Goal: Task Accomplishment & Management: Manage account settings

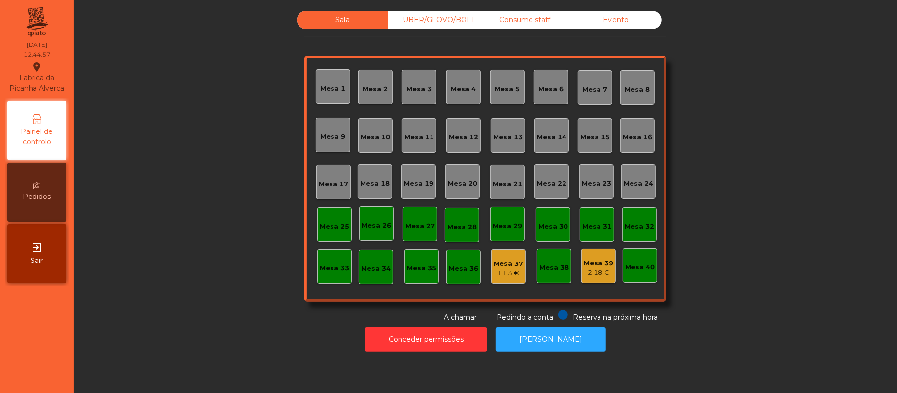
click at [532, 20] on div "Consumo staff" at bounding box center [524, 20] width 91 height 18
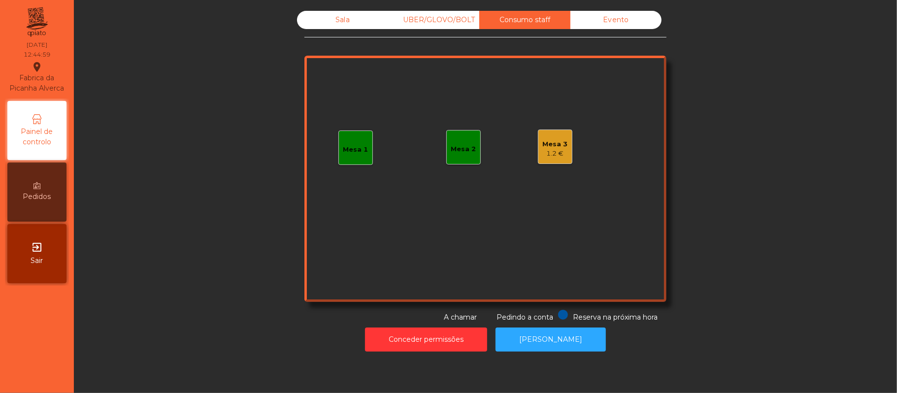
click at [352, 132] on div "Mesa 1" at bounding box center [355, 147] width 34 height 34
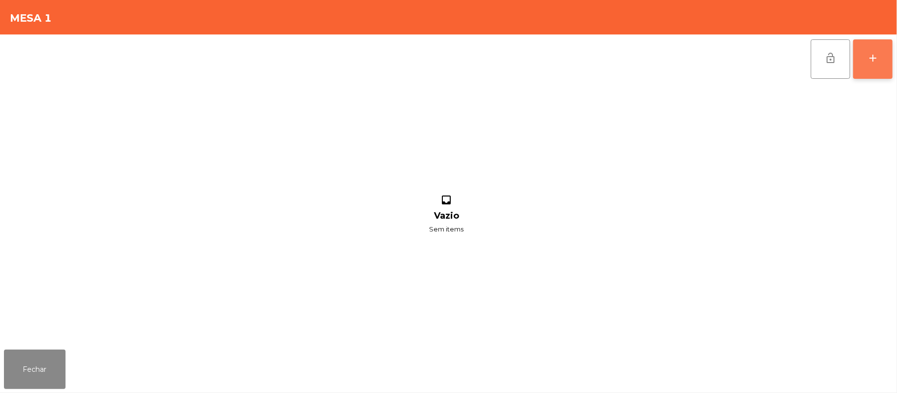
click at [871, 60] on div "add" at bounding box center [873, 58] width 12 height 12
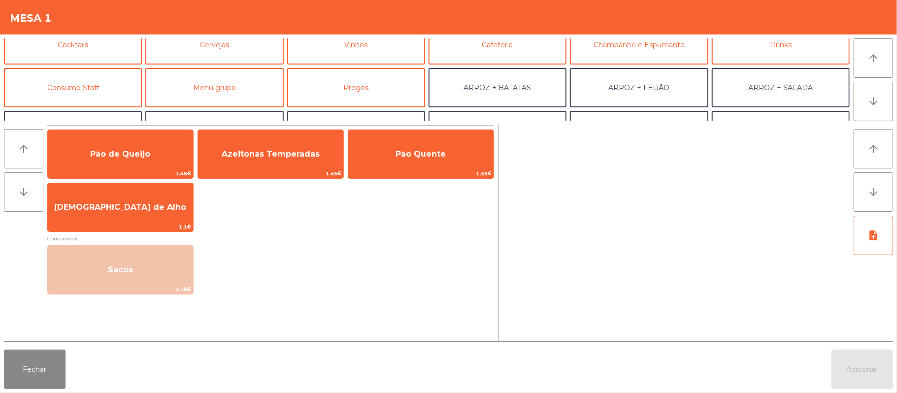
scroll to position [69, 0]
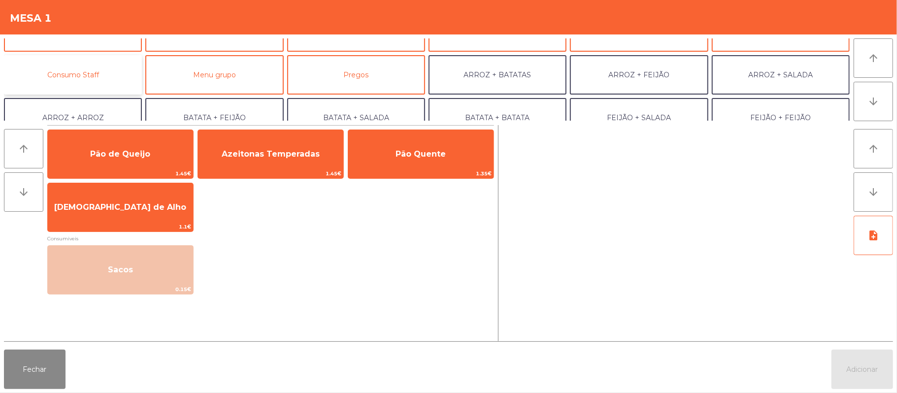
click at [103, 65] on button "Consumo Staff" at bounding box center [73, 74] width 138 height 39
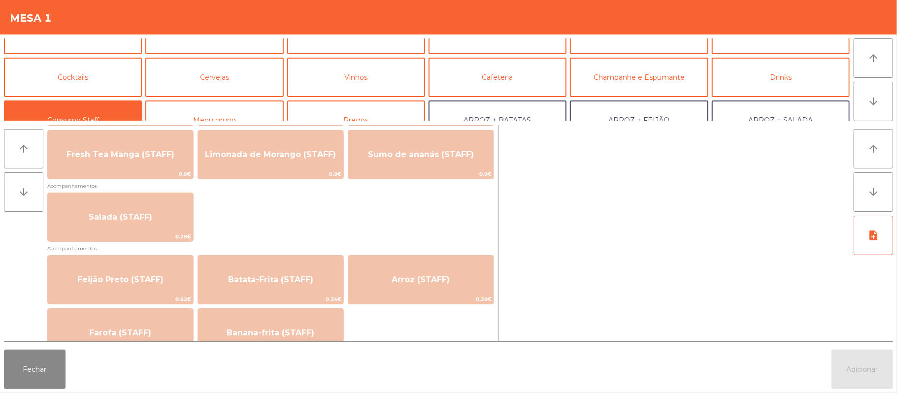
scroll to position [0, 0]
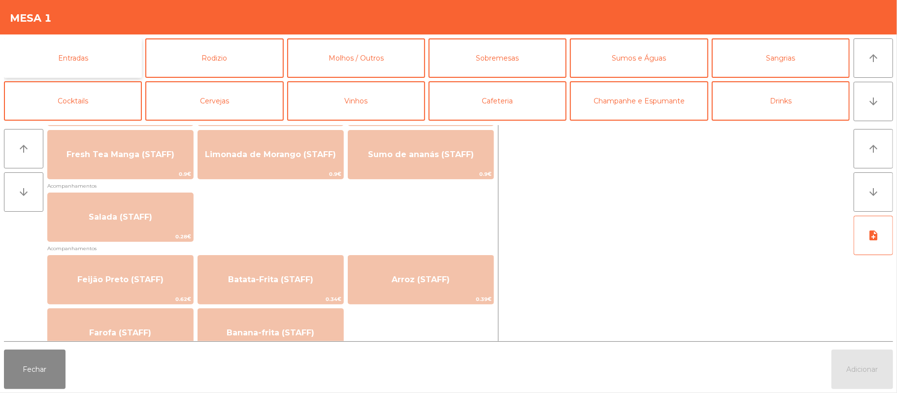
click at [105, 52] on button "Entradas" at bounding box center [73, 57] width 138 height 39
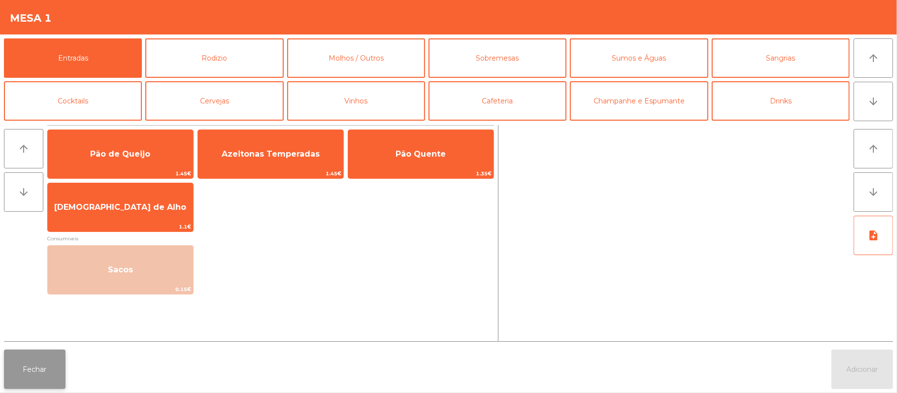
click at [7, 380] on button "Fechar" at bounding box center [35, 369] width 62 height 39
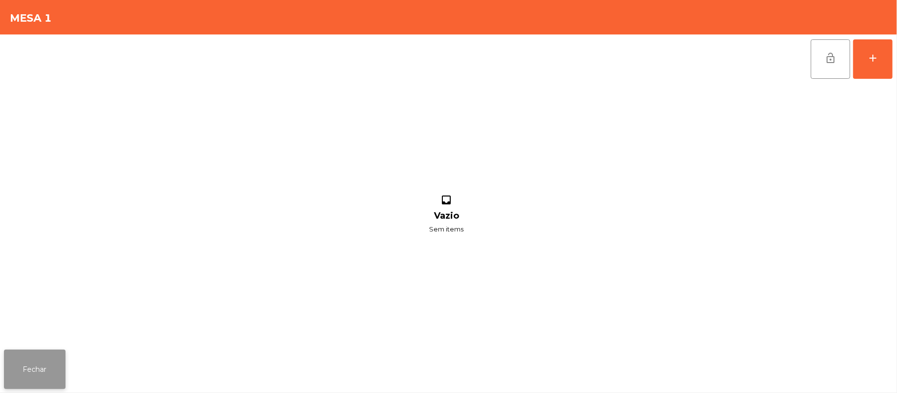
click at [38, 376] on button "Fechar" at bounding box center [35, 369] width 62 height 39
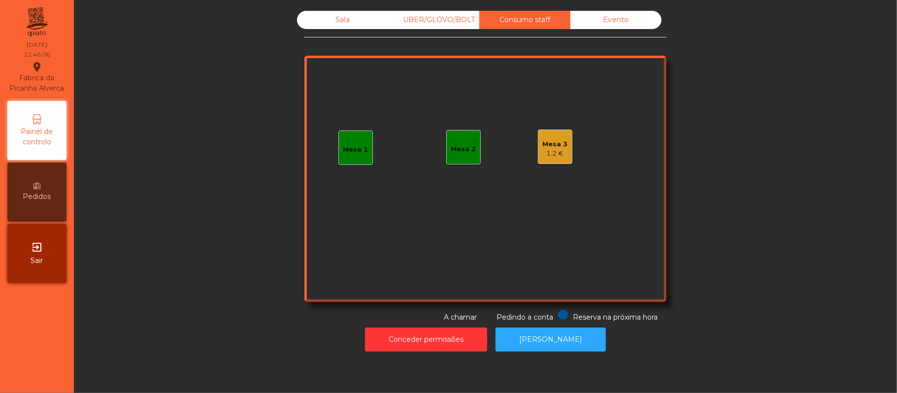
click at [358, 26] on div "Sala" at bounding box center [342, 20] width 91 height 18
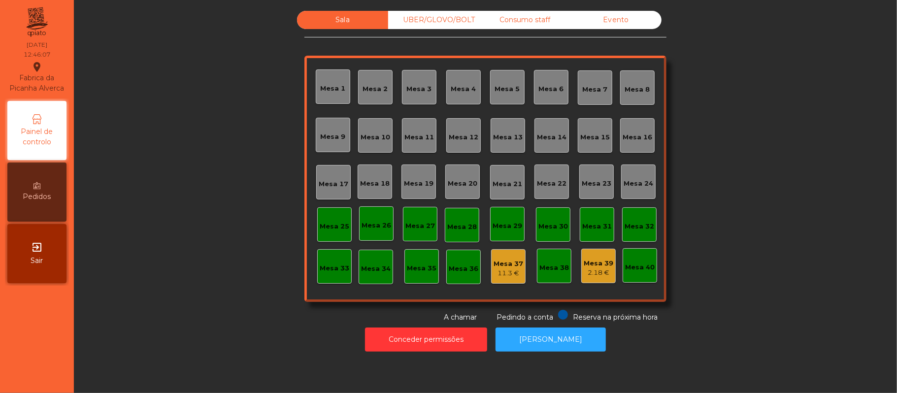
click at [174, 213] on div "Sala UBER/GLOVO/BOLT Consumo staff Evento [GEOGRAPHIC_DATA] 2 [GEOGRAPHIC_DATA]…" at bounding box center [485, 167] width 796 height 312
click at [497, 86] on div "Mesa 5" at bounding box center [507, 89] width 25 height 10
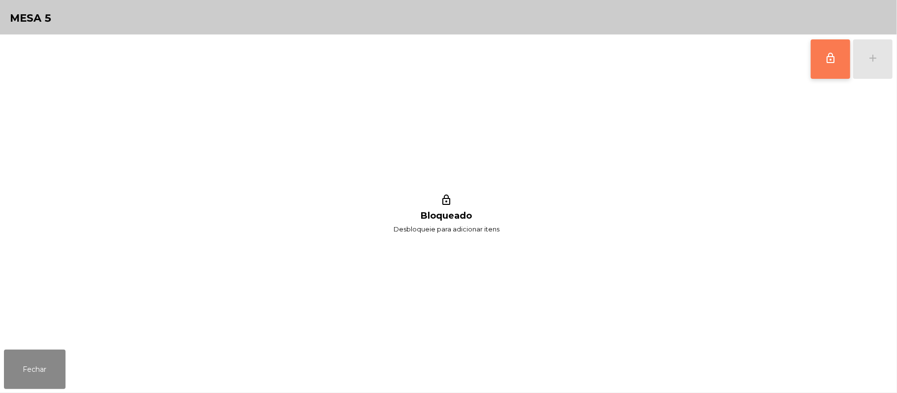
click at [833, 67] on button "lock_outline" at bounding box center [829, 58] width 39 height 39
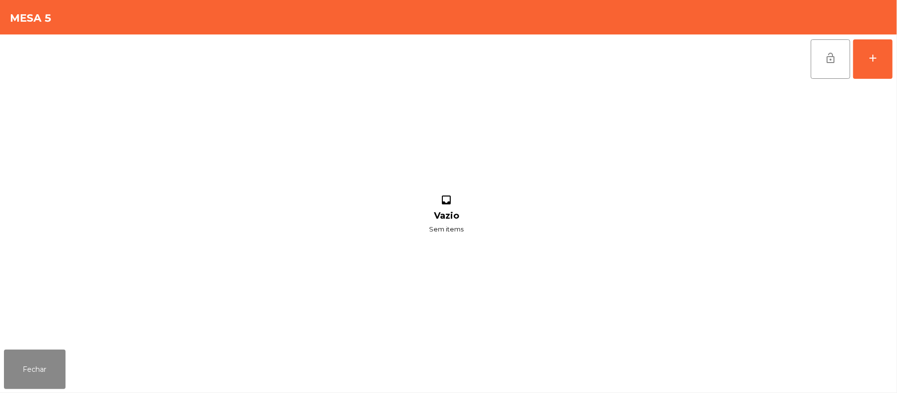
click at [3, 293] on div "lock_open add inbox Vazio Sem items" at bounding box center [448, 189] width 897 height 311
click at [821, 65] on button "lock_open" at bounding box center [829, 58] width 39 height 39
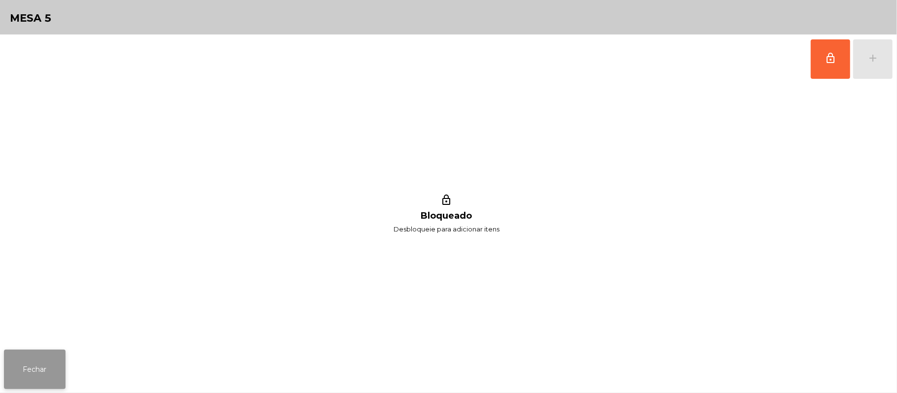
click at [35, 373] on button "Fechar" at bounding box center [35, 369] width 62 height 39
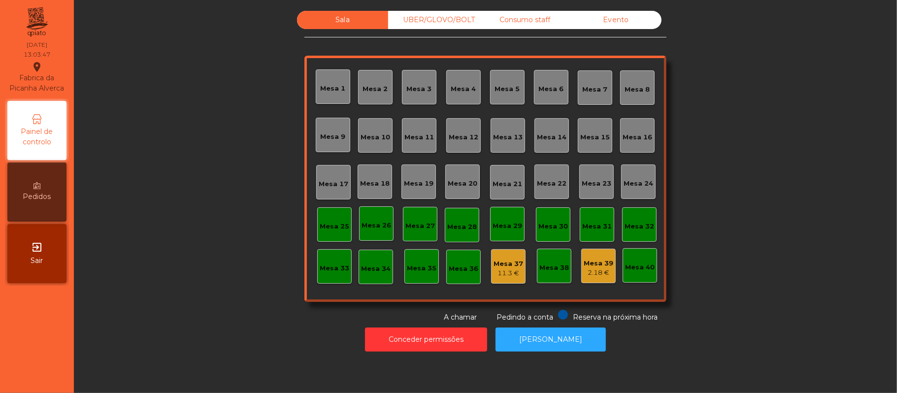
click at [377, 140] on div "Mesa 10" at bounding box center [375, 137] width 30 height 10
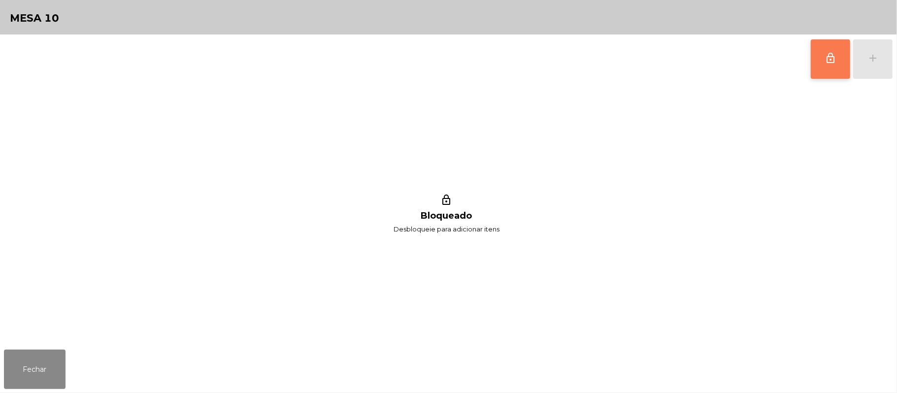
click at [827, 63] on span "lock_outline" at bounding box center [830, 58] width 12 height 12
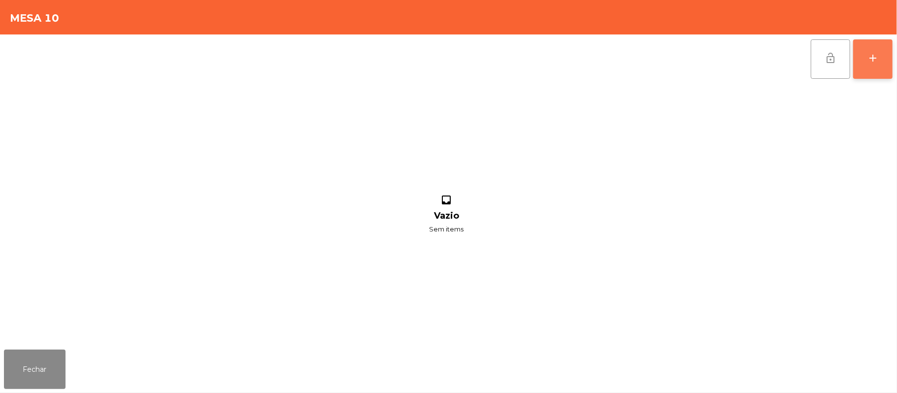
click at [871, 60] on div "add" at bounding box center [873, 58] width 12 height 12
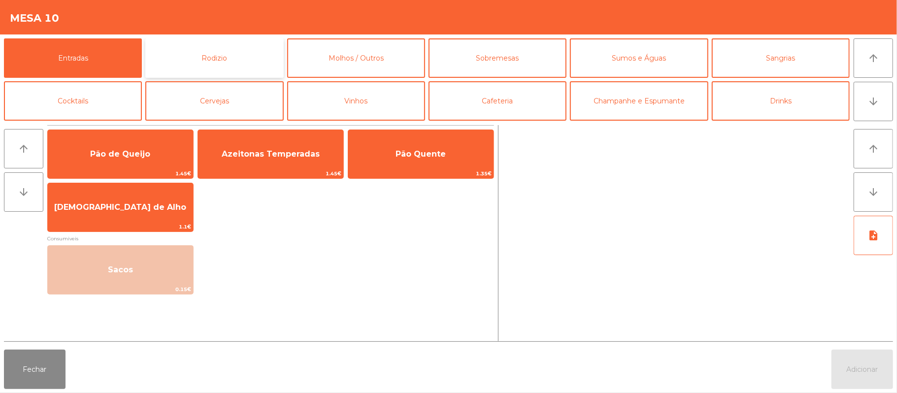
click at [230, 60] on button "Rodizio" at bounding box center [214, 57] width 138 height 39
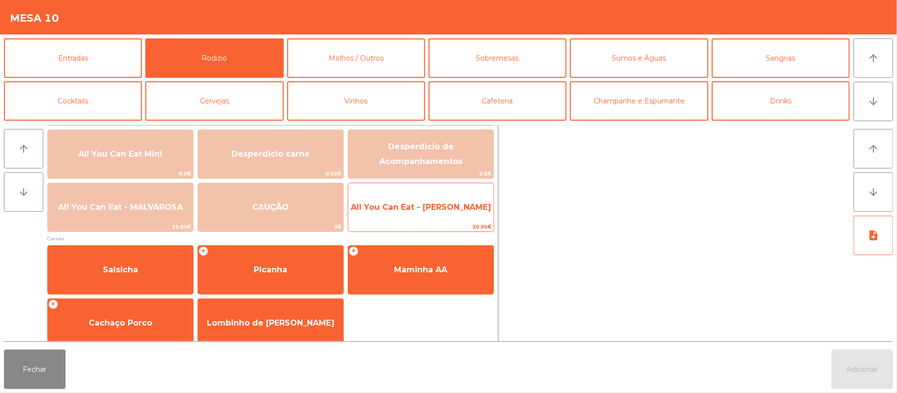
click at [453, 213] on span "All You Can Eat - [PERSON_NAME]" at bounding box center [420, 207] width 145 height 27
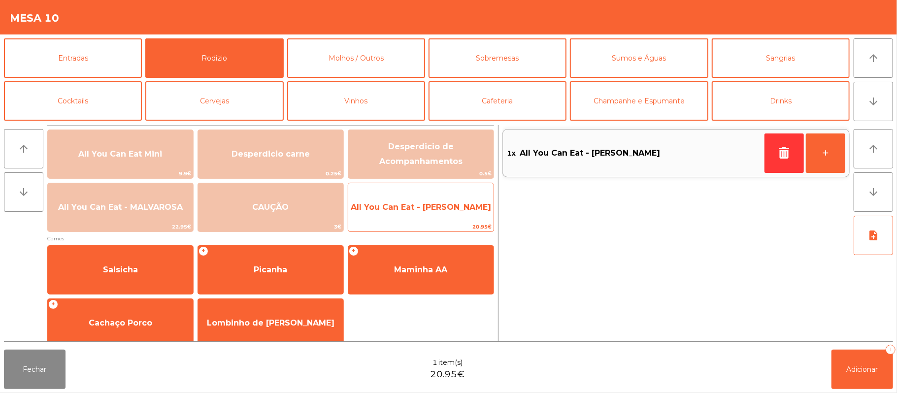
click at [448, 207] on span "All You Can Eat - [PERSON_NAME]" at bounding box center [421, 206] width 140 height 9
click at [448, 211] on span "All You Can Eat - [PERSON_NAME]" at bounding box center [421, 206] width 140 height 9
click at [448, 207] on span "All You Can Eat - [PERSON_NAME]" at bounding box center [421, 206] width 140 height 9
click at [446, 205] on span "All You Can Eat - [PERSON_NAME]" at bounding box center [421, 206] width 140 height 9
click at [447, 205] on span "All You Can Eat - [PERSON_NAME]" at bounding box center [421, 206] width 140 height 9
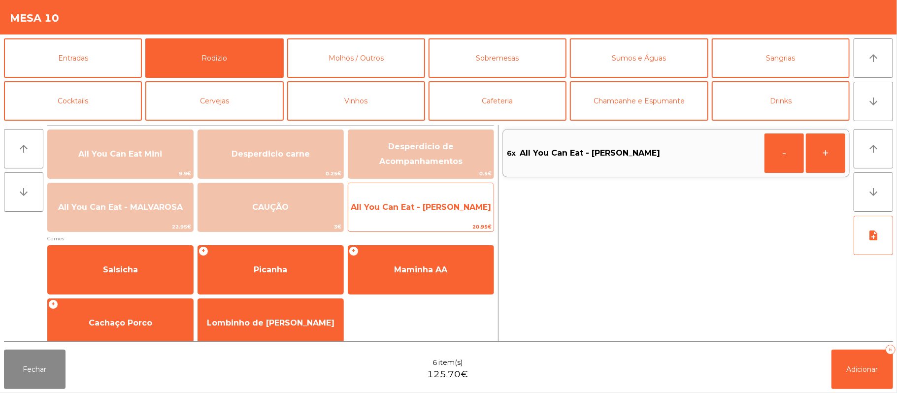
click at [446, 207] on span "All You Can Eat - [PERSON_NAME]" at bounding box center [421, 206] width 140 height 9
click at [446, 203] on span "All You Can Eat - [PERSON_NAME]" at bounding box center [421, 206] width 140 height 9
click at [444, 209] on span "All You Can Eat - [PERSON_NAME]" at bounding box center [421, 206] width 140 height 9
click at [444, 205] on span "All You Can Eat - [PERSON_NAME]" at bounding box center [421, 206] width 140 height 9
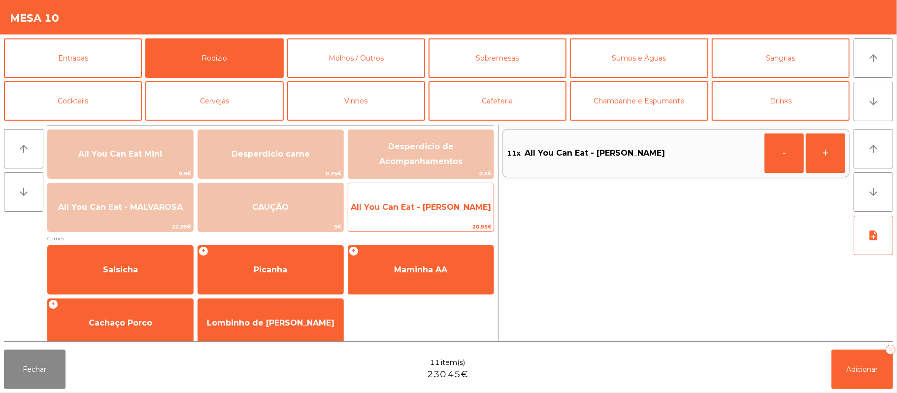
click at [440, 209] on span "All You Can Eat - [PERSON_NAME]" at bounding box center [421, 206] width 140 height 9
click at [441, 203] on span "All You Can Eat - [PERSON_NAME]" at bounding box center [421, 206] width 140 height 9
click at [440, 203] on span "All You Can Eat - [PERSON_NAME]" at bounding box center [421, 206] width 140 height 9
click at [435, 202] on span "All You Can Eat - [PERSON_NAME]" at bounding box center [421, 206] width 140 height 9
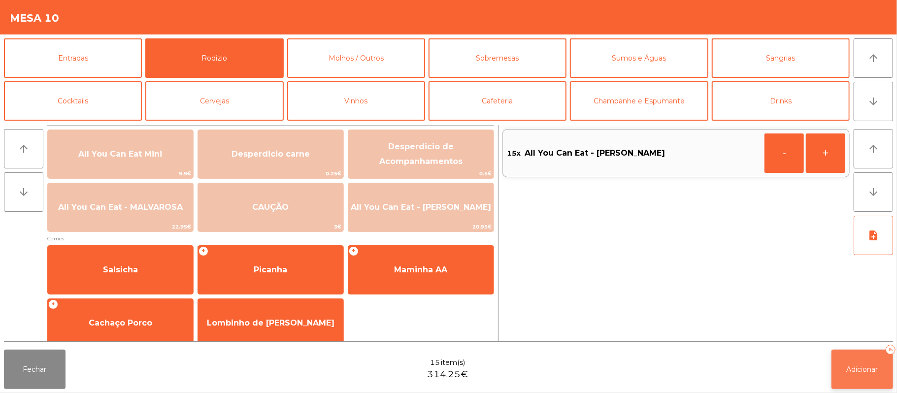
click at [864, 373] on span "Adicionar" at bounding box center [862, 369] width 32 height 9
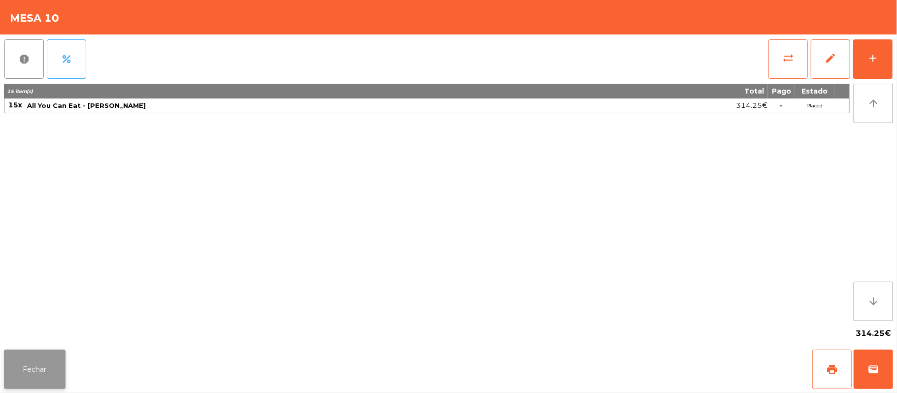
click at [34, 370] on button "Fechar" at bounding box center [35, 369] width 62 height 39
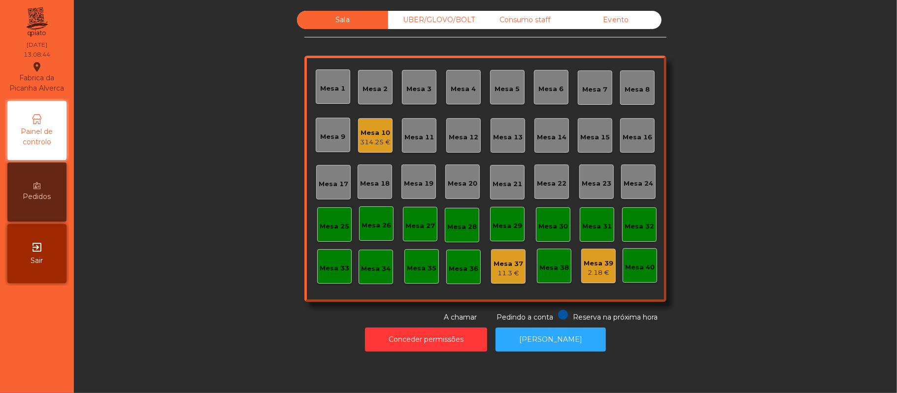
click at [515, 261] on div "Mesa 37" at bounding box center [508, 264] width 30 height 10
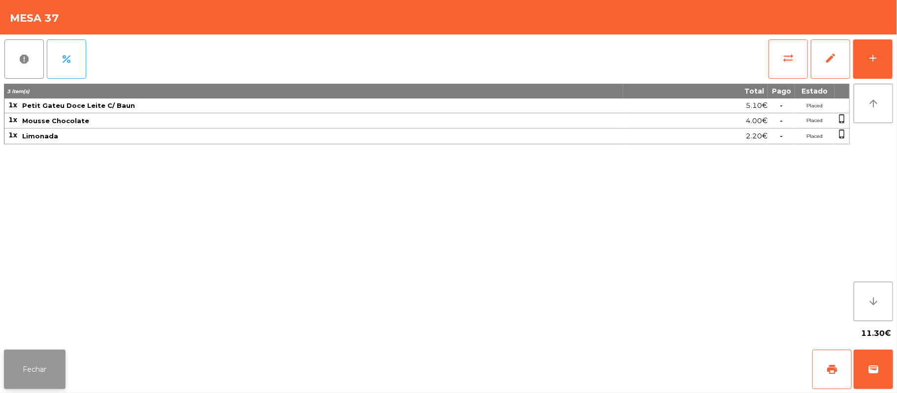
click at [60, 377] on button "Fechar" at bounding box center [35, 369] width 62 height 39
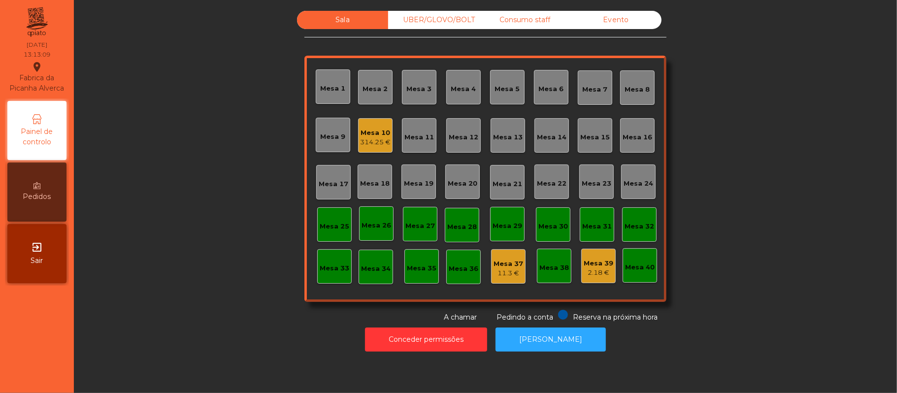
click at [363, 151] on div "Mesa 10 314.25 €" at bounding box center [375, 135] width 34 height 34
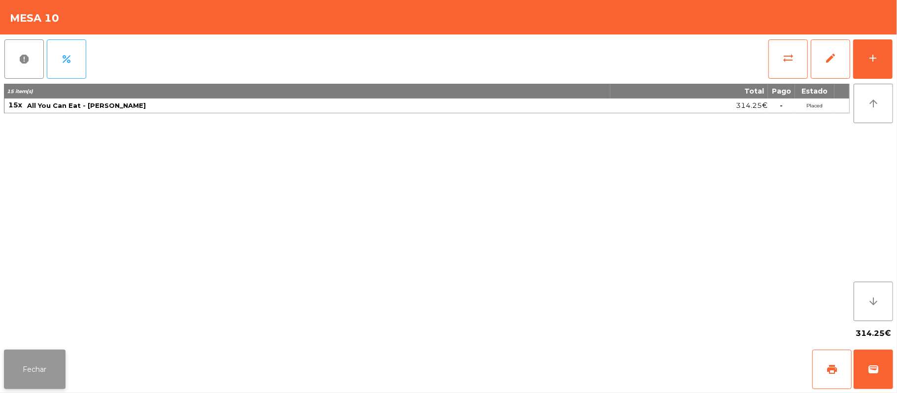
click at [32, 365] on button "Fechar" at bounding box center [35, 369] width 62 height 39
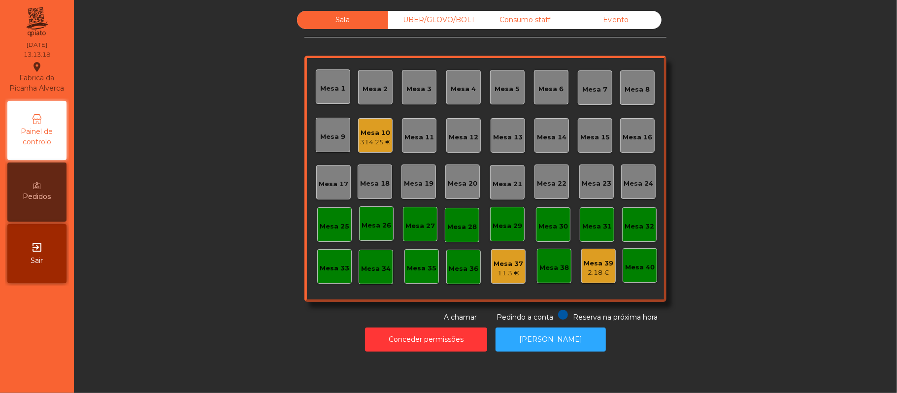
click at [374, 131] on div "Mesa 10" at bounding box center [375, 133] width 31 height 10
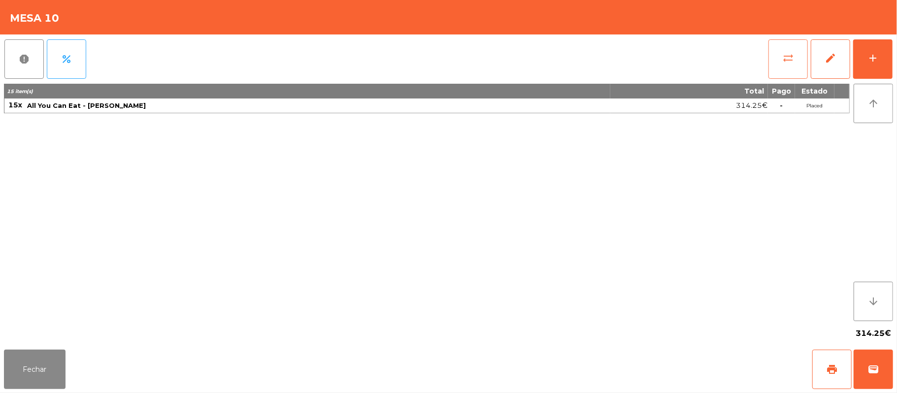
click at [773, 58] on button "sync_alt" at bounding box center [787, 58] width 39 height 39
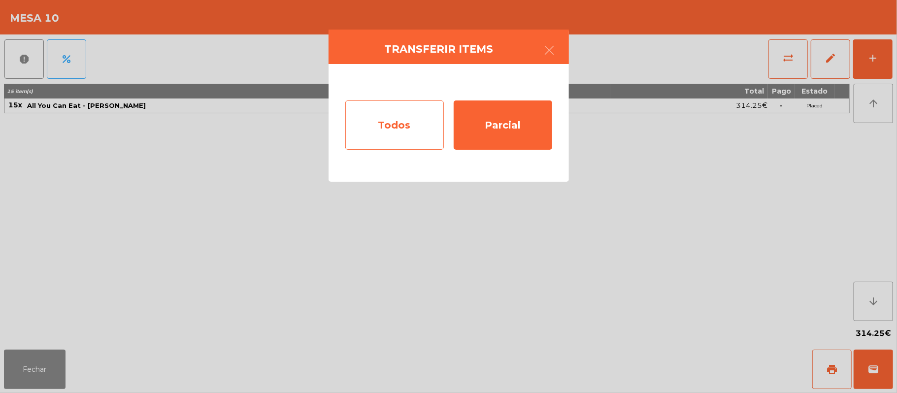
click at [410, 129] on div "Todos" at bounding box center [394, 124] width 98 height 49
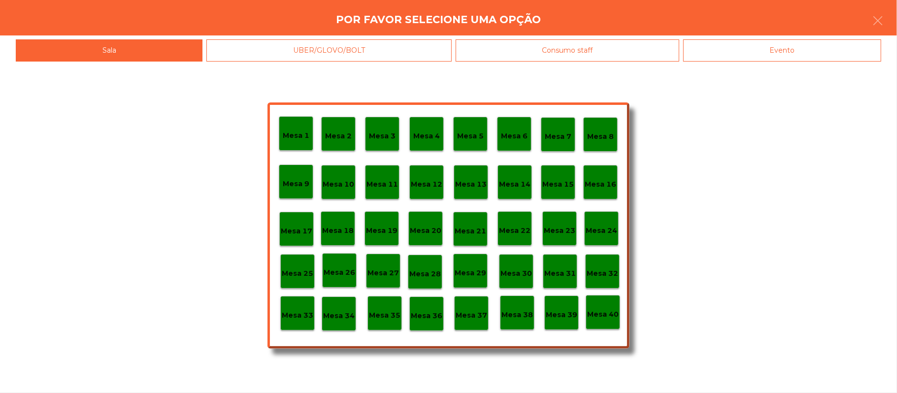
click at [300, 314] on p "Mesa 33" at bounding box center [298, 315] width 32 height 11
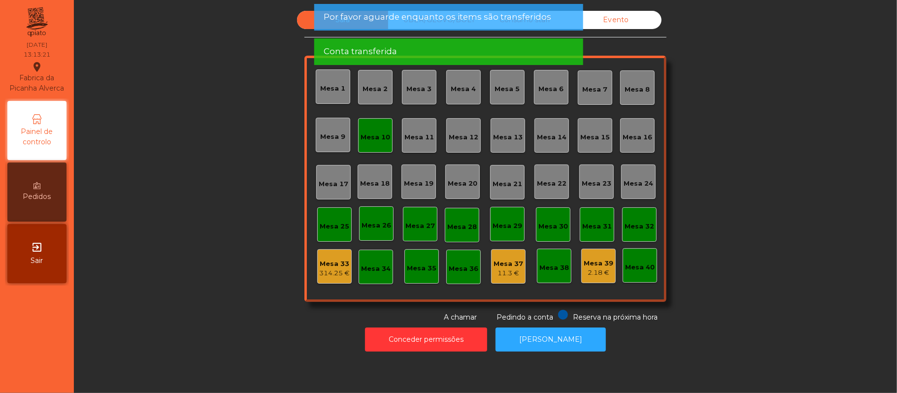
click at [379, 132] on div "Mesa 10" at bounding box center [375, 137] width 30 height 10
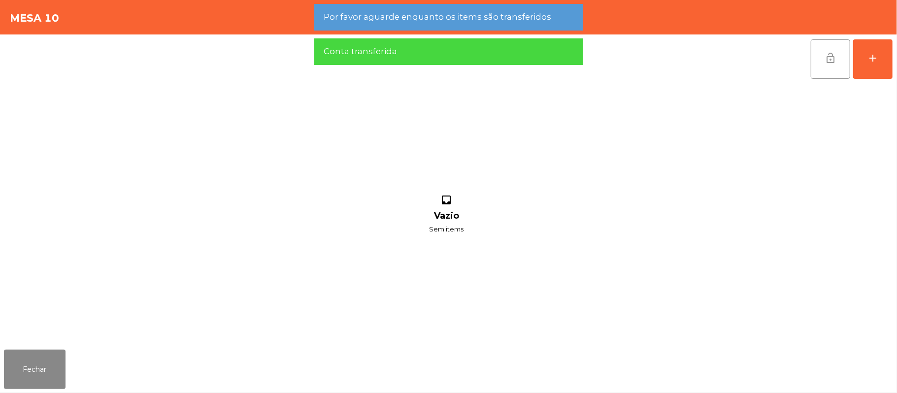
click at [826, 61] on span "lock_open" at bounding box center [830, 58] width 12 height 12
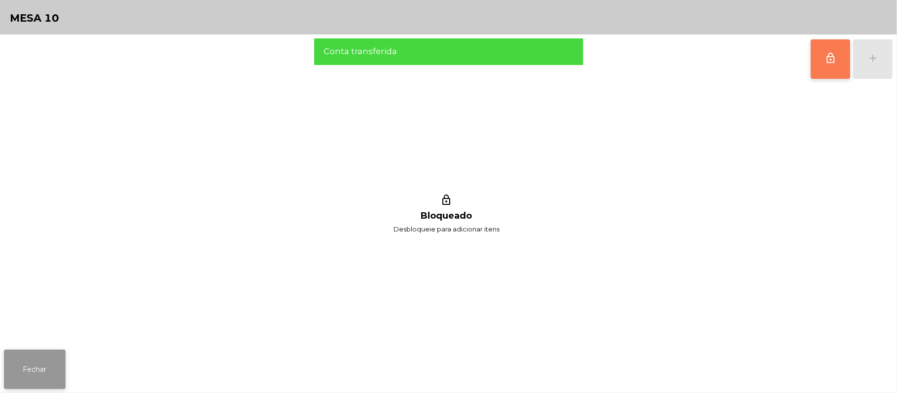
click at [30, 377] on button "Fechar" at bounding box center [35, 369] width 62 height 39
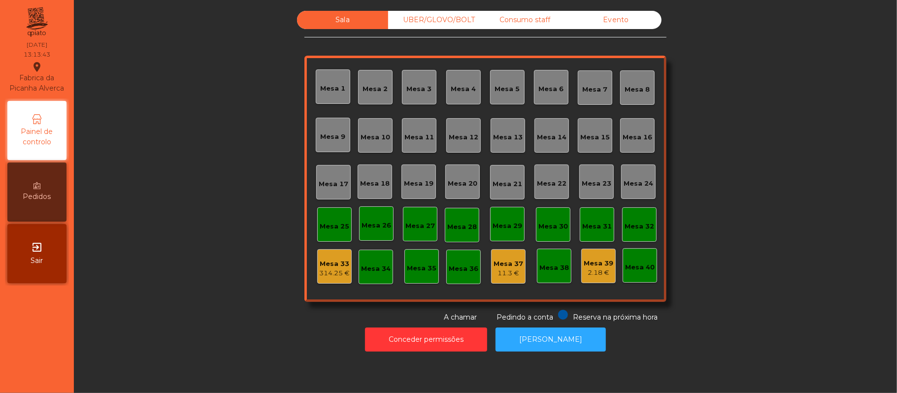
click at [454, 27] on div "UBER/GLOVO/BOLT" at bounding box center [433, 20] width 91 height 18
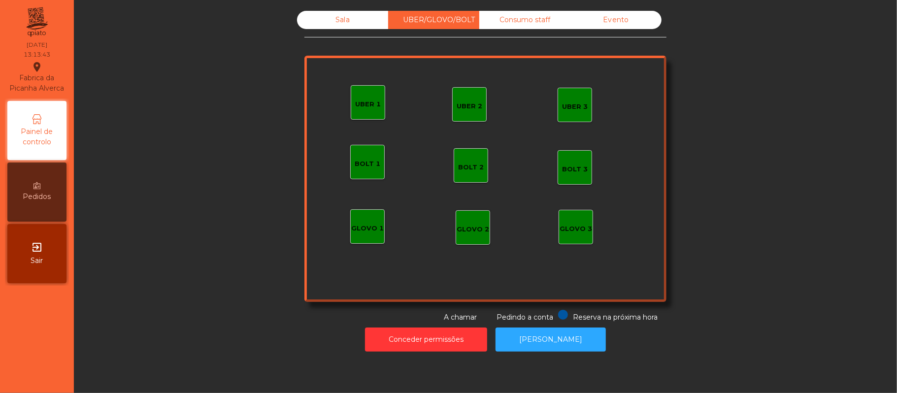
click at [489, 24] on div "Consumo staff" at bounding box center [524, 20] width 91 height 18
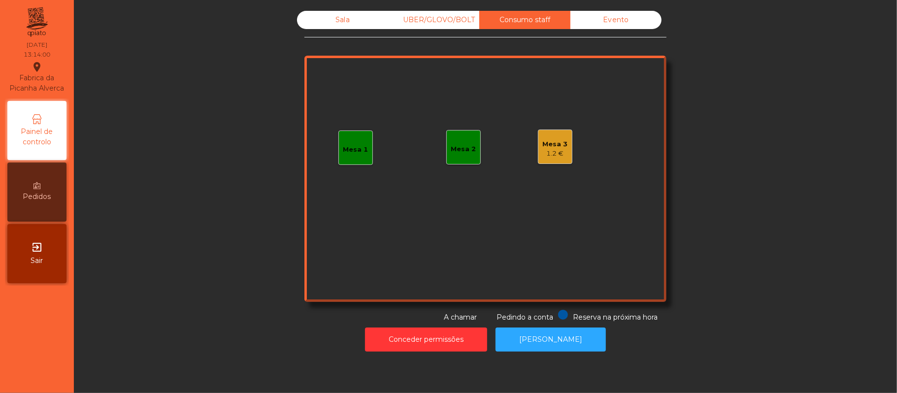
click at [339, 157] on div "Mesa 1" at bounding box center [355, 147] width 34 height 34
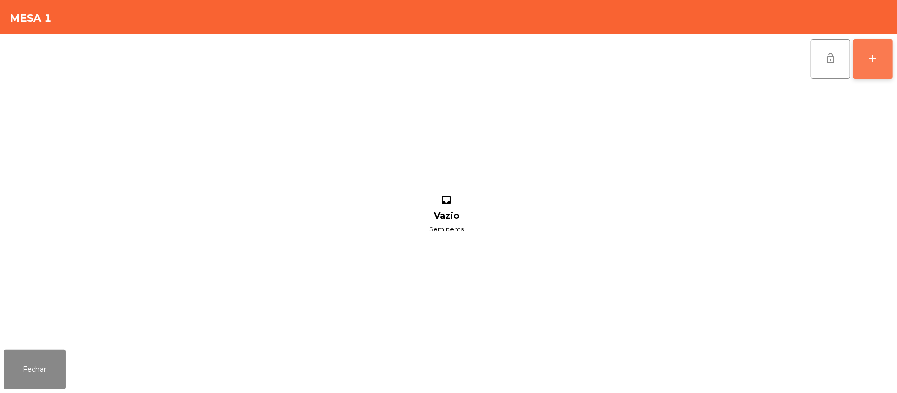
click at [879, 60] on button "add" at bounding box center [872, 58] width 39 height 39
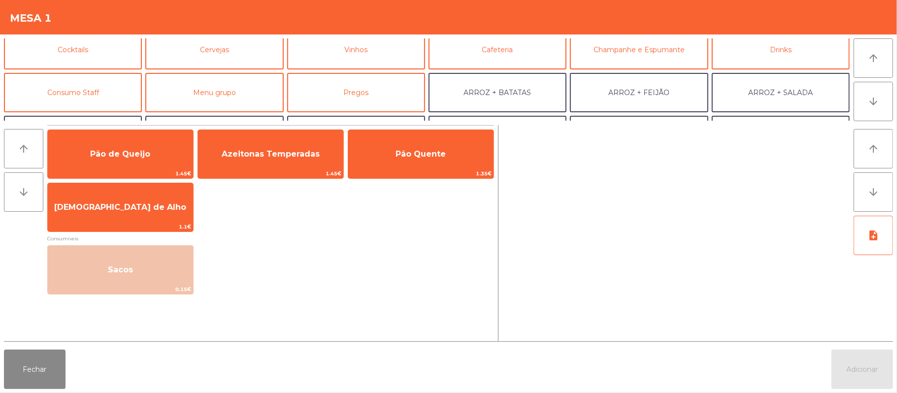
scroll to position [60, 0]
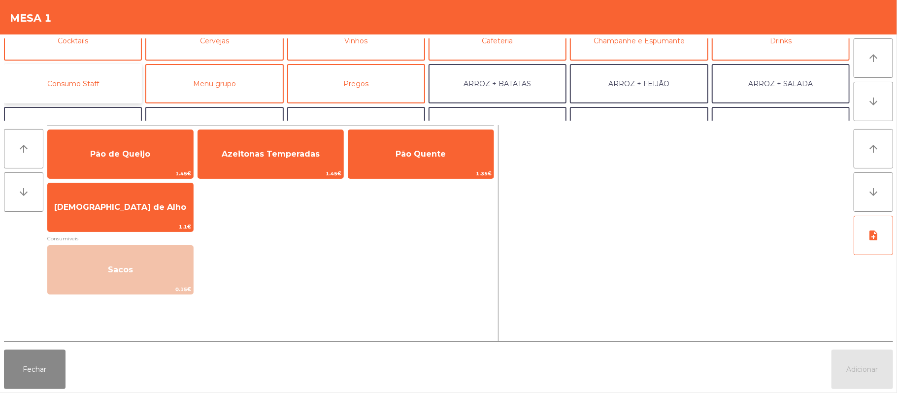
click at [119, 90] on button "Consumo Staff" at bounding box center [73, 83] width 138 height 39
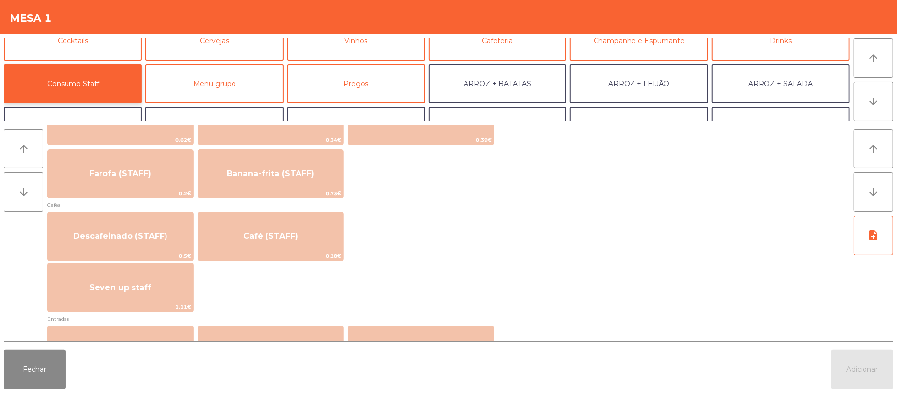
scroll to position [497, 0]
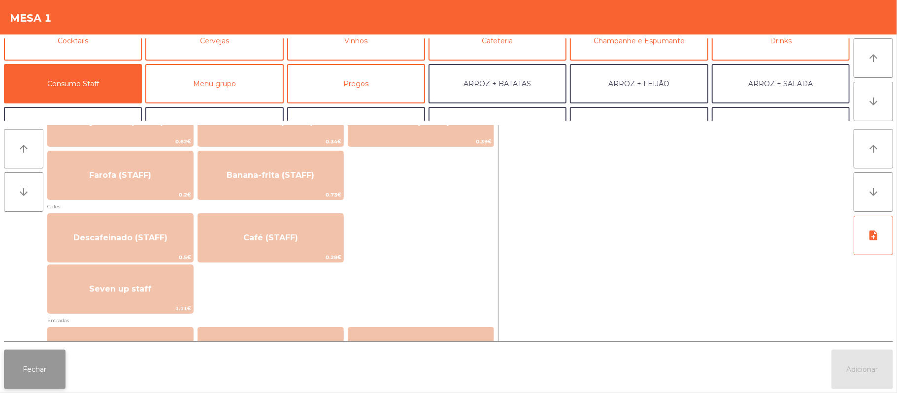
click at [42, 384] on button "Fechar" at bounding box center [35, 369] width 62 height 39
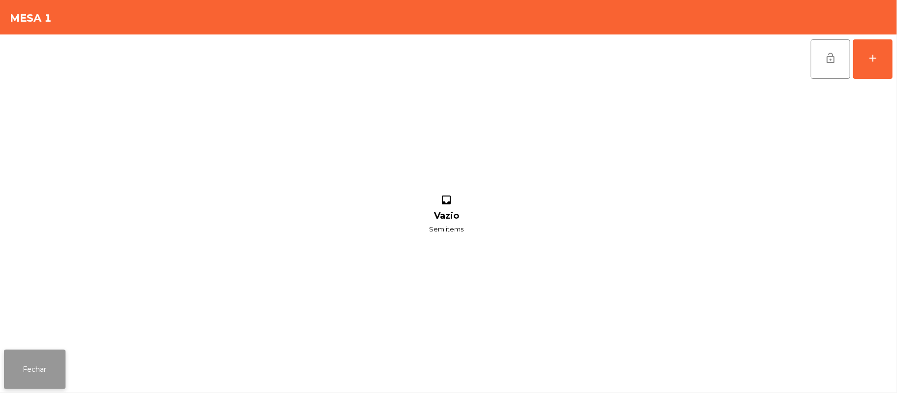
click at [37, 352] on button "Fechar" at bounding box center [35, 369] width 62 height 39
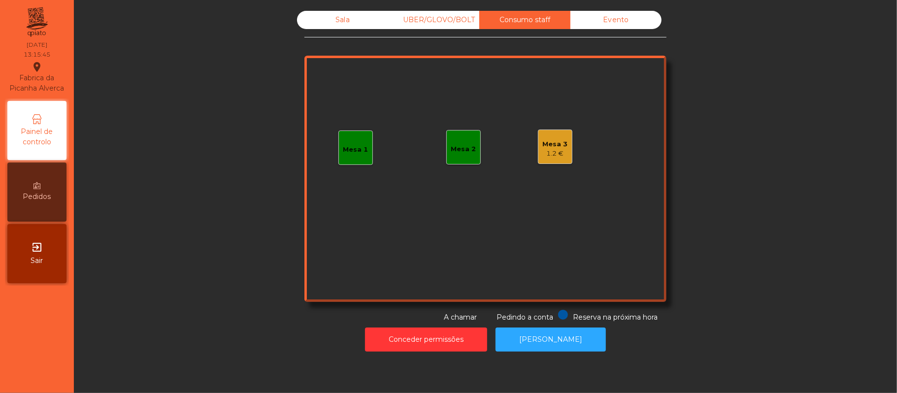
click at [339, 19] on div "Sala" at bounding box center [342, 20] width 91 height 18
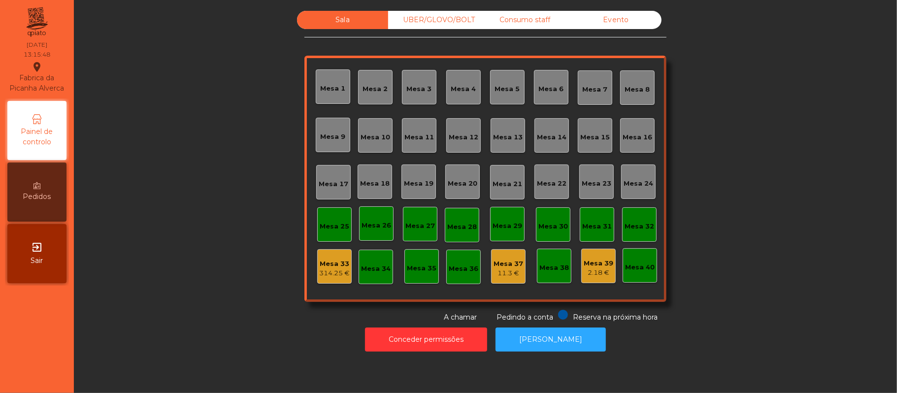
click at [636, 130] on div "Mesa 16" at bounding box center [637, 136] width 30 height 14
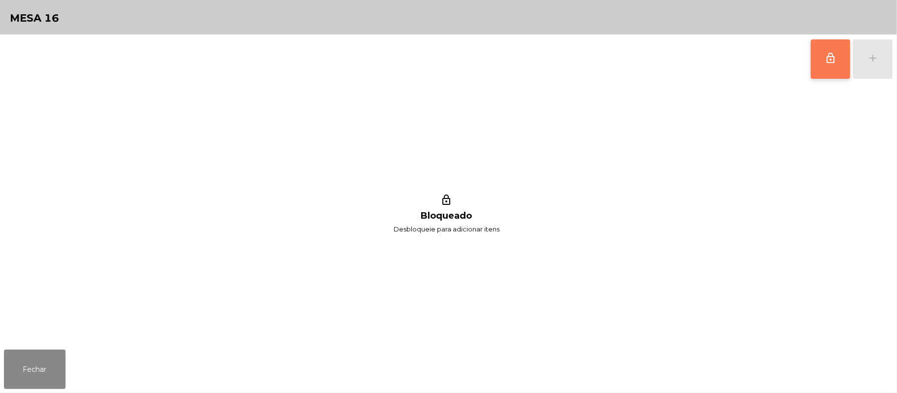
click at [836, 62] on button "lock_outline" at bounding box center [829, 58] width 39 height 39
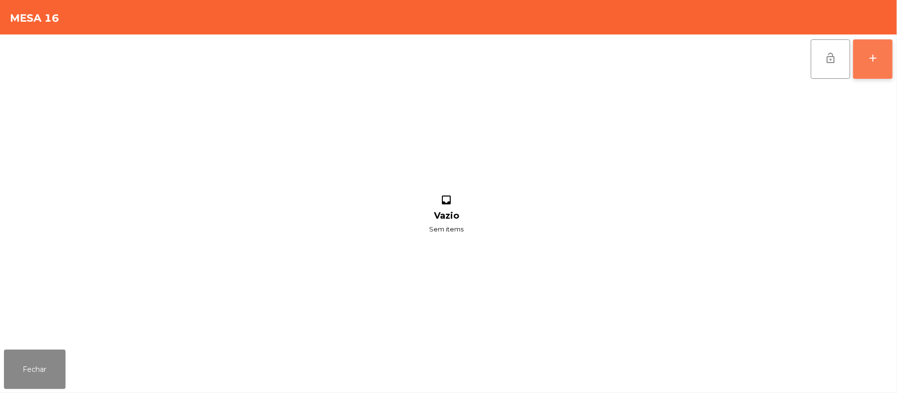
click at [866, 56] on button "add" at bounding box center [872, 58] width 39 height 39
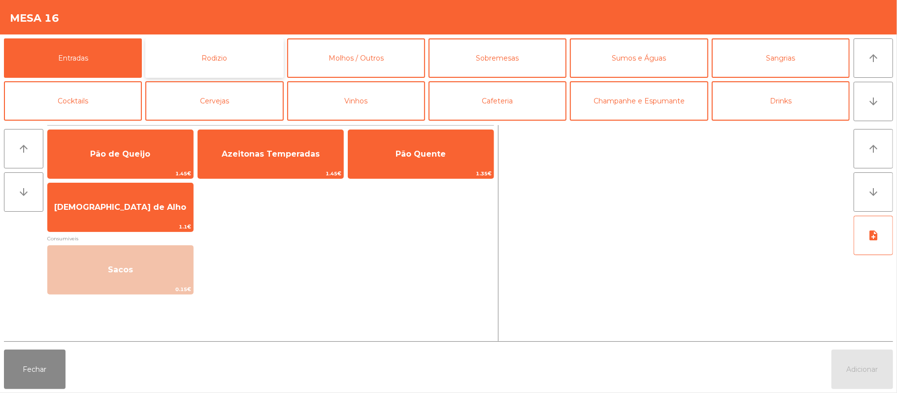
click at [236, 61] on button "Rodizio" at bounding box center [214, 57] width 138 height 39
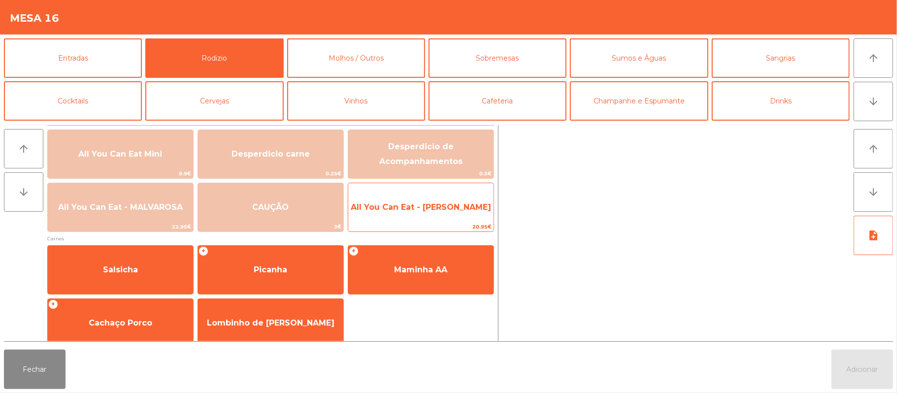
click at [455, 207] on span "All You Can Eat - [PERSON_NAME]" at bounding box center [421, 206] width 140 height 9
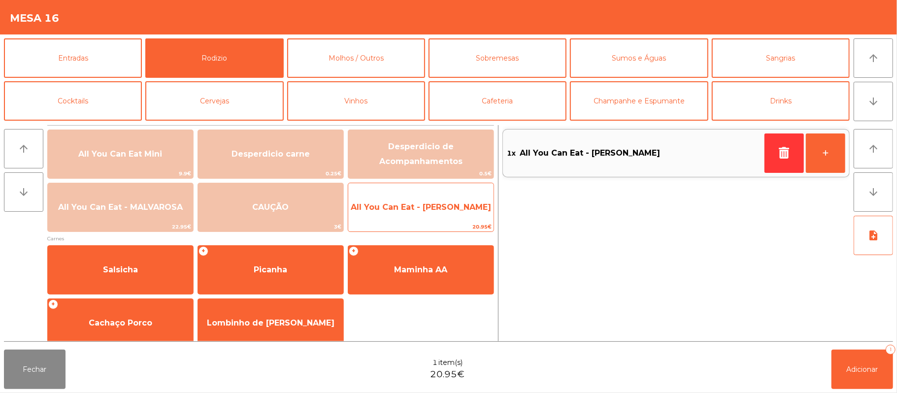
click at [450, 211] on span "All You Can Eat - [PERSON_NAME]" at bounding box center [421, 206] width 140 height 9
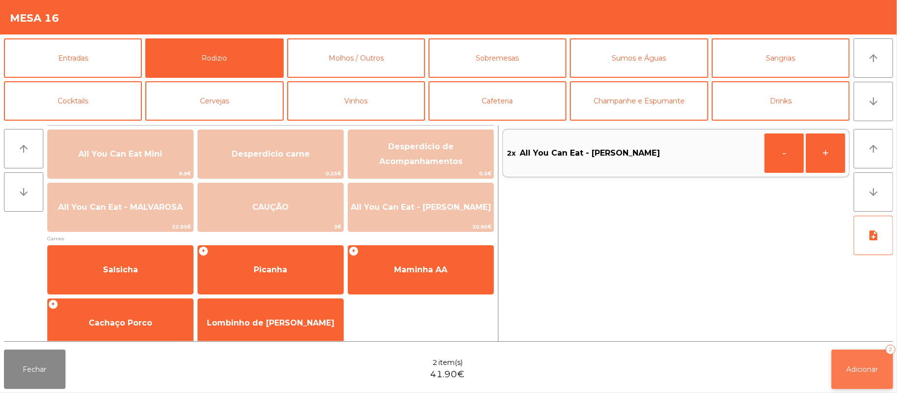
click at [865, 377] on button "Adicionar 2" at bounding box center [862, 369] width 62 height 39
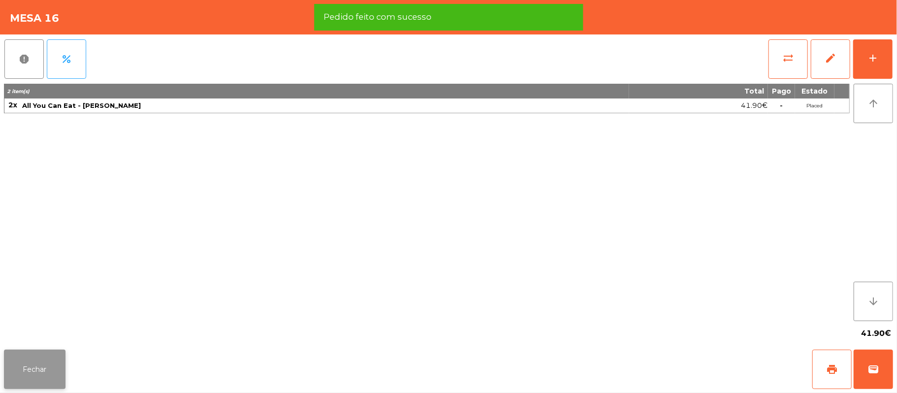
click at [33, 360] on button "Fechar" at bounding box center [35, 369] width 62 height 39
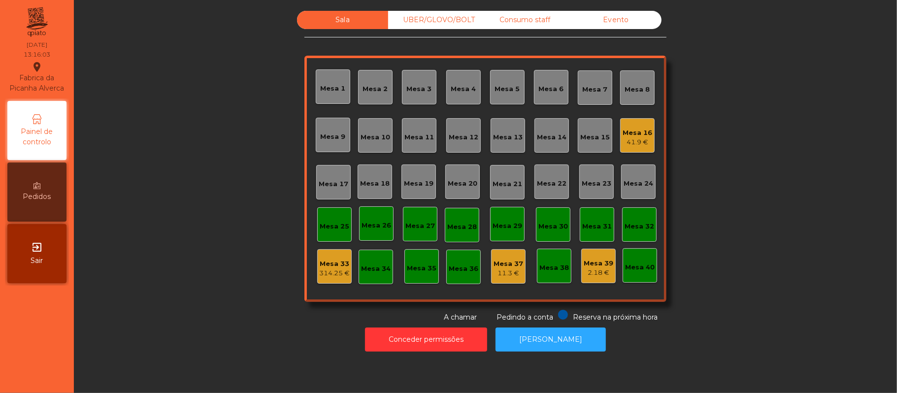
click at [623, 146] on div "41.9 €" at bounding box center [637, 142] width 30 height 10
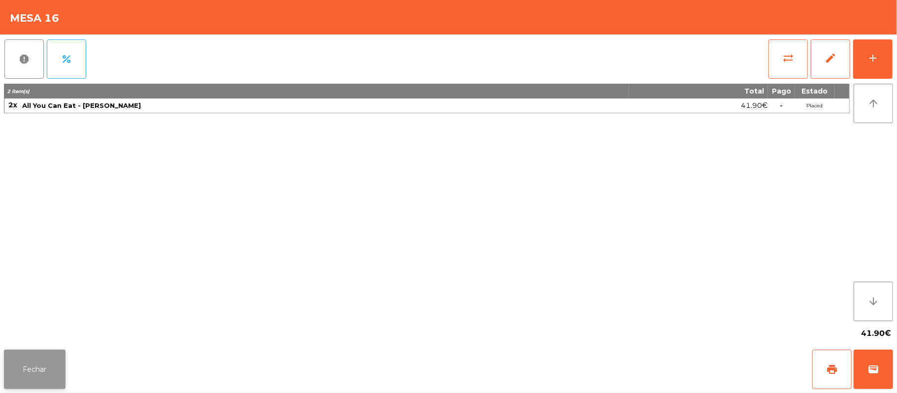
click at [28, 367] on button "Fechar" at bounding box center [35, 369] width 62 height 39
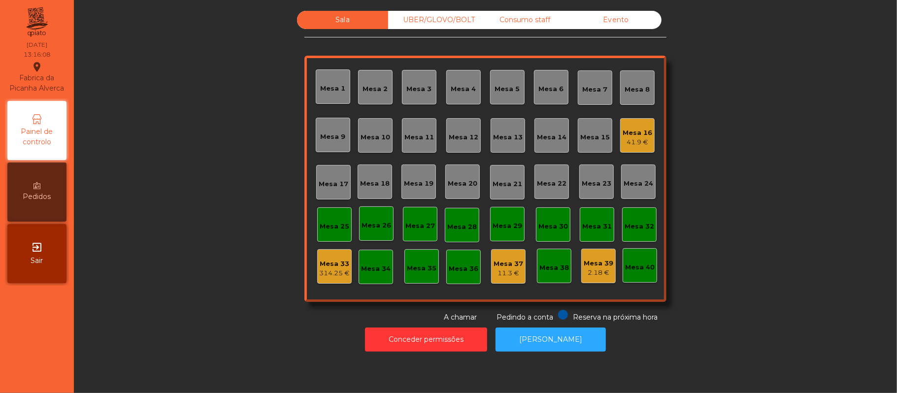
click at [552, 179] on div "Mesa 22" at bounding box center [552, 184] width 30 height 10
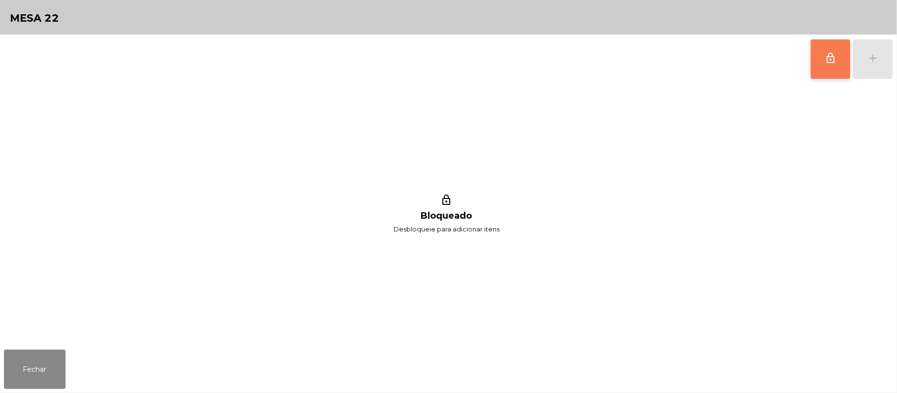
click at [830, 59] on span "lock_outline" at bounding box center [830, 58] width 12 height 12
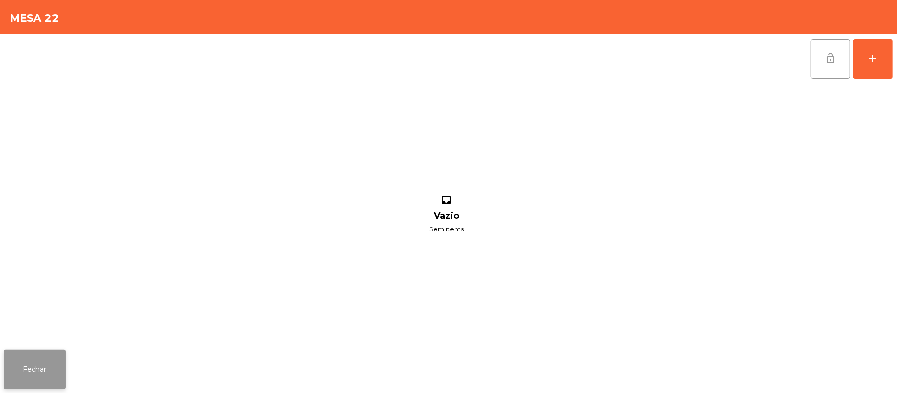
click at [32, 371] on button "Fechar" at bounding box center [35, 369] width 62 height 39
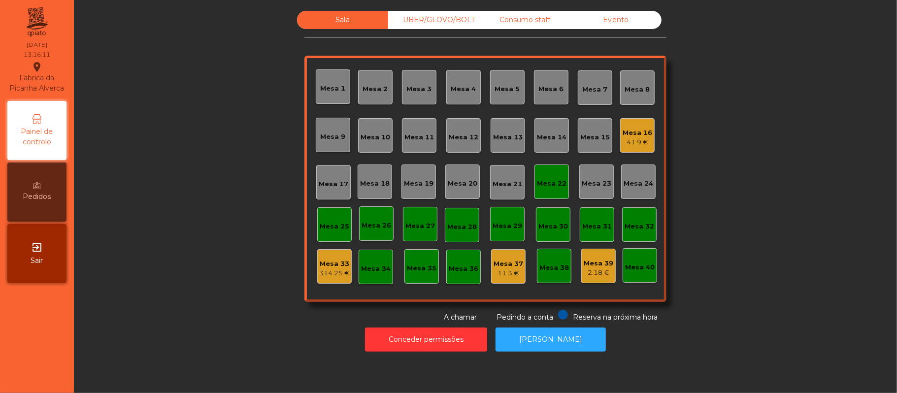
click at [536, 189] on div "Mesa 22" at bounding box center [551, 181] width 34 height 34
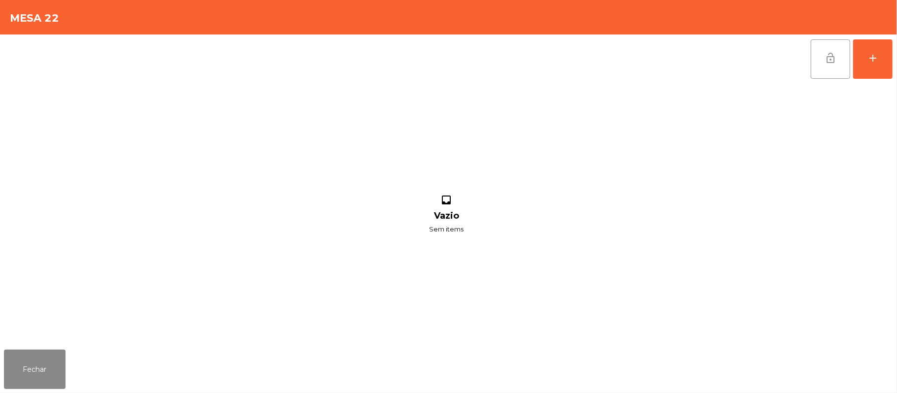
click at [832, 61] on span "lock_open" at bounding box center [830, 58] width 12 height 12
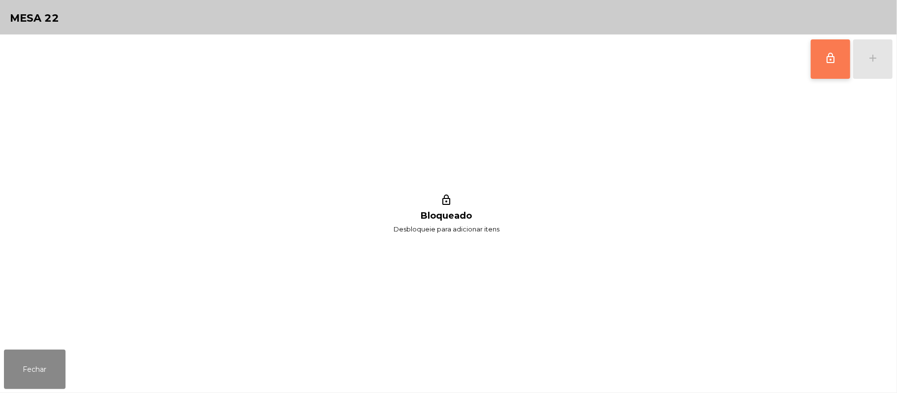
click at [824, 65] on button "lock_outline" at bounding box center [829, 58] width 39 height 39
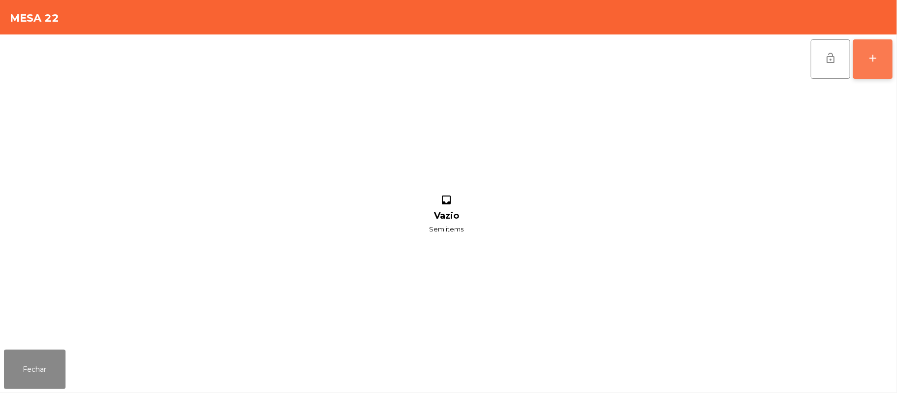
click at [869, 62] on div "add" at bounding box center [873, 58] width 12 height 12
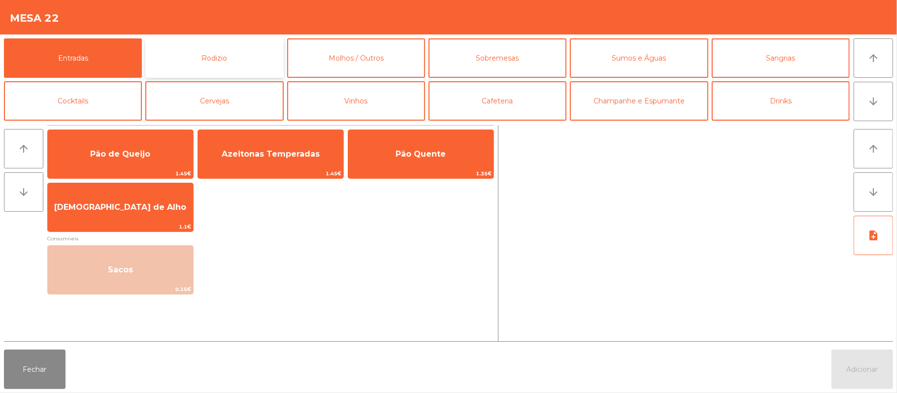
click at [219, 64] on button "Rodizio" at bounding box center [214, 57] width 138 height 39
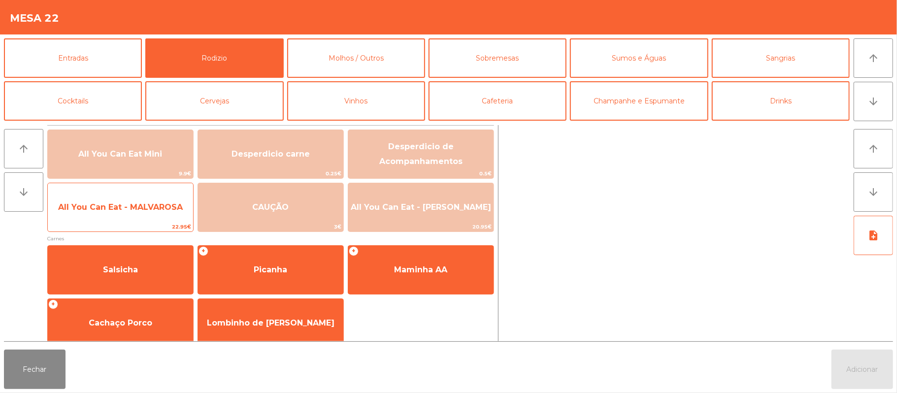
click at [127, 217] on span "All You Can Eat - MALVAROSA" at bounding box center [120, 207] width 145 height 27
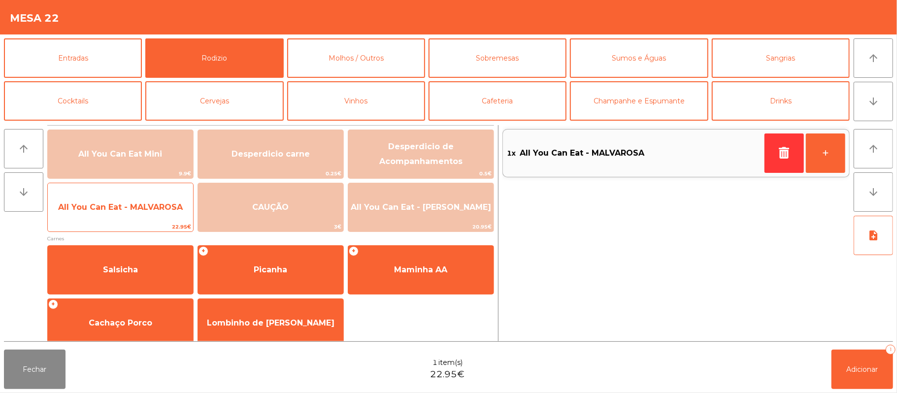
click at [132, 213] on span "All You Can Eat - MALVAROSA" at bounding box center [120, 207] width 145 height 27
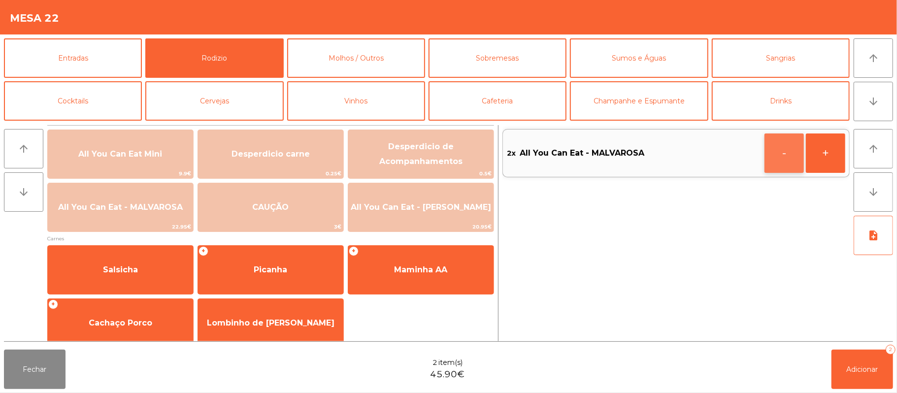
click at [777, 154] on button "-" at bounding box center [783, 152] width 39 height 39
click at [773, 151] on button "button" at bounding box center [783, 152] width 39 height 39
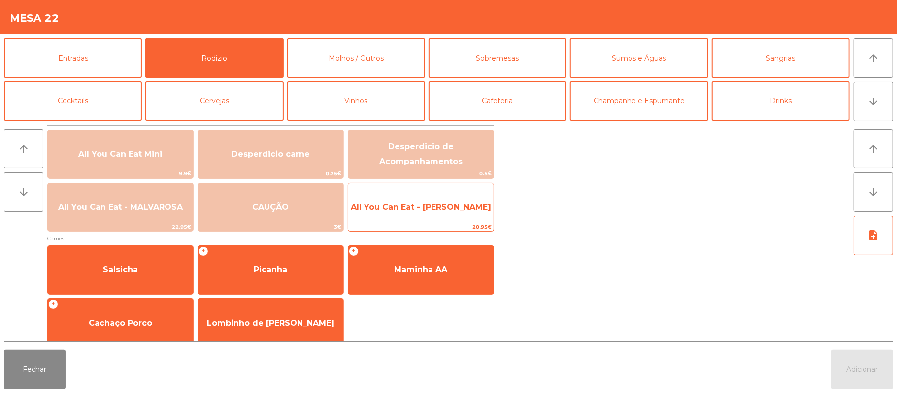
click at [437, 207] on span "All You Can Eat - [PERSON_NAME]" at bounding box center [421, 206] width 140 height 9
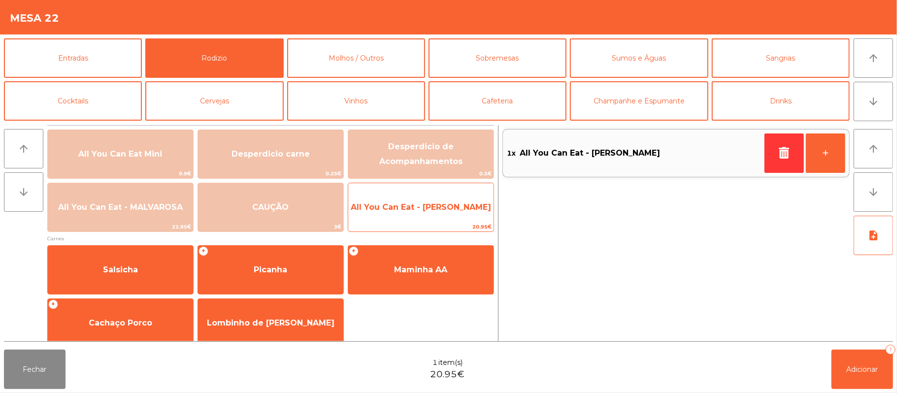
click at [436, 211] on span "All You Can Eat - [PERSON_NAME]" at bounding box center [421, 206] width 140 height 9
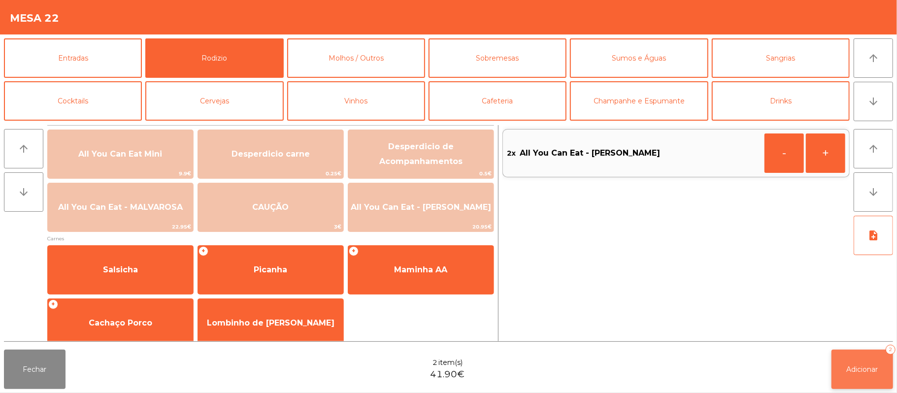
click at [844, 368] on button "Adicionar 2" at bounding box center [862, 369] width 62 height 39
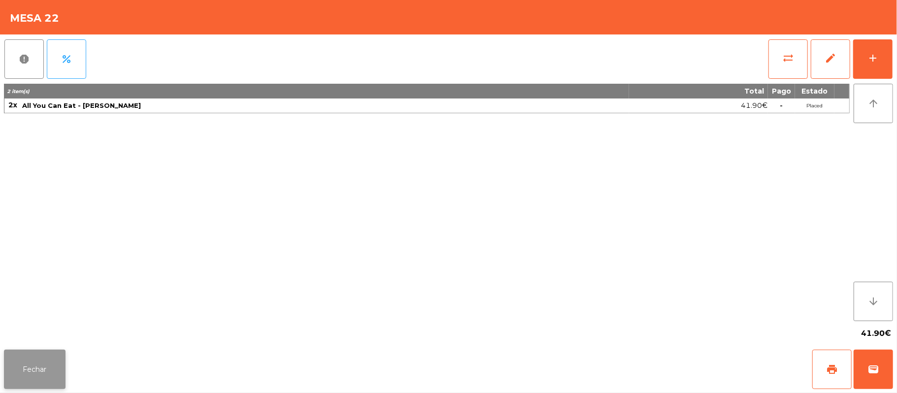
click at [34, 365] on button "Fechar" at bounding box center [35, 369] width 62 height 39
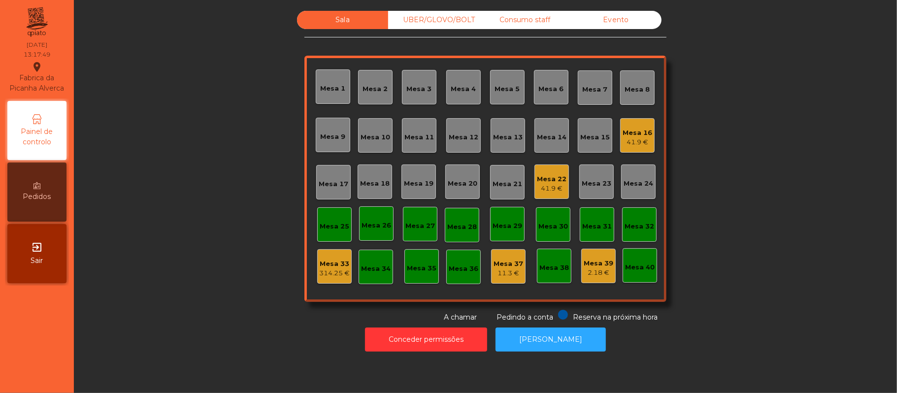
click at [627, 132] on div "Mesa 16" at bounding box center [637, 133] width 30 height 10
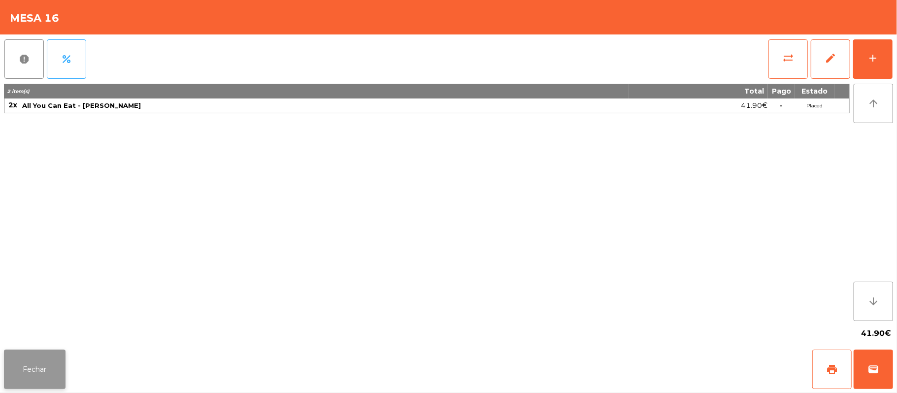
click at [28, 374] on button "Fechar" at bounding box center [35, 369] width 62 height 39
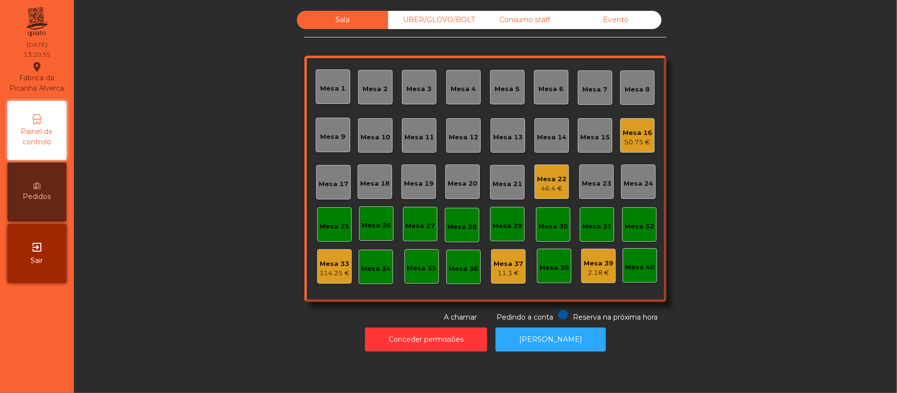
click at [505, 268] on div "11.3 €" at bounding box center [508, 273] width 30 height 10
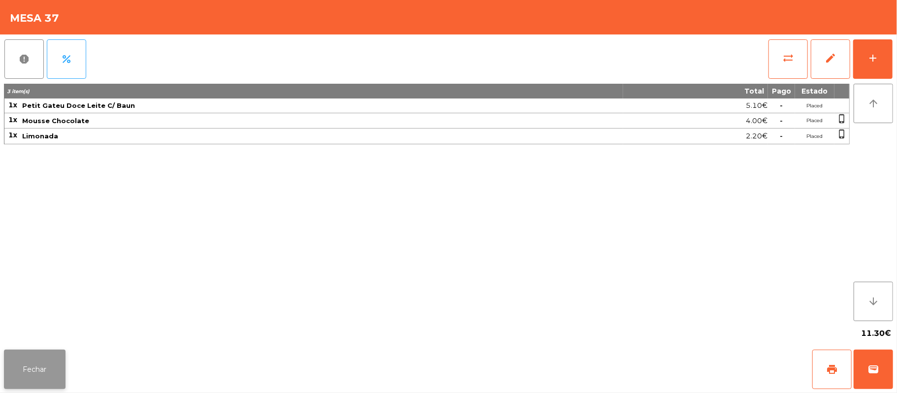
click at [36, 367] on button "Fechar" at bounding box center [35, 369] width 62 height 39
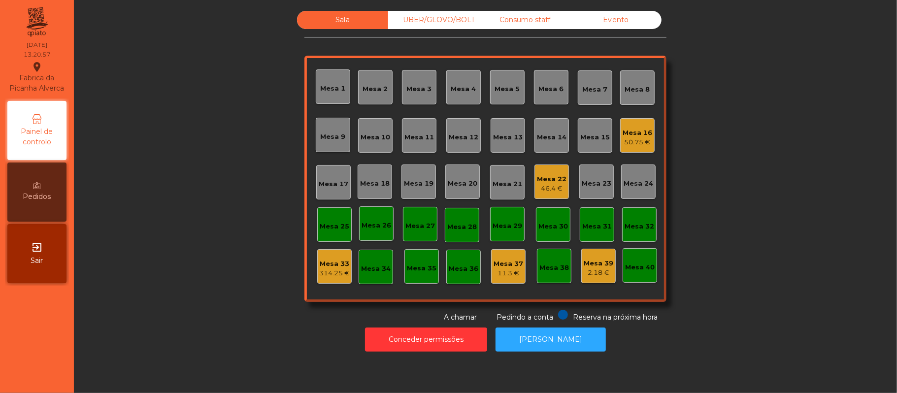
click at [592, 262] on div "Mesa 39" at bounding box center [598, 263] width 30 height 10
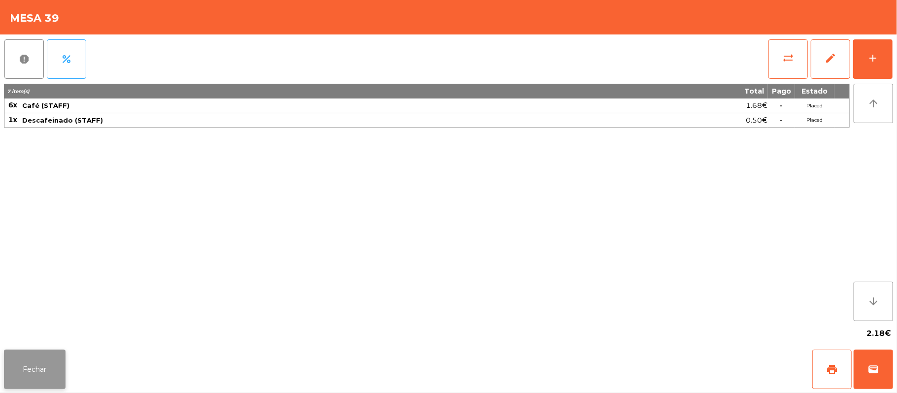
click at [29, 366] on button "Fechar" at bounding box center [35, 369] width 62 height 39
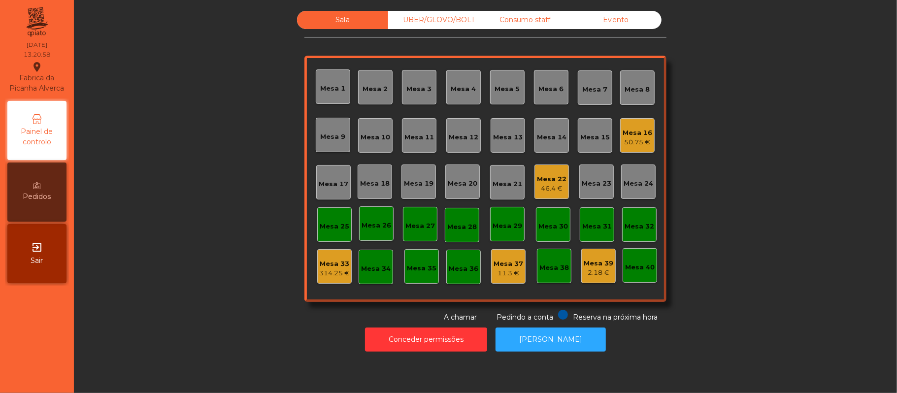
click at [329, 260] on div "Mesa 33" at bounding box center [334, 264] width 31 height 10
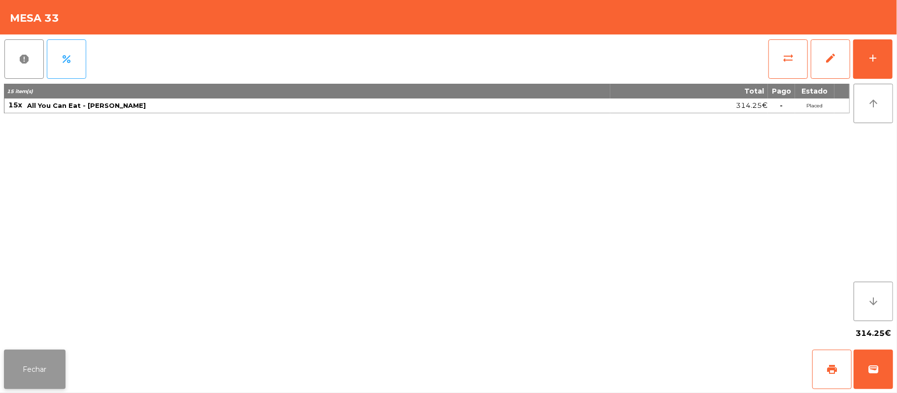
click at [22, 364] on button "Fechar" at bounding box center [35, 369] width 62 height 39
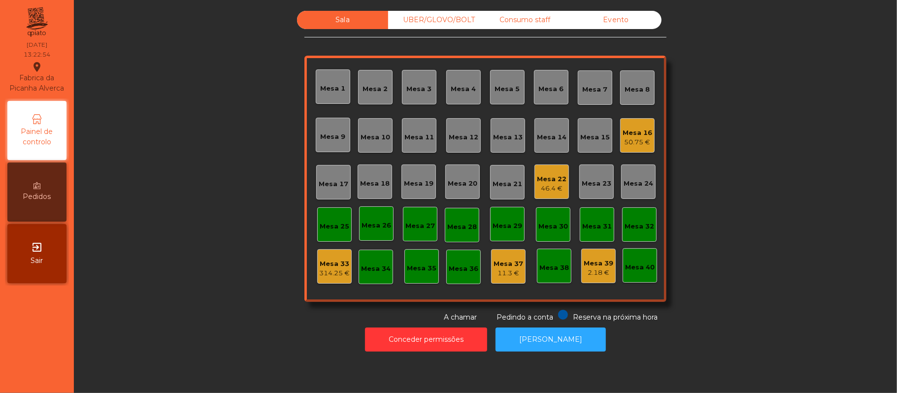
click at [329, 263] on div "Mesa 33" at bounding box center [334, 264] width 31 height 10
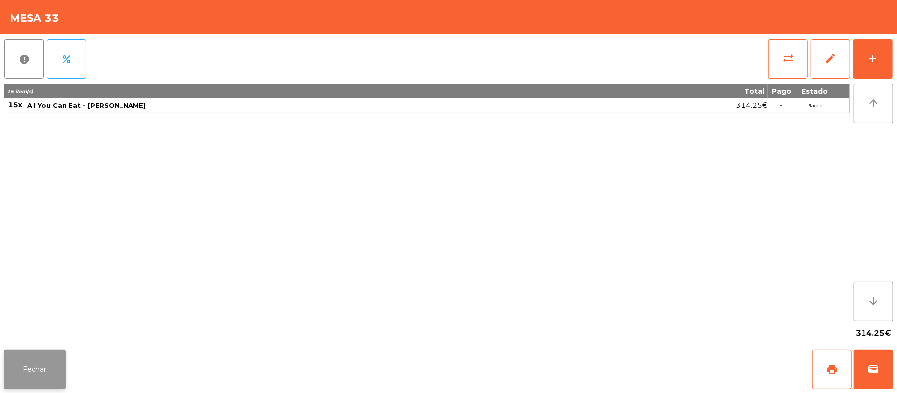
click at [30, 361] on button "Fechar" at bounding box center [35, 369] width 62 height 39
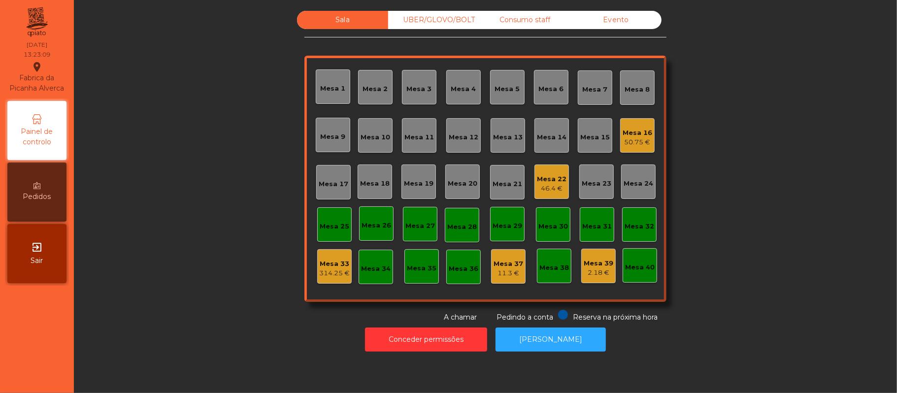
click at [371, 126] on div "Mesa 10" at bounding box center [375, 135] width 34 height 34
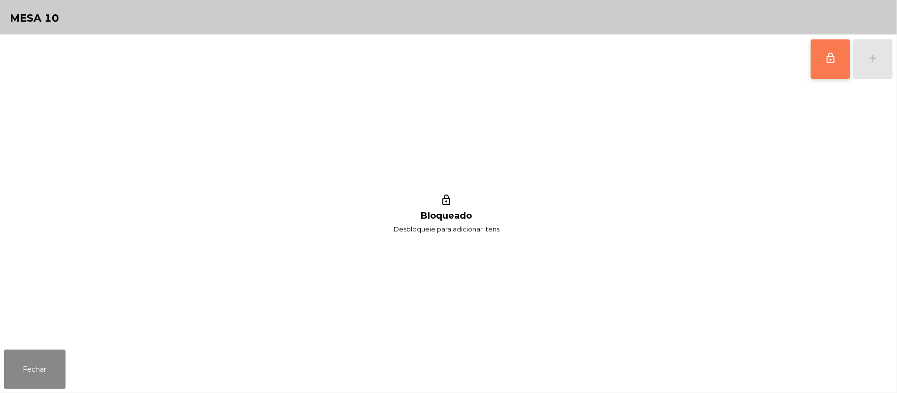
click at [820, 67] on button "lock_outline" at bounding box center [829, 58] width 39 height 39
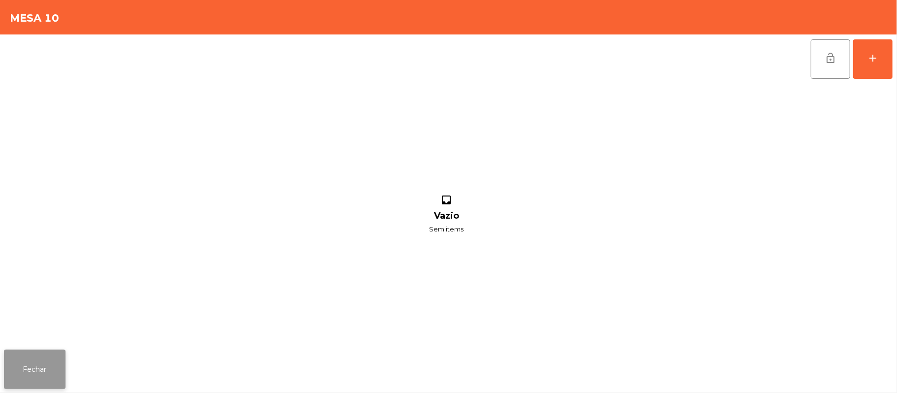
click at [52, 351] on button "Fechar" at bounding box center [35, 369] width 62 height 39
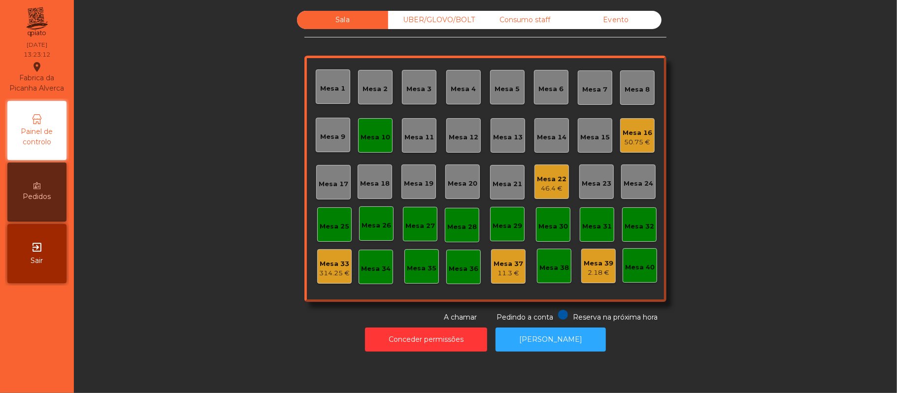
click at [333, 259] on div "Mesa 33" at bounding box center [334, 264] width 31 height 10
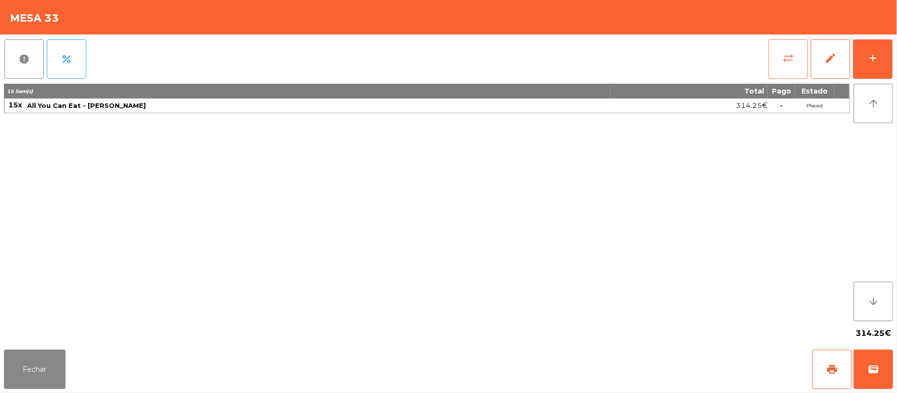
click at [776, 53] on button "sync_alt" at bounding box center [787, 58] width 39 height 39
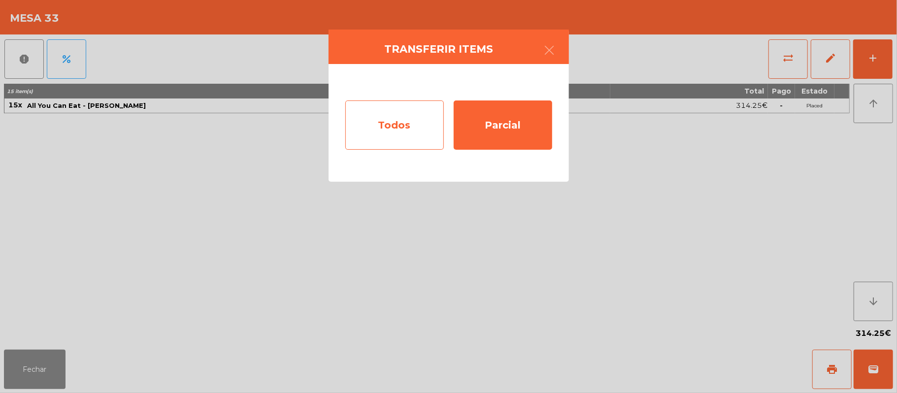
click at [392, 122] on div "Todos" at bounding box center [394, 124] width 98 height 49
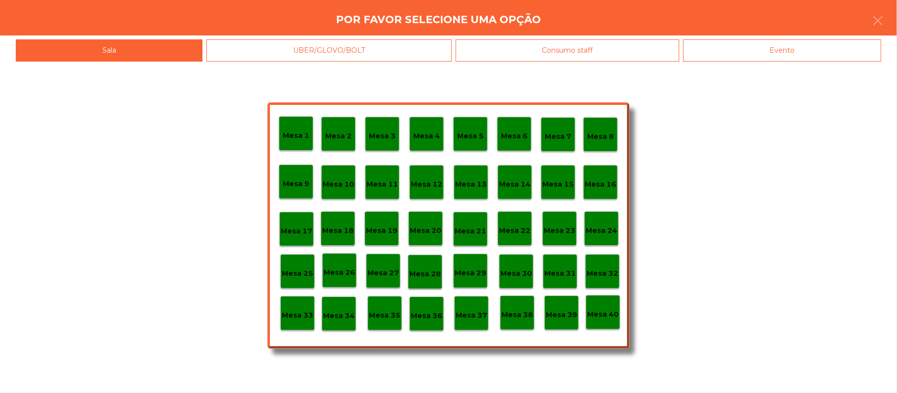
click at [339, 179] on p "Mesa 10" at bounding box center [339, 184] width 32 height 11
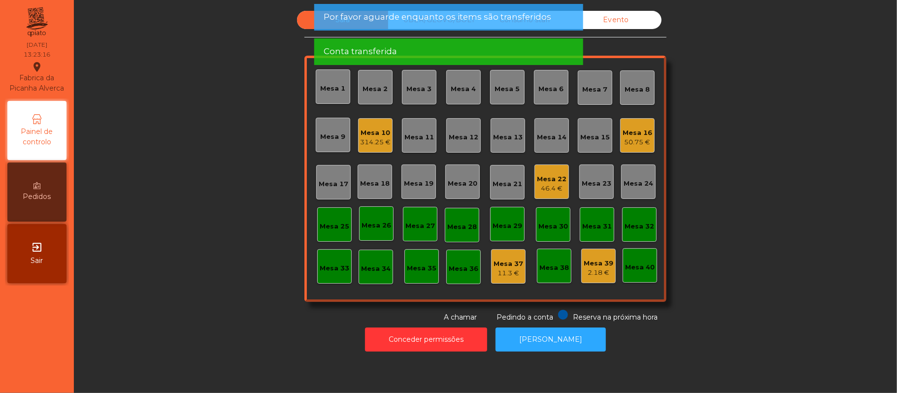
click at [201, 304] on div "Sala UBER/[GEOGRAPHIC_DATA]/BOLT Consumo staff Evento [GEOGRAPHIC_DATA] 2 [GEOG…" at bounding box center [485, 167] width 796 height 312
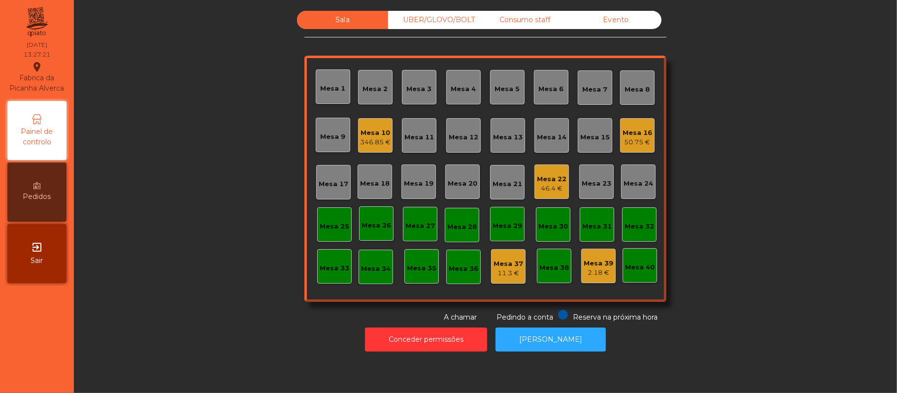
click at [423, 21] on div "UBER/GLOVO/BOLT" at bounding box center [433, 20] width 91 height 18
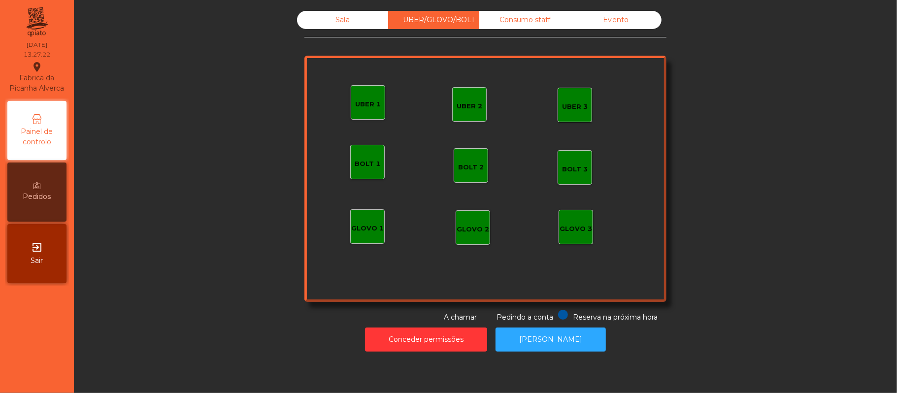
click at [358, 218] on div "GLOVO 1" at bounding box center [367, 226] width 34 height 34
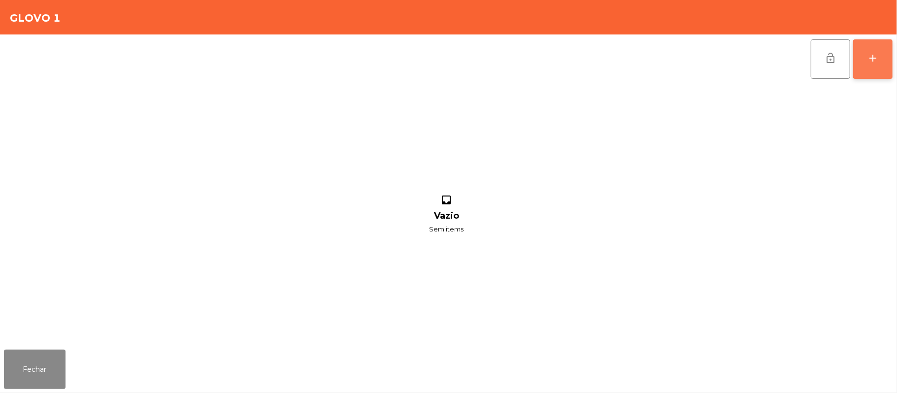
click at [888, 60] on button "add" at bounding box center [872, 58] width 39 height 39
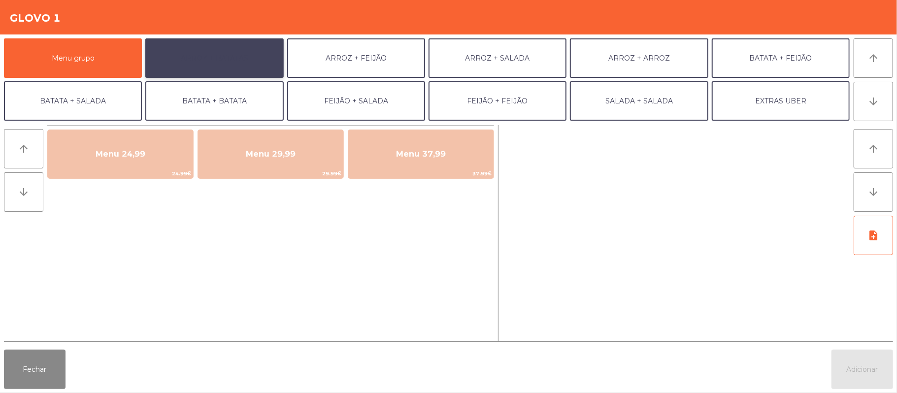
click at [251, 61] on button "ARROZ + BATATAS" at bounding box center [214, 57] width 138 height 39
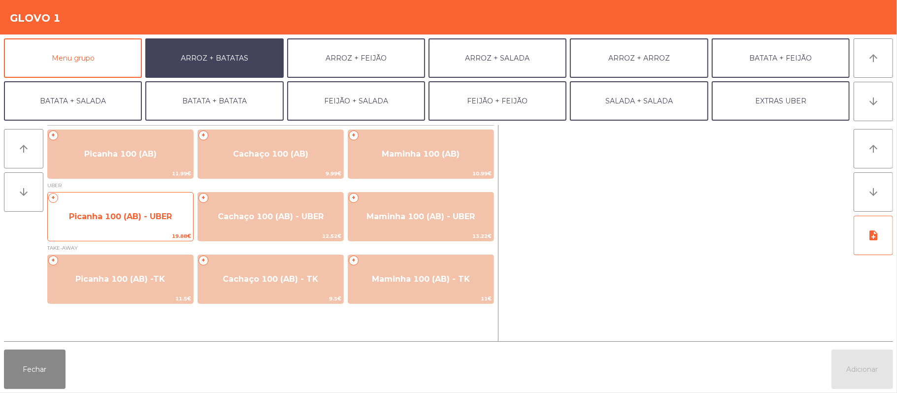
click at [132, 231] on span "19.88€" at bounding box center [120, 235] width 145 height 9
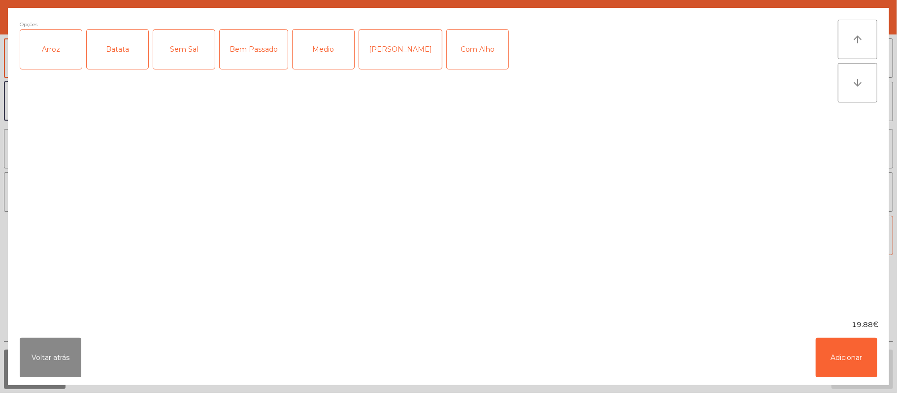
click at [38, 59] on div "Arroz" at bounding box center [51, 49] width 62 height 39
click at [118, 59] on div "Batata" at bounding box center [118, 49] width 62 height 39
click at [300, 33] on div "Medio" at bounding box center [323, 49] width 62 height 39
click at [447, 42] on div "Com Alho" at bounding box center [478, 49] width 62 height 39
click at [847, 357] on button "Adicionar" at bounding box center [846, 357] width 62 height 39
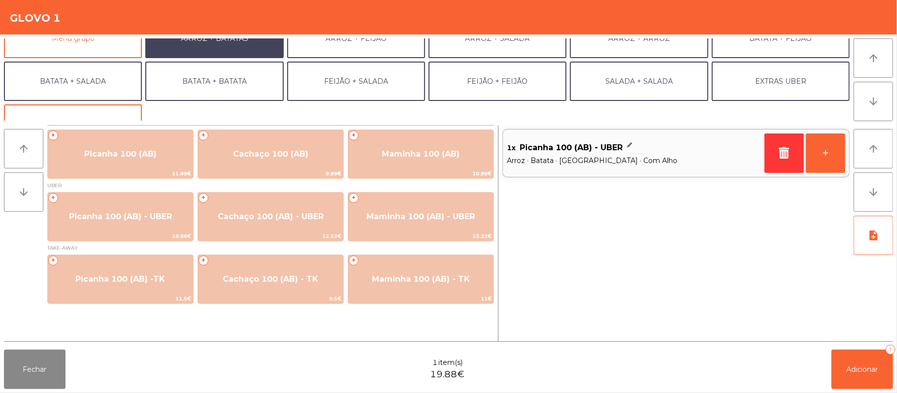
scroll to position [25, 0]
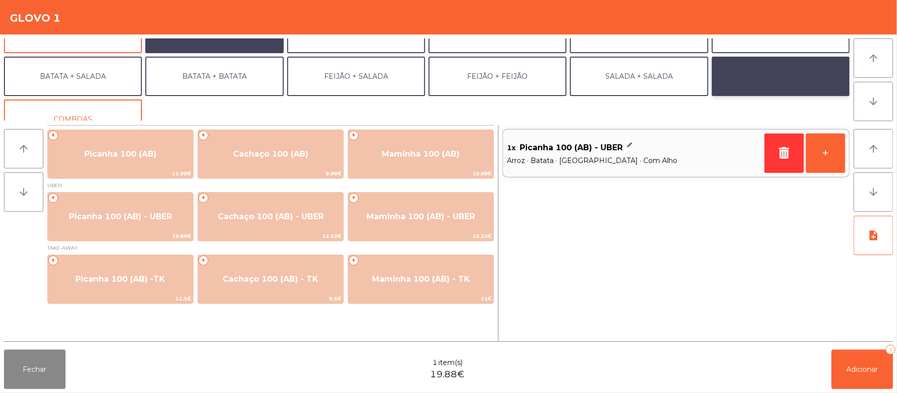
click at [764, 79] on button "EXTRAS UBER" at bounding box center [780, 76] width 138 height 39
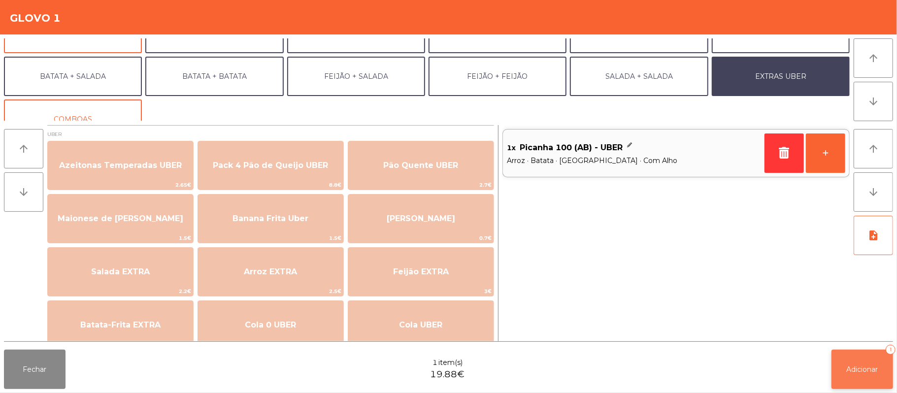
click at [845, 367] on button "Adicionar 1" at bounding box center [862, 369] width 62 height 39
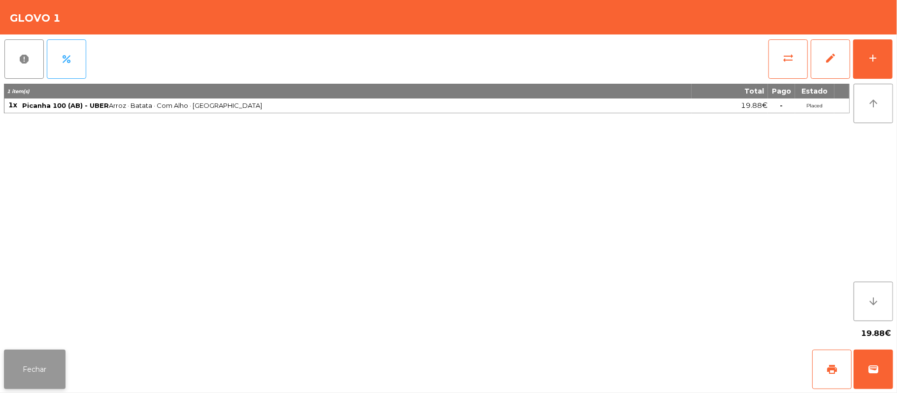
click at [60, 361] on button "Fechar" at bounding box center [35, 369] width 62 height 39
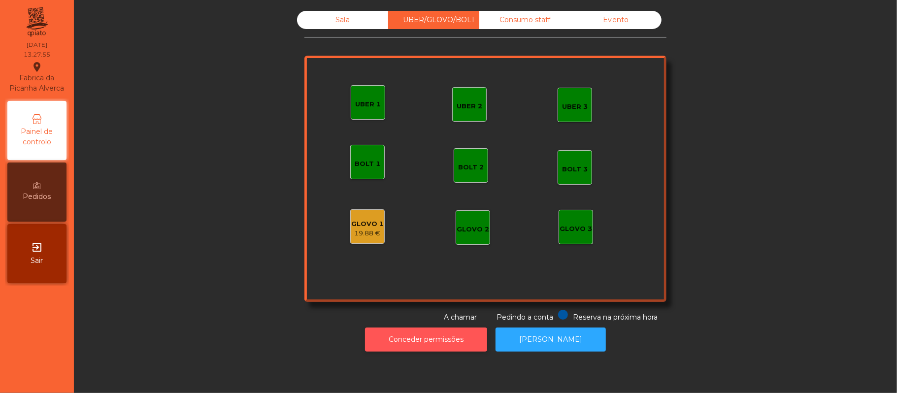
click at [402, 339] on button "Conceder permissões" at bounding box center [426, 339] width 122 height 24
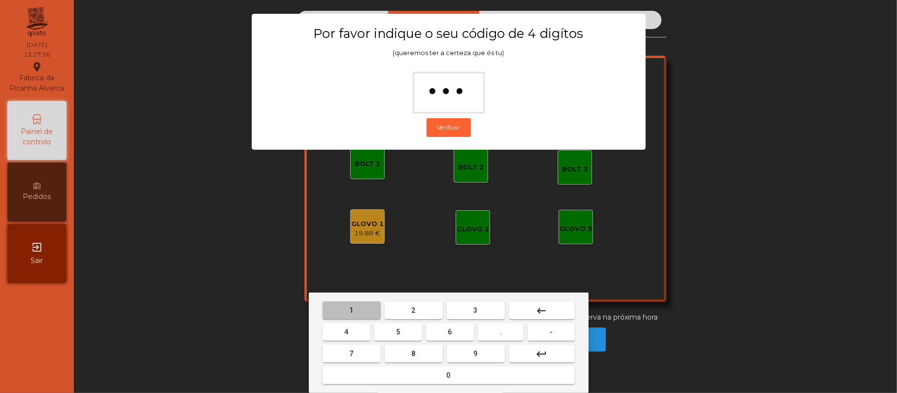
type input "****"
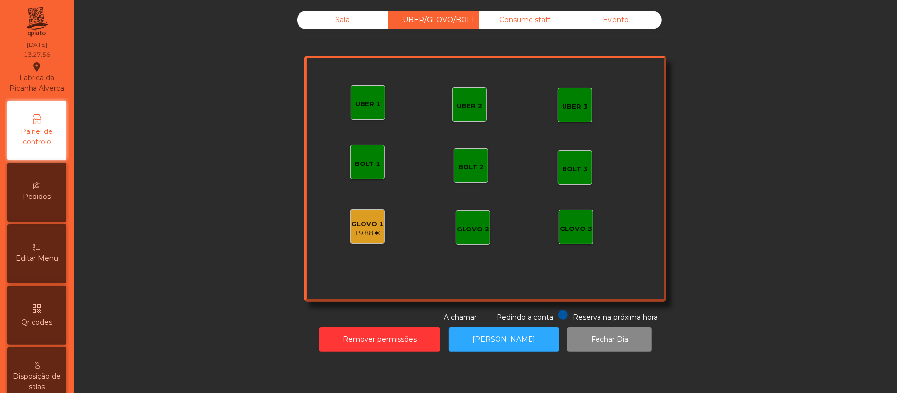
click at [363, 233] on div "19.88 €" at bounding box center [367, 233] width 32 height 10
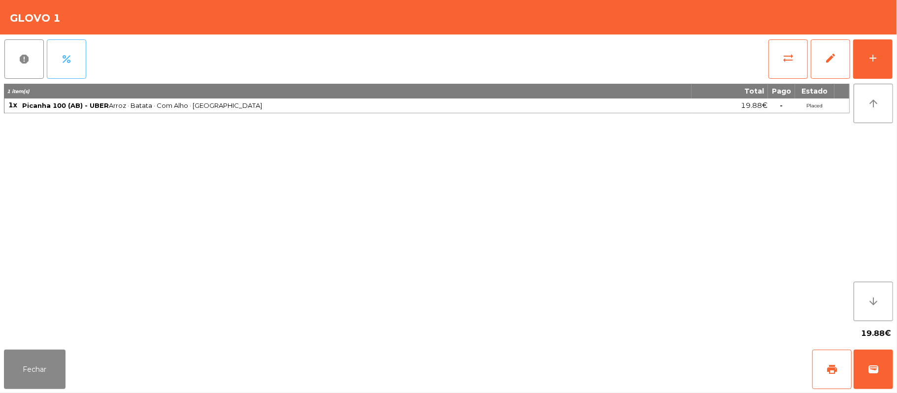
click at [61, 56] on span "percent" at bounding box center [67, 59] width 12 height 12
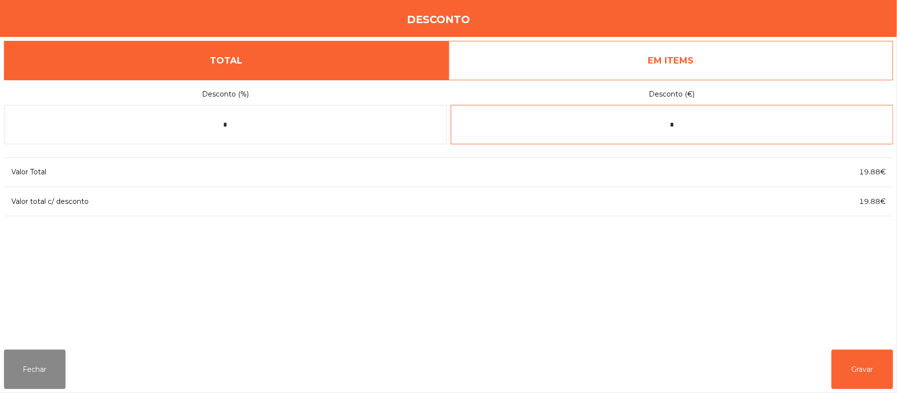
click at [704, 125] on input "*" at bounding box center [672, 124] width 443 height 39
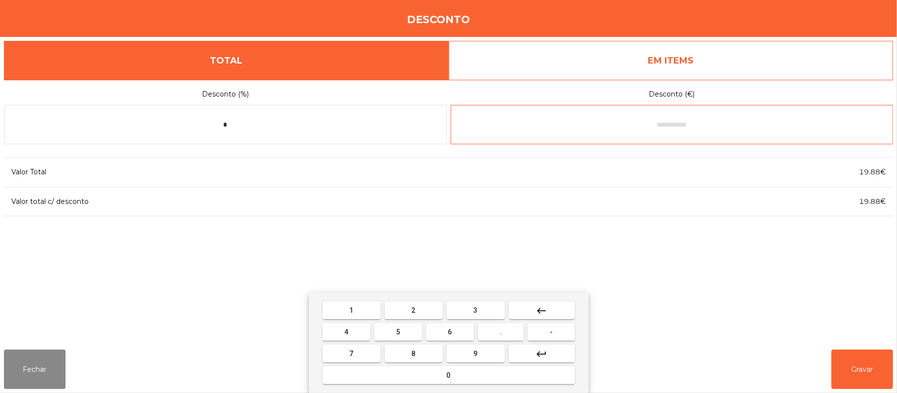
type input "*"
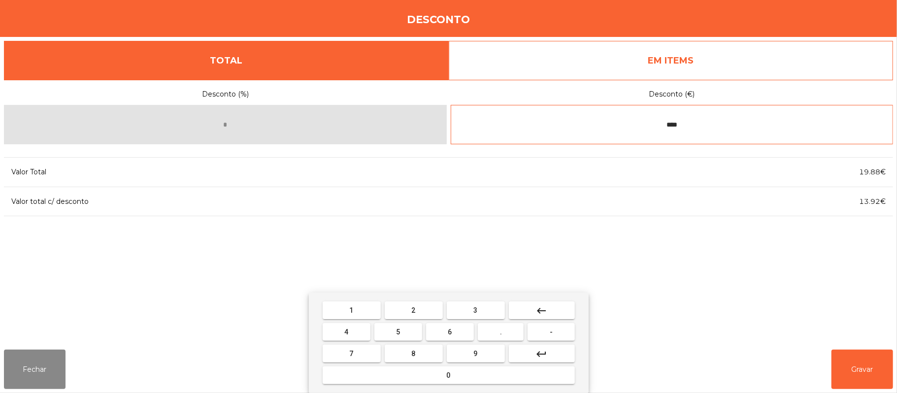
type input "****"
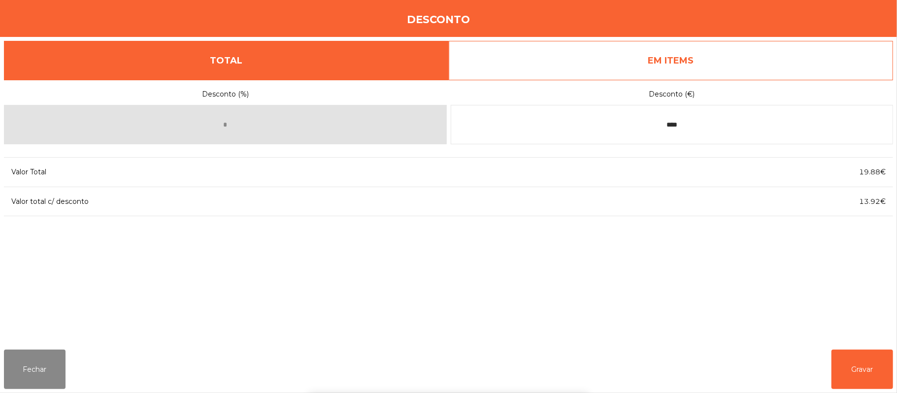
click at [829, 288] on div "Desconto (%) * Desconto (€) **** Valor Total 19.88€ Valor total c/ desconto 13.…" at bounding box center [448, 211] width 889 height 262
click at [843, 268] on div "Desconto (%) * Desconto (€) **** Valor Total 19.88€ Valor total c/ desconto 13.…" at bounding box center [448, 211] width 889 height 262
click at [860, 353] on button "Gravar" at bounding box center [862, 369] width 62 height 39
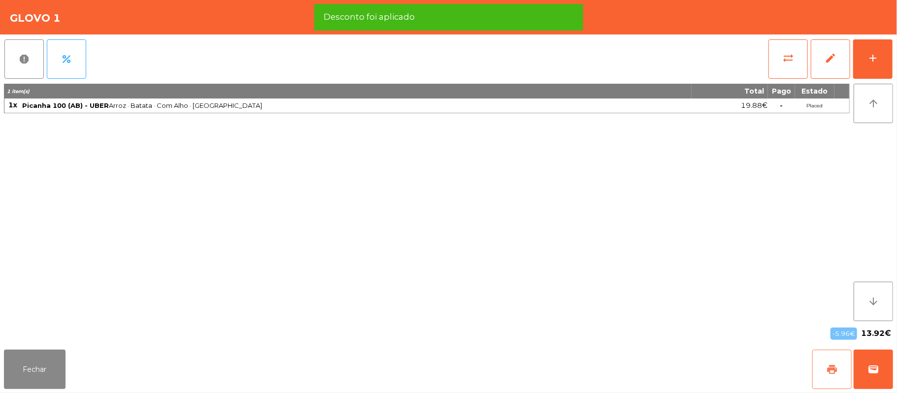
click at [818, 360] on button "print" at bounding box center [831, 369] width 39 height 39
click at [864, 366] on button "wallet" at bounding box center [872, 369] width 39 height 39
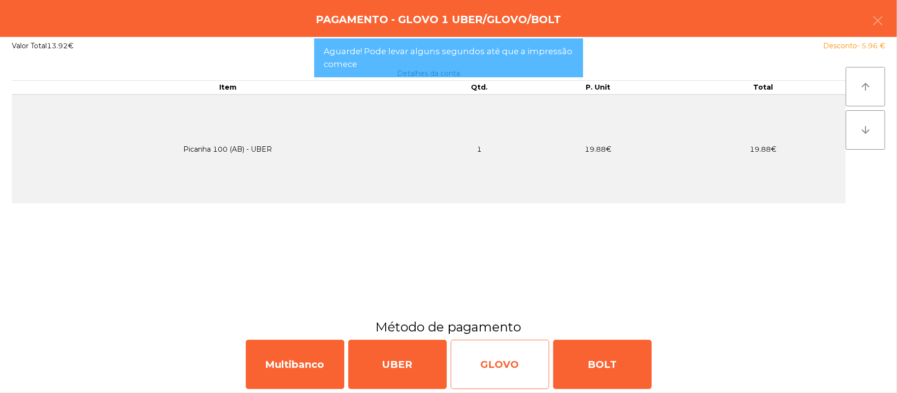
click at [512, 361] on div "GLOVO" at bounding box center [500, 364] width 98 height 49
select select "**"
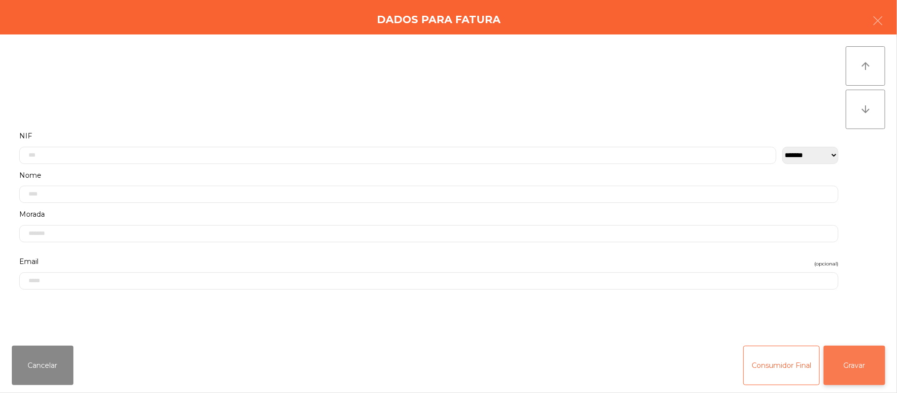
click at [865, 369] on button "Gravar" at bounding box center [854, 365] width 62 height 39
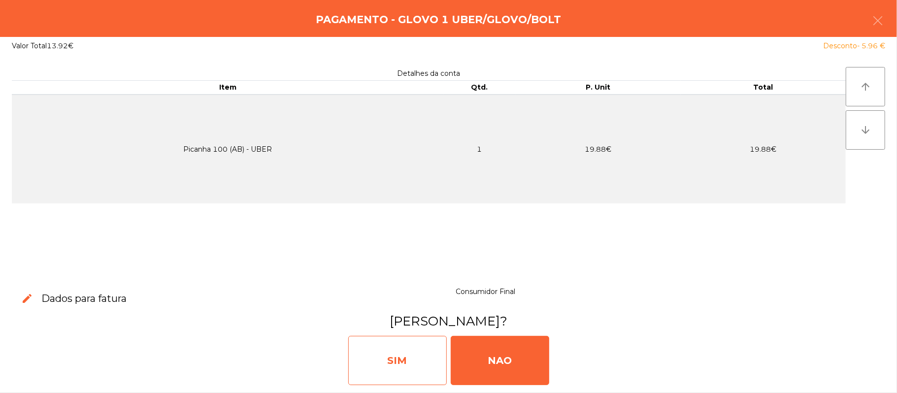
click at [385, 365] on div "SIM" at bounding box center [397, 360] width 98 height 49
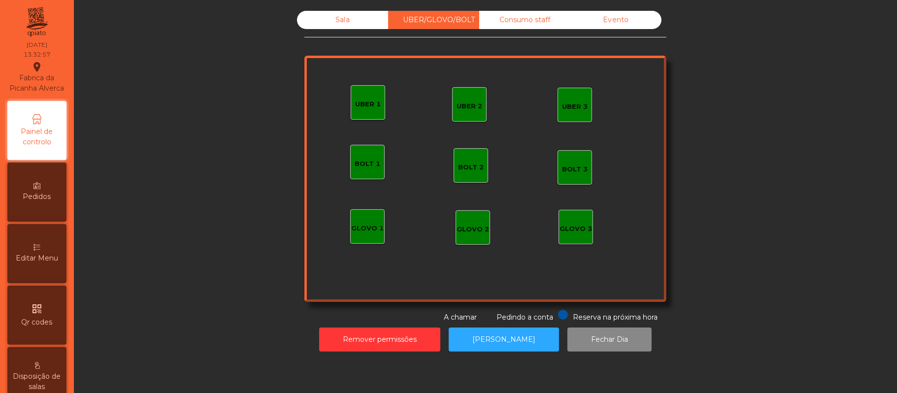
click at [351, 26] on div "Sala" at bounding box center [342, 20] width 91 height 18
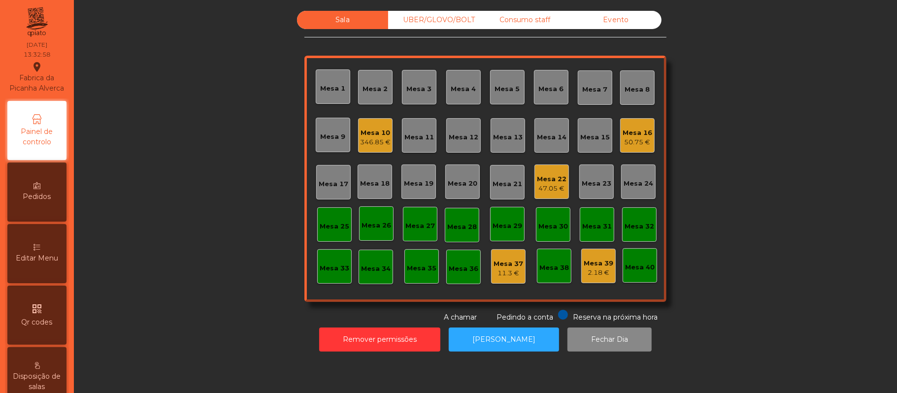
click at [341, 21] on div "Sala" at bounding box center [342, 20] width 91 height 18
click at [420, 171] on div "Mesa 19" at bounding box center [418, 181] width 34 height 34
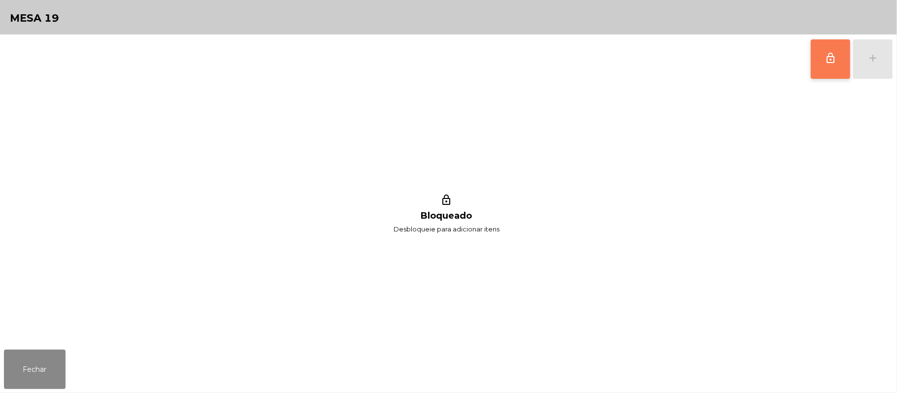
click at [830, 61] on span "lock_outline" at bounding box center [830, 58] width 12 height 12
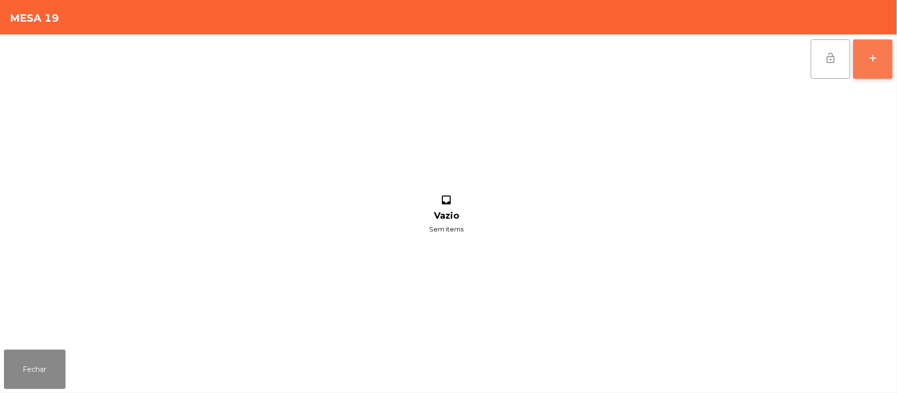
click at [888, 56] on button "add" at bounding box center [872, 58] width 39 height 39
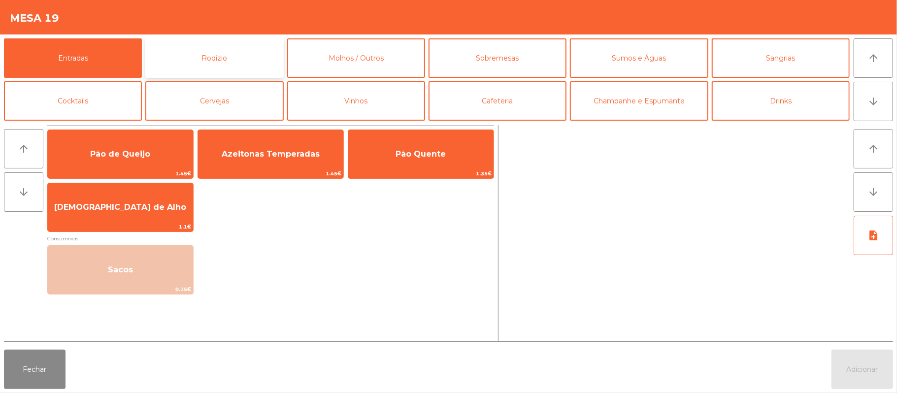
click at [228, 60] on button "Rodizio" at bounding box center [214, 57] width 138 height 39
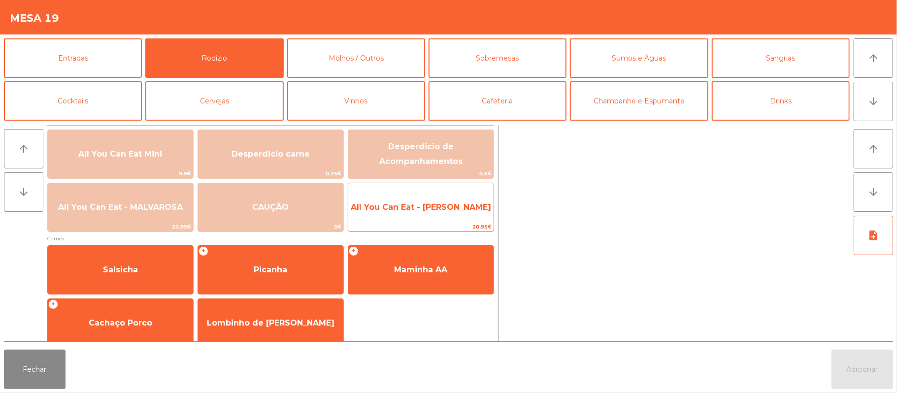
click at [453, 213] on span "All You Can Eat - [PERSON_NAME]" at bounding box center [420, 207] width 145 height 27
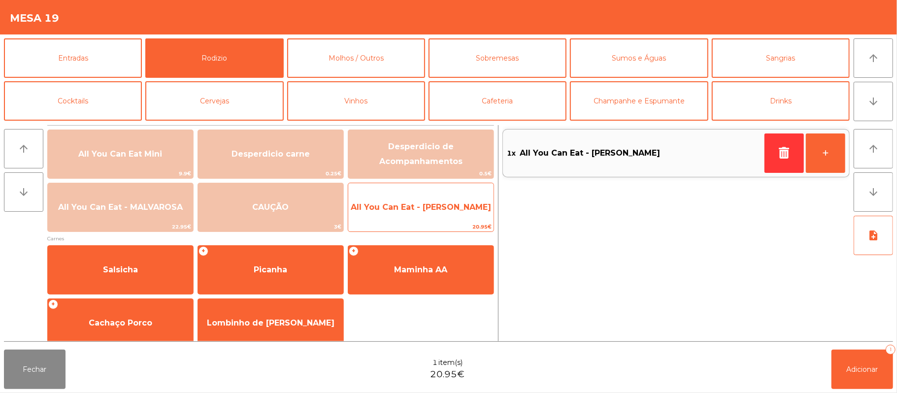
click at [446, 204] on span "All You Can Eat - [PERSON_NAME]" at bounding box center [421, 206] width 140 height 9
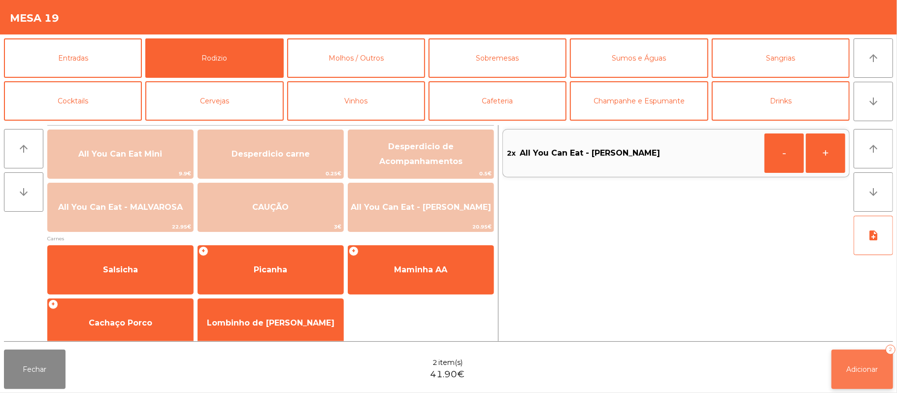
click at [865, 371] on span "Adicionar" at bounding box center [862, 369] width 32 height 9
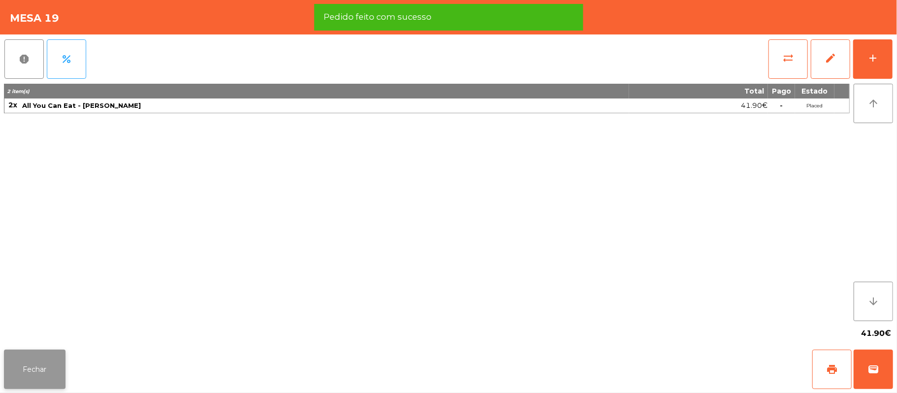
click at [38, 377] on button "Fechar" at bounding box center [35, 369] width 62 height 39
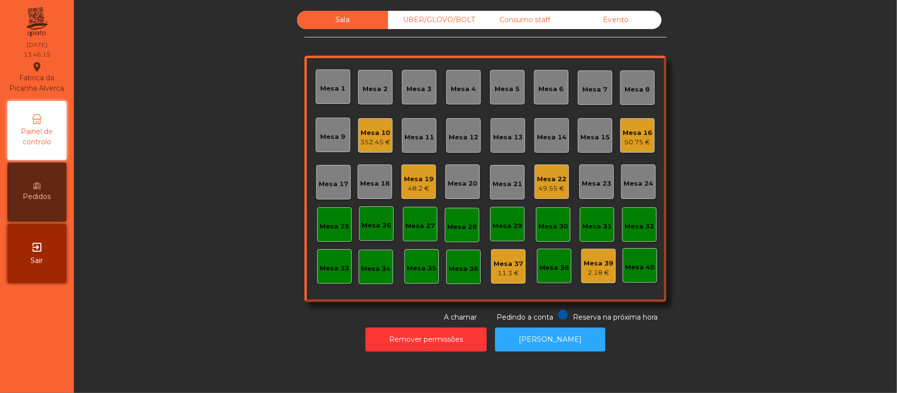
click at [510, 194] on div "Mesa 21" at bounding box center [507, 182] width 34 height 34
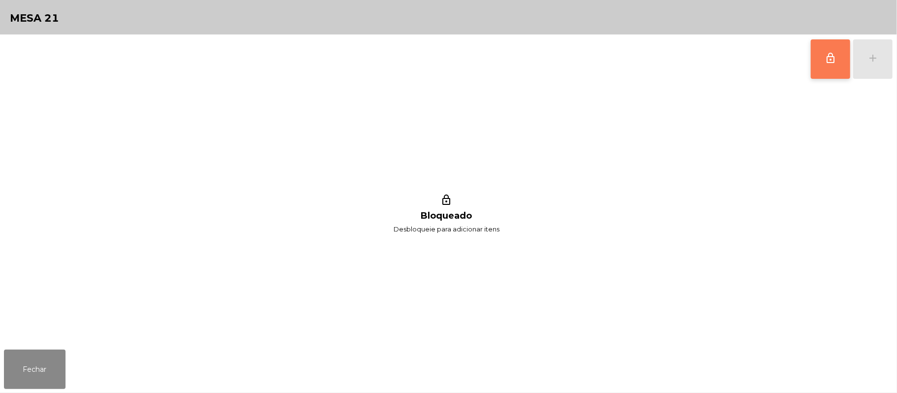
click at [819, 56] on button "lock_outline" at bounding box center [829, 58] width 39 height 39
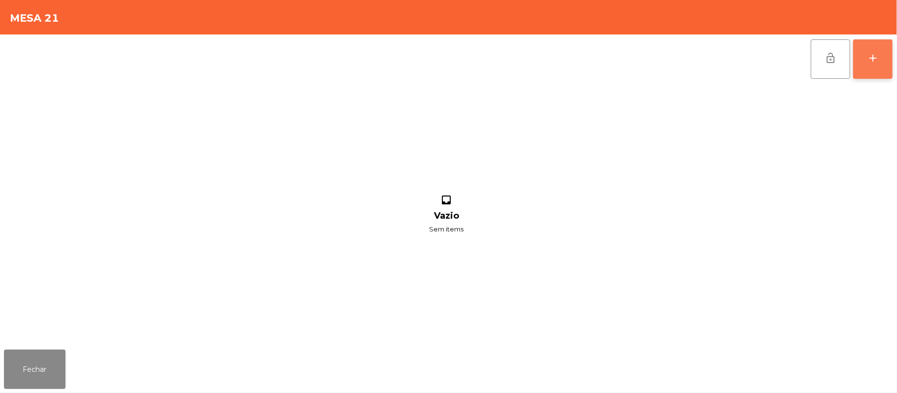
click at [862, 62] on button "add" at bounding box center [872, 58] width 39 height 39
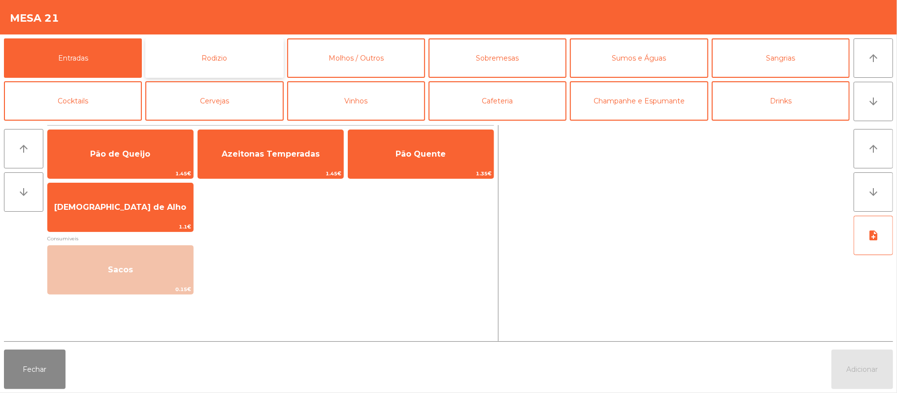
click at [231, 68] on button "Rodizio" at bounding box center [214, 57] width 138 height 39
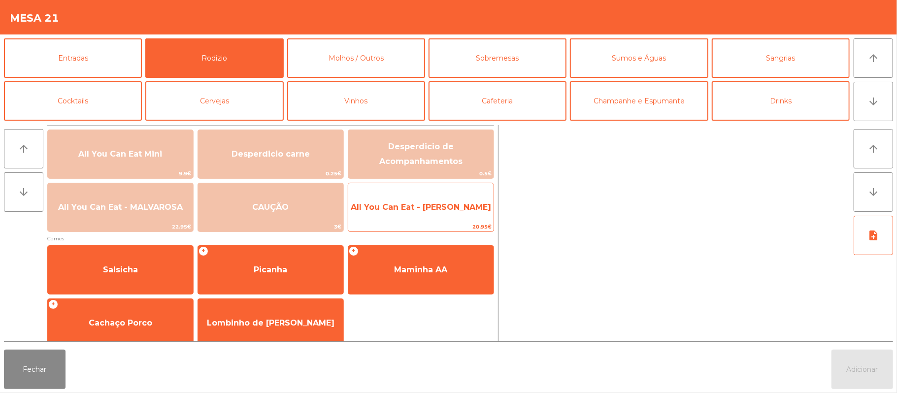
click at [449, 221] on span "All You Can Eat - [PERSON_NAME]" at bounding box center [420, 207] width 145 height 27
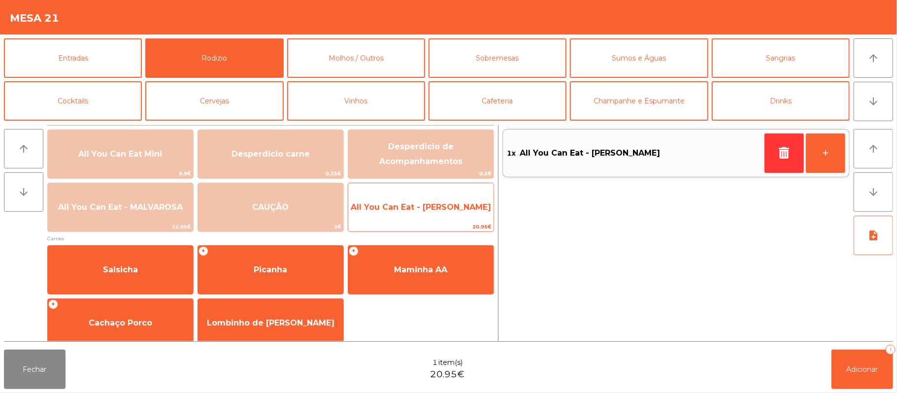
click at [448, 207] on span "All You Can Eat - [PERSON_NAME]" at bounding box center [421, 206] width 140 height 9
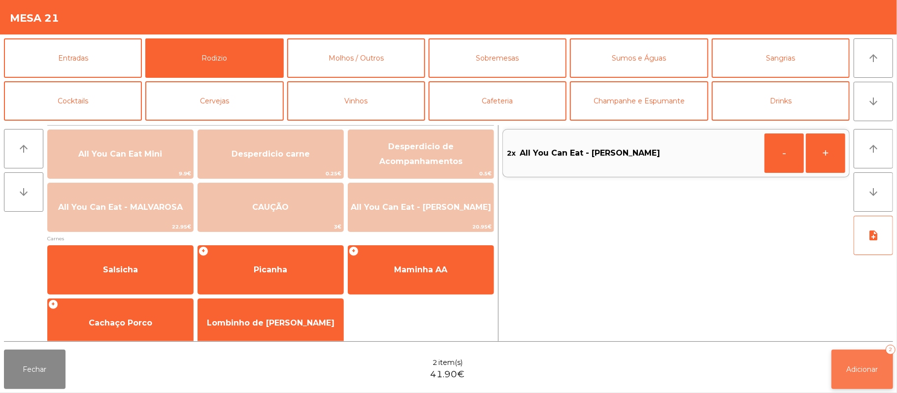
click at [863, 366] on span "Adicionar" at bounding box center [862, 369] width 32 height 9
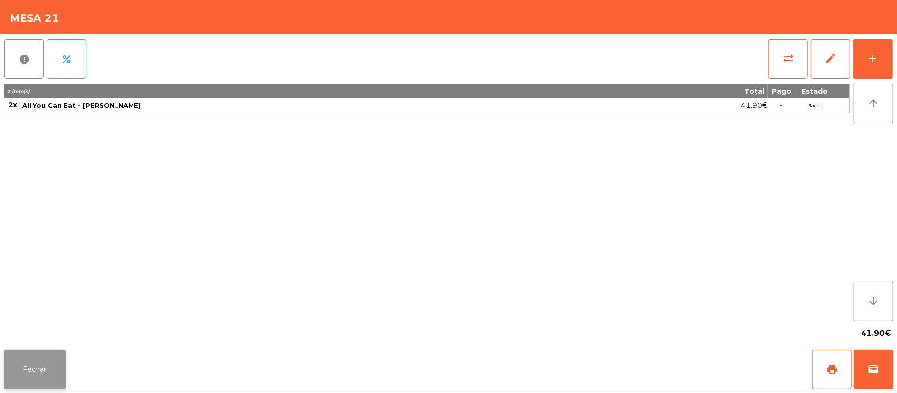
click at [51, 352] on button "Fechar" at bounding box center [35, 369] width 62 height 39
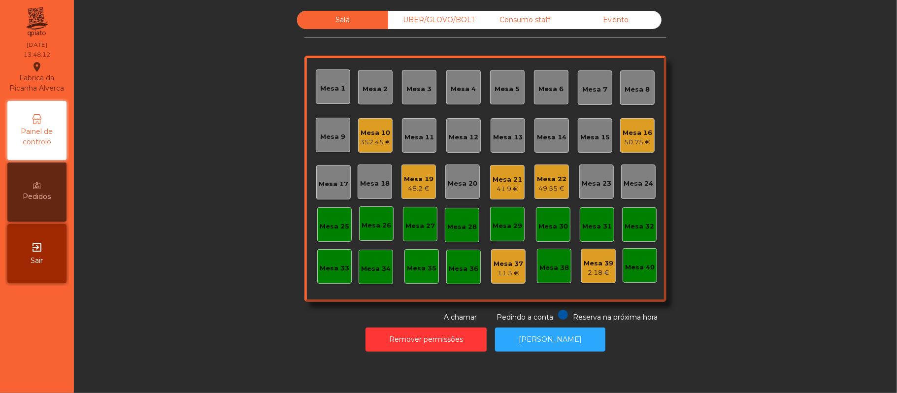
click at [369, 131] on div "Mesa 10" at bounding box center [375, 133] width 31 height 10
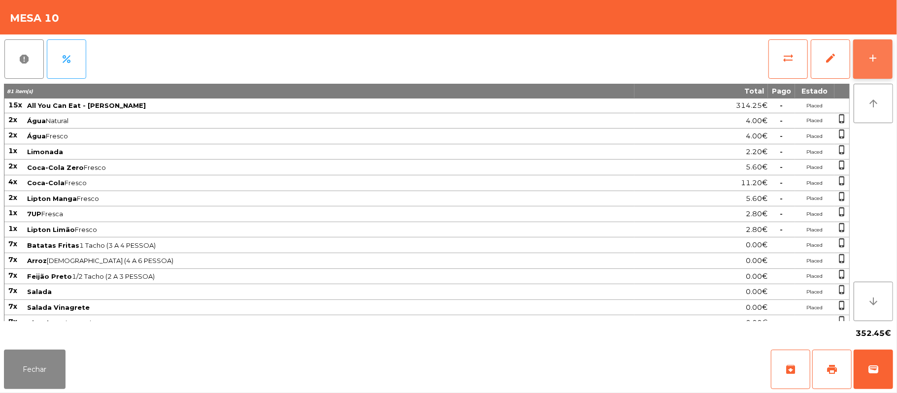
click at [879, 60] on button "add" at bounding box center [872, 58] width 39 height 39
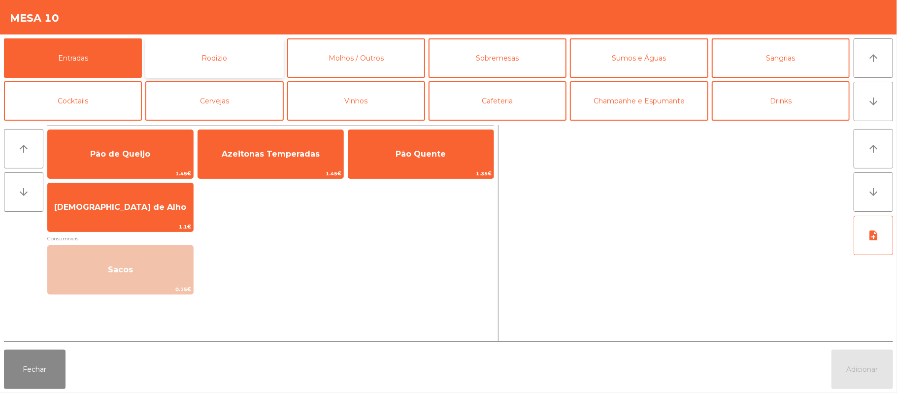
click at [253, 67] on button "Rodizio" at bounding box center [214, 57] width 138 height 39
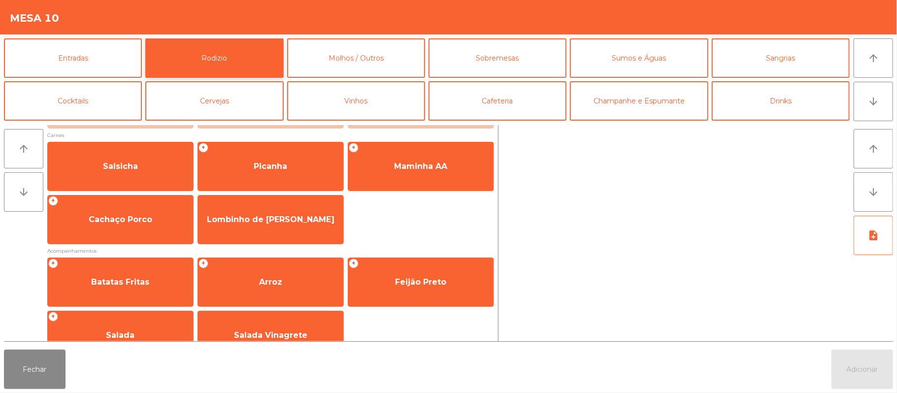
scroll to position [126, 0]
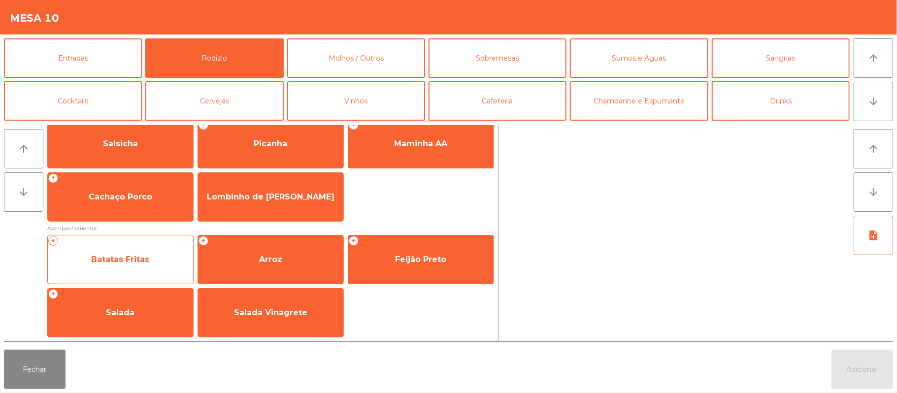
click at [140, 262] on span "Batatas Fritas" at bounding box center [120, 259] width 58 height 9
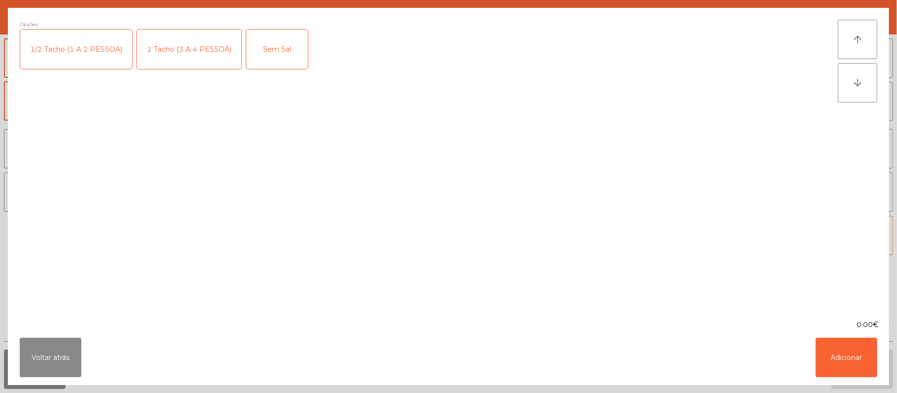
click at [78, 56] on div "1/2 Tacho (1 A 2 PESSOA)" at bounding box center [76, 49] width 112 height 39
click at [75, 56] on div "1/2 Tacho (1 A 2 PESSOA)" at bounding box center [76, 49] width 112 height 39
click at [95, 50] on div "1/2 Tacho (1 A 2 PESSOA)" at bounding box center [76, 49] width 112 height 39
click at [98, 56] on div "1/2 Tacho (1 A 2 PESSOA)" at bounding box center [76, 49] width 112 height 39
click at [186, 48] on div "1 Tacho (3 A 4 PESSOA)" at bounding box center [189, 49] width 104 height 39
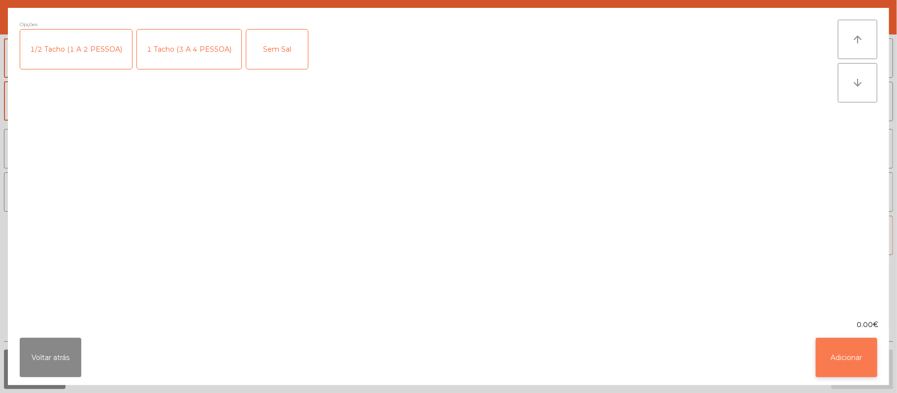
click at [850, 357] on button "Adicionar" at bounding box center [846, 357] width 62 height 39
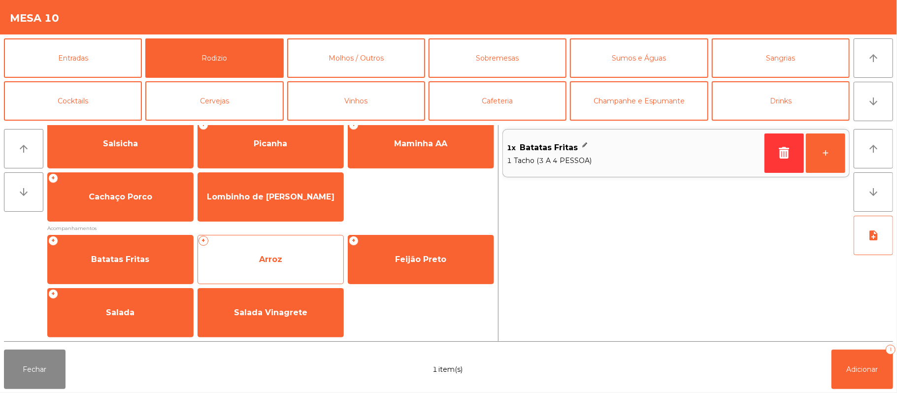
click at [286, 247] on span "Arroz" at bounding box center [270, 259] width 145 height 27
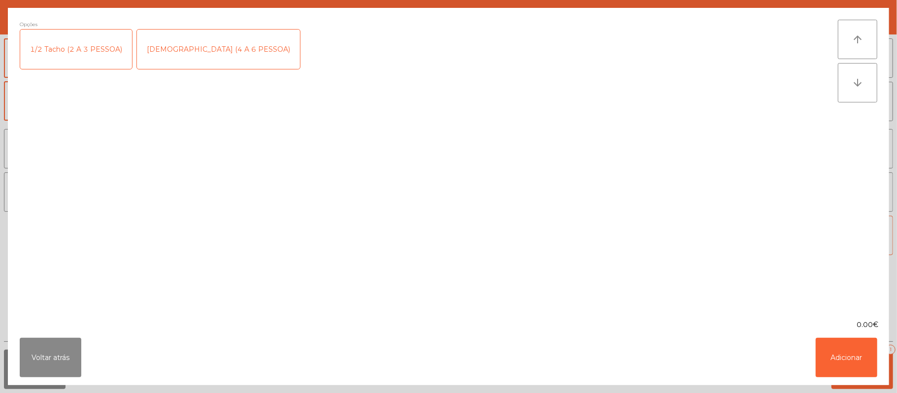
click at [180, 40] on div "[DEMOGRAPHIC_DATA] (4 A 6 PESSOA)" at bounding box center [218, 49] width 163 height 39
click at [841, 353] on button "Adicionar" at bounding box center [846, 357] width 62 height 39
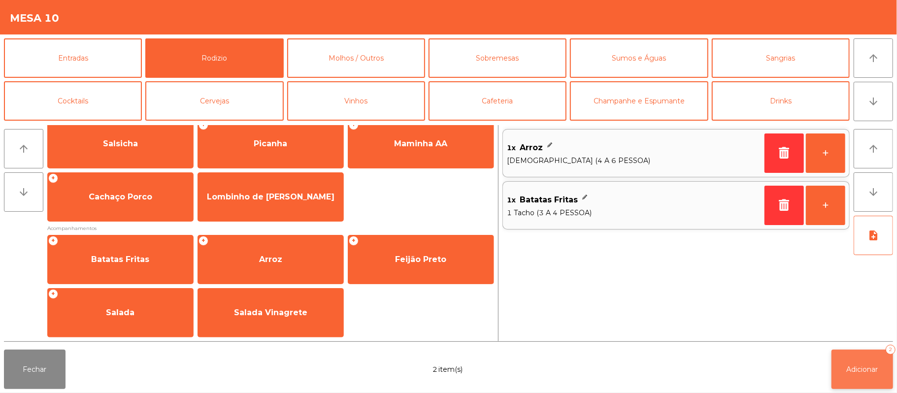
click at [869, 365] on span "Adicionar" at bounding box center [862, 369] width 32 height 9
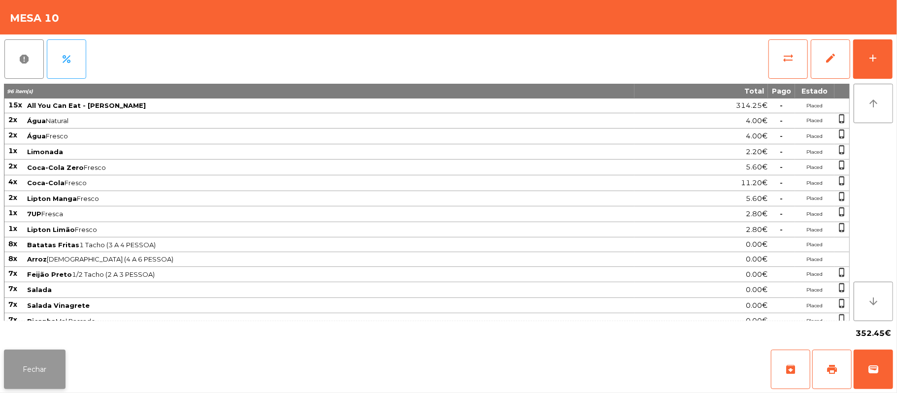
click at [32, 367] on button "Fechar" at bounding box center [35, 369] width 62 height 39
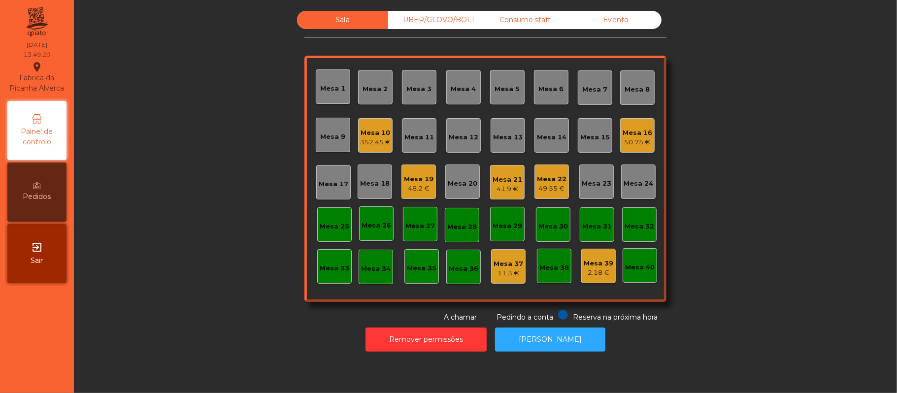
click at [368, 134] on div "Mesa 10" at bounding box center [375, 133] width 31 height 10
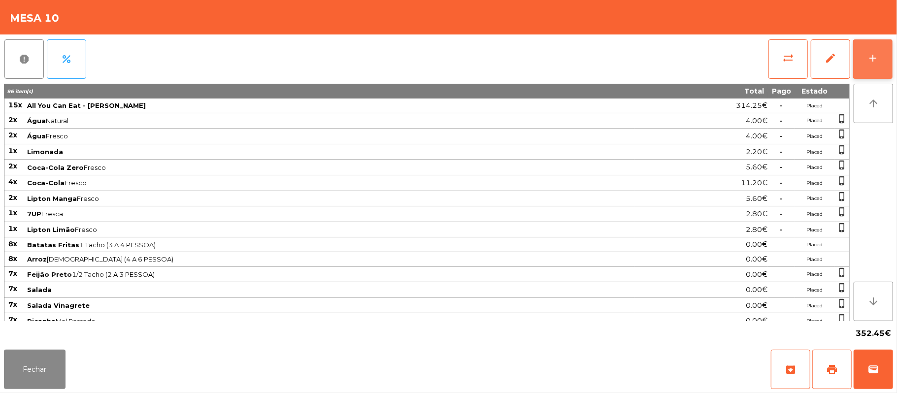
click at [879, 59] on button "add" at bounding box center [872, 58] width 39 height 39
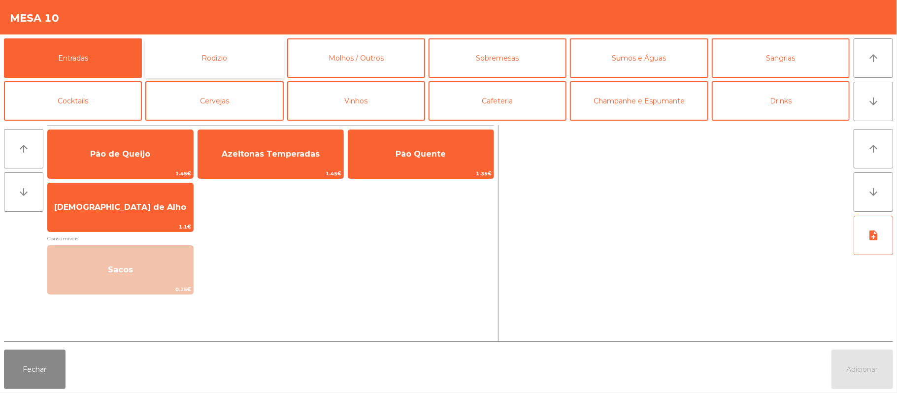
click at [225, 64] on button "Rodizio" at bounding box center [214, 57] width 138 height 39
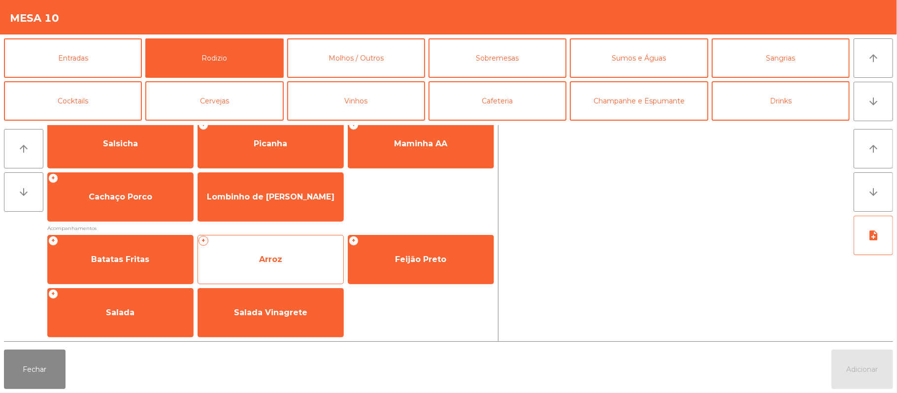
click at [267, 270] on span "Arroz" at bounding box center [270, 259] width 145 height 27
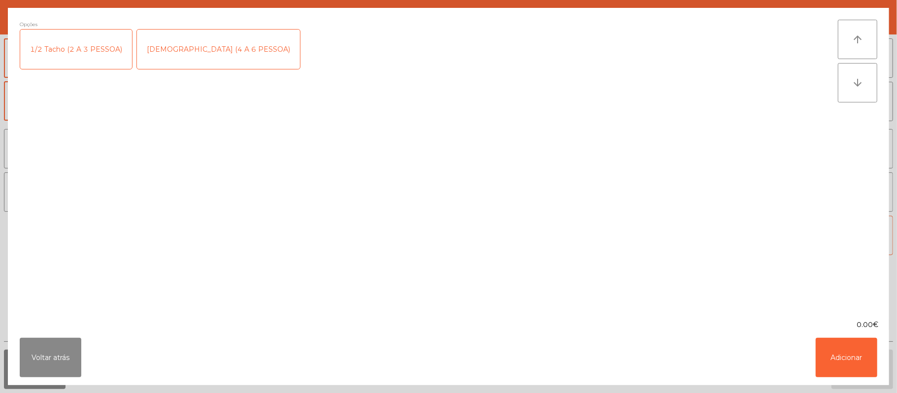
click at [195, 48] on div "[DEMOGRAPHIC_DATA] (4 A 6 PESSOA)" at bounding box center [218, 49] width 163 height 39
click at [847, 361] on button "Adicionar" at bounding box center [846, 357] width 62 height 39
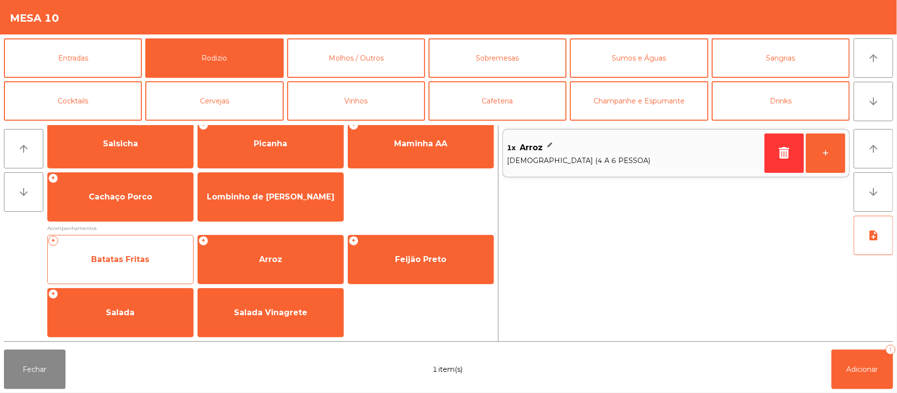
click at [157, 268] on span "Batatas Fritas" at bounding box center [120, 259] width 145 height 27
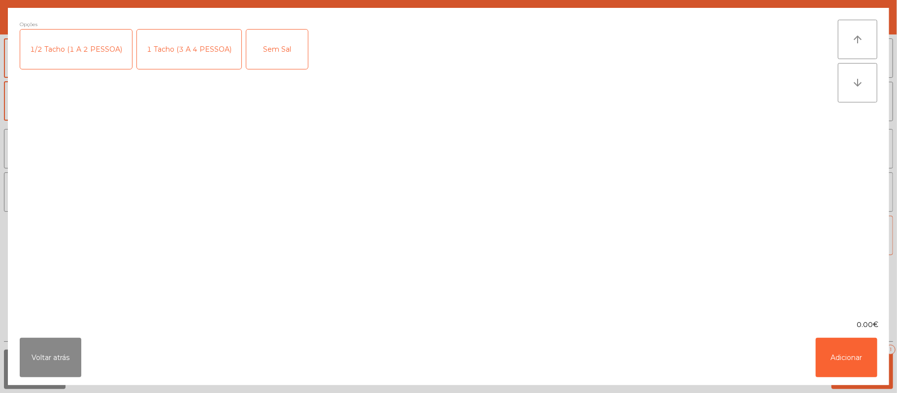
click at [194, 44] on div "1 Tacho (3 A 4 PESSOA)" at bounding box center [189, 49] width 104 height 39
click at [829, 326] on div "0.00€" at bounding box center [448, 325] width 881 height 10
click at [847, 355] on button "Adicionar" at bounding box center [846, 357] width 62 height 39
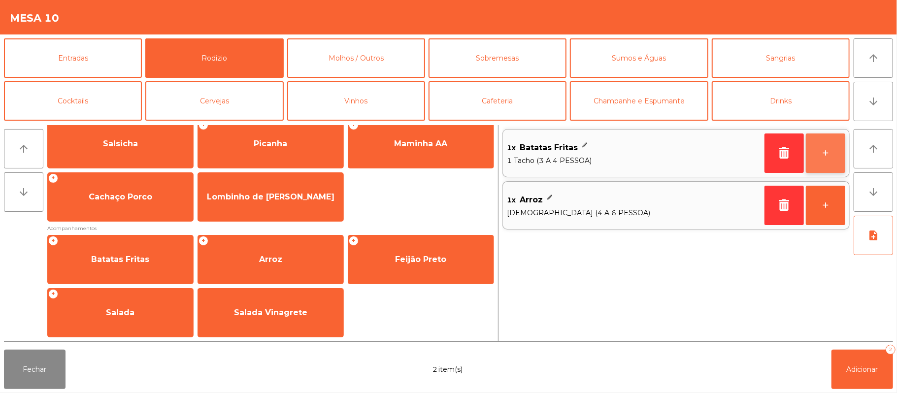
click at [822, 148] on button "+" at bounding box center [825, 152] width 39 height 39
click at [825, 150] on button "+" at bounding box center [825, 152] width 39 height 39
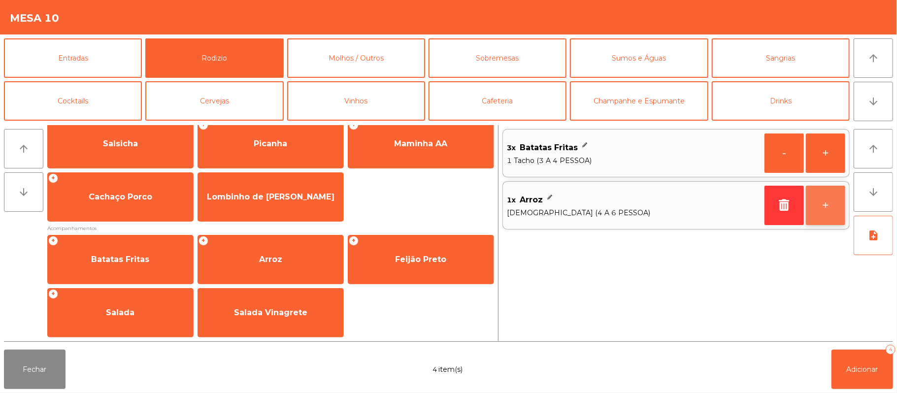
click at [831, 205] on button "+" at bounding box center [825, 205] width 39 height 39
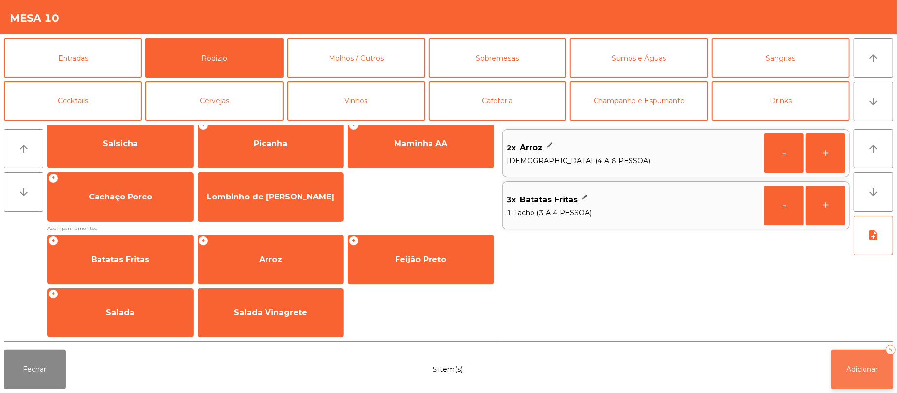
click at [872, 374] on button "Adicionar 5" at bounding box center [862, 369] width 62 height 39
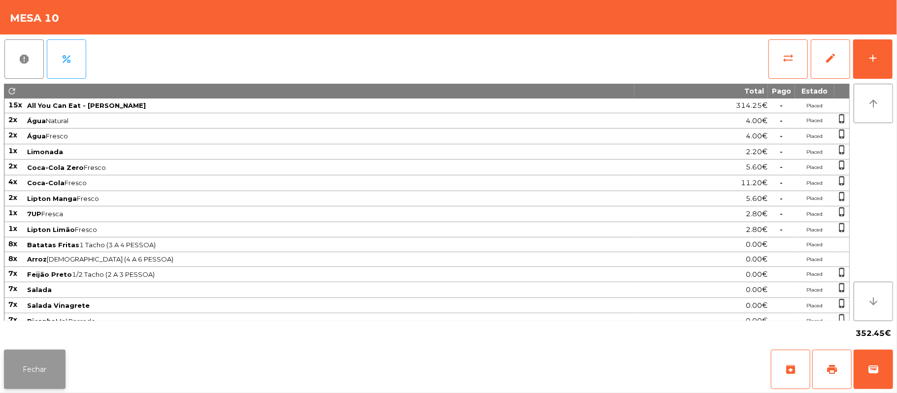
click at [43, 378] on button "Fechar" at bounding box center [35, 369] width 62 height 39
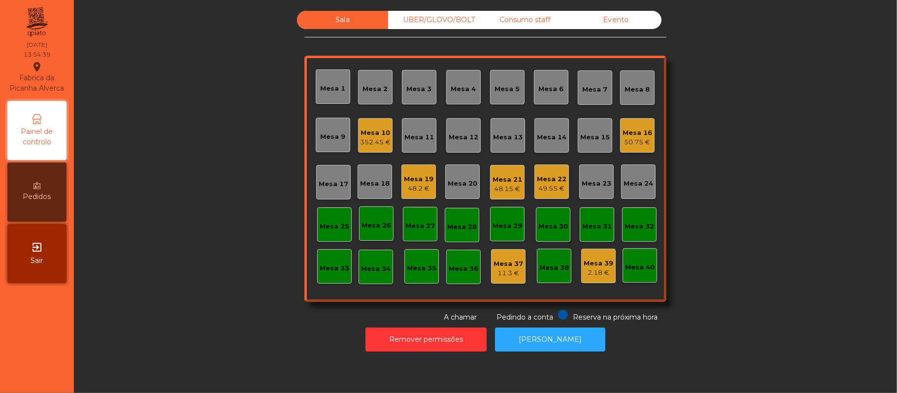
click at [368, 144] on div "352.45 €" at bounding box center [375, 142] width 31 height 10
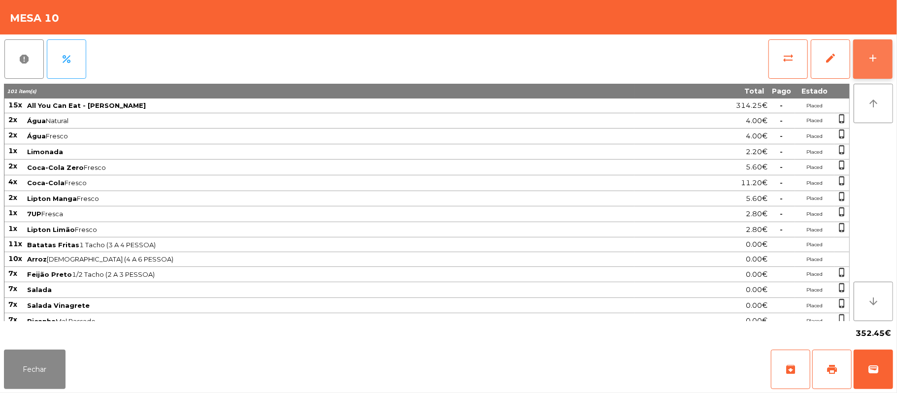
click at [871, 55] on div "add" at bounding box center [873, 58] width 12 height 12
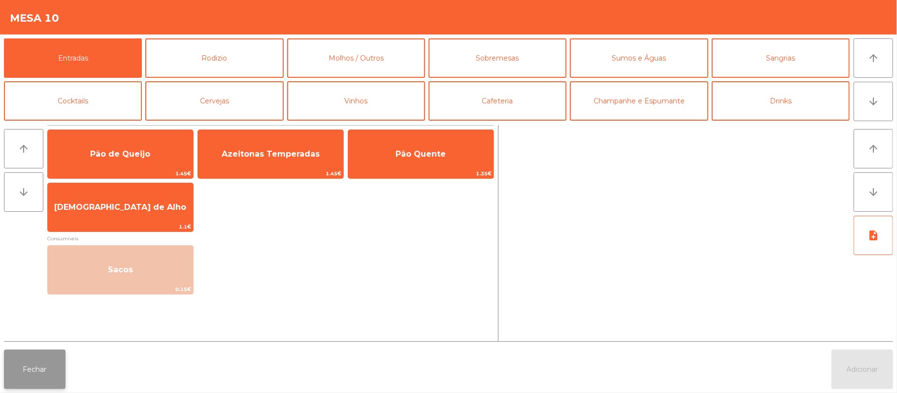
click at [38, 375] on button "Fechar" at bounding box center [35, 369] width 62 height 39
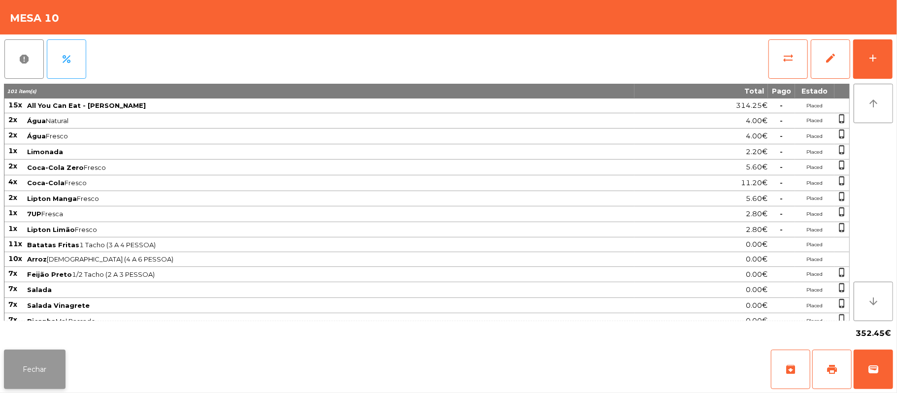
click at [24, 388] on button "Fechar" at bounding box center [35, 369] width 62 height 39
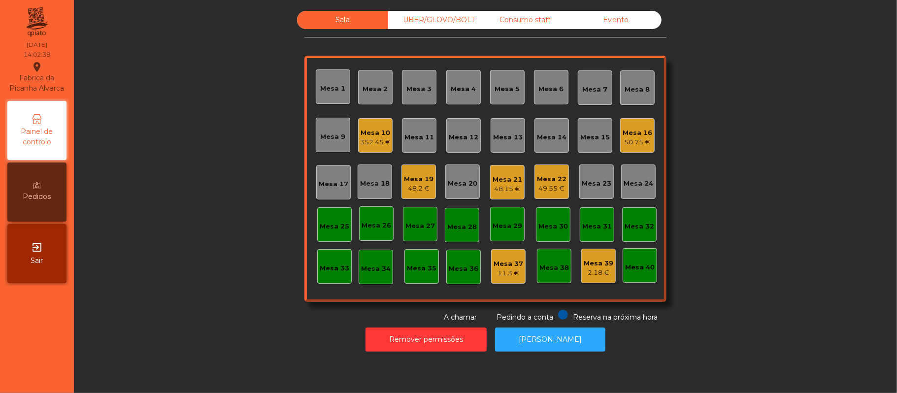
click at [367, 146] on div "352.45 €" at bounding box center [375, 142] width 31 height 10
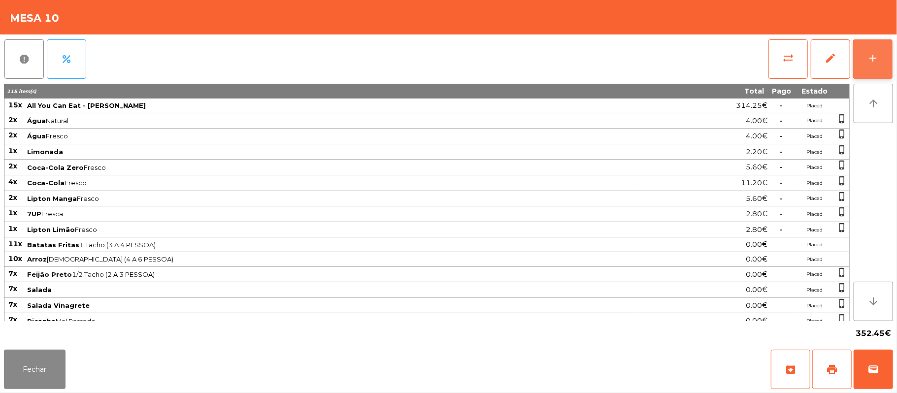
click at [855, 56] on button "add" at bounding box center [872, 58] width 39 height 39
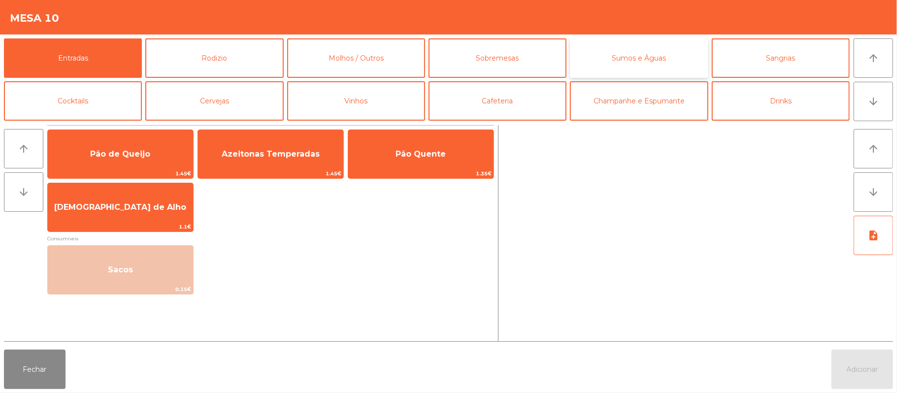
click at [653, 44] on button "Sumos e Águas" at bounding box center [639, 57] width 138 height 39
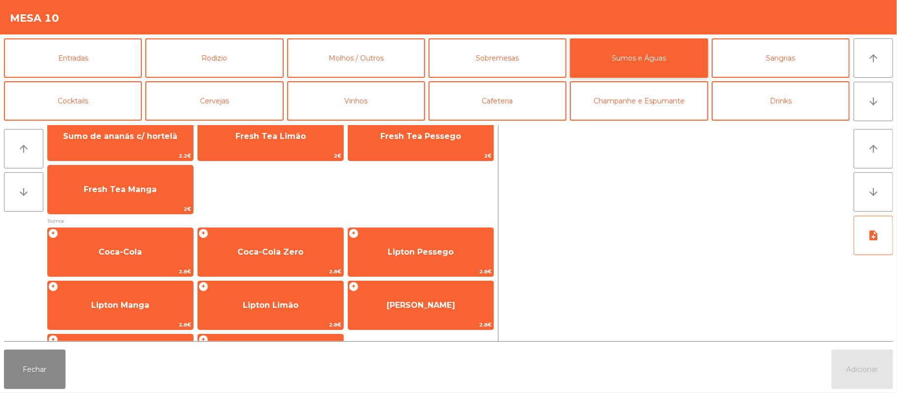
scroll to position [72, 0]
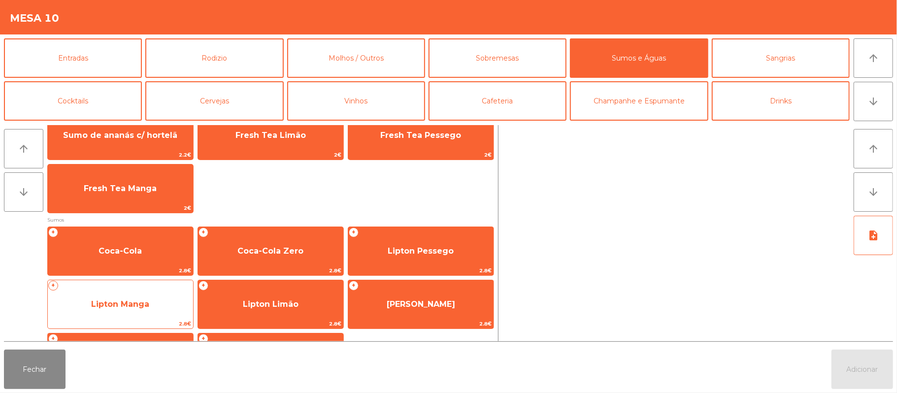
click at [136, 303] on span "Lipton Manga" at bounding box center [120, 303] width 58 height 9
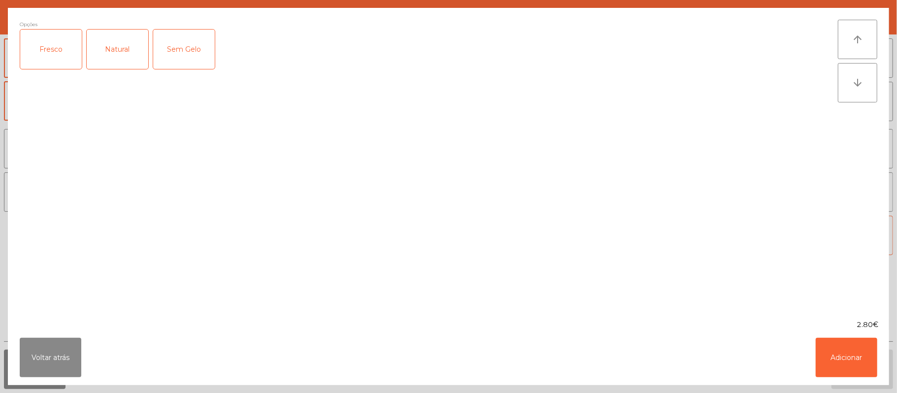
click at [66, 46] on div "Fresco" at bounding box center [51, 49] width 62 height 39
click at [846, 362] on button "Adicionar" at bounding box center [846, 357] width 62 height 39
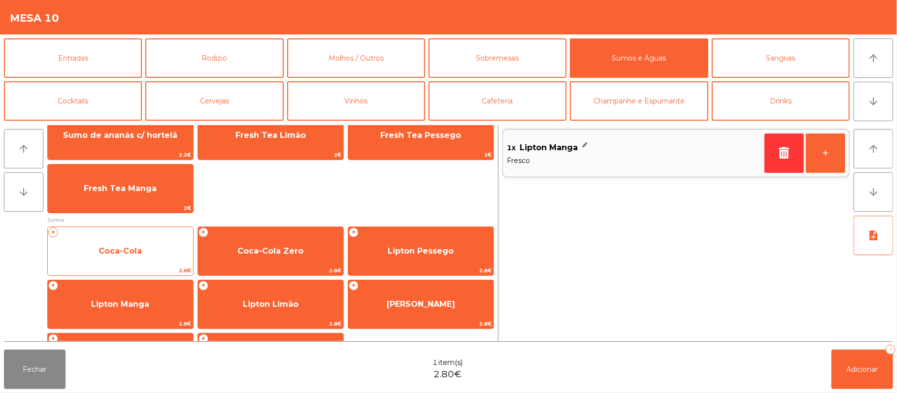
click at [136, 246] on span "Coca-Cola" at bounding box center [119, 250] width 43 height 9
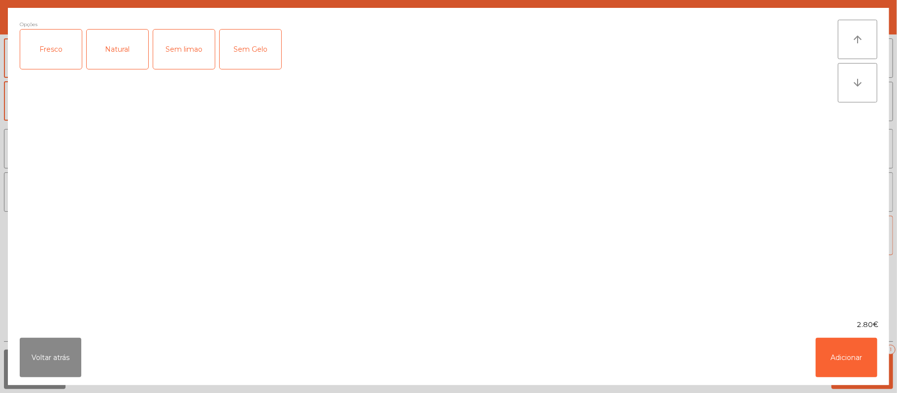
click at [60, 57] on div "Fresco" at bounding box center [51, 49] width 62 height 39
click at [845, 355] on button "Adicionar" at bounding box center [846, 357] width 62 height 39
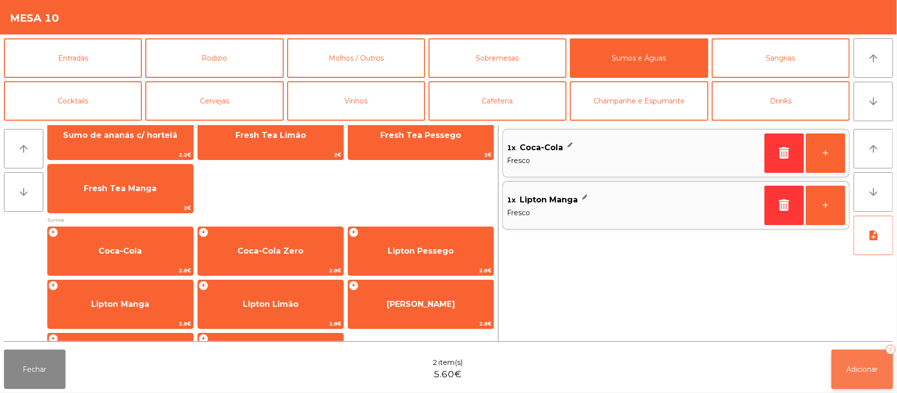
click at [861, 365] on span "Adicionar" at bounding box center [862, 369] width 32 height 9
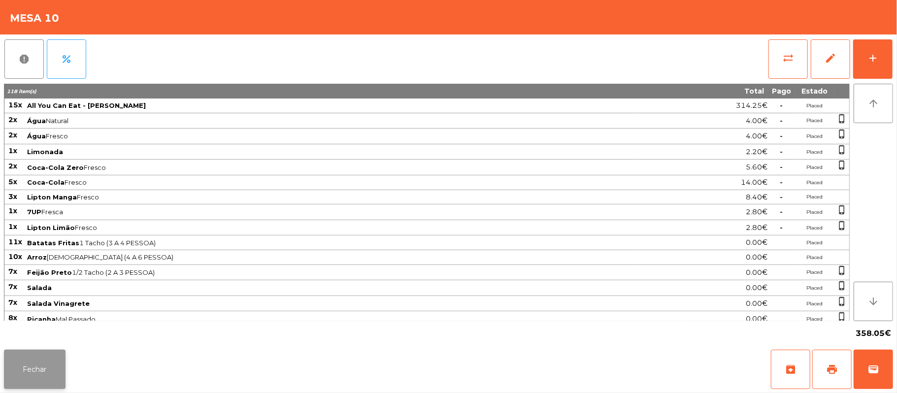
click at [32, 373] on button "Fechar" at bounding box center [35, 369] width 62 height 39
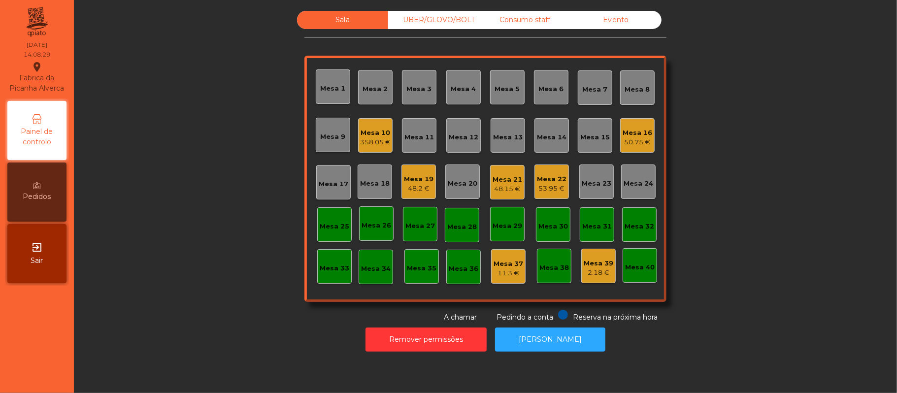
click at [643, 130] on div "Mesa 16" at bounding box center [637, 133] width 30 height 10
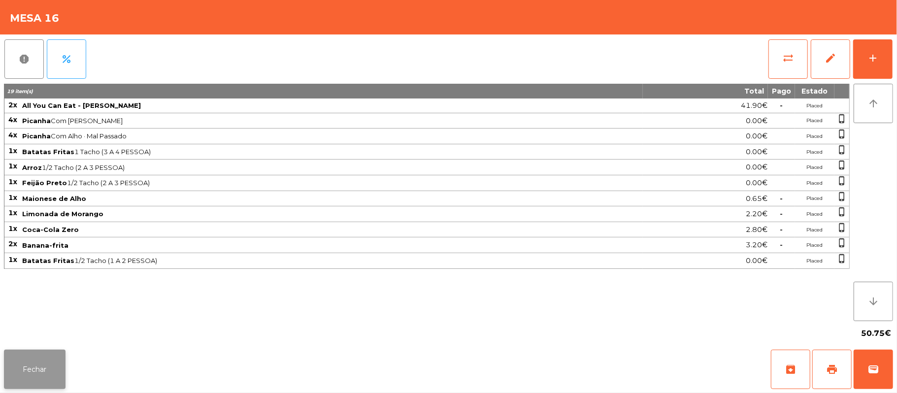
click at [30, 371] on button "Fechar" at bounding box center [35, 369] width 62 height 39
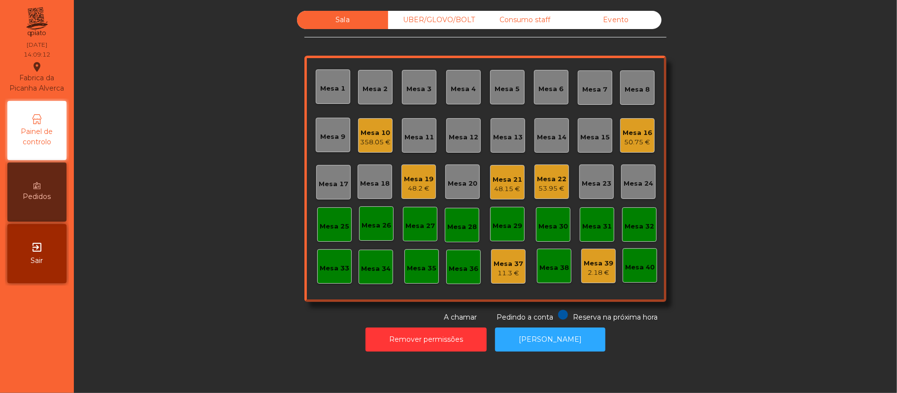
click at [553, 178] on div "Mesa 22" at bounding box center [552, 179] width 30 height 10
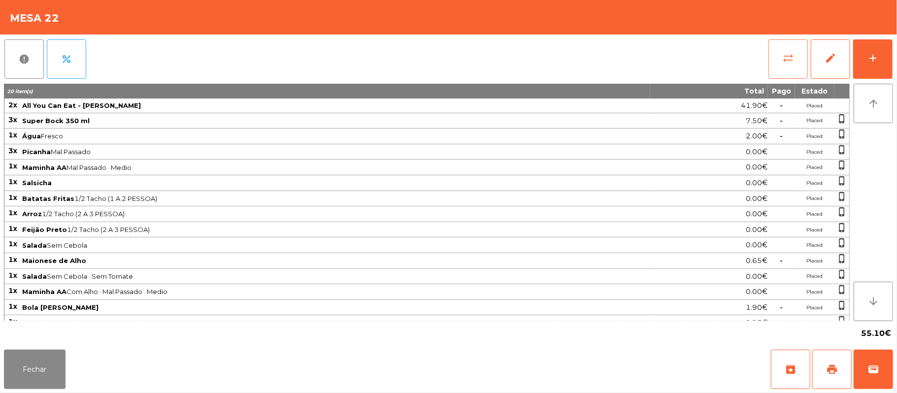
click at [784, 62] on span "sync_alt" at bounding box center [788, 58] width 12 height 12
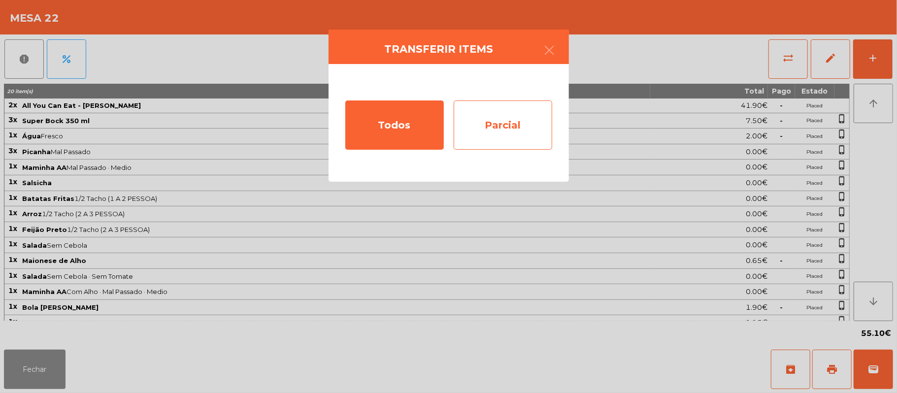
click at [512, 120] on div "Parcial" at bounding box center [502, 124] width 98 height 49
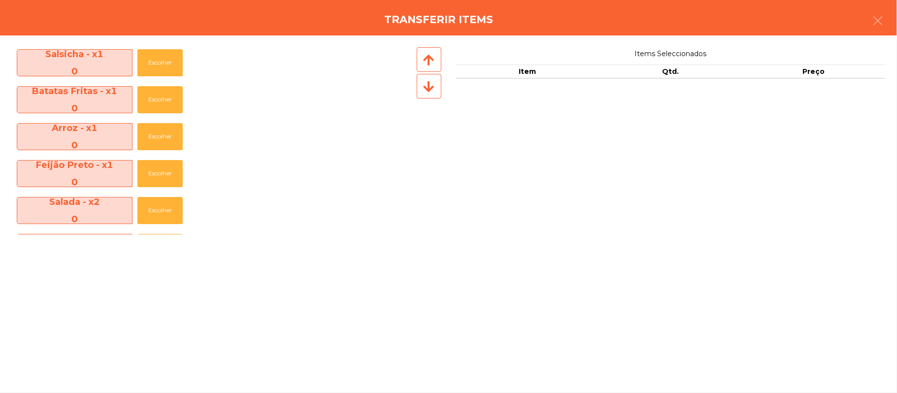
scroll to position [292, 0]
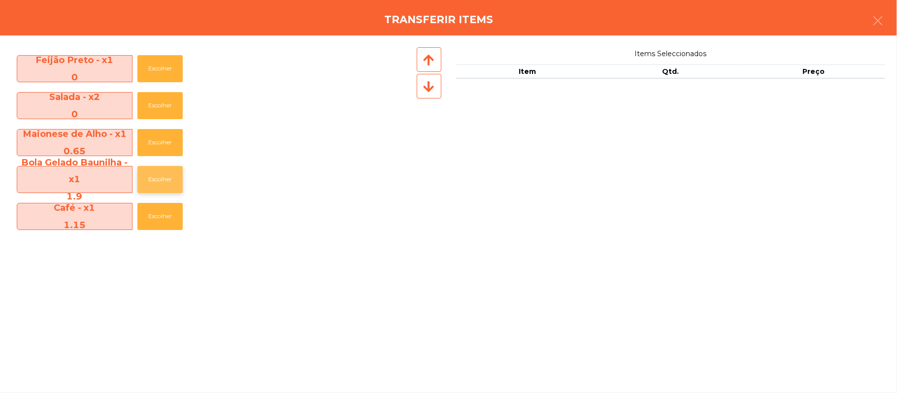
click at [178, 185] on button "Escolher" at bounding box center [159, 179] width 45 height 27
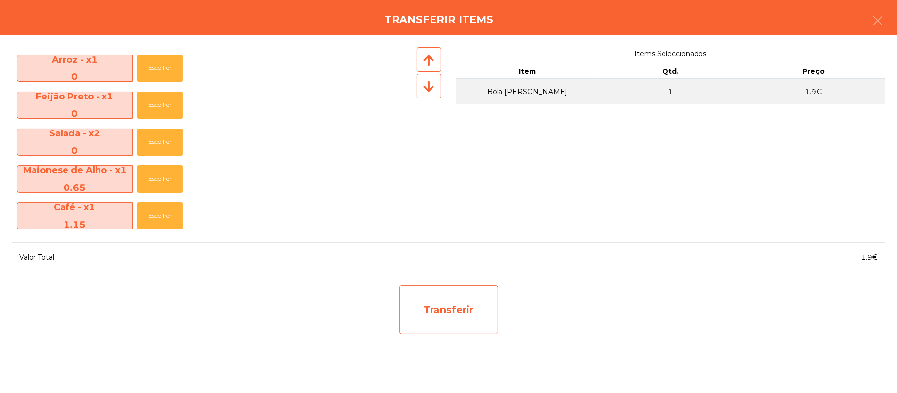
click at [457, 317] on div "Transferir" at bounding box center [448, 309] width 98 height 49
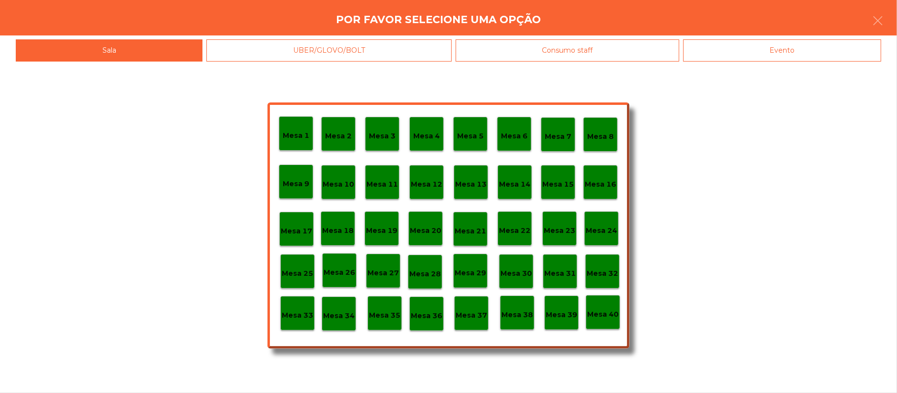
click at [466, 324] on div "Mesa 37" at bounding box center [471, 313] width 34 height 34
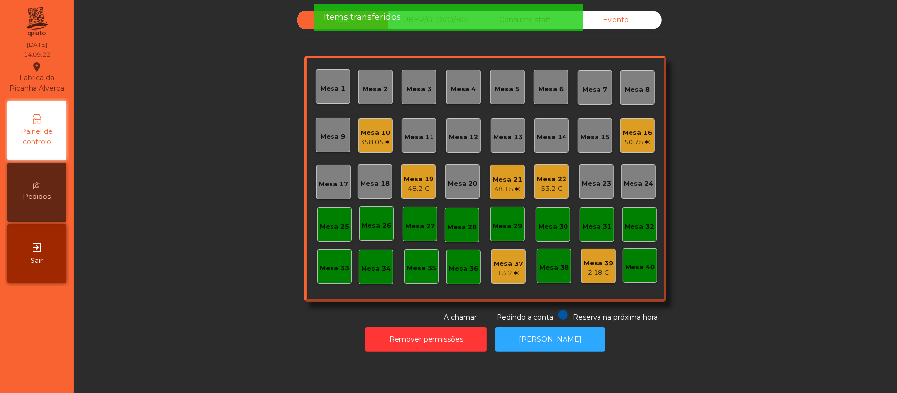
click at [562, 174] on div "Mesa 22 53.2 €" at bounding box center [551, 181] width 34 height 34
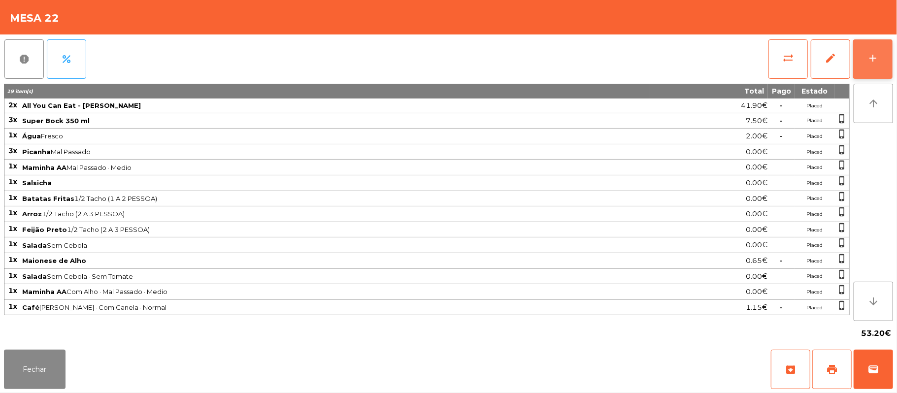
click at [879, 49] on button "add" at bounding box center [872, 58] width 39 height 39
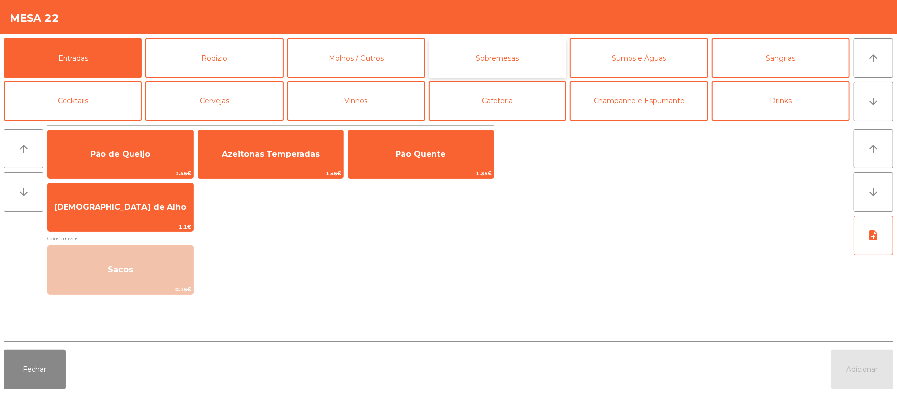
click at [538, 58] on button "Sobremesas" at bounding box center [497, 57] width 138 height 39
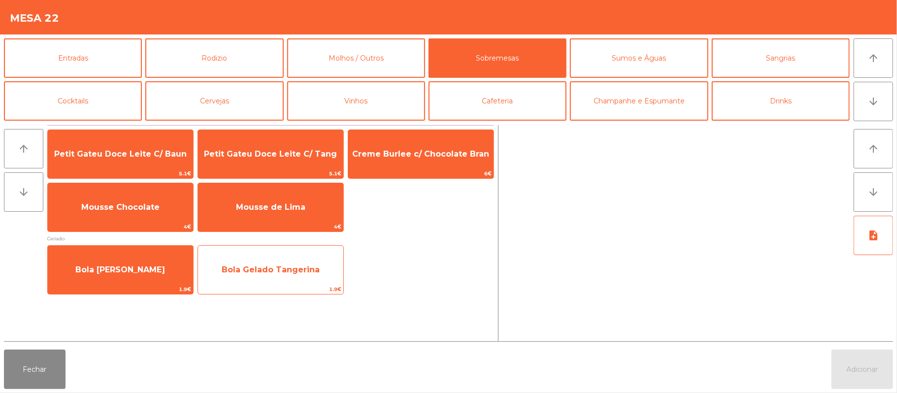
click at [324, 286] on span "1.9€" at bounding box center [270, 289] width 145 height 9
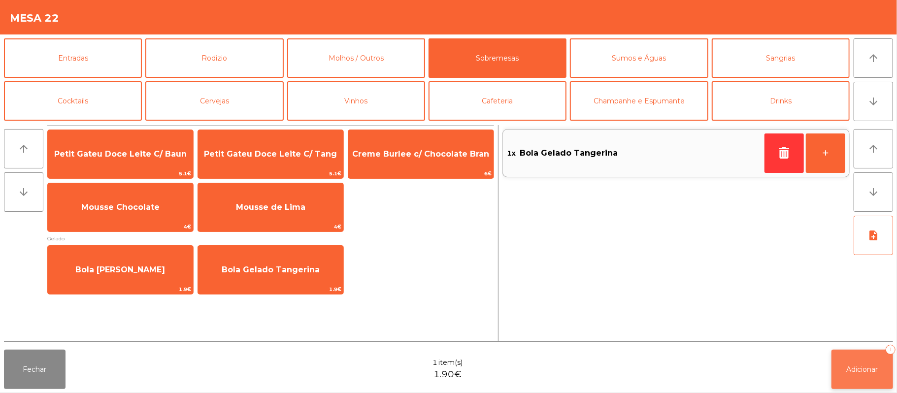
click at [854, 369] on span "Adicionar" at bounding box center [862, 369] width 32 height 9
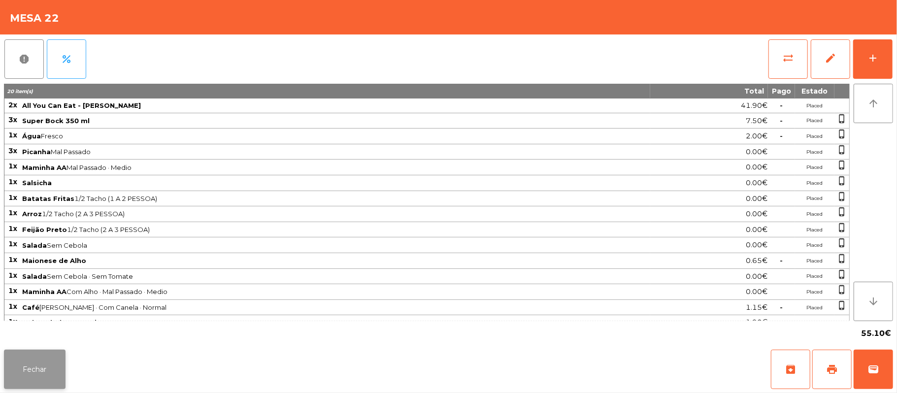
click at [53, 385] on button "Fechar" at bounding box center [35, 369] width 62 height 39
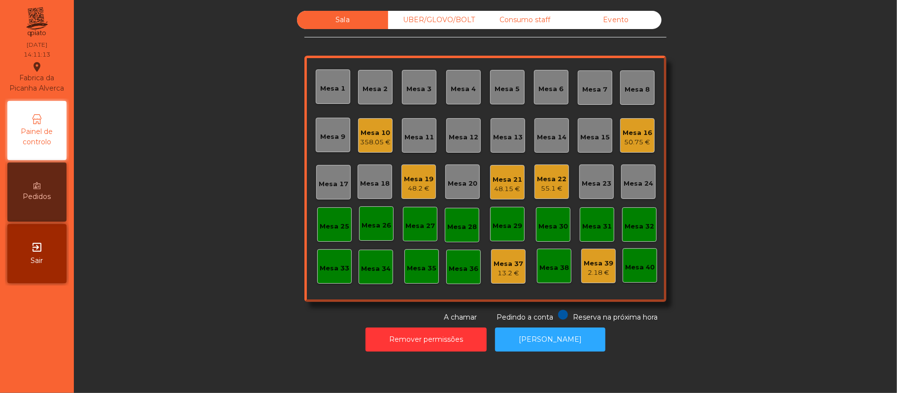
click at [629, 142] on div "50.75 €" at bounding box center [637, 142] width 30 height 10
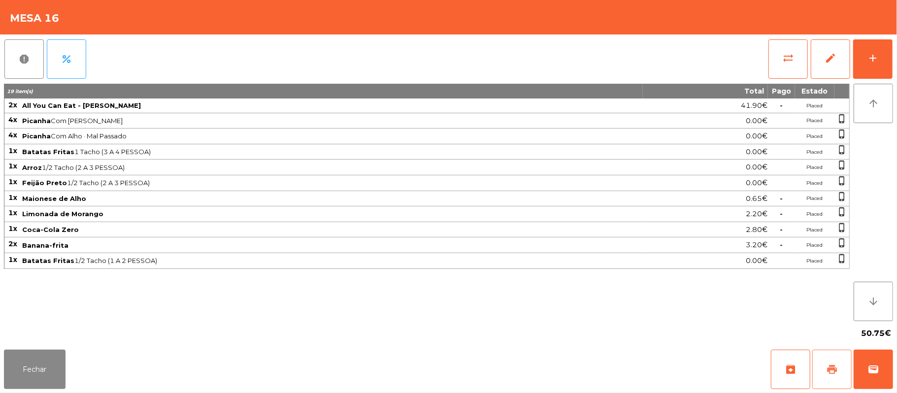
click at [821, 367] on button "print" at bounding box center [831, 369] width 39 height 39
click at [784, 53] on span "sync_alt" at bounding box center [788, 58] width 12 height 12
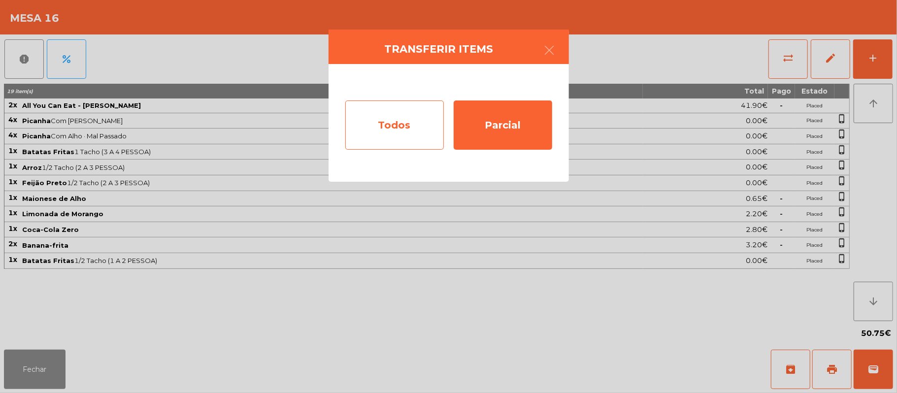
click at [381, 128] on div "Todos" at bounding box center [394, 124] width 98 height 49
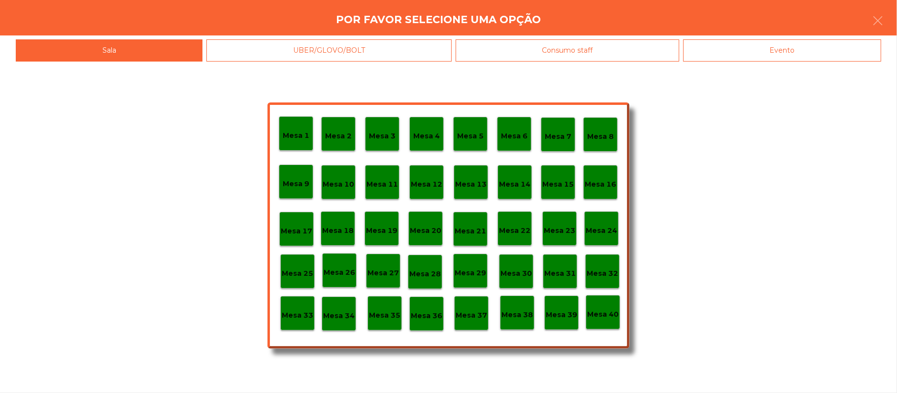
click at [741, 57] on div "Evento" at bounding box center [782, 50] width 198 height 22
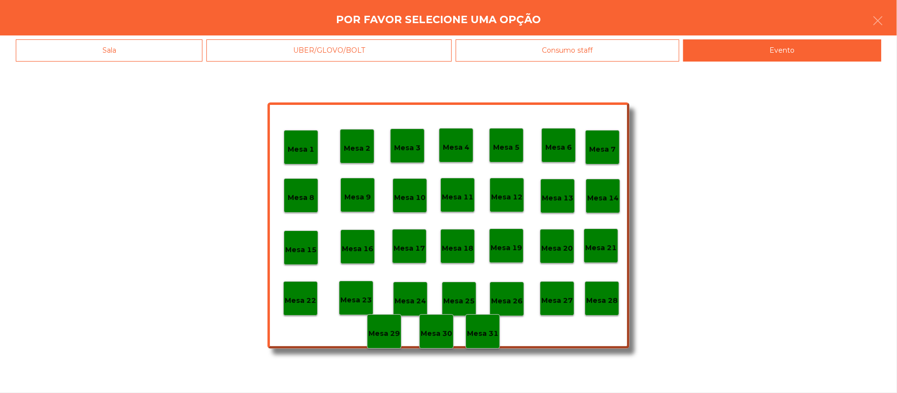
click at [605, 302] on p "Mesa 28" at bounding box center [602, 300] width 32 height 11
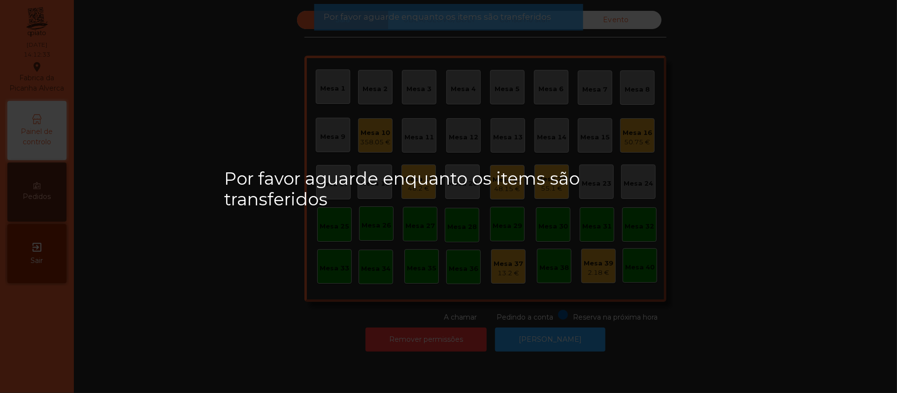
click at [545, 349] on div "Por favor aguarde enquanto os items são transferidos" at bounding box center [448, 196] width 897 height 393
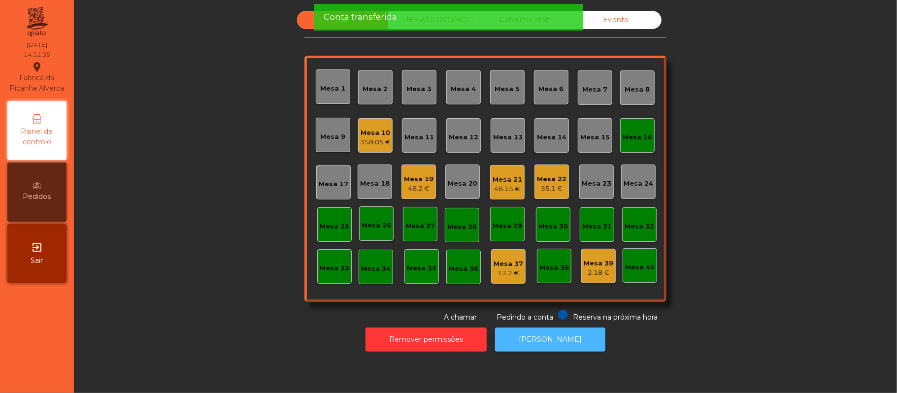
click at [575, 348] on button "[PERSON_NAME]" at bounding box center [550, 339] width 110 height 24
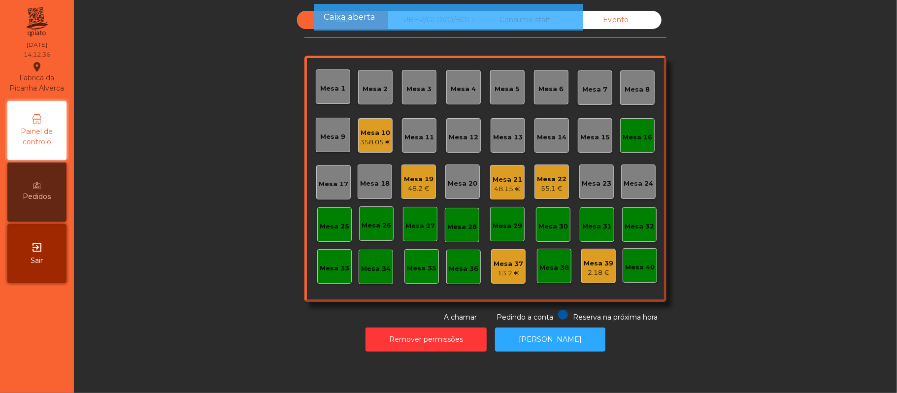
click at [648, 132] on div "Mesa 16" at bounding box center [637, 135] width 34 height 34
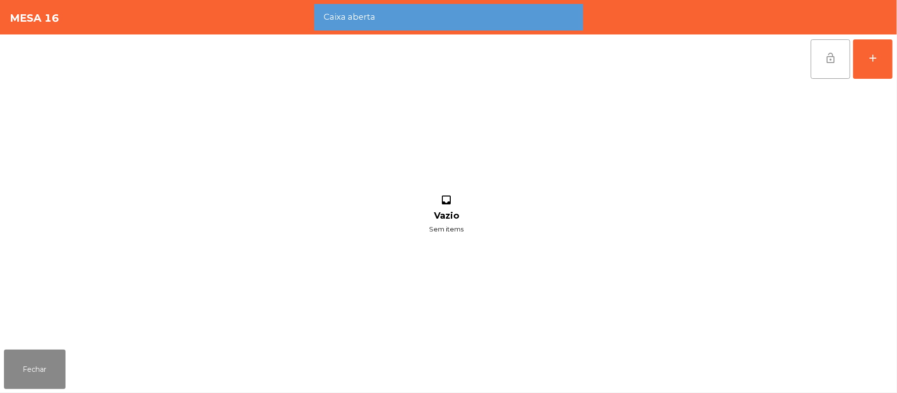
click at [839, 51] on button "lock_open" at bounding box center [829, 58] width 39 height 39
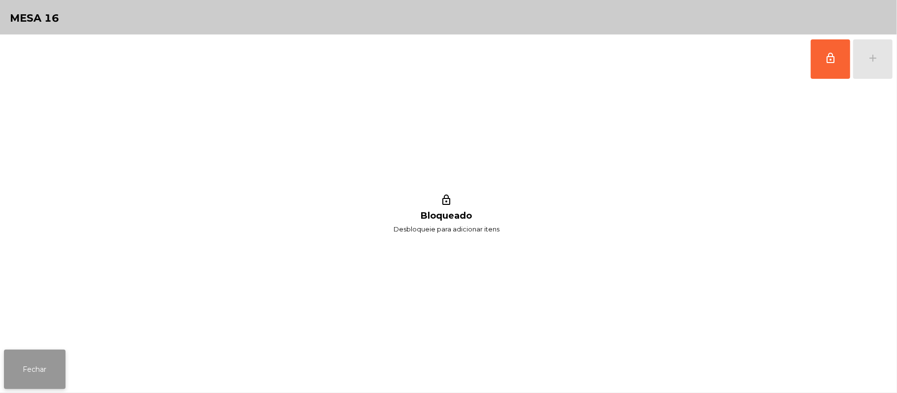
click at [50, 373] on button "Fechar" at bounding box center [35, 369] width 62 height 39
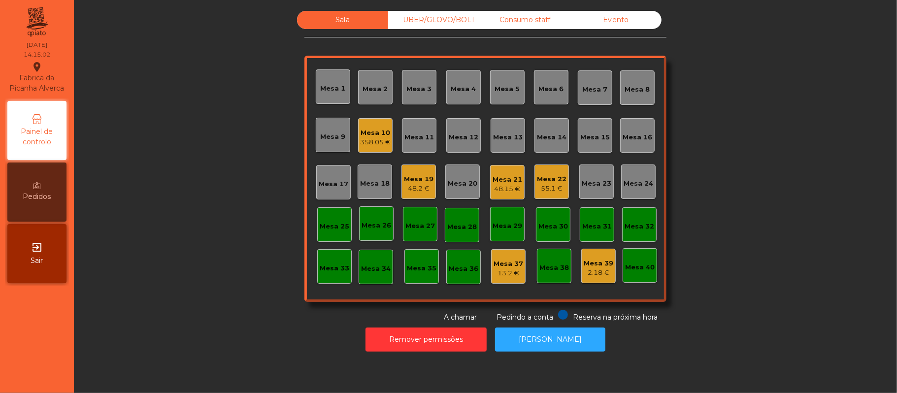
click at [436, 18] on div "UBER/GLOVO/BOLT" at bounding box center [433, 20] width 91 height 18
click at [386, 138] on div "Mesa 10 358.05 €" at bounding box center [375, 135] width 34 height 34
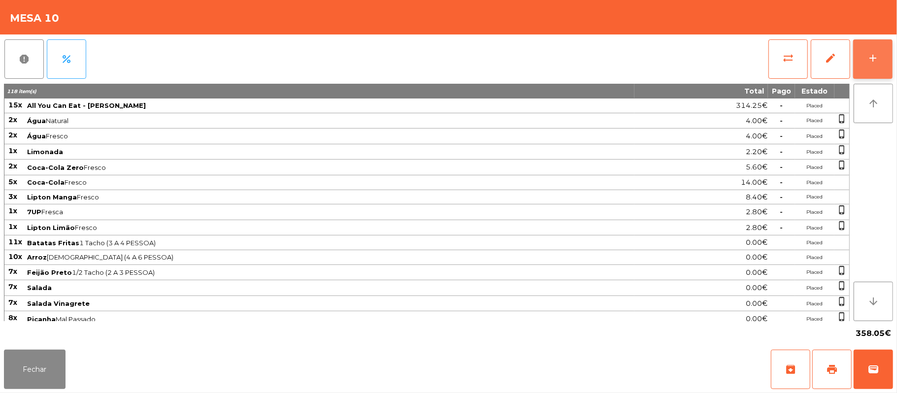
click at [872, 64] on button "add" at bounding box center [872, 58] width 39 height 39
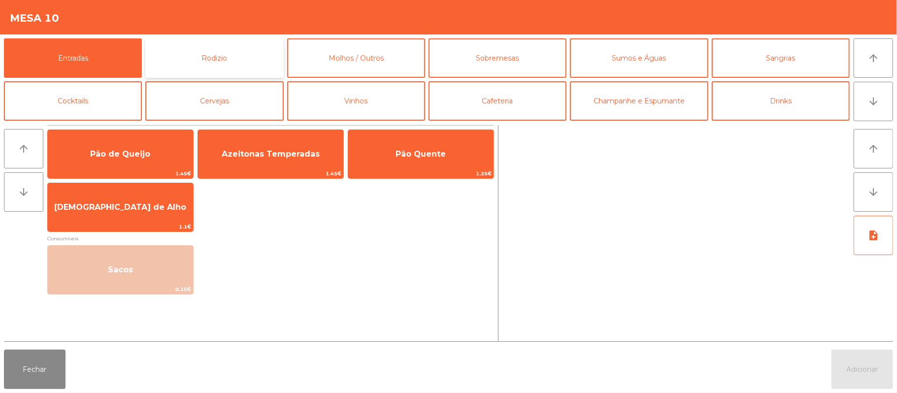
click at [249, 48] on button "Rodizio" at bounding box center [214, 57] width 138 height 39
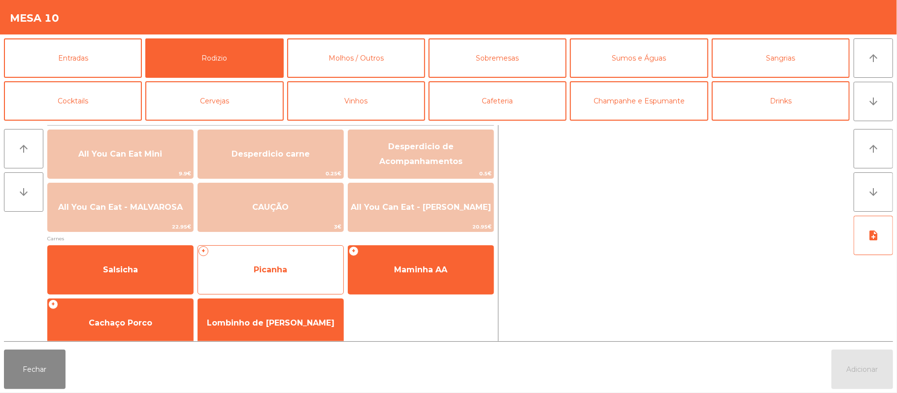
click at [274, 280] on span "Picanha" at bounding box center [270, 270] width 145 height 27
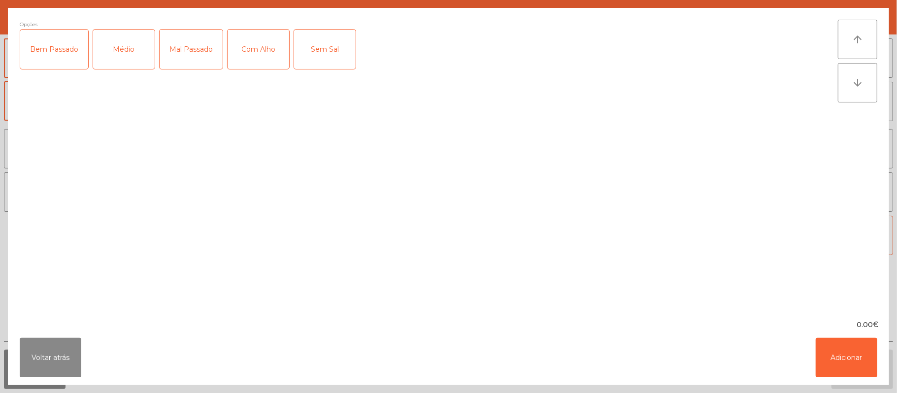
click at [123, 58] on div "Médio" at bounding box center [124, 49] width 62 height 39
click at [251, 56] on div "Com Alho" at bounding box center [258, 49] width 62 height 39
click at [847, 361] on button "Adicionar" at bounding box center [846, 357] width 62 height 39
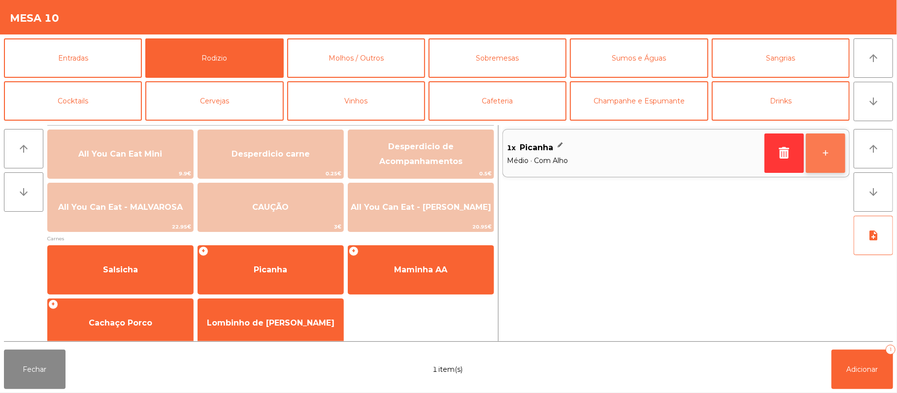
click at [816, 150] on button "+" at bounding box center [825, 152] width 39 height 39
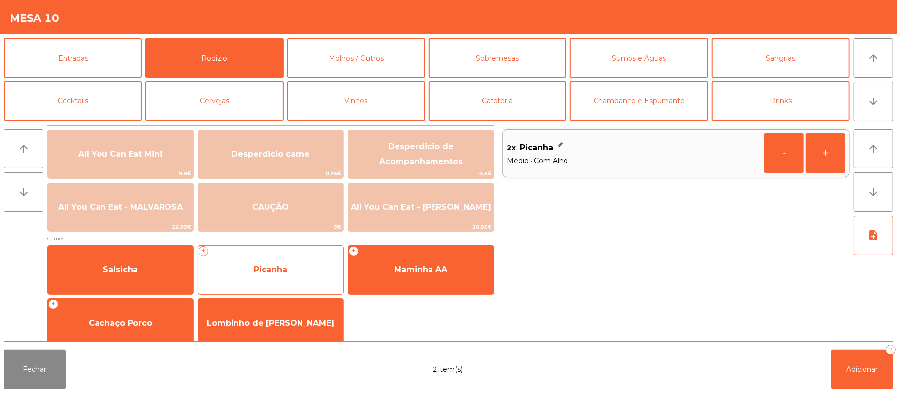
click at [296, 268] on span "Picanha" at bounding box center [270, 270] width 145 height 27
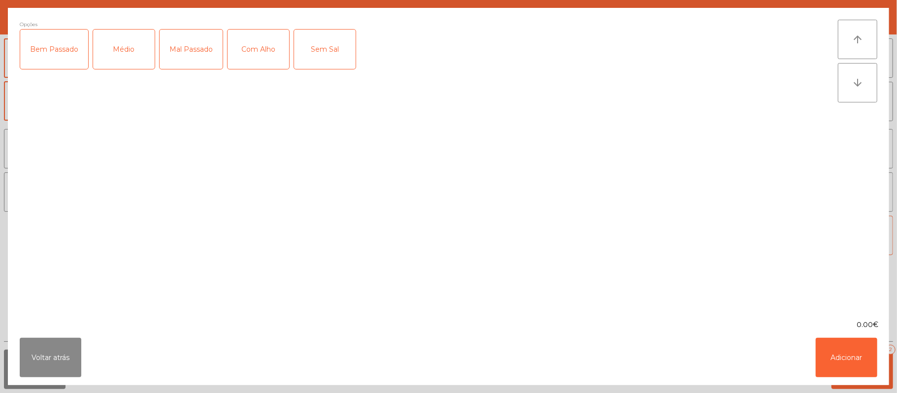
click at [135, 54] on div "Médio" at bounding box center [124, 49] width 62 height 39
click at [826, 339] on button "Adicionar" at bounding box center [846, 357] width 62 height 39
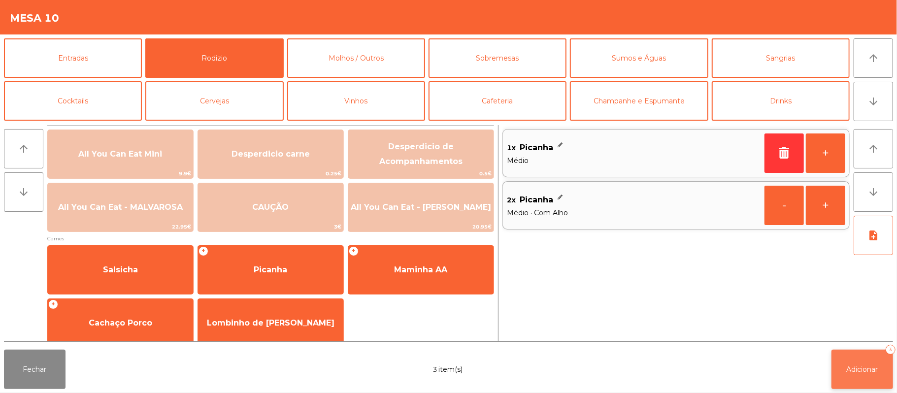
click at [871, 370] on span "Adicionar" at bounding box center [862, 369] width 32 height 9
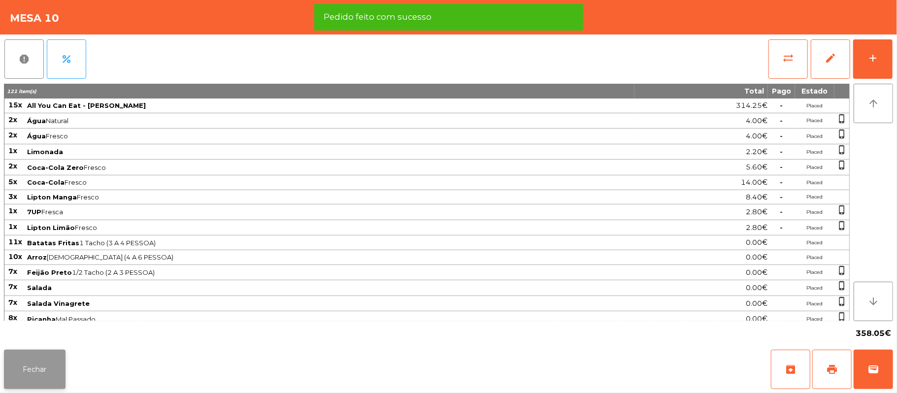
click at [32, 357] on button "Fechar" at bounding box center [35, 369] width 62 height 39
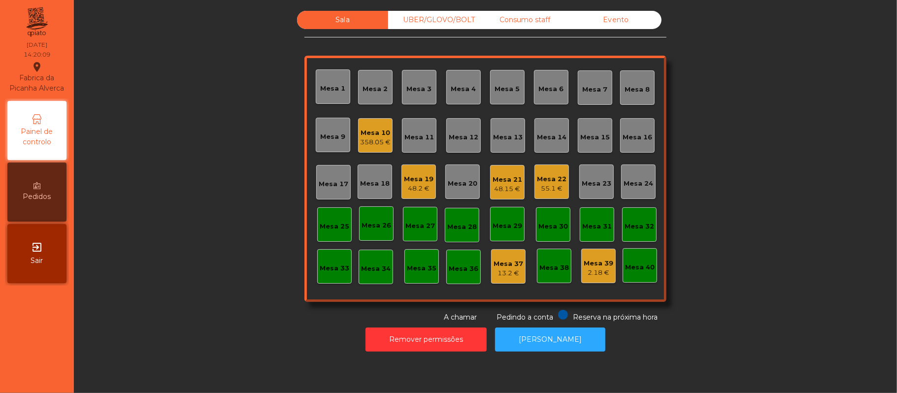
click at [360, 127] on div "Mesa 10 358.05 €" at bounding box center [375, 135] width 31 height 23
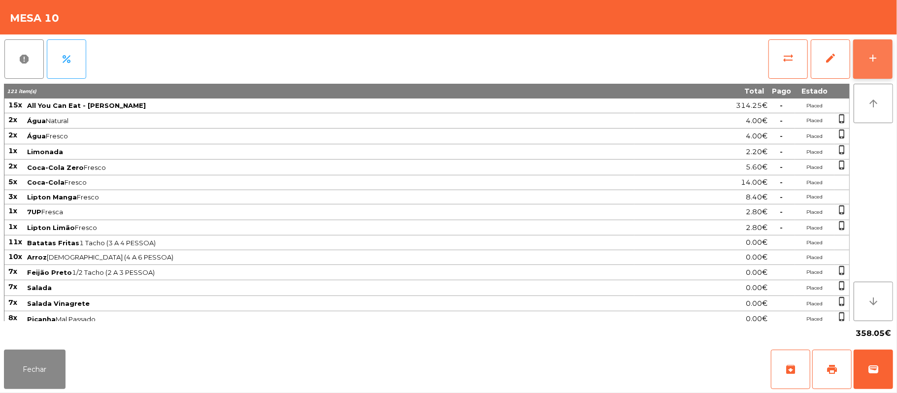
click at [886, 51] on button "add" at bounding box center [872, 58] width 39 height 39
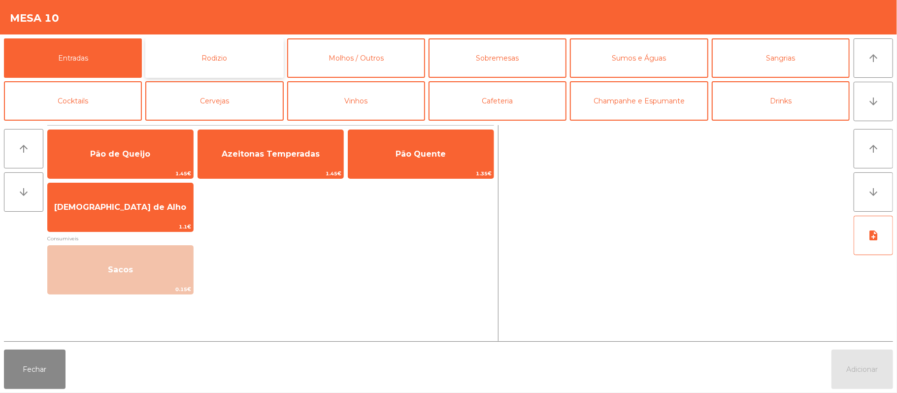
click at [245, 48] on button "Rodizio" at bounding box center [214, 57] width 138 height 39
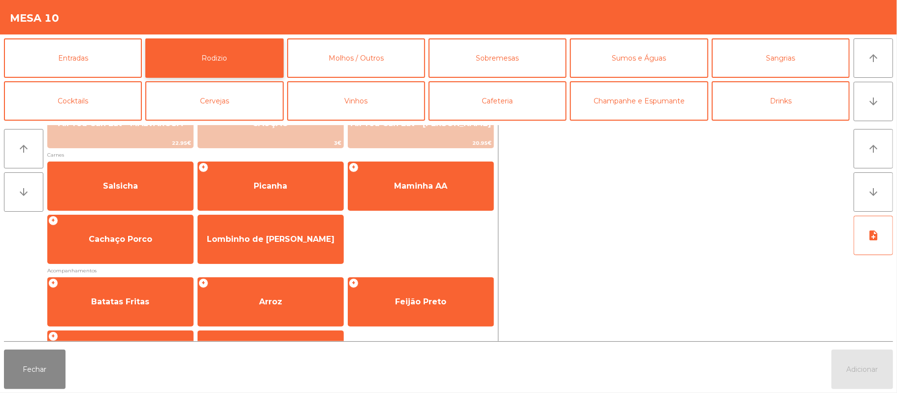
scroll to position [81, 0]
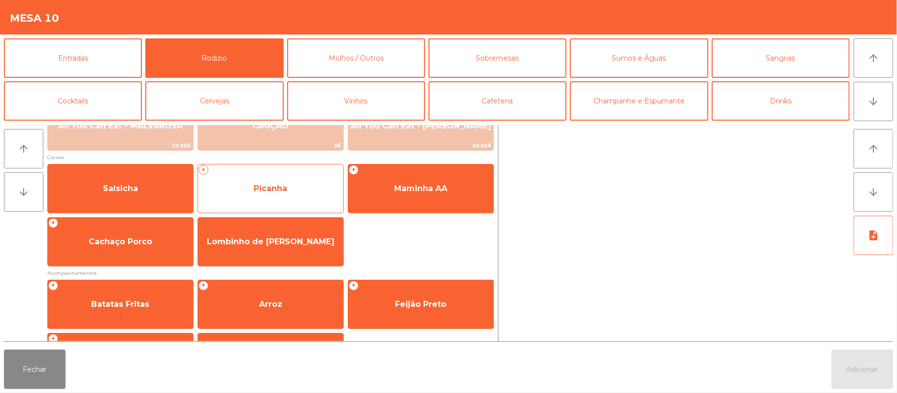
click at [302, 204] on div "+ Picanha" at bounding box center [270, 188] width 146 height 49
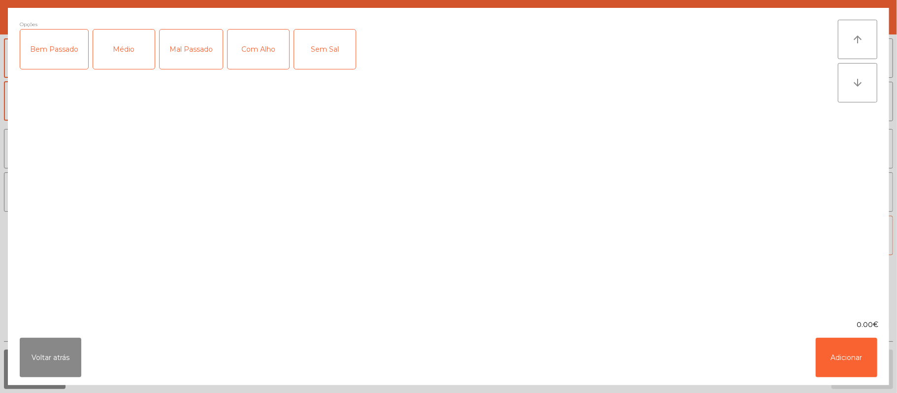
click at [198, 65] on div "Mal Passado" at bounding box center [191, 49] width 63 height 39
click at [253, 58] on div "Com Alho" at bounding box center [258, 49] width 62 height 39
click at [870, 363] on button "Adicionar" at bounding box center [846, 357] width 62 height 39
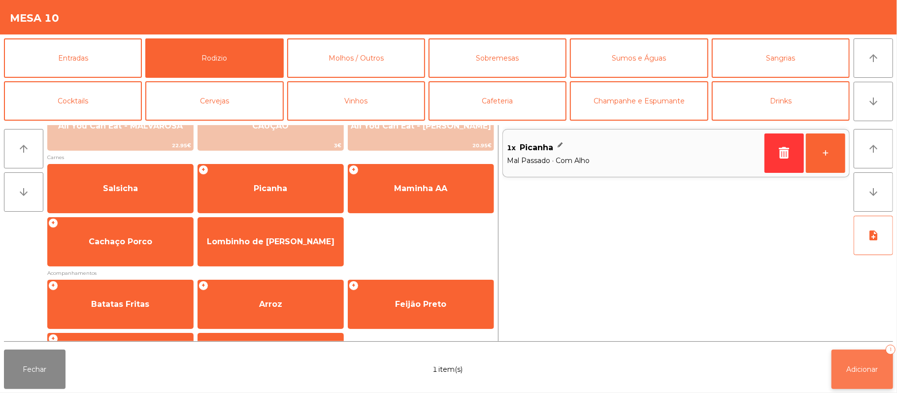
click at [881, 373] on button "Adicionar 1" at bounding box center [862, 369] width 62 height 39
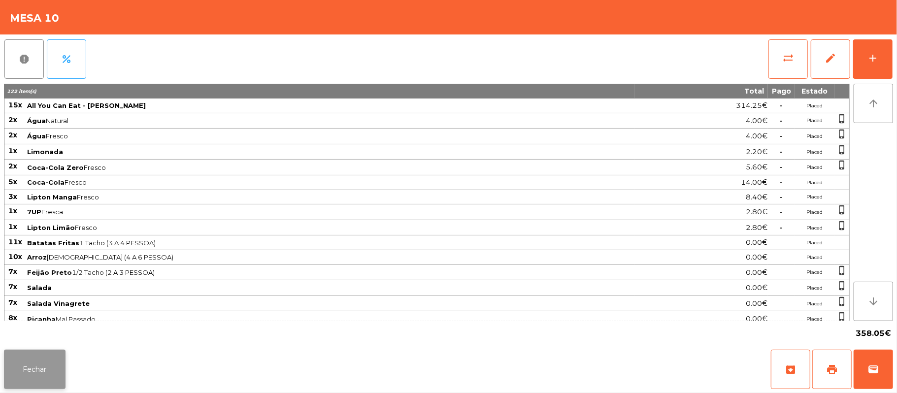
click at [39, 369] on button "Fechar" at bounding box center [35, 369] width 62 height 39
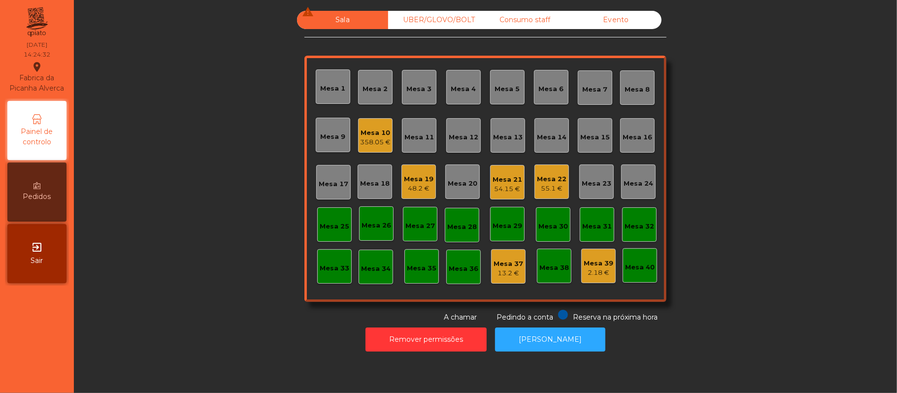
click at [549, 175] on div "Mesa 22" at bounding box center [552, 179] width 30 height 10
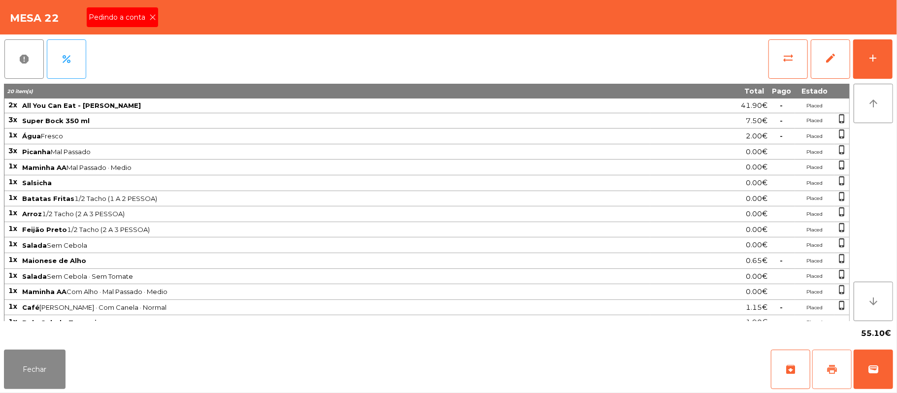
click at [822, 367] on button "print" at bounding box center [831, 369] width 39 height 39
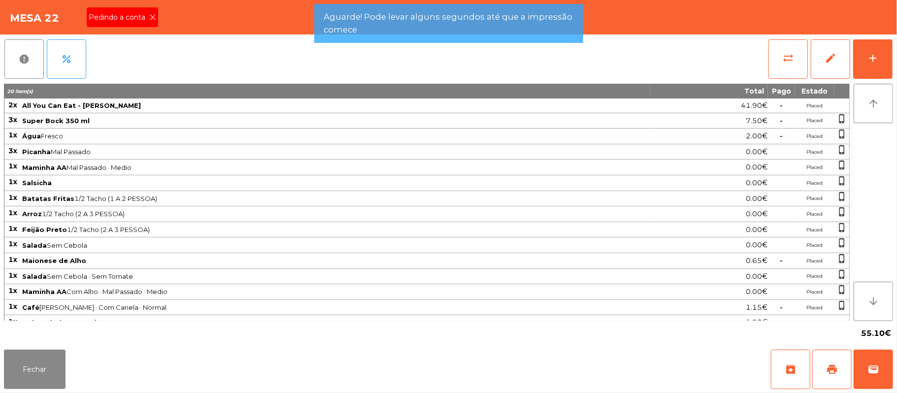
click at [152, 18] on icon at bounding box center [152, 17] width 7 height 7
click at [152, 14] on div "Mesa 22 Pedindo a conta" at bounding box center [448, 17] width 897 height 34
click at [147, 16] on div "Mesa 22 Pedindo a conta" at bounding box center [448, 17] width 897 height 34
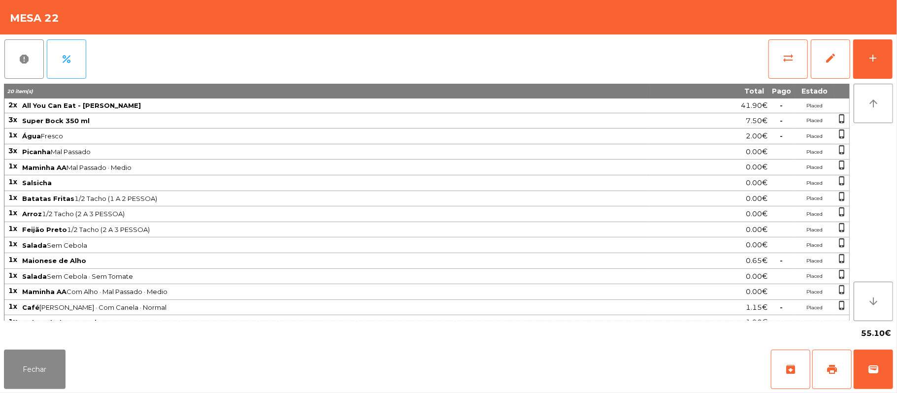
click at [895, 367] on div "Fechar archive print wallet" at bounding box center [448, 369] width 897 height 47
click at [887, 366] on button "wallet" at bounding box center [872, 369] width 39 height 39
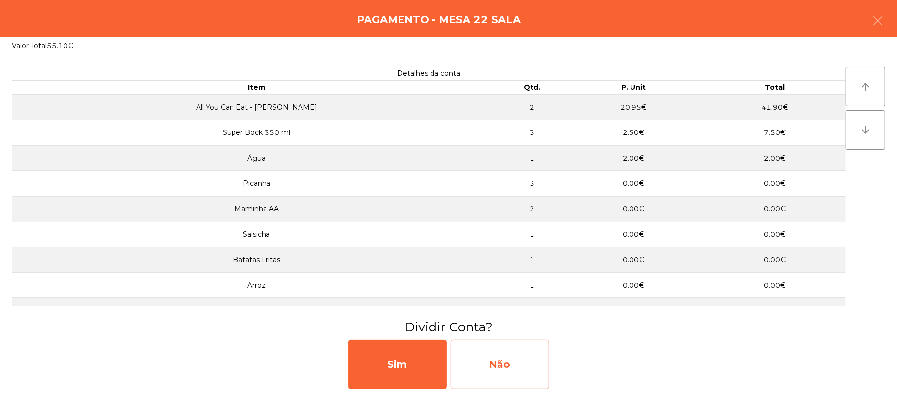
click at [490, 366] on div "Não" at bounding box center [500, 364] width 98 height 49
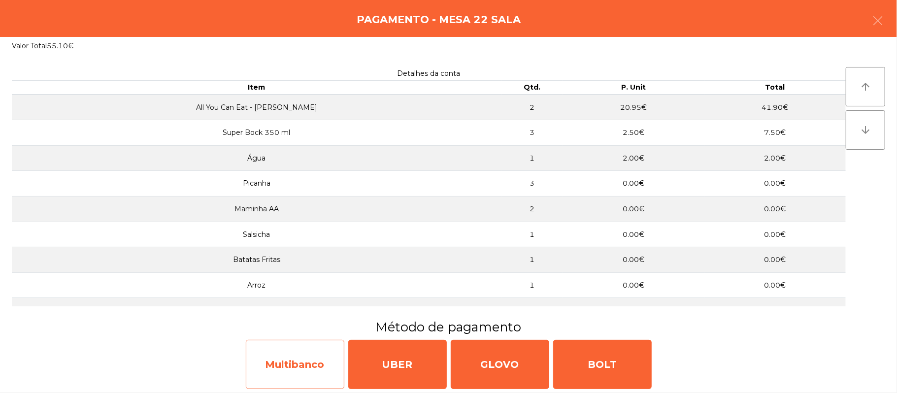
click at [308, 354] on div "Multibanco" at bounding box center [295, 364] width 98 height 49
select select "**"
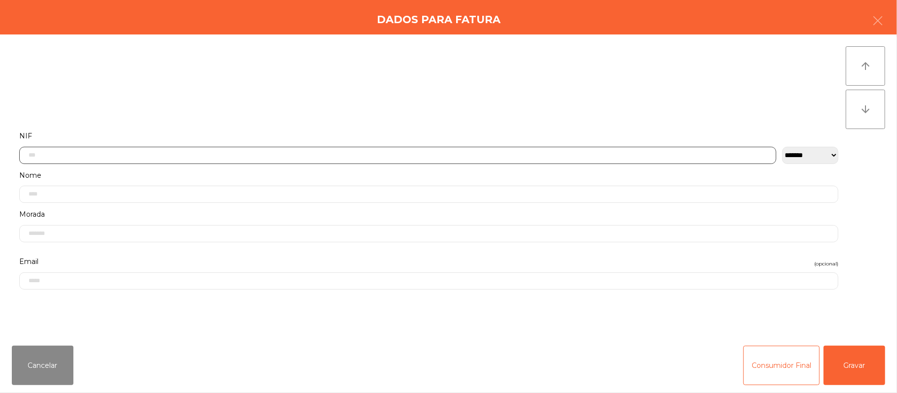
click at [383, 152] on input "text" at bounding box center [397, 155] width 757 height 17
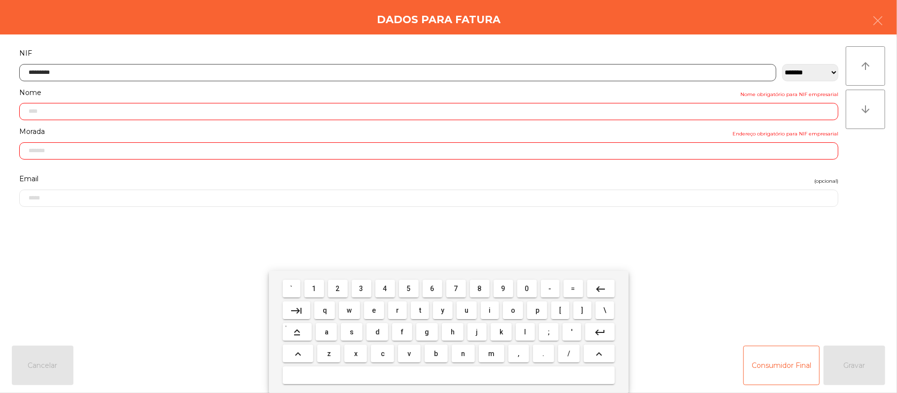
type input "*********"
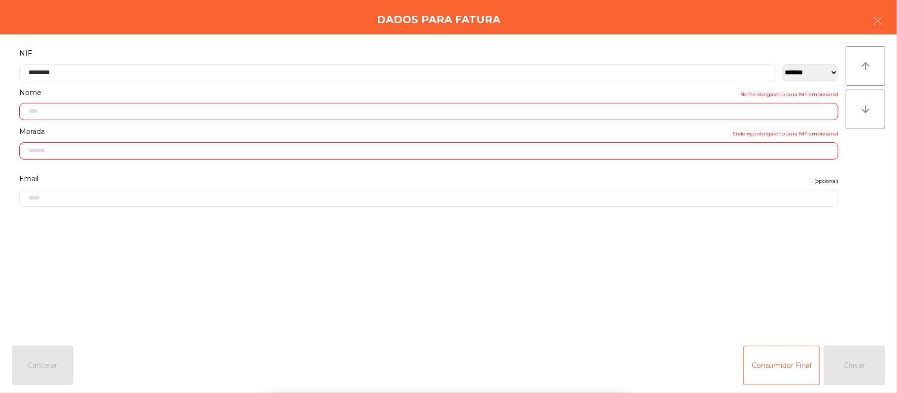
click at [824, 318] on div "` 1 2 3 4 5 6 7 8 9 0 - = keyboard_backspace keyboard_tab q w e r t y u i o p […" at bounding box center [448, 332] width 897 height 122
click at [838, 303] on div "` 1 2 3 4 5 6 7 8 9 0 - = keyboard_backspace keyboard_tab q w e r t y u i o p […" at bounding box center [448, 332] width 897 height 122
type input "**********"
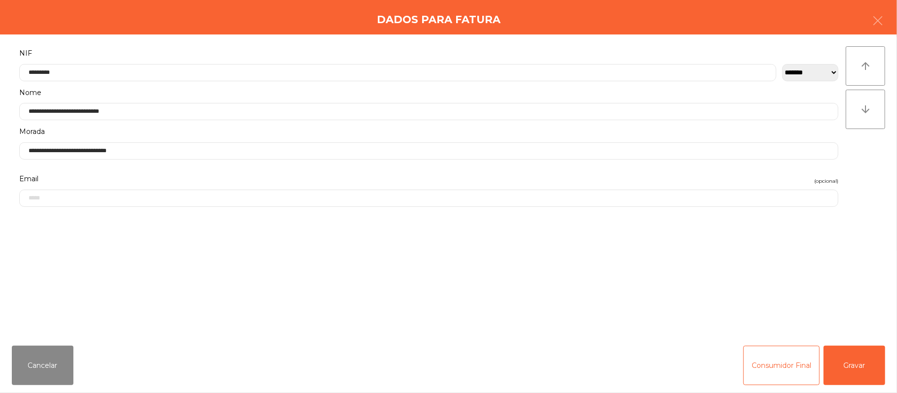
click at [845, 298] on div "arrow_upward arrow_downward" at bounding box center [864, 186] width 39 height 280
click at [861, 363] on button "Gravar" at bounding box center [854, 365] width 62 height 39
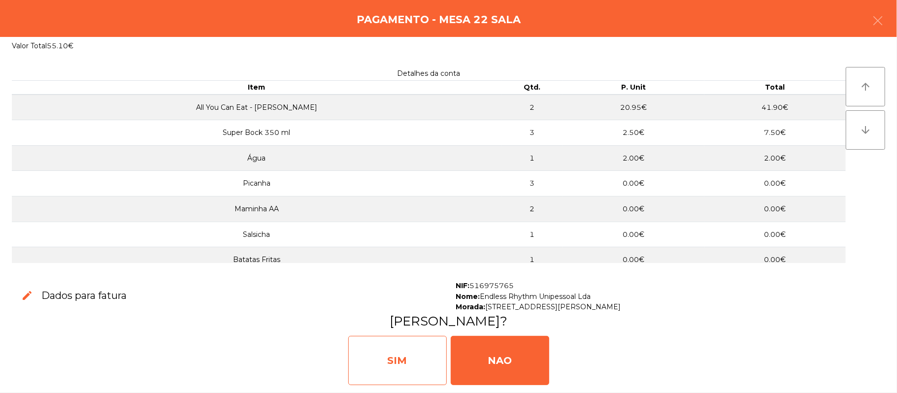
click at [387, 362] on div "SIM" at bounding box center [397, 360] width 98 height 49
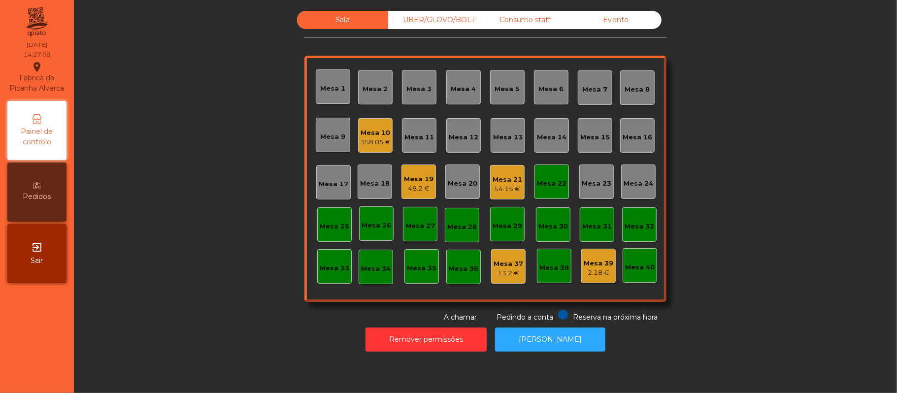
click at [540, 168] on div "Mesa 22" at bounding box center [551, 181] width 34 height 34
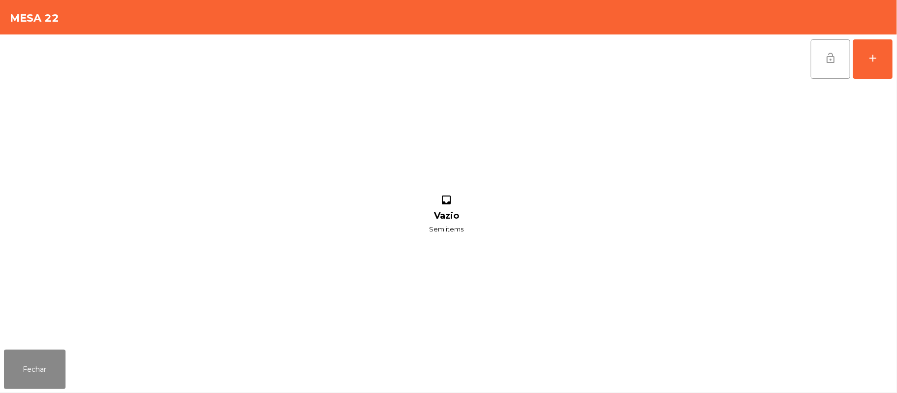
click at [827, 45] on button "lock_open" at bounding box center [829, 58] width 39 height 39
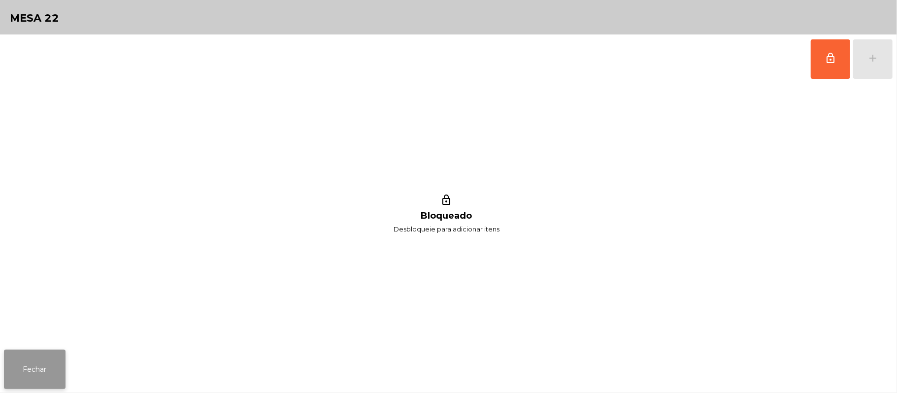
click at [53, 374] on button "Fechar" at bounding box center [35, 369] width 62 height 39
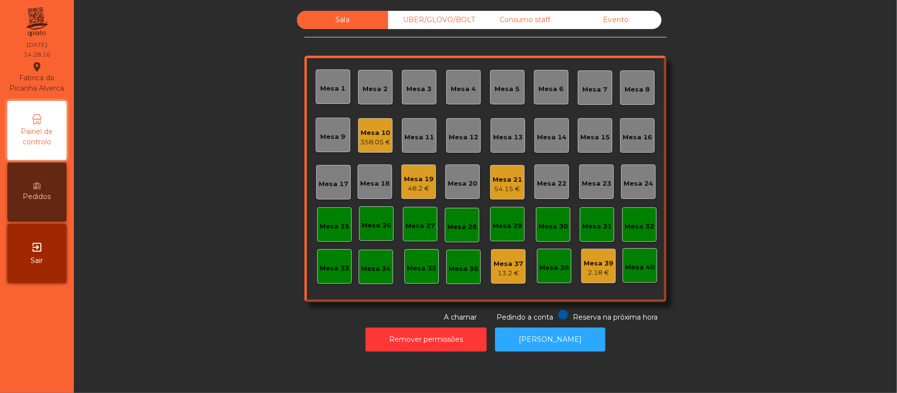
click at [505, 178] on div "Mesa 21" at bounding box center [507, 180] width 30 height 10
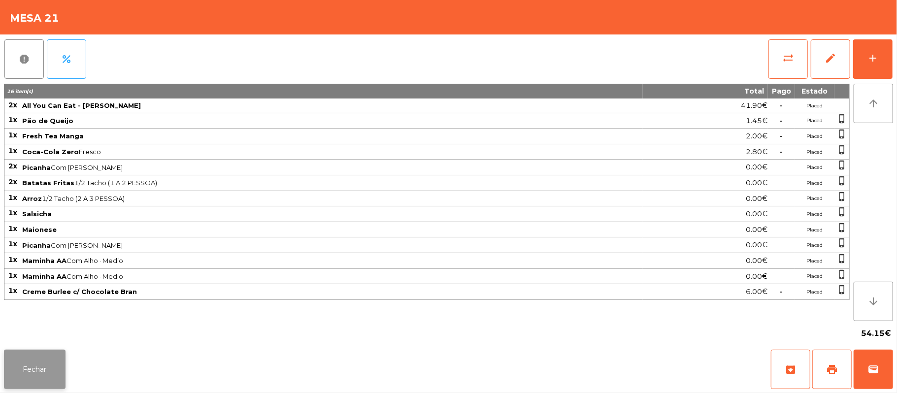
click at [48, 388] on button "Fechar" at bounding box center [35, 369] width 62 height 39
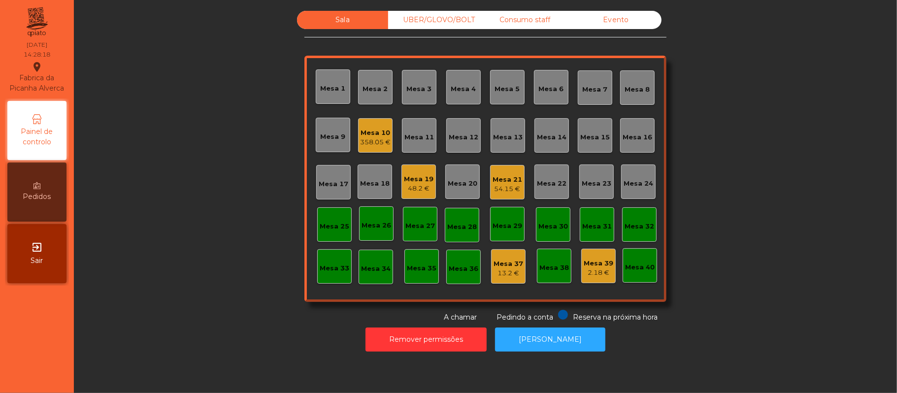
click at [415, 176] on div "Mesa 19" at bounding box center [419, 179] width 30 height 10
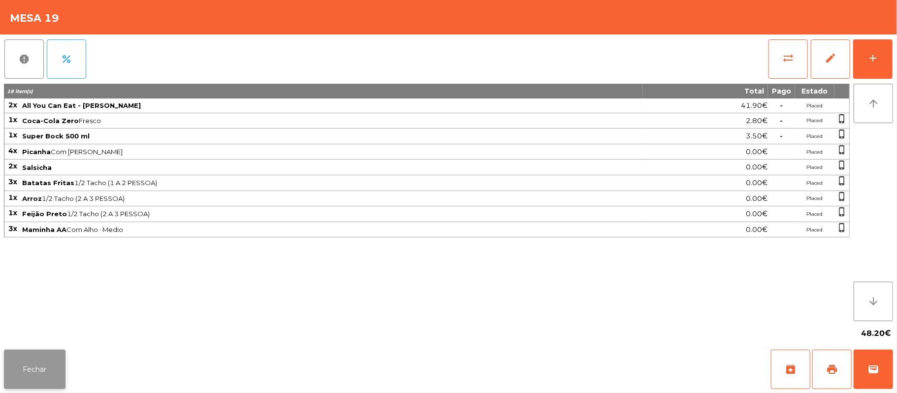
click at [54, 366] on button "Fechar" at bounding box center [35, 369] width 62 height 39
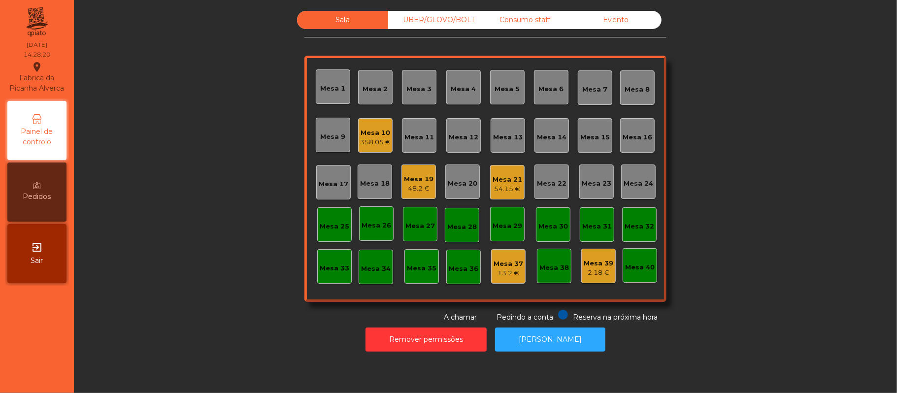
click at [375, 143] on div "358.05 €" at bounding box center [375, 142] width 31 height 10
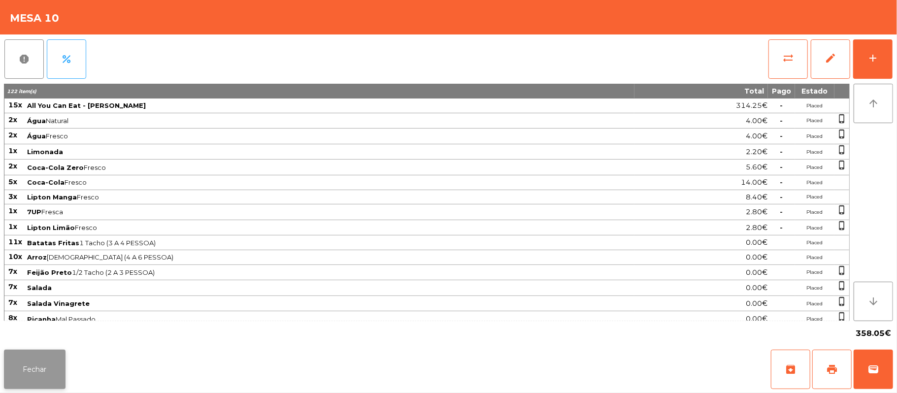
click at [32, 366] on button "Fechar" at bounding box center [35, 369] width 62 height 39
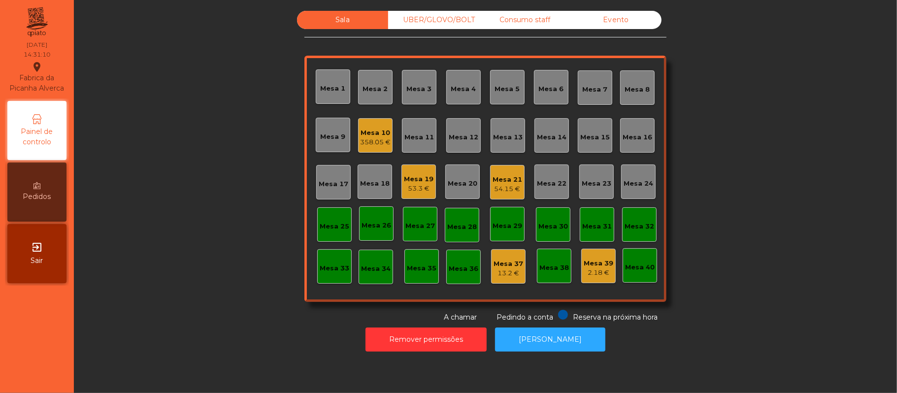
click at [369, 122] on div "Mesa 10 358.05 €" at bounding box center [375, 135] width 34 height 34
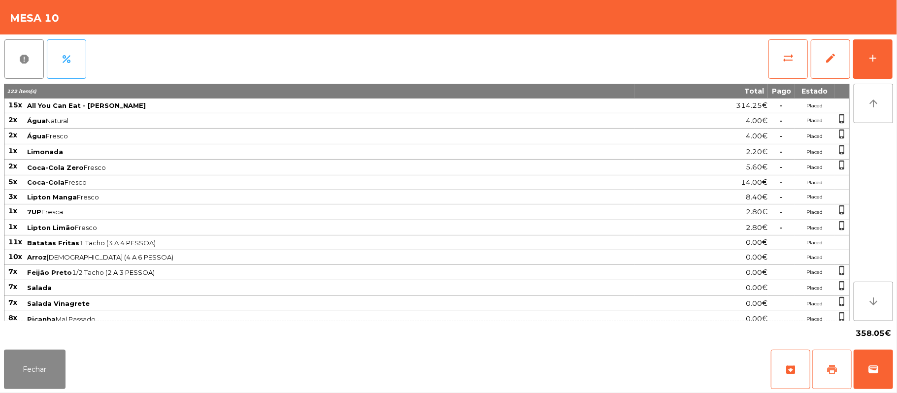
click at [825, 373] on button "print" at bounding box center [831, 369] width 39 height 39
click at [787, 54] on span "sync_alt" at bounding box center [788, 58] width 12 height 12
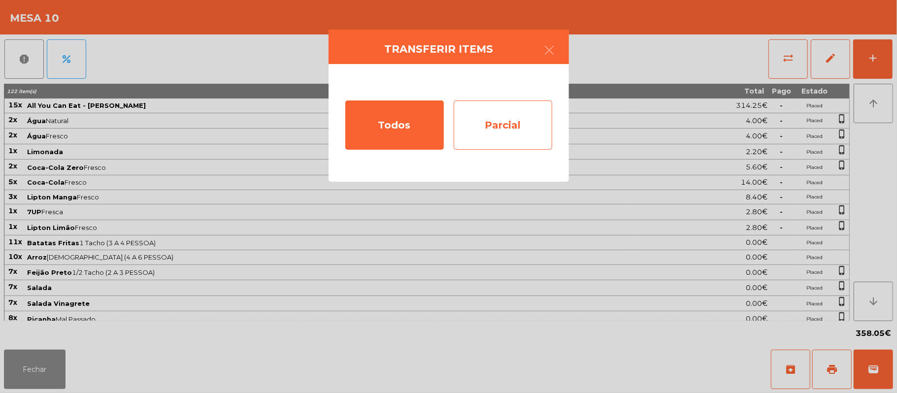
click at [516, 124] on div "Parcial" at bounding box center [502, 124] width 98 height 49
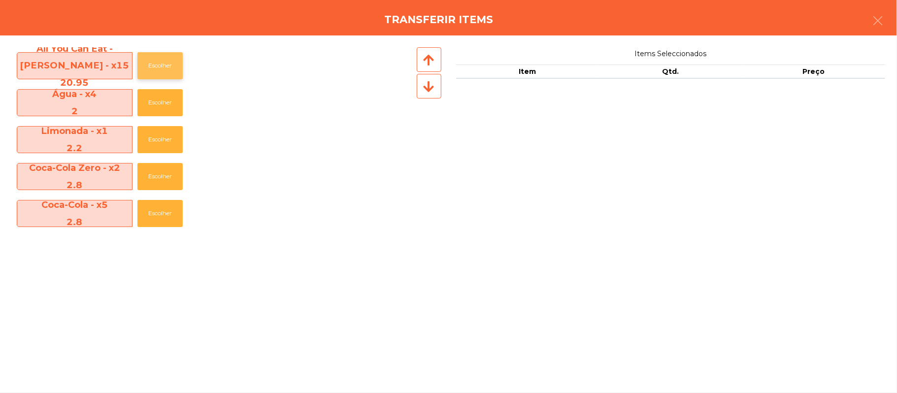
click at [166, 63] on button "Escolher" at bounding box center [159, 65] width 45 height 27
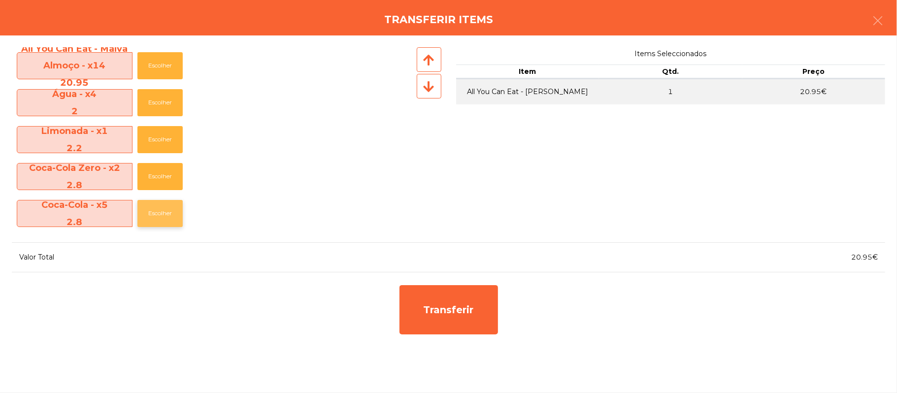
click at [164, 215] on button "Escolher" at bounding box center [159, 213] width 45 height 27
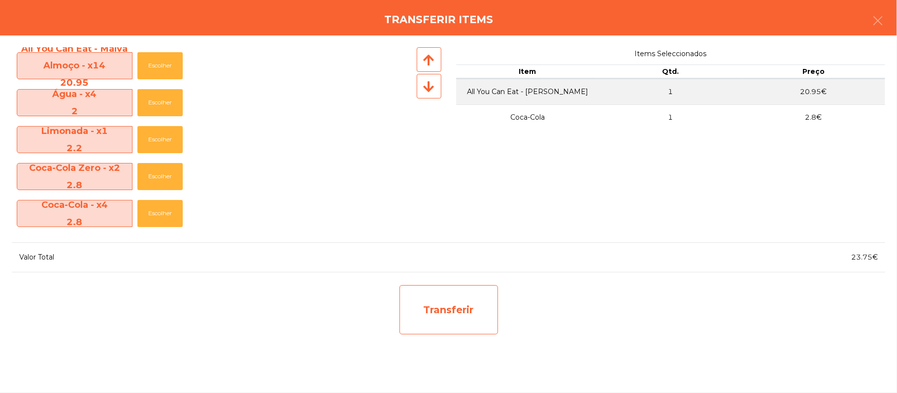
click at [473, 306] on div "Transferir" at bounding box center [448, 309] width 98 height 49
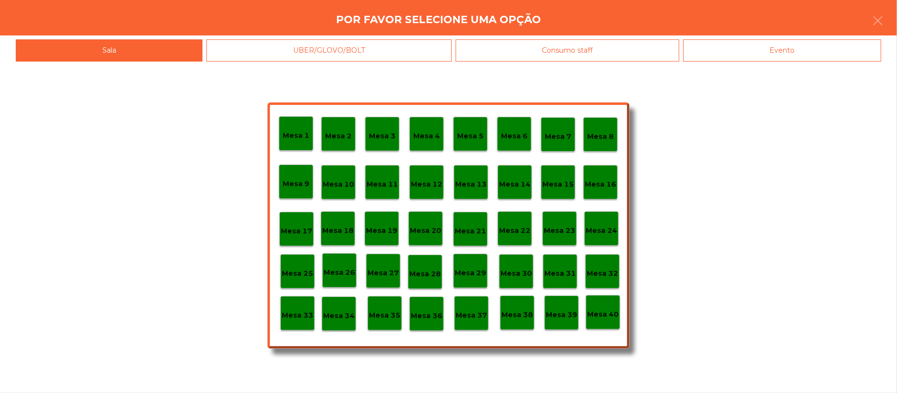
click at [300, 264] on div "Mesa 25" at bounding box center [298, 271] width 32 height 15
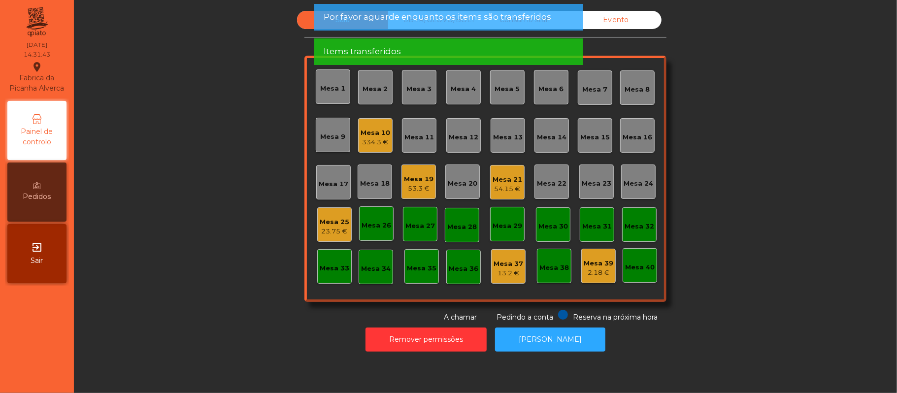
click at [337, 224] on div "Mesa 25" at bounding box center [335, 222] width 30 height 10
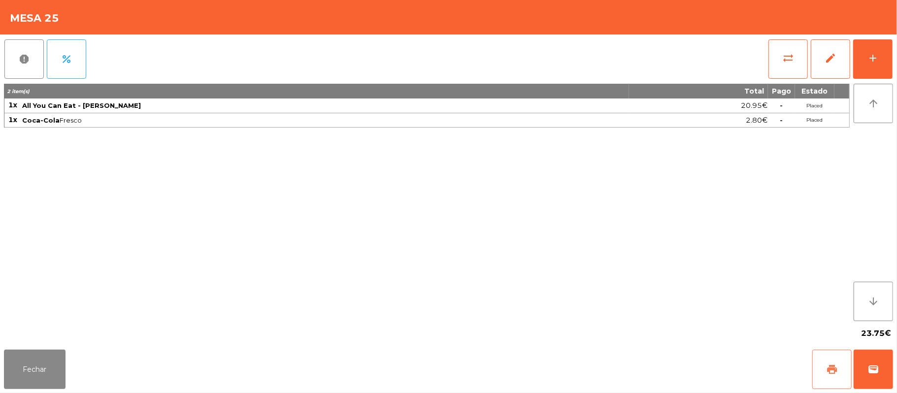
click at [816, 376] on button "print" at bounding box center [831, 369] width 39 height 39
click at [20, 352] on button "Fechar" at bounding box center [35, 369] width 62 height 39
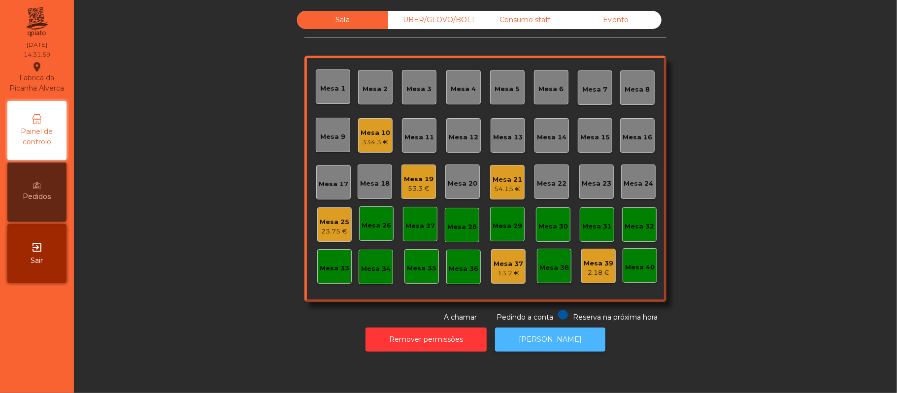
click at [562, 332] on button "[PERSON_NAME]" at bounding box center [550, 339] width 110 height 24
click at [366, 134] on div "Mesa 10" at bounding box center [375, 133] width 30 height 10
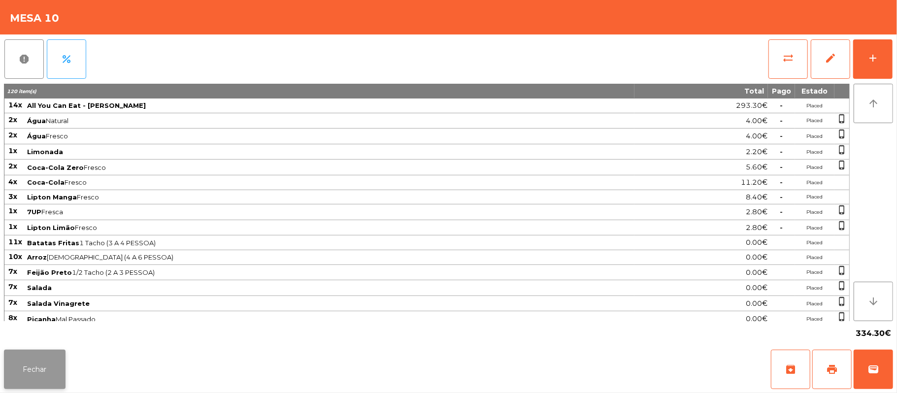
click at [31, 354] on button "Fechar" at bounding box center [35, 369] width 62 height 39
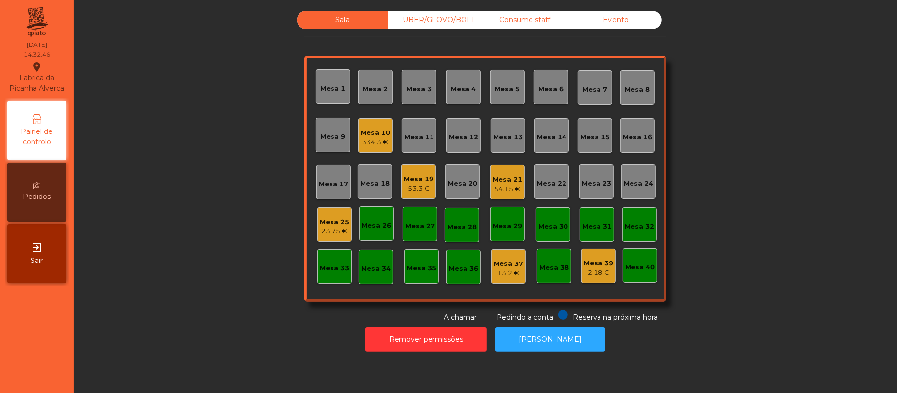
click at [333, 217] on div "Mesa 25" at bounding box center [335, 222] width 30 height 10
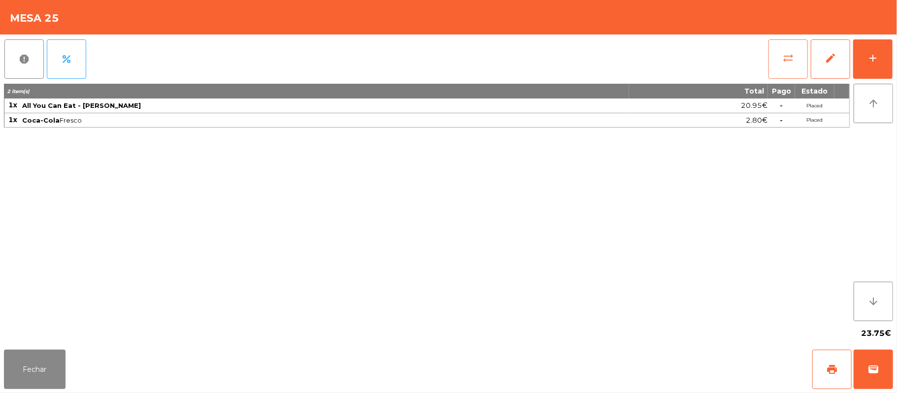
click at [775, 58] on button "sync_alt" at bounding box center [787, 58] width 39 height 39
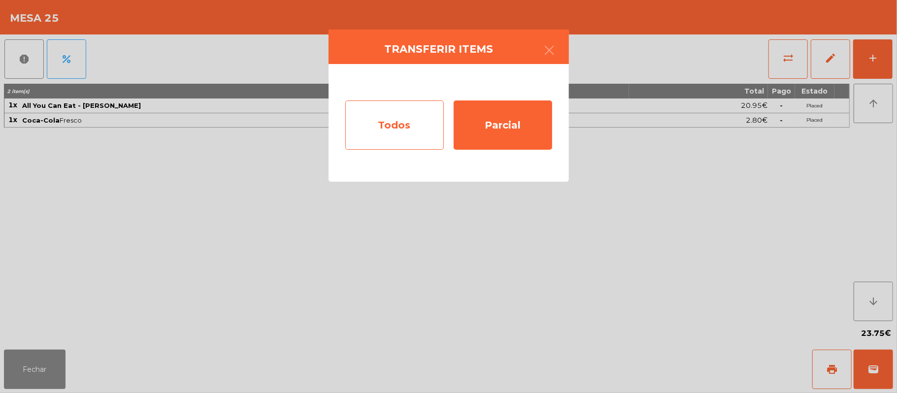
click at [396, 127] on div "Todos" at bounding box center [394, 124] width 98 height 49
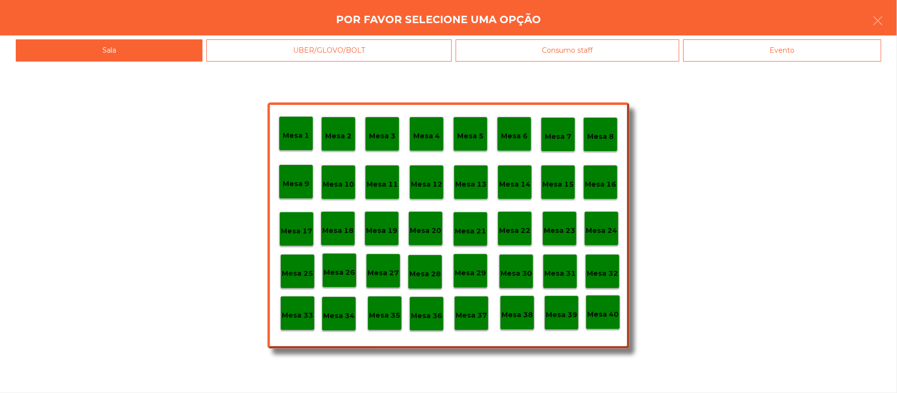
click at [300, 306] on div "Mesa 33" at bounding box center [298, 313] width 32 height 15
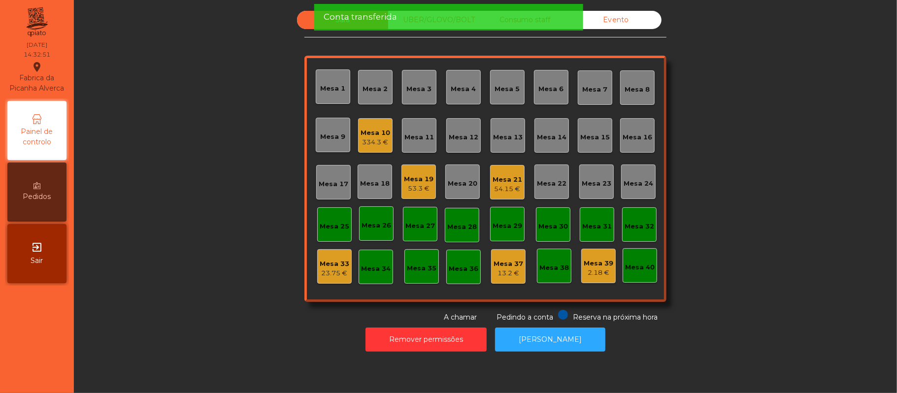
click at [366, 133] on div "Mesa 10" at bounding box center [375, 133] width 30 height 10
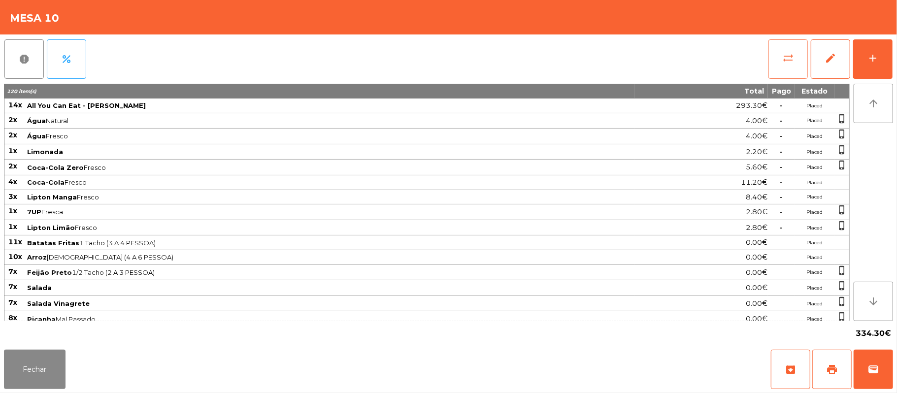
click at [782, 54] on span "sync_alt" at bounding box center [788, 58] width 12 height 12
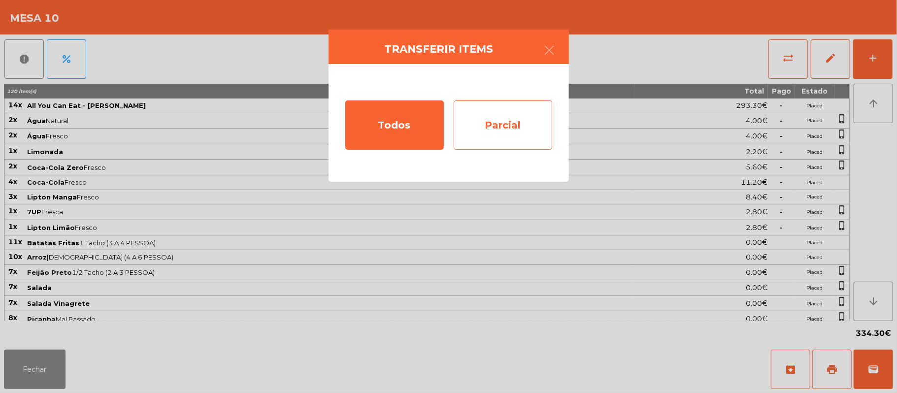
click at [505, 127] on div "Parcial" at bounding box center [502, 124] width 98 height 49
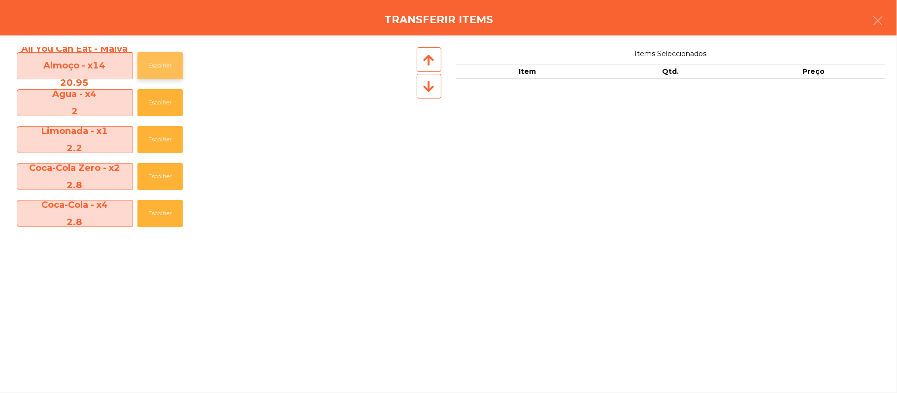
click at [164, 62] on button "Escolher" at bounding box center [159, 65] width 45 height 27
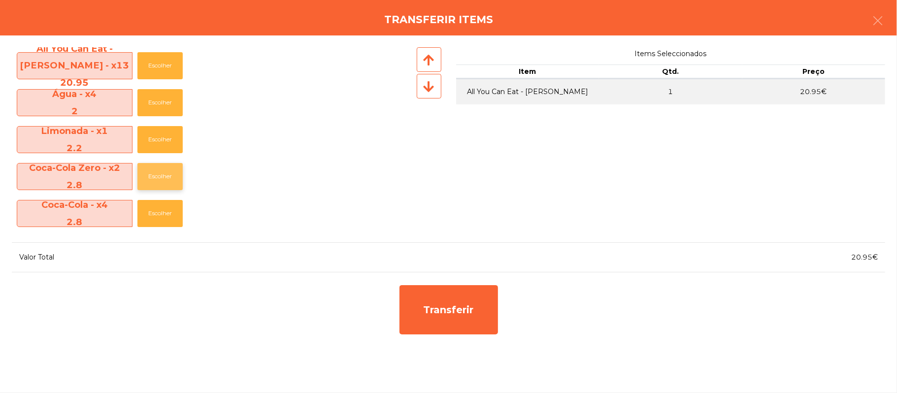
click at [168, 172] on button "Escolher" at bounding box center [159, 176] width 45 height 27
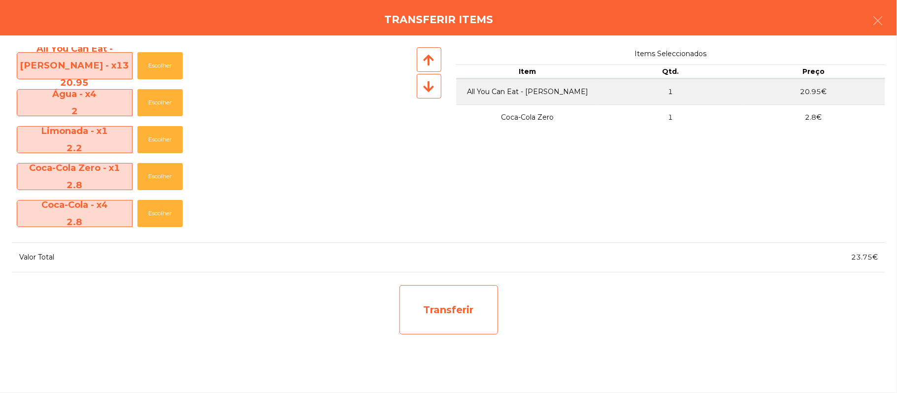
click at [471, 307] on div "Transferir" at bounding box center [448, 309] width 98 height 49
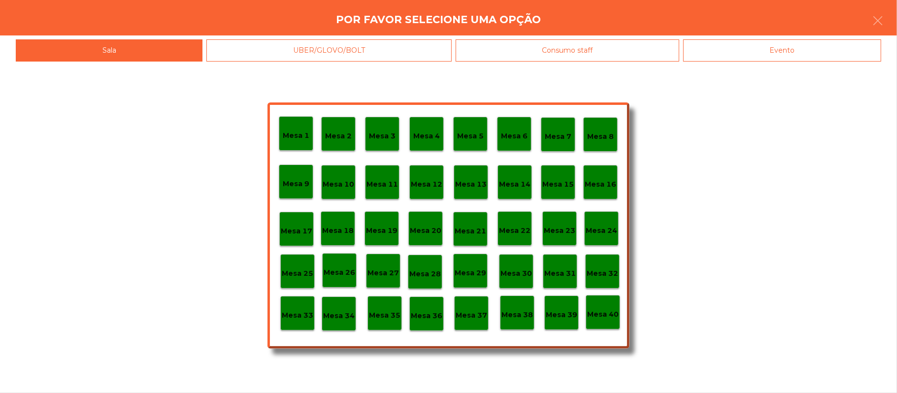
click at [292, 268] on p "Mesa 25" at bounding box center [298, 273] width 32 height 11
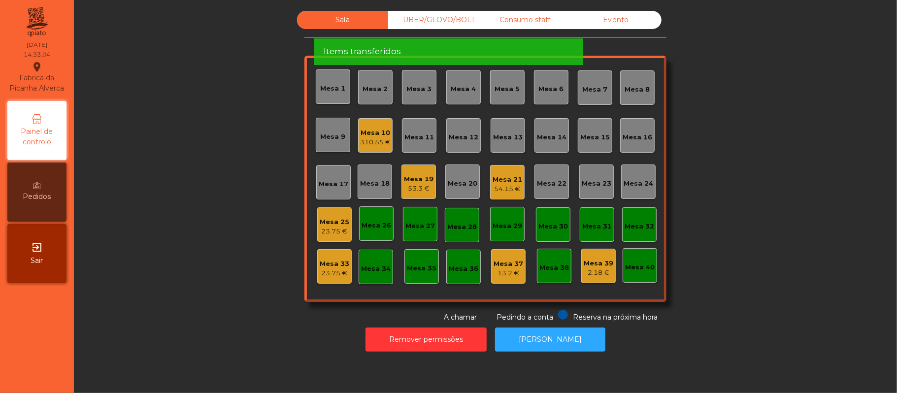
click at [337, 219] on div "Mesa 25" at bounding box center [335, 222] width 30 height 10
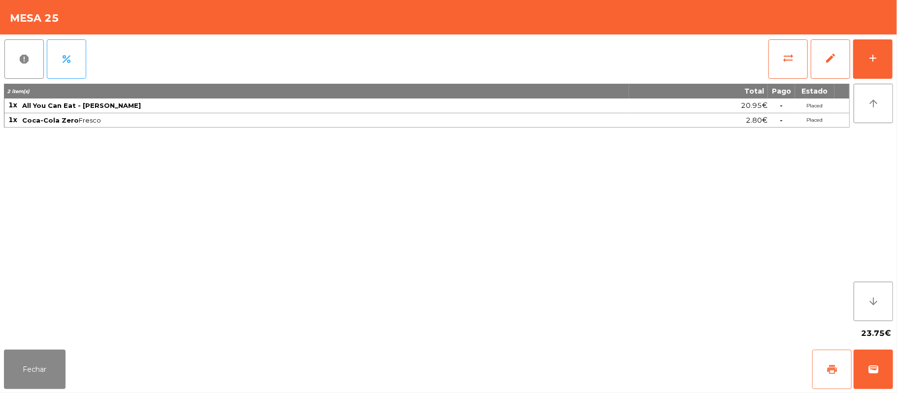
click at [822, 366] on button "print" at bounding box center [831, 369] width 39 height 39
click at [775, 50] on button "sync_alt" at bounding box center [787, 58] width 39 height 39
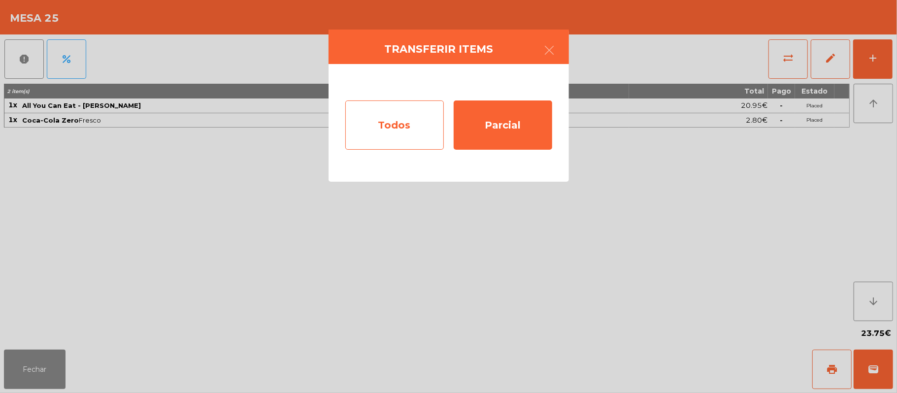
click at [404, 124] on div "Todos" at bounding box center [394, 124] width 98 height 49
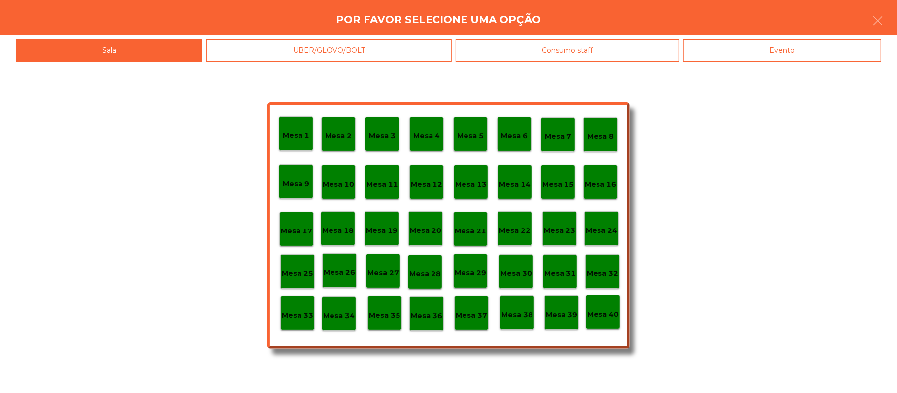
click at [295, 318] on p "Mesa 33" at bounding box center [298, 315] width 32 height 11
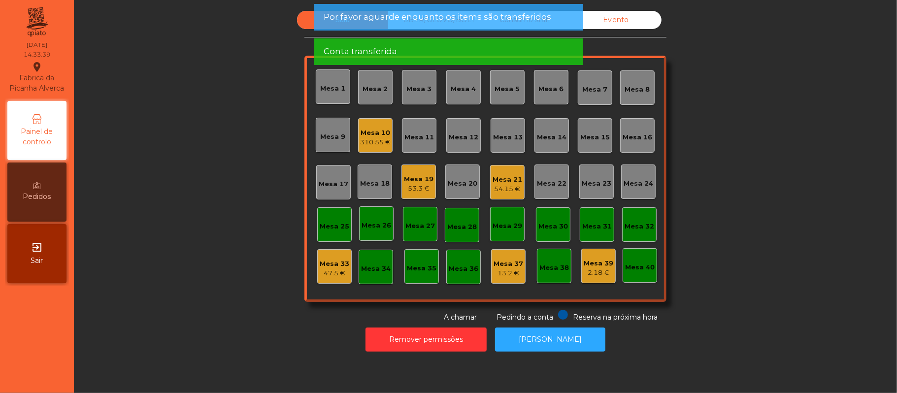
click at [362, 134] on div "Mesa 10" at bounding box center [375, 133] width 31 height 10
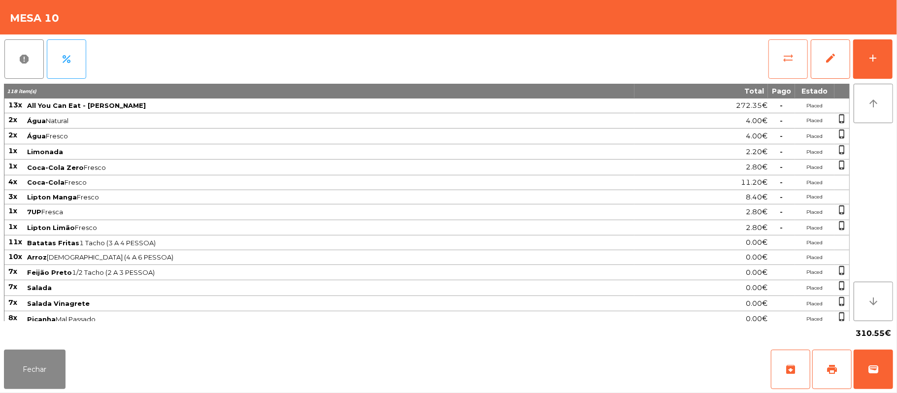
click at [777, 60] on button "sync_alt" at bounding box center [787, 58] width 39 height 39
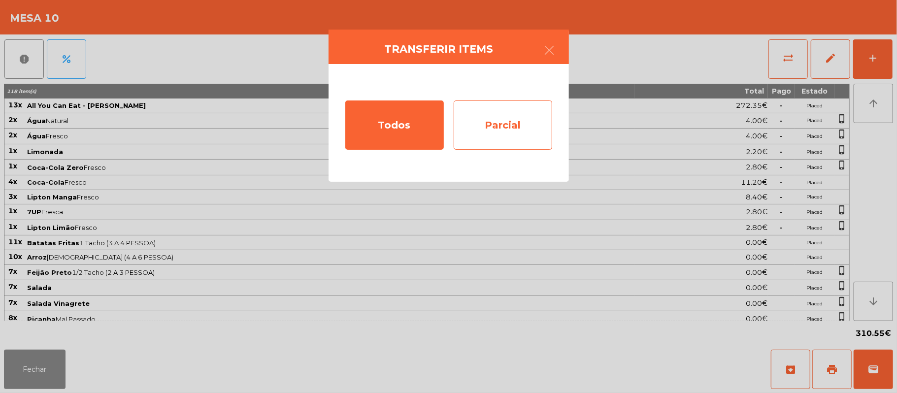
click at [509, 128] on div "Parcial" at bounding box center [502, 124] width 98 height 49
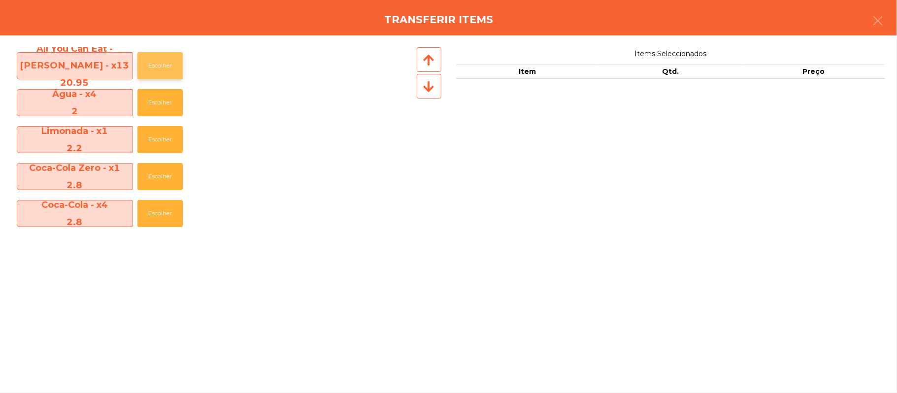
click at [162, 65] on button "Escolher" at bounding box center [159, 65] width 45 height 27
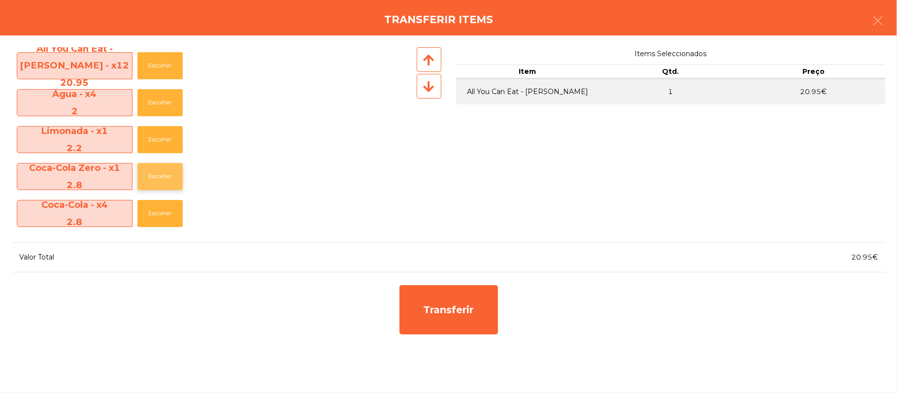
click at [161, 175] on button "Escolher" at bounding box center [159, 176] width 45 height 27
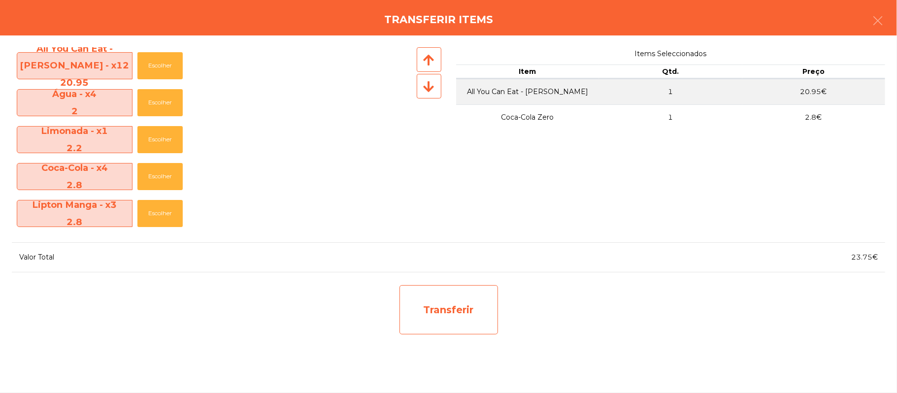
click at [450, 305] on div "Transferir" at bounding box center [448, 309] width 98 height 49
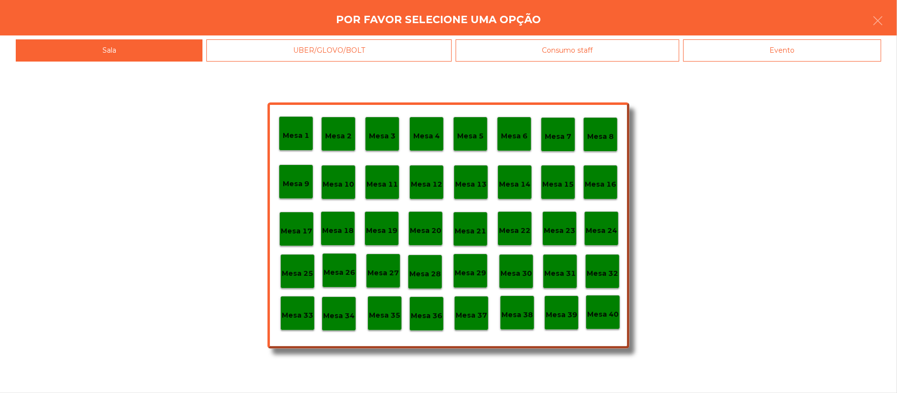
click at [300, 266] on div "Mesa 25" at bounding box center [298, 271] width 32 height 15
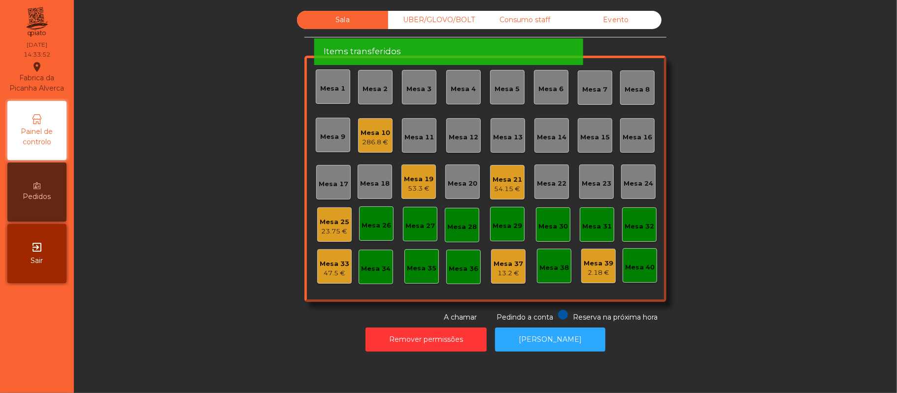
click at [322, 223] on div "Mesa 25" at bounding box center [335, 222] width 30 height 10
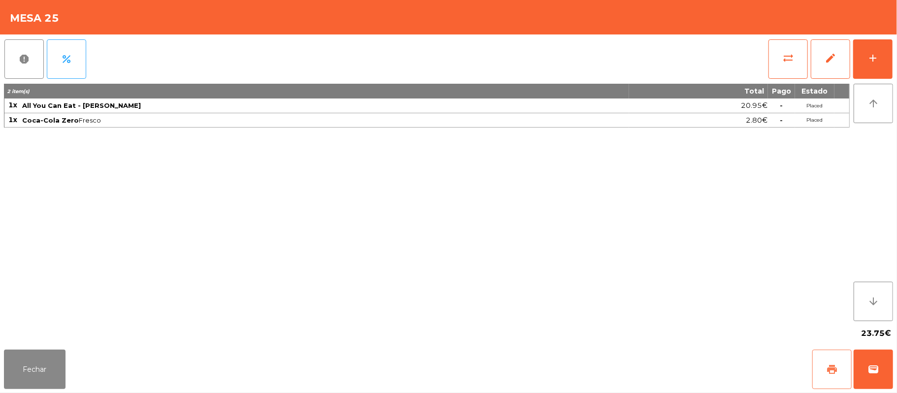
click at [828, 368] on span "print" at bounding box center [832, 369] width 12 height 12
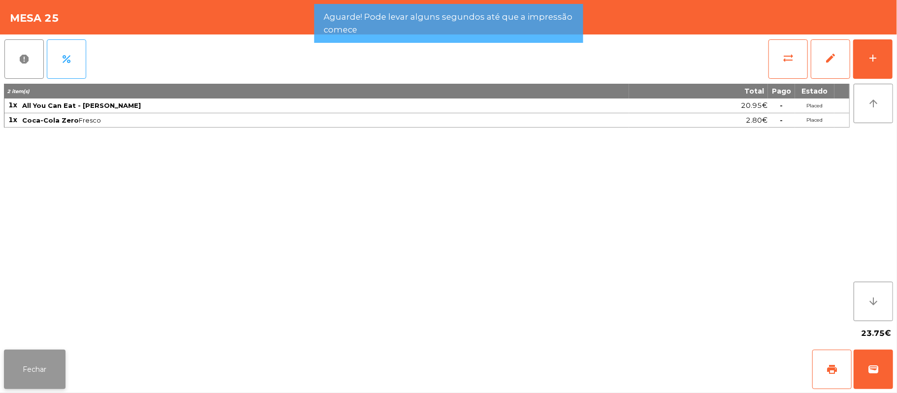
click at [34, 366] on button "Fechar" at bounding box center [35, 369] width 62 height 39
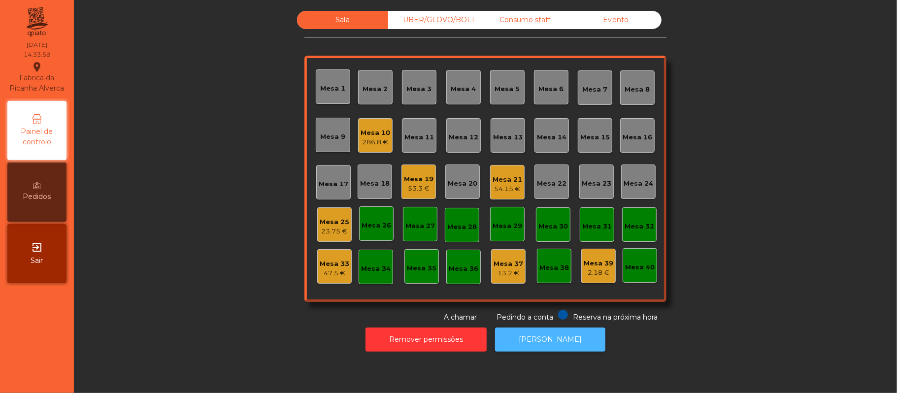
click at [552, 339] on button "[PERSON_NAME]" at bounding box center [550, 339] width 110 height 24
click at [333, 234] on div "23.75 €" at bounding box center [335, 231] width 30 height 10
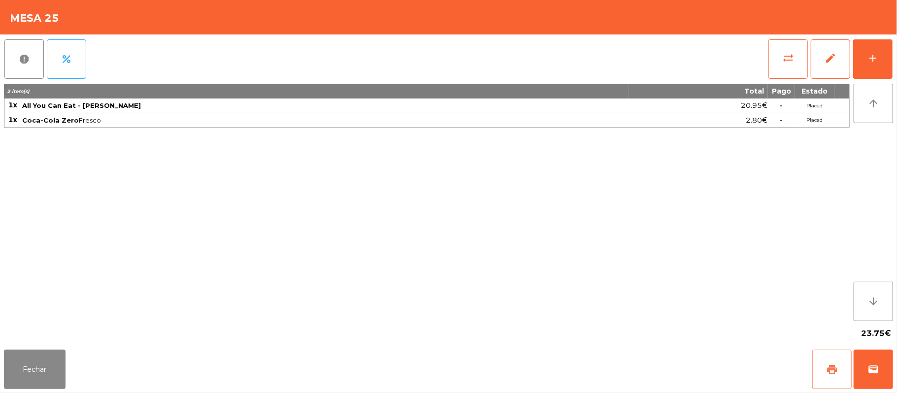
click at [816, 369] on button "print" at bounding box center [831, 369] width 39 height 39
click at [772, 61] on button "sync_alt" at bounding box center [787, 58] width 39 height 39
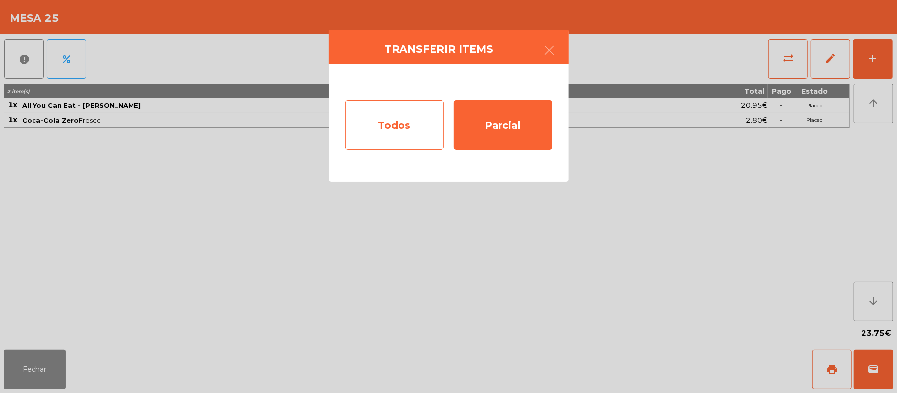
click at [400, 115] on div "Todos" at bounding box center [394, 124] width 98 height 49
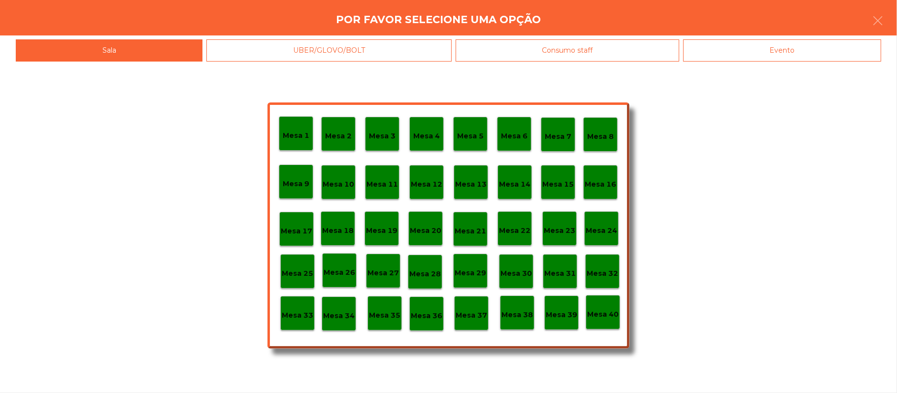
click at [291, 316] on p "Mesa 33" at bounding box center [298, 315] width 32 height 11
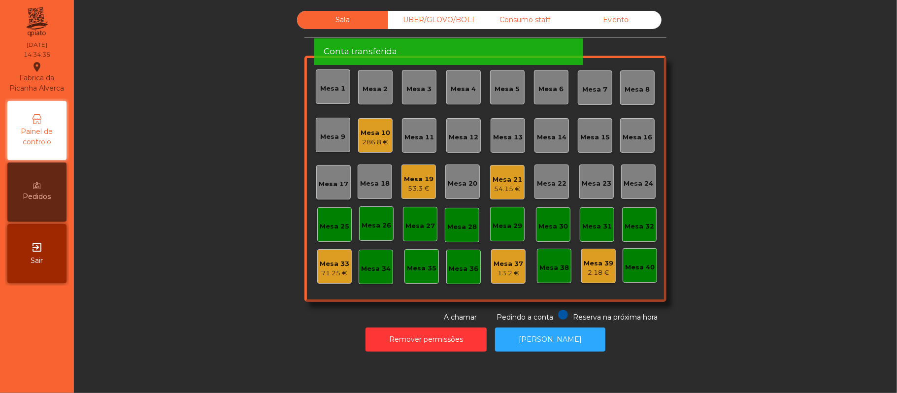
click at [362, 137] on div "286.8 €" at bounding box center [375, 142] width 30 height 10
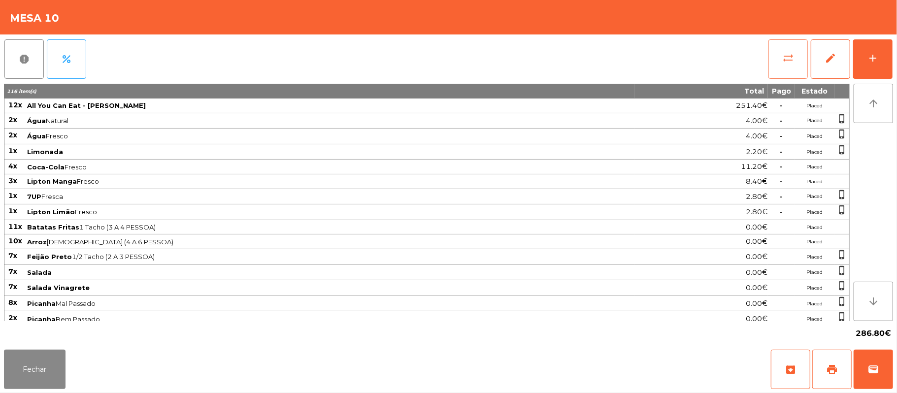
click at [773, 60] on button "sync_alt" at bounding box center [787, 58] width 39 height 39
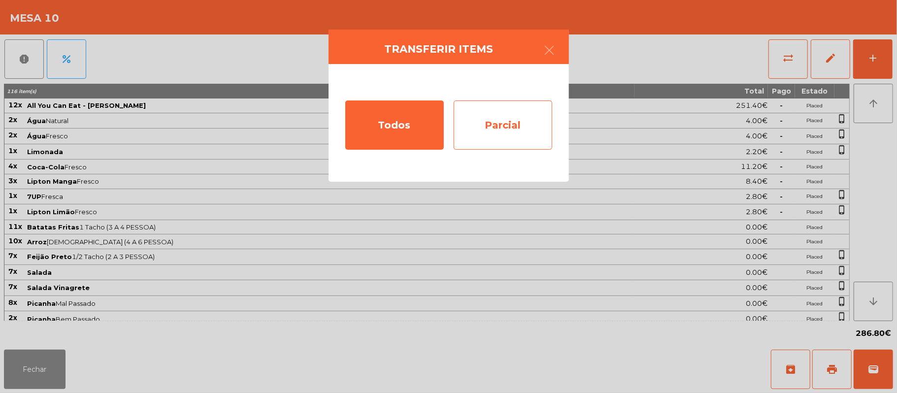
click at [509, 119] on div "Parcial" at bounding box center [502, 124] width 98 height 49
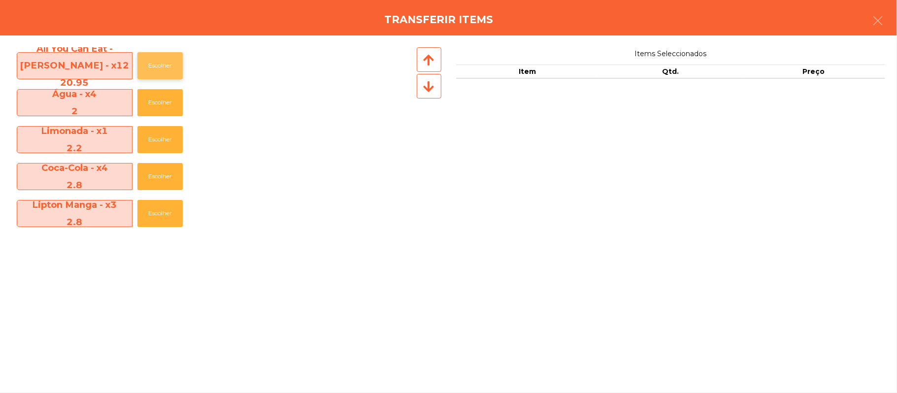
click at [160, 67] on button "Escolher" at bounding box center [159, 65] width 45 height 27
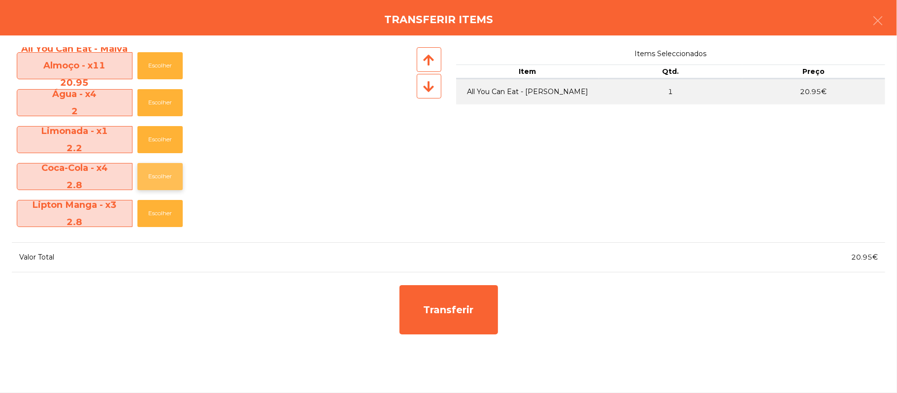
click at [162, 174] on button "Escolher" at bounding box center [159, 176] width 45 height 27
click at [166, 176] on button "Escolher" at bounding box center [159, 176] width 45 height 27
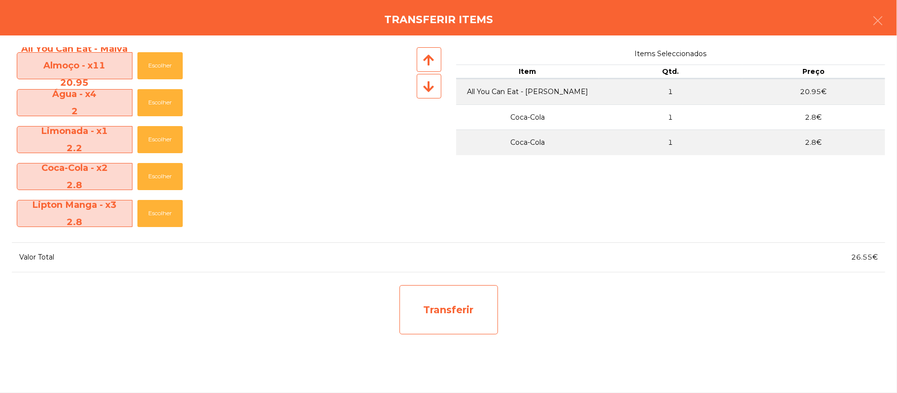
click at [459, 299] on div "Transferir" at bounding box center [448, 309] width 98 height 49
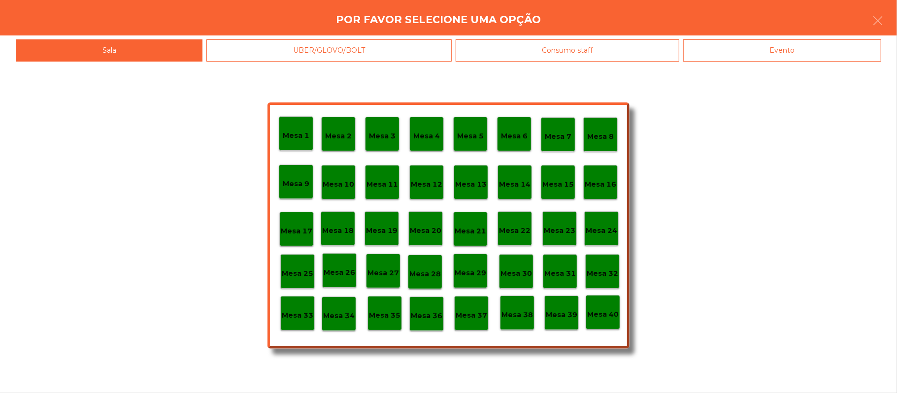
click at [301, 272] on p "Mesa 25" at bounding box center [298, 273] width 32 height 11
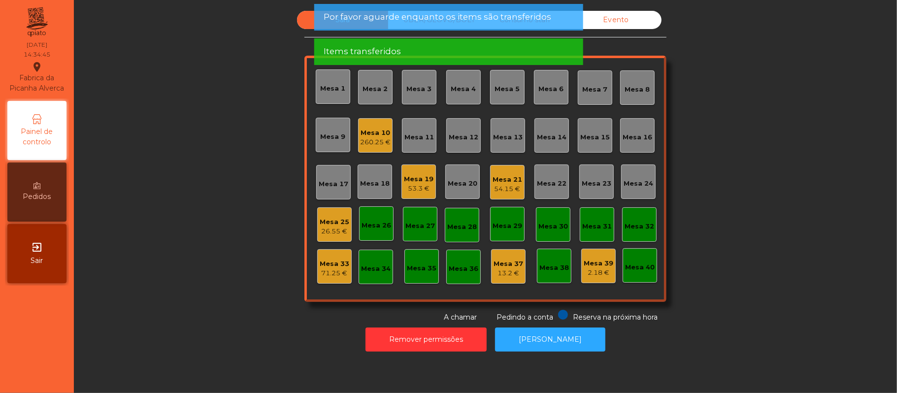
click at [342, 211] on div "Mesa 25 26.55 €" at bounding box center [334, 224] width 34 height 34
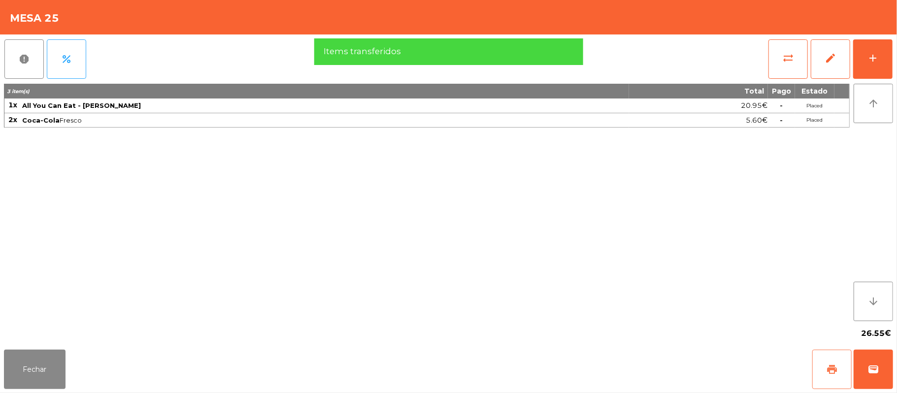
click at [839, 351] on button "print" at bounding box center [831, 369] width 39 height 39
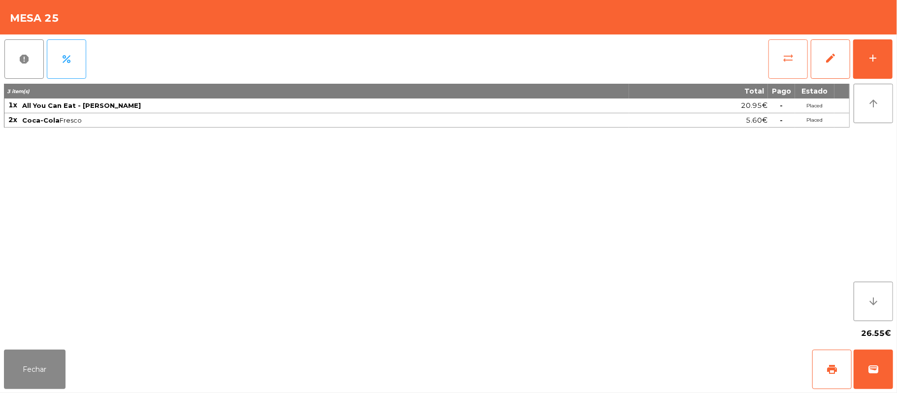
click at [782, 56] on span "sync_alt" at bounding box center [788, 58] width 12 height 12
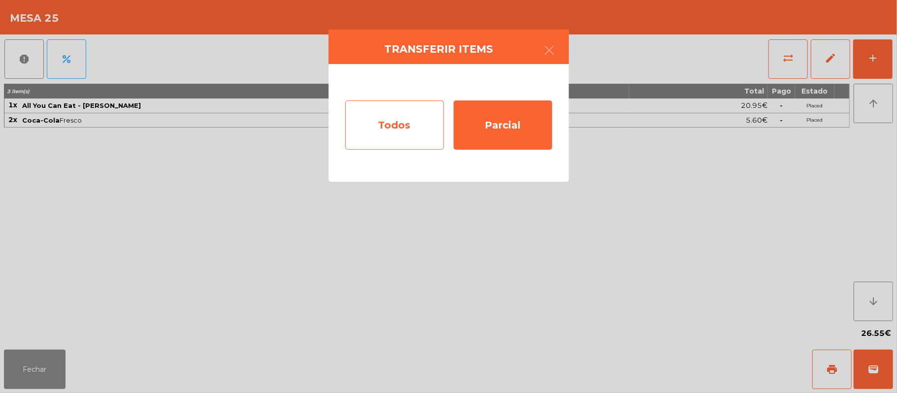
click at [390, 129] on div "Todos" at bounding box center [394, 124] width 98 height 49
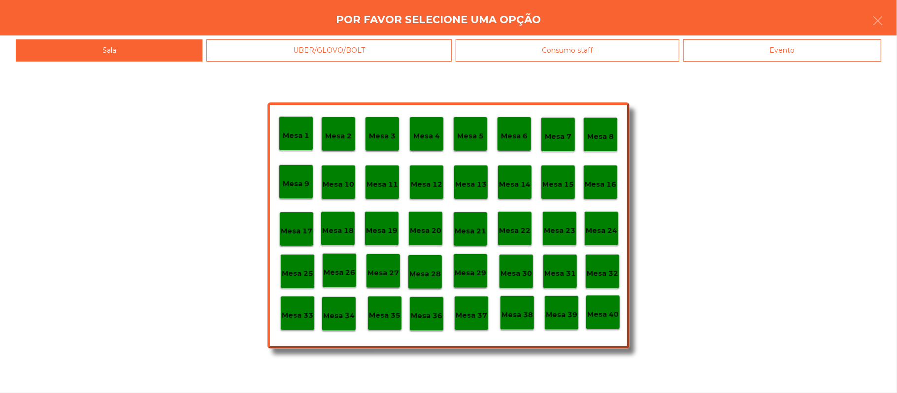
click at [298, 314] on p "Mesa 33" at bounding box center [298, 315] width 32 height 11
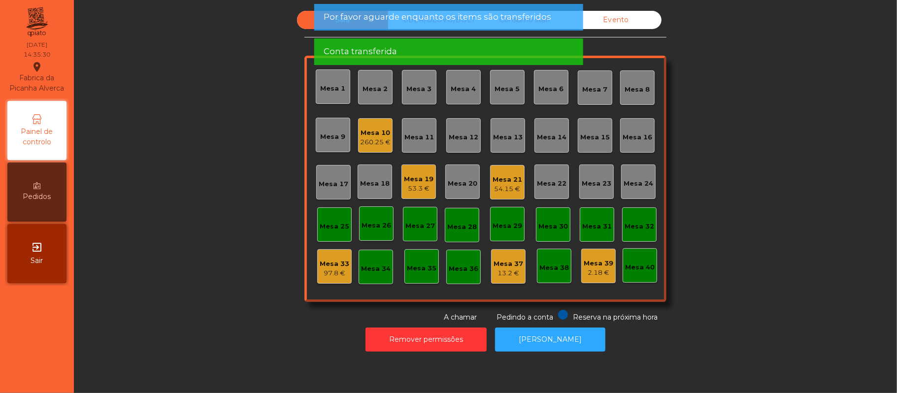
click at [363, 136] on div "Mesa 10" at bounding box center [375, 133] width 31 height 10
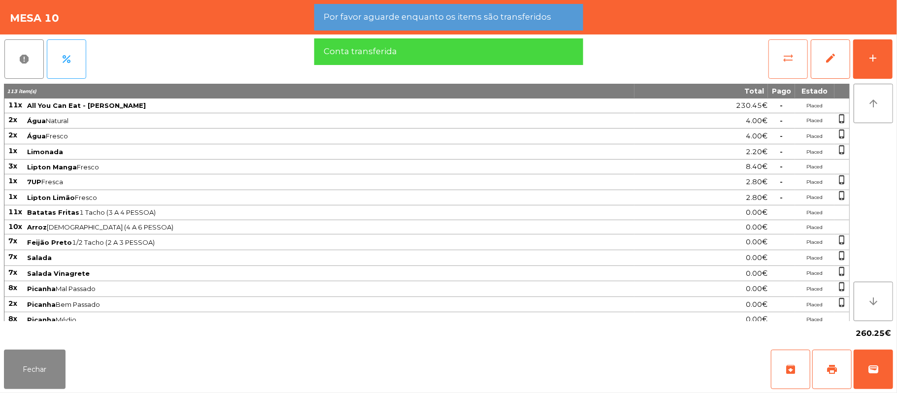
click at [776, 58] on button "sync_alt" at bounding box center [787, 58] width 39 height 39
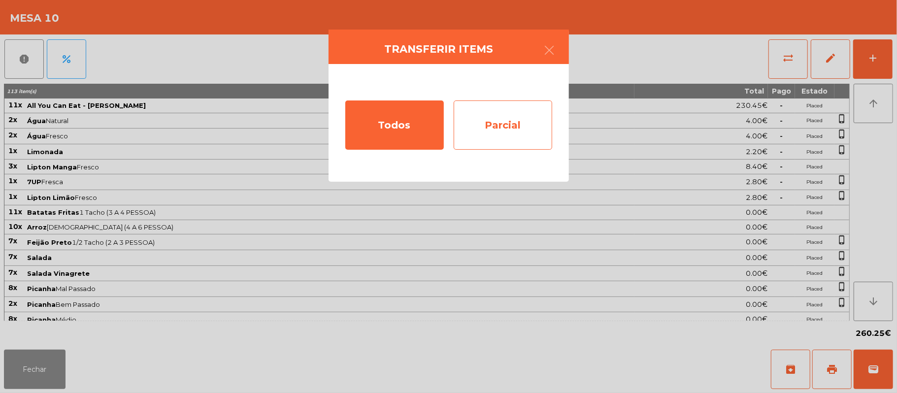
click at [508, 123] on div "Parcial" at bounding box center [502, 124] width 98 height 49
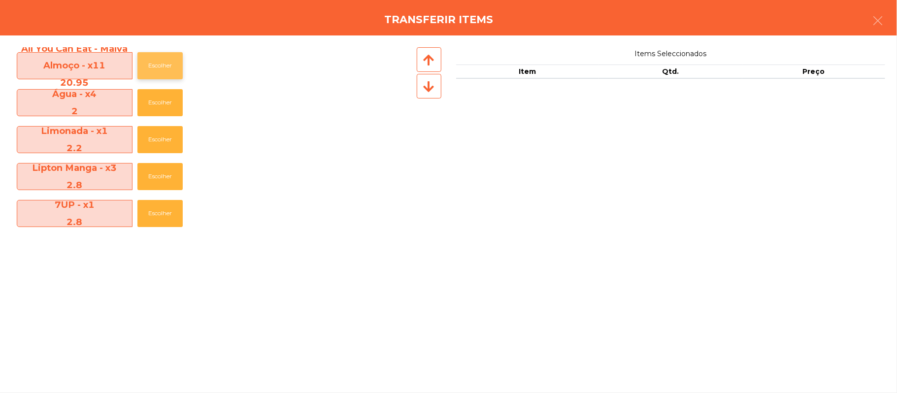
click at [158, 65] on button "Escolher" at bounding box center [159, 65] width 45 height 27
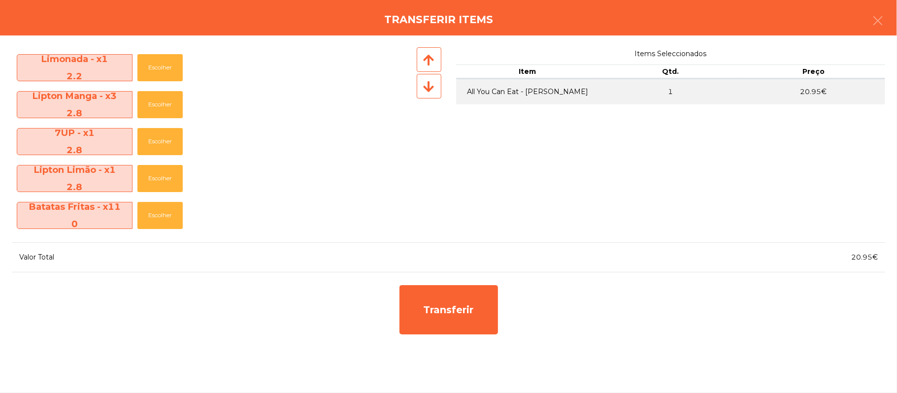
scroll to position [70, 0]
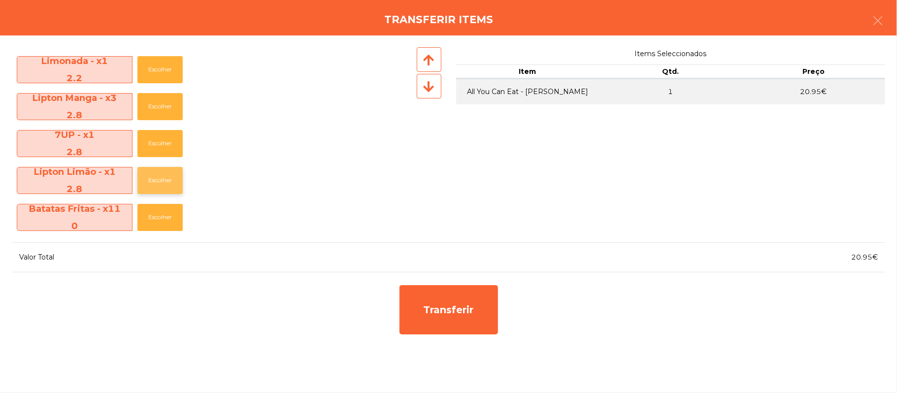
click at [161, 180] on button "Escolher" at bounding box center [159, 180] width 45 height 27
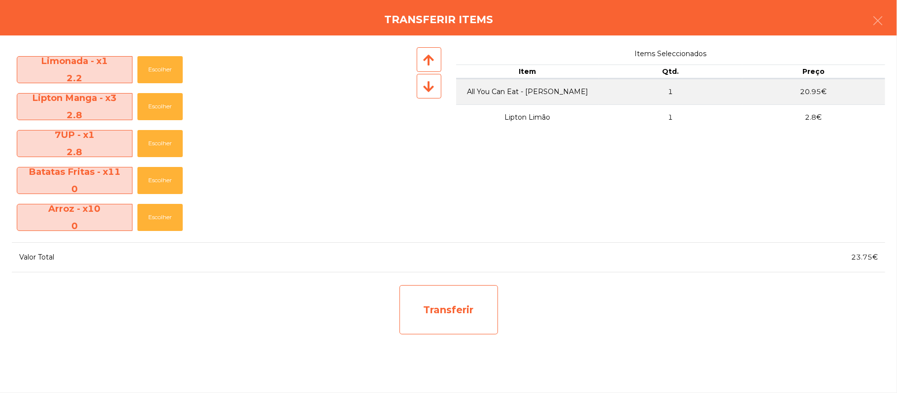
click at [467, 304] on div "Transferir" at bounding box center [448, 309] width 98 height 49
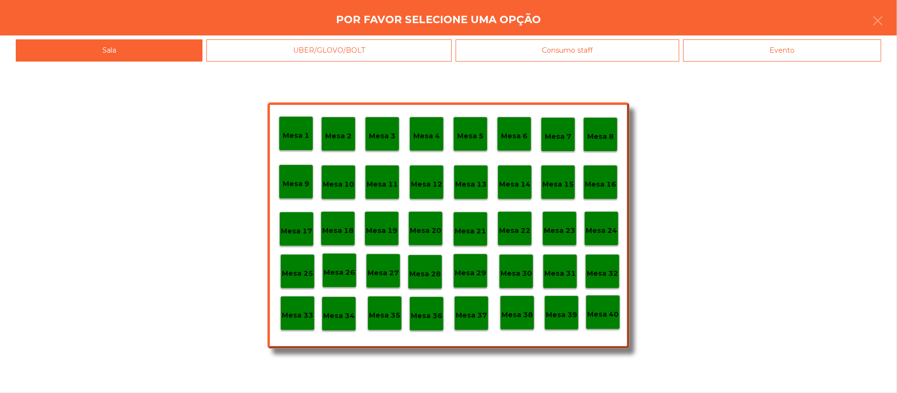
click at [294, 276] on p "Mesa 25" at bounding box center [298, 273] width 32 height 11
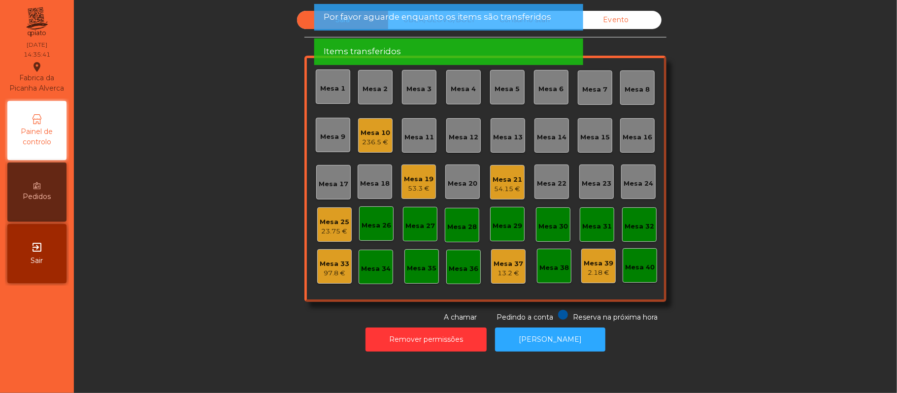
click at [335, 221] on div "Mesa 25" at bounding box center [335, 222] width 30 height 10
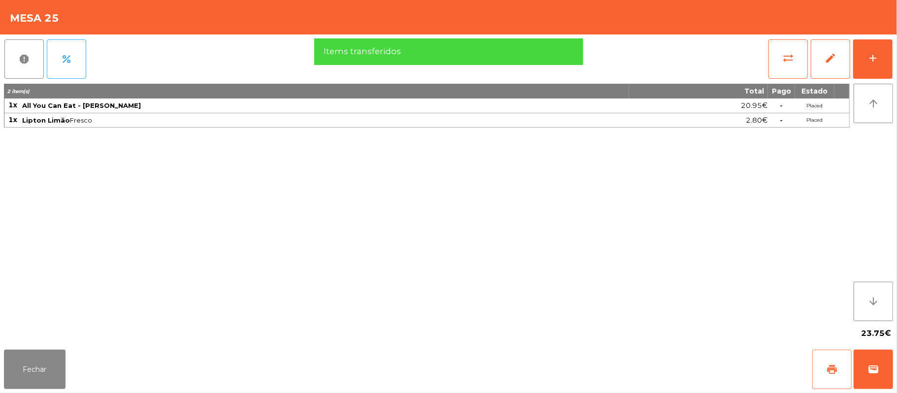
click at [819, 365] on button "print" at bounding box center [831, 369] width 39 height 39
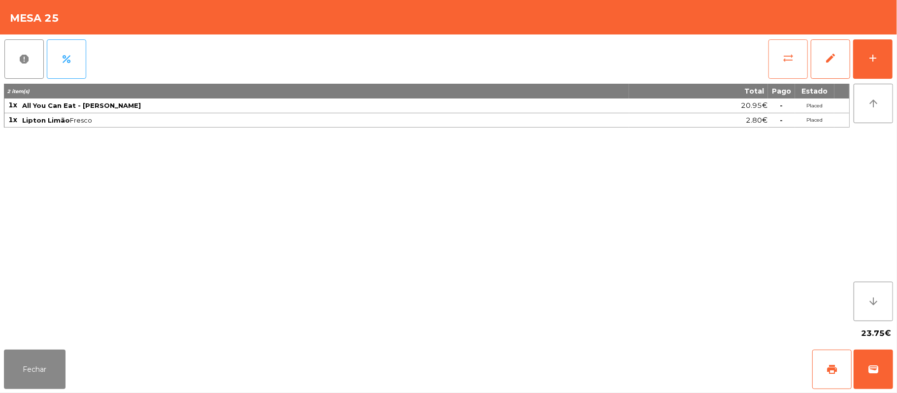
click at [773, 61] on button "sync_alt" at bounding box center [787, 58] width 39 height 39
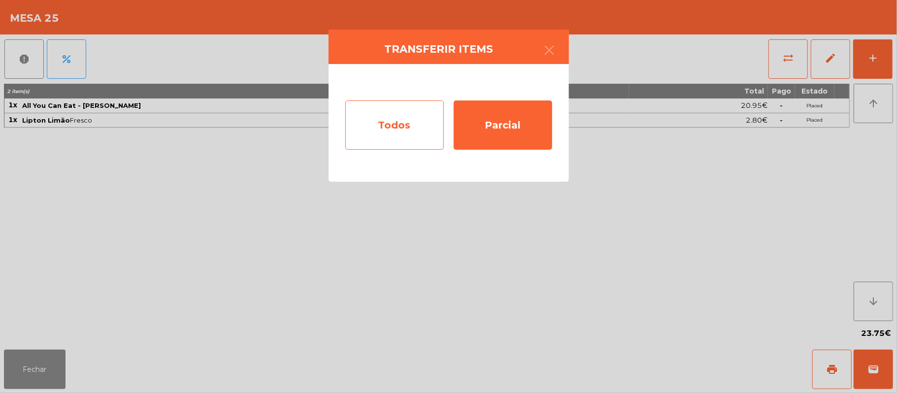
click at [385, 120] on div "Todos" at bounding box center [394, 124] width 98 height 49
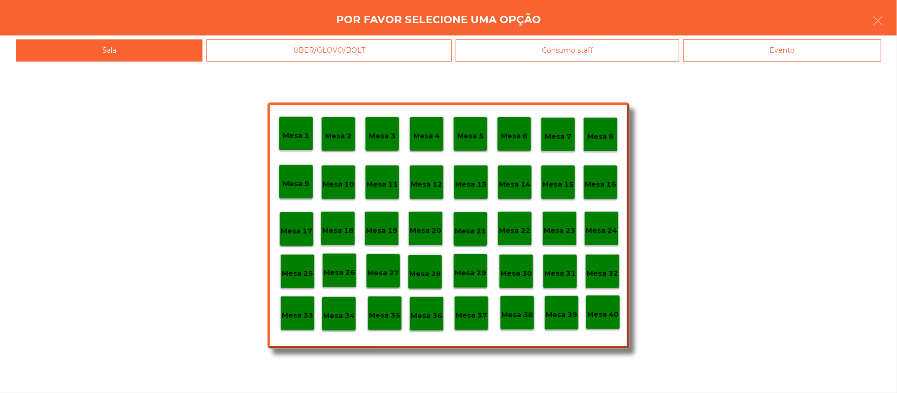
click at [296, 310] on p "Mesa 33" at bounding box center [298, 315] width 32 height 11
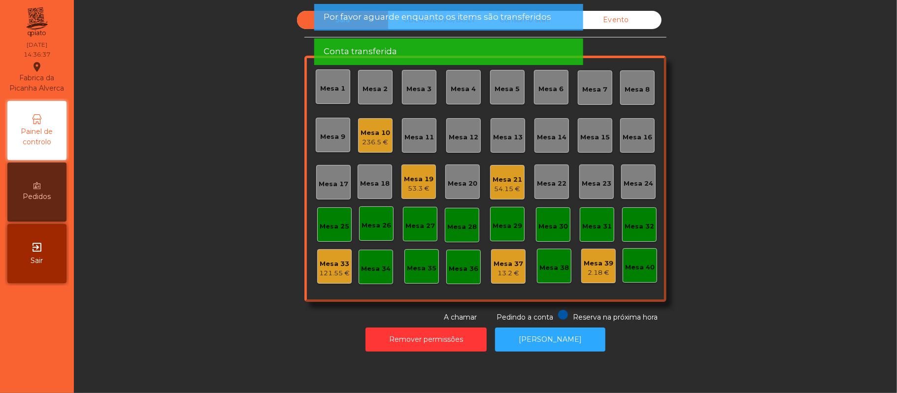
click at [377, 125] on div "Mesa 10 236.5 €" at bounding box center [375, 135] width 30 height 23
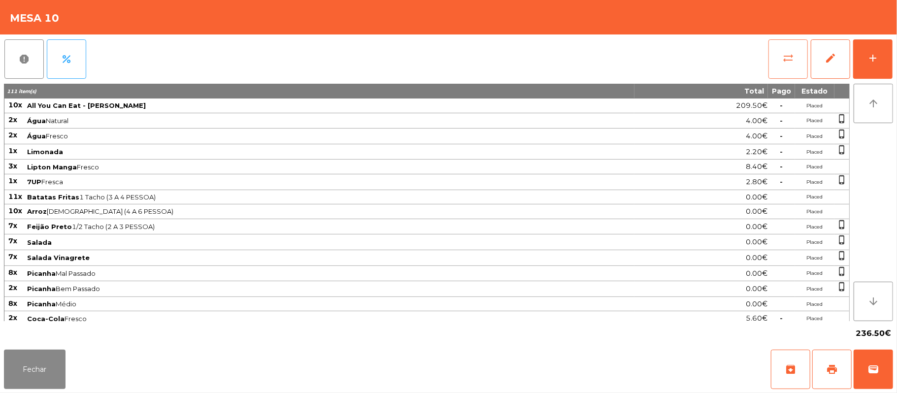
click at [776, 61] on button "sync_alt" at bounding box center [787, 58] width 39 height 39
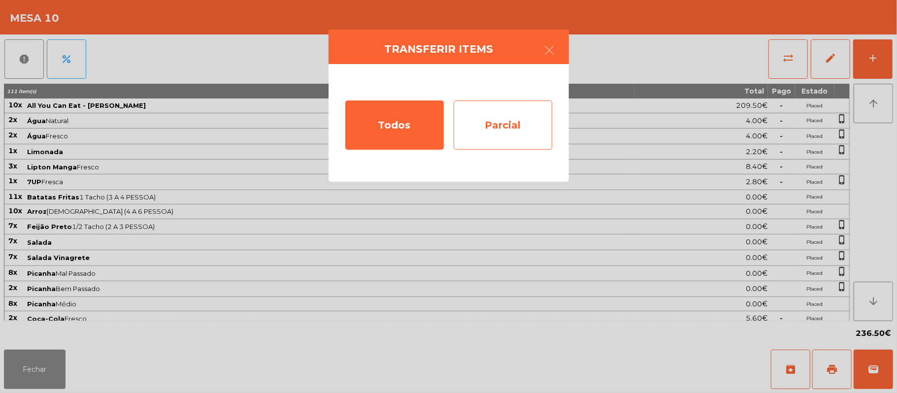
click at [493, 130] on div "Parcial" at bounding box center [502, 124] width 98 height 49
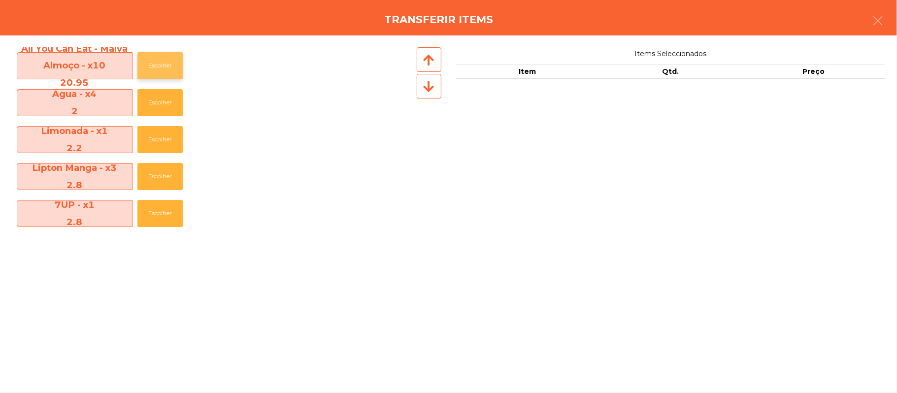
click at [156, 65] on button "Escolher" at bounding box center [159, 65] width 45 height 27
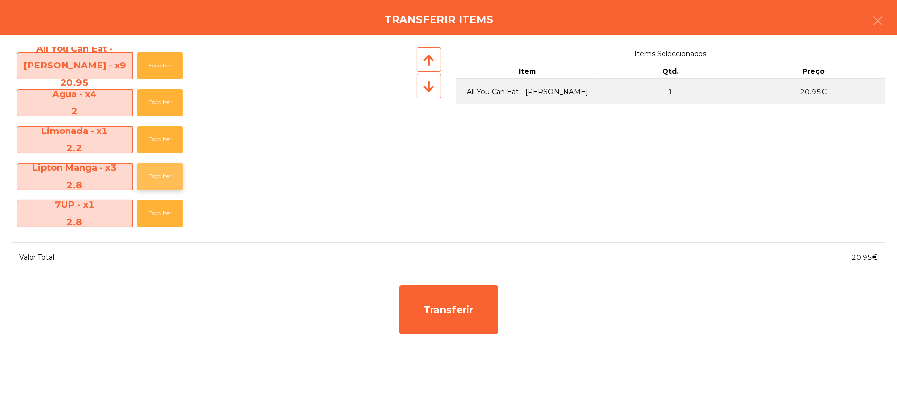
click at [164, 175] on button "Escolher" at bounding box center [159, 176] width 45 height 27
click at [176, 172] on button "Escolher" at bounding box center [159, 176] width 45 height 27
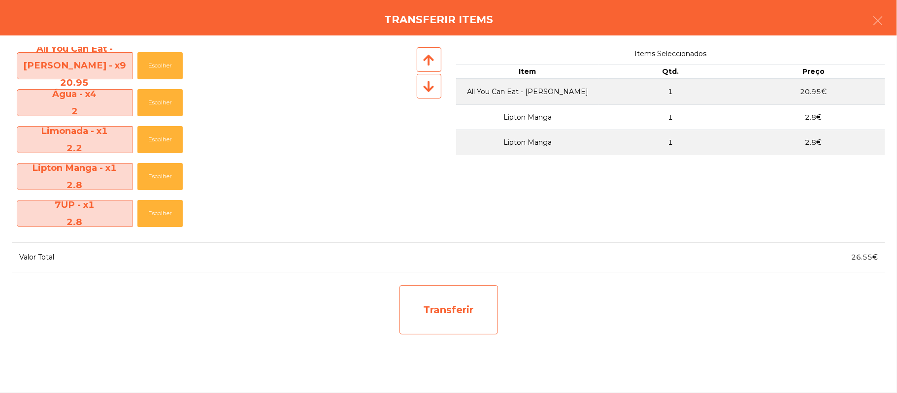
click at [459, 304] on div "Transferir" at bounding box center [448, 309] width 98 height 49
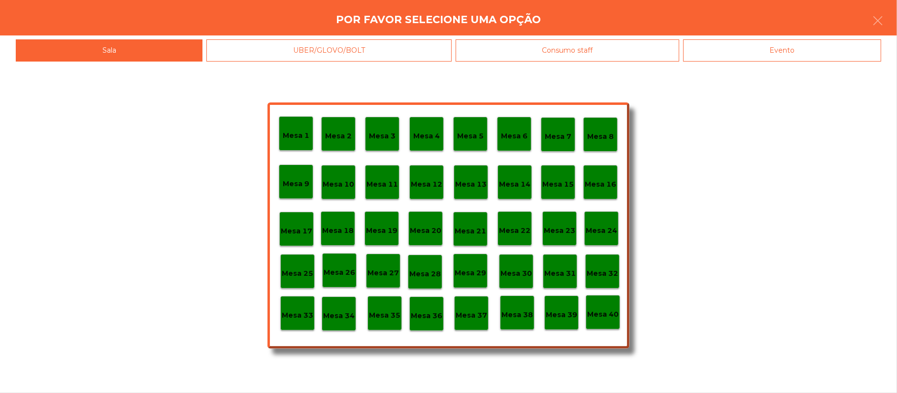
click at [296, 266] on div "Mesa 25" at bounding box center [298, 271] width 32 height 15
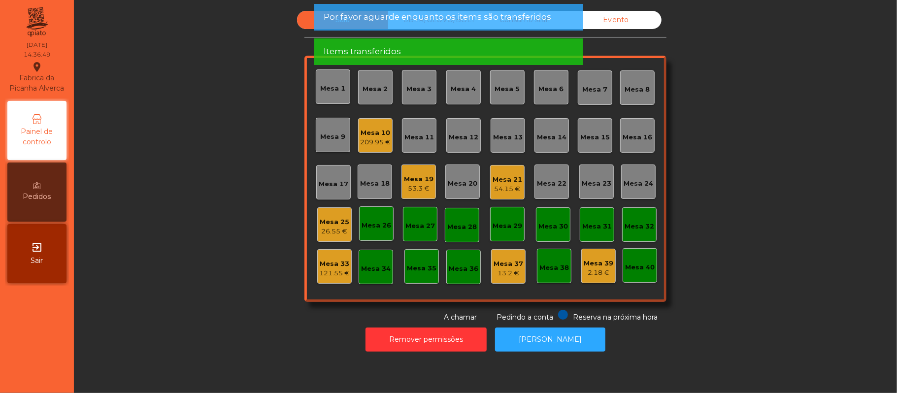
click at [338, 214] on div "Mesa 25 26.55 €" at bounding box center [335, 224] width 30 height 23
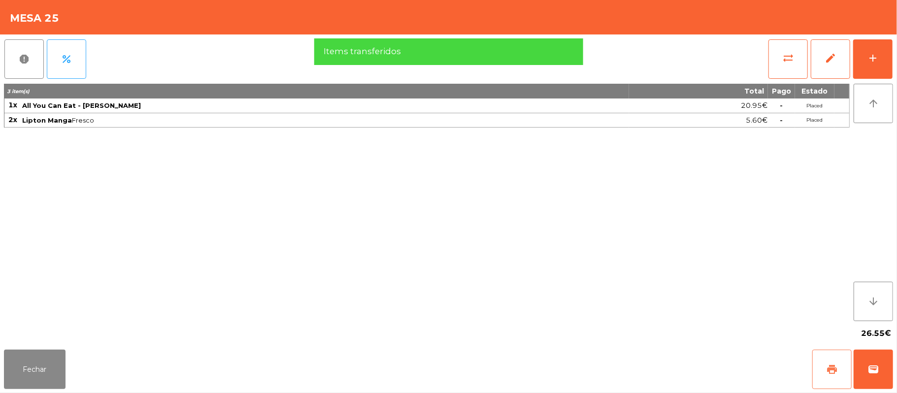
click at [838, 367] on button "print" at bounding box center [831, 369] width 39 height 39
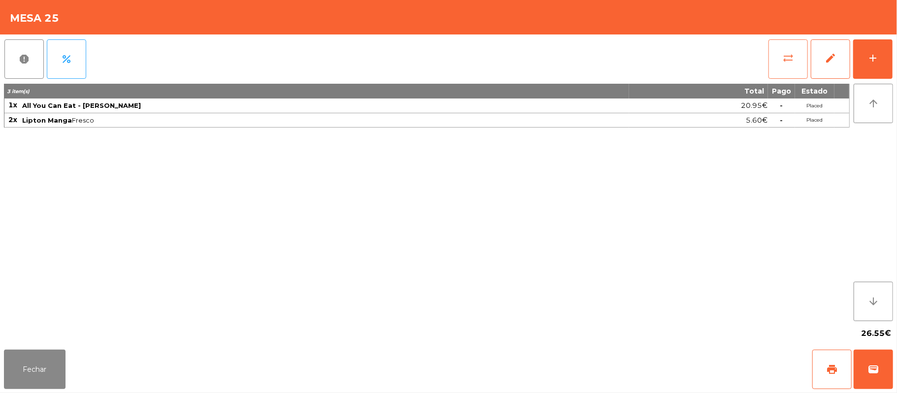
click at [771, 55] on button "sync_alt" at bounding box center [787, 58] width 39 height 39
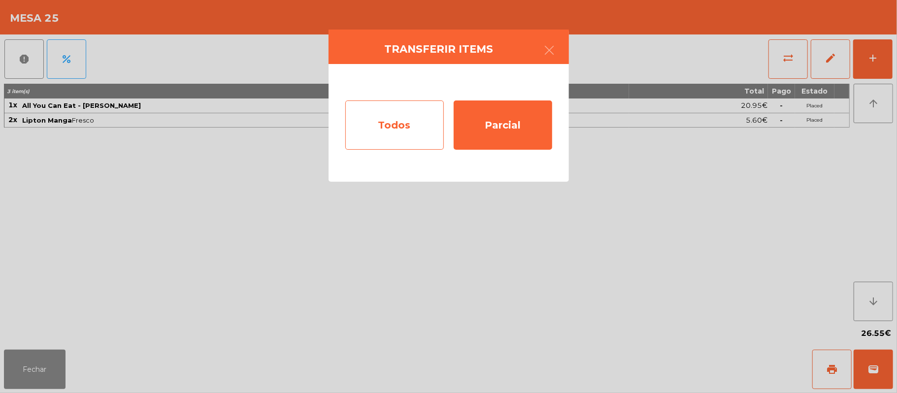
click at [400, 123] on div "Todos" at bounding box center [394, 124] width 98 height 49
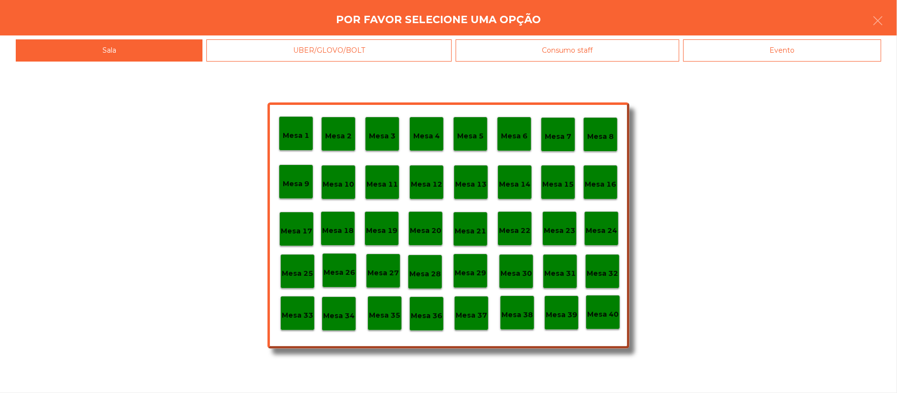
click at [295, 306] on div "Mesa 33" at bounding box center [298, 313] width 32 height 15
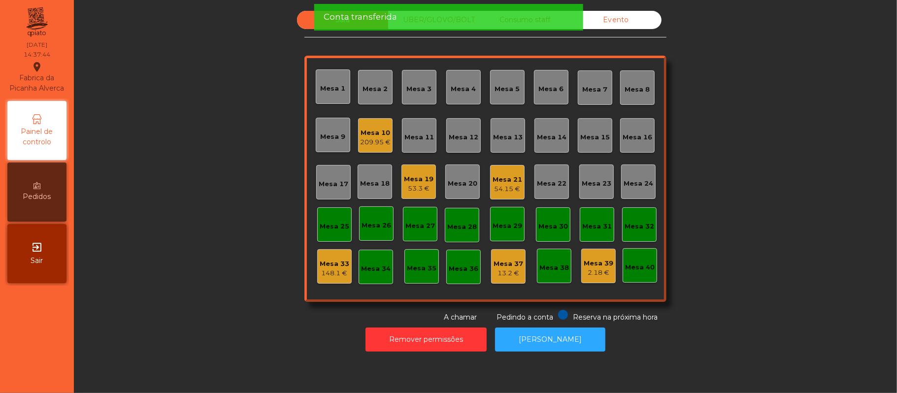
click at [371, 134] on div "Mesa 10" at bounding box center [375, 133] width 31 height 10
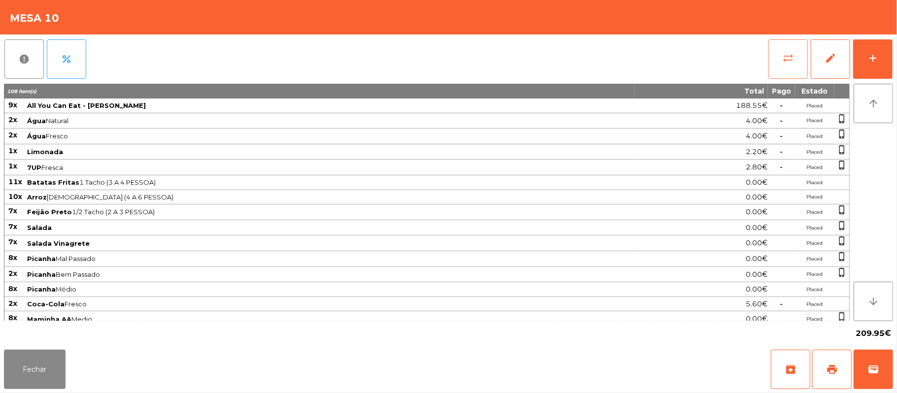
click at [773, 59] on button "sync_alt" at bounding box center [787, 58] width 39 height 39
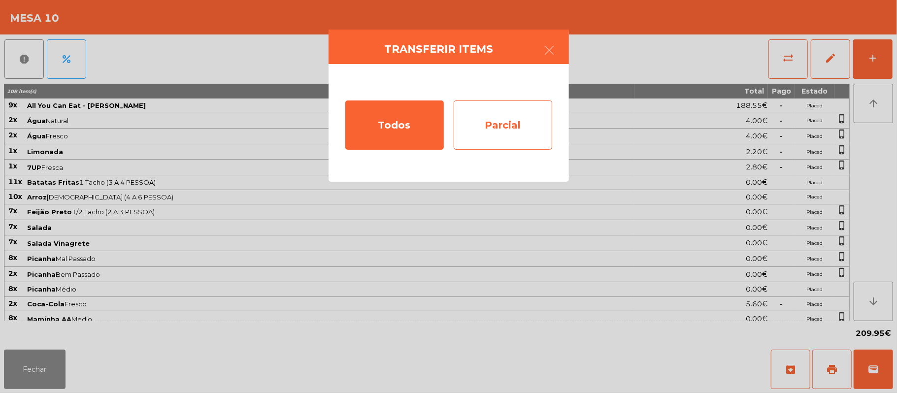
click at [507, 125] on div "Parcial" at bounding box center [502, 124] width 98 height 49
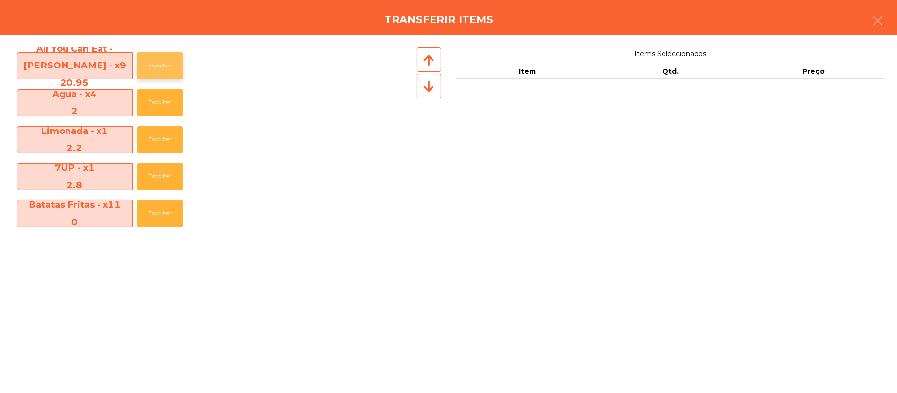
click at [160, 68] on button "Escolher" at bounding box center [159, 65] width 45 height 27
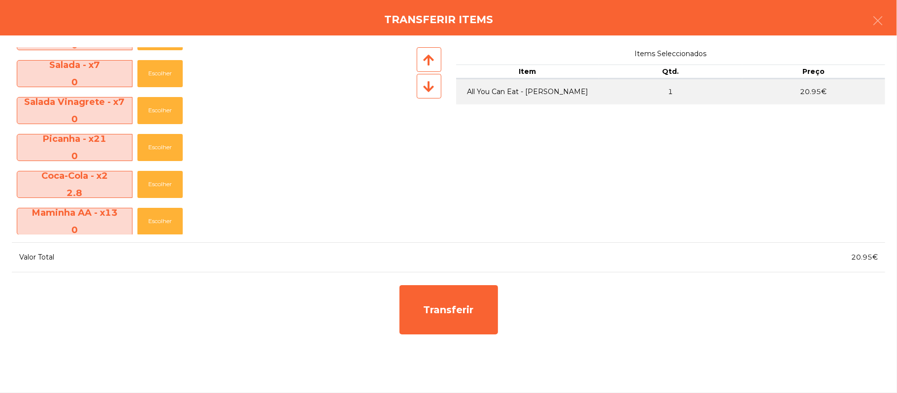
scroll to position [273, 0]
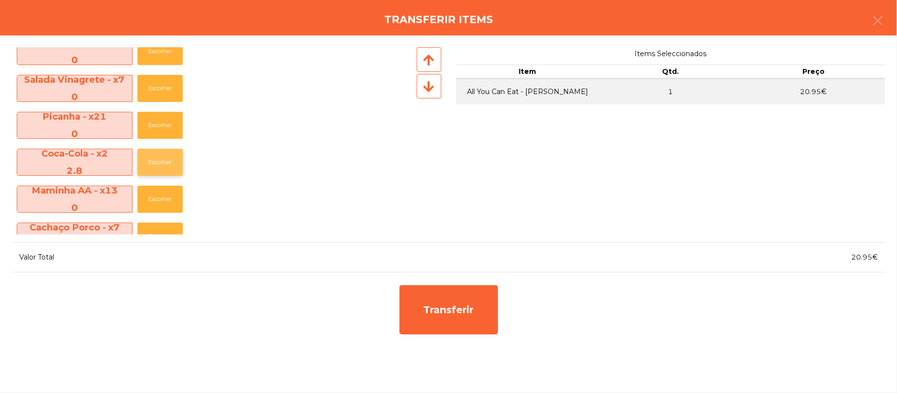
click at [160, 161] on button "Escolher" at bounding box center [159, 162] width 45 height 27
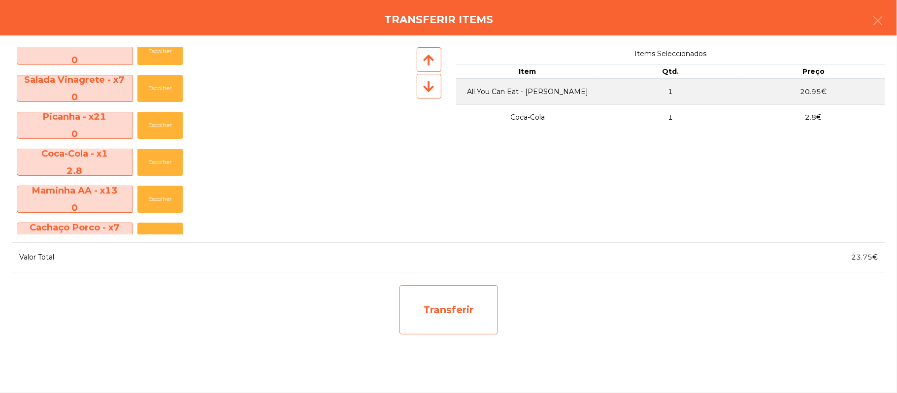
click at [451, 309] on div "Transferir" at bounding box center [448, 309] width 98 height 49
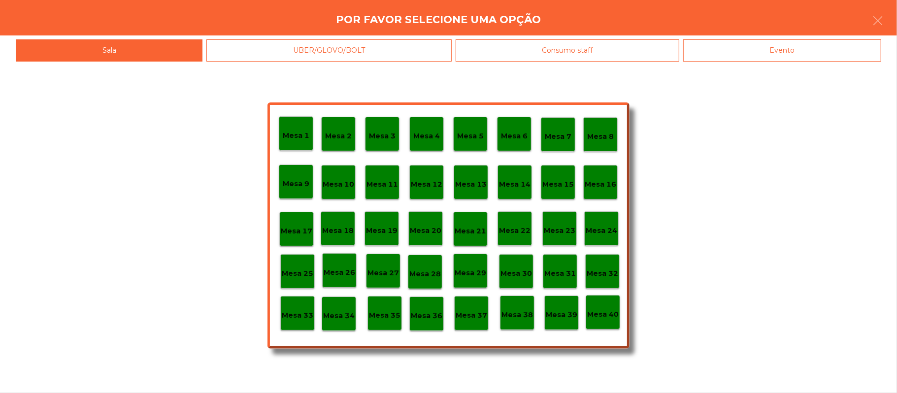
click at [292, 269] on p "Mesa 25" at bounding box center [298, 273] width 32 height 11
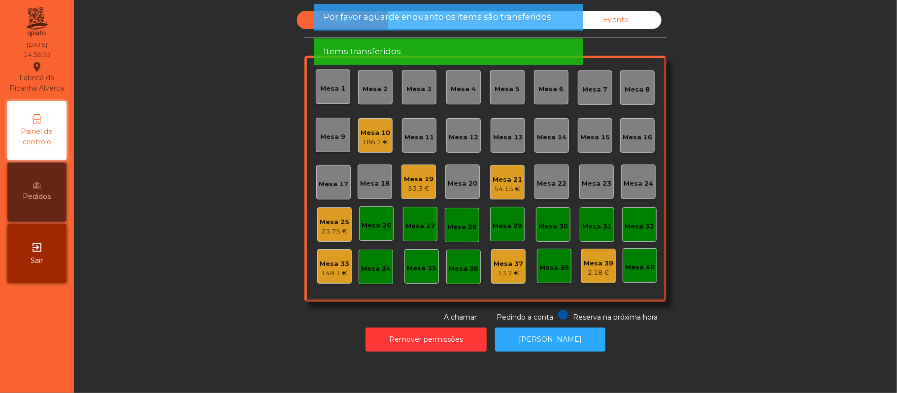
click at [331, 227] on div "23.75 €" at bounding box center [335, 231] width 30 height 10
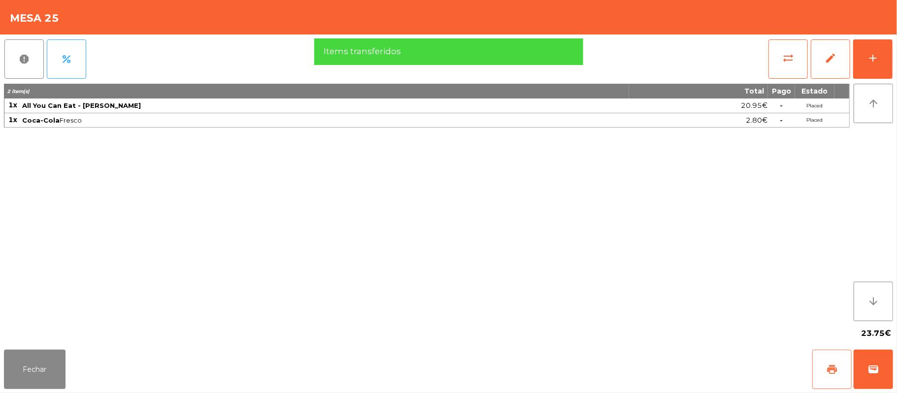
click at [815, 369] on button "print" at bounding box center [831, 369] width 39 height 39
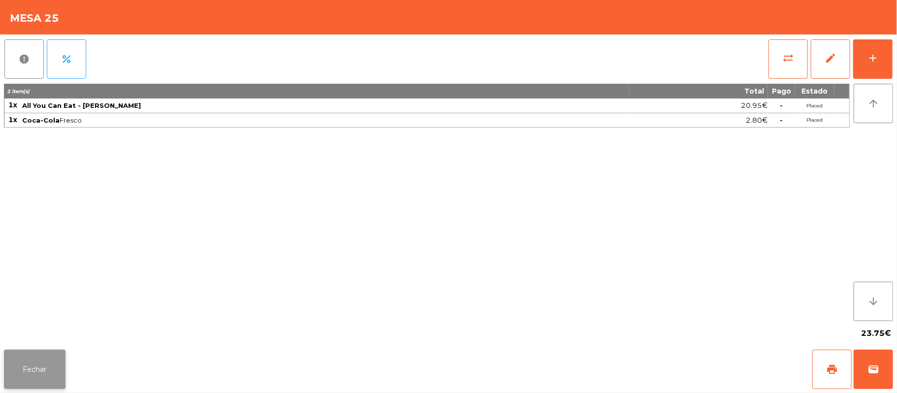
click at [8, 357] on button "Fechar" at bounding box center [35, 369] width 62 height 39
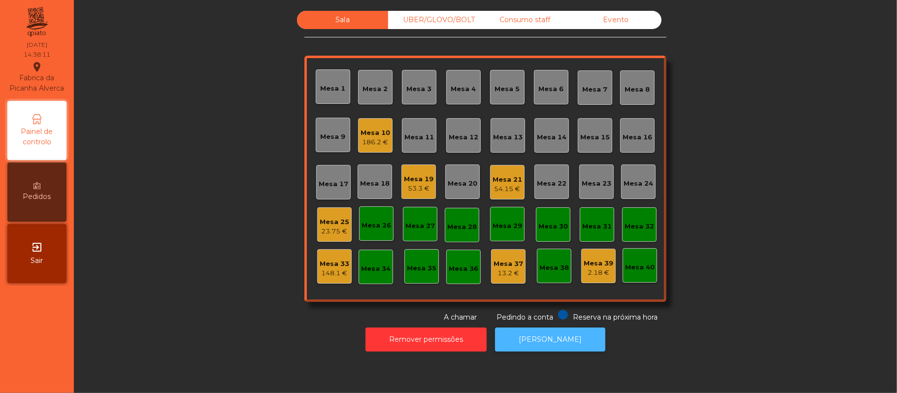
click at [559, 335] on button "[PERSON_NAME]" at bounding box center [550, 339] width 110 height 24
click at [332, 223] on div "Mesa 25" at bounding box center [335, 222] width 30 height 10
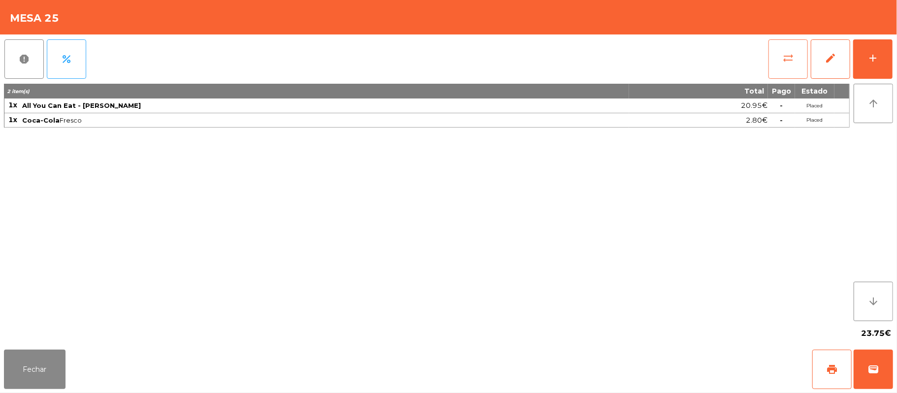
click at [777, 60] on button "sync_alt" at bounding box center [787, 58] width 39 height 39
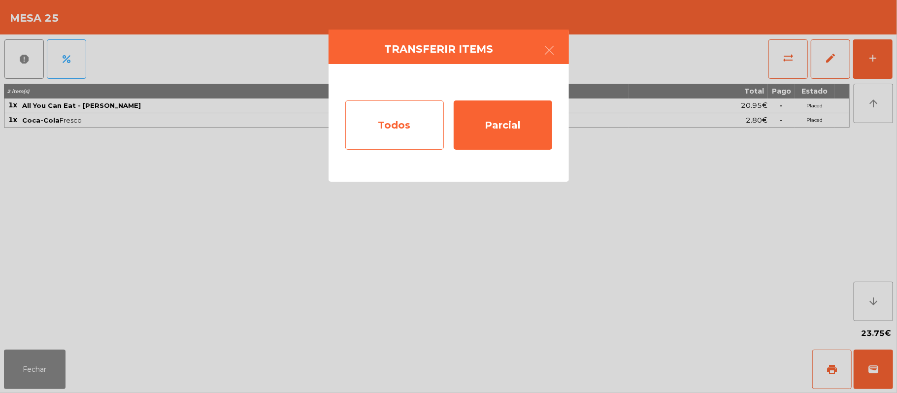
click at [401, 125] on div "Todos" at bounding box center [394, 124] width 98 height 49
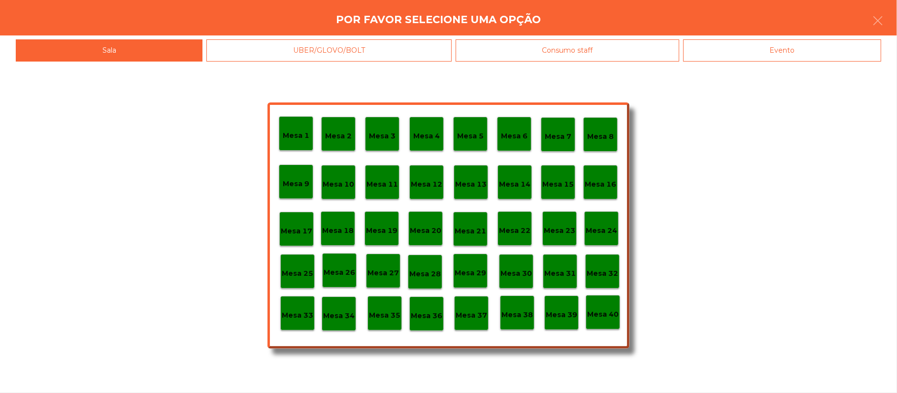
click at [306, 314] on p "Mesa 33" at bounding box center [298, 315] width 32 height 11
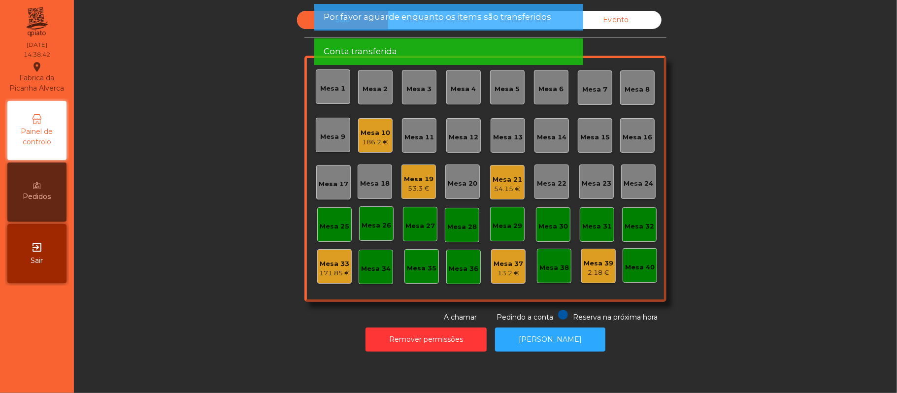
click at [381, 130] on div "Mesa 10" at bounding box center [375, 133] width 30 height 10
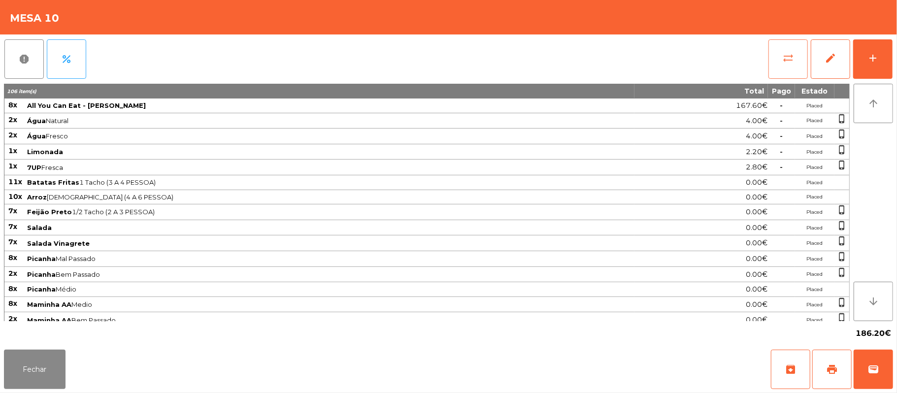
click at [786, 62] on span "sync_alt" at bounding box center [788, 58] width 12 height 12
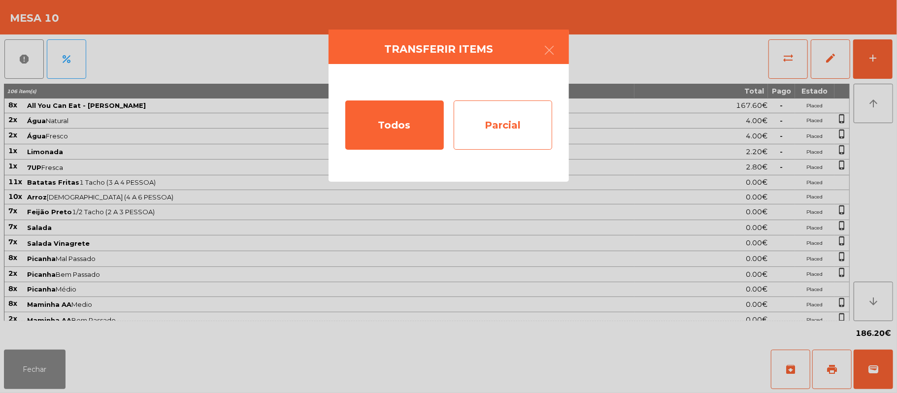
click at [517, 123] on div "Parcial" at bounding box center [502, 124] width 98 height 49
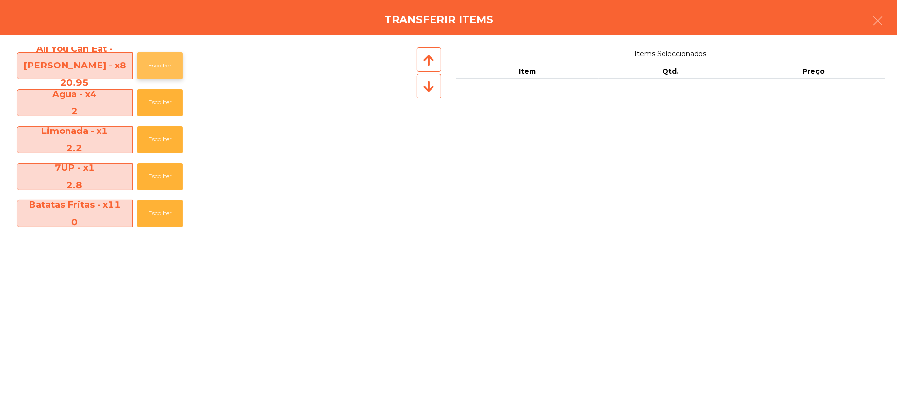
click at [170, 65] on button "Escolher" at bounding box center [159, 65] width 45 height 27
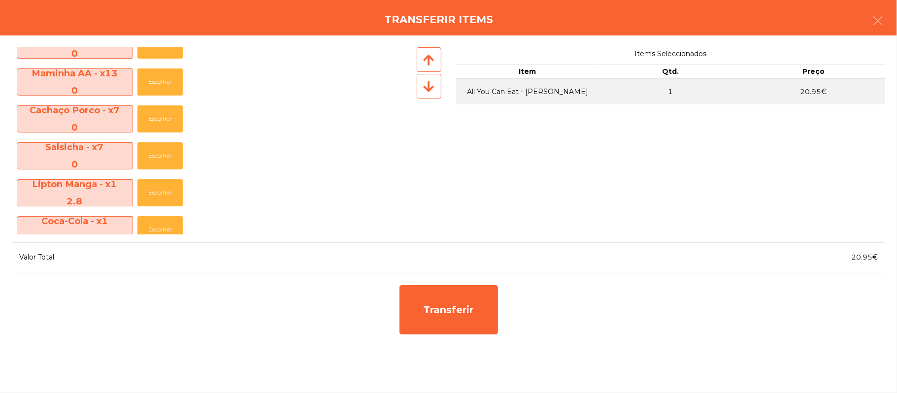
scroll to position [367, 0]
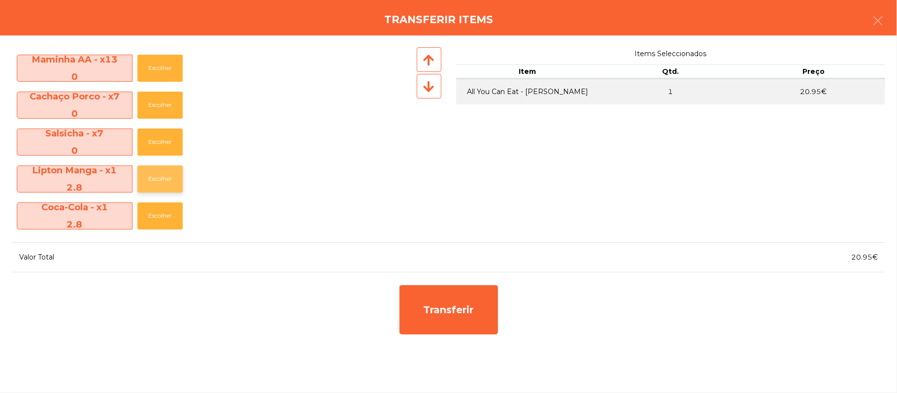
click at [182, 174] on button "Escolher" at bounding box center [159, 178] width 45 height 27
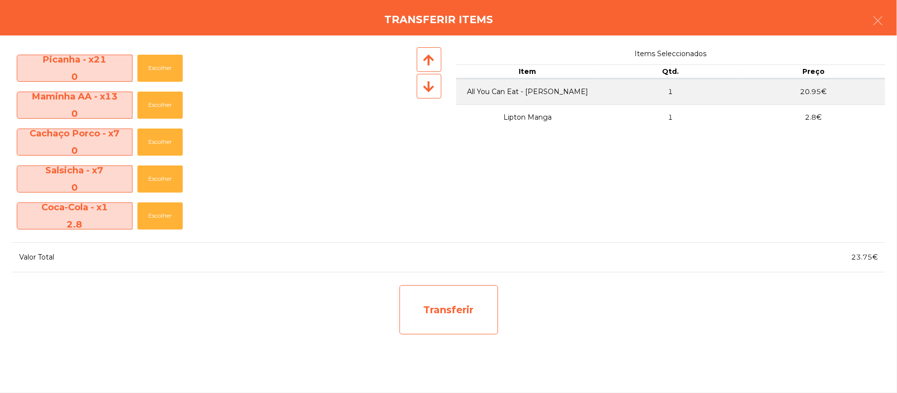
click at [473, 301] on div "Transferir" at bounding box center [448, 309] width 98 height 49
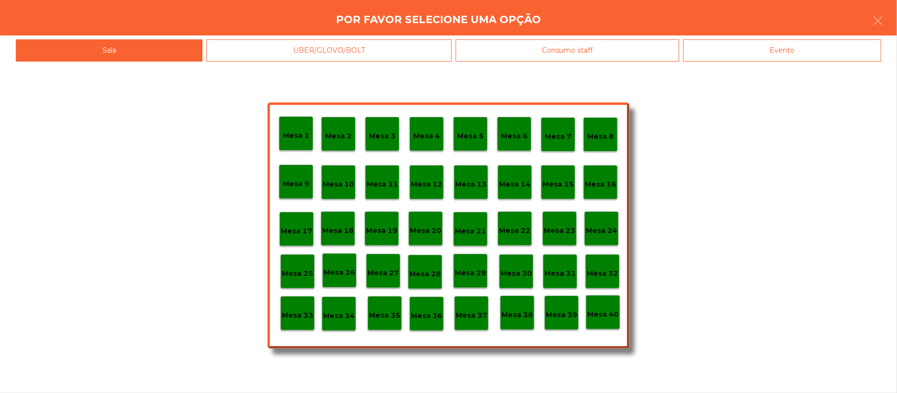
click at [295, 262] on div "Mesa 25" at bounding box center [297, 271] width 34 height 34
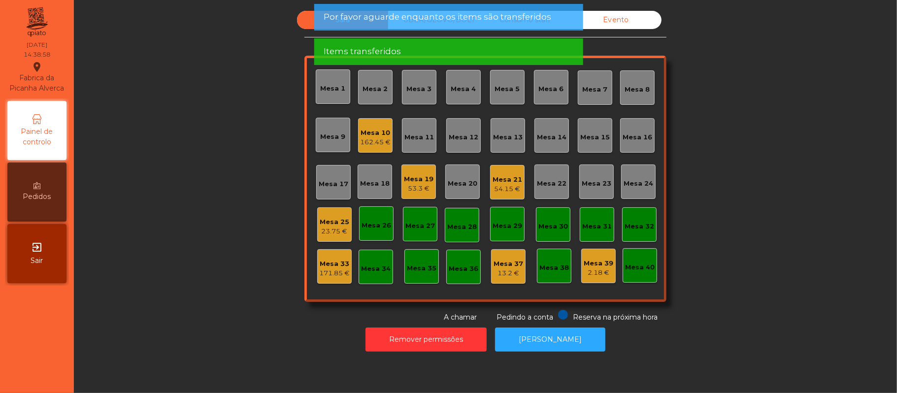
click at [330, 219] on div "Mesa 25" at bounding box center [335, 222] width 30 height 10
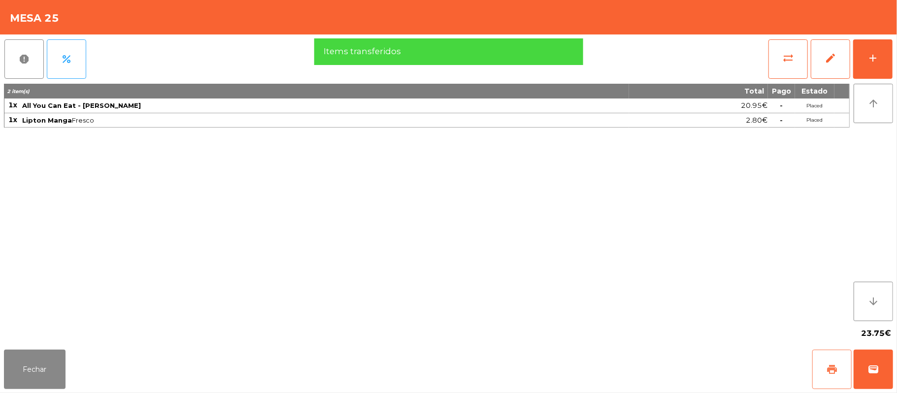
click at [821, 355] on button "print" at bounding box center [831, 369] width 39 height 39
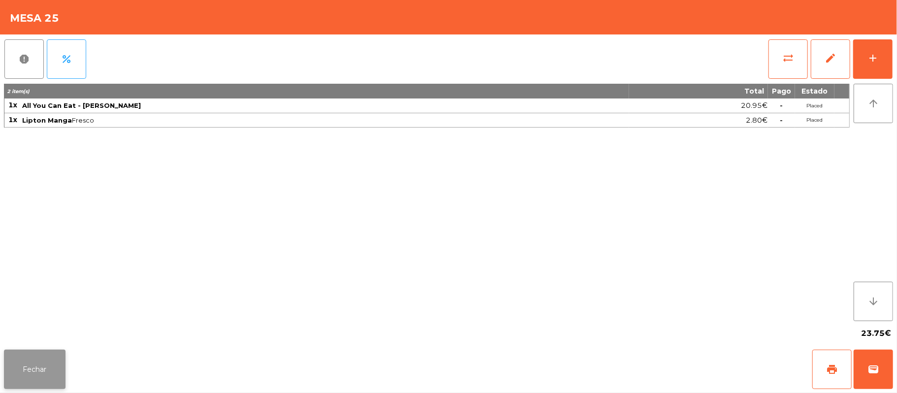
click at [50, 354] on button "Fechar" at bounding box center [35, 369] width 62 height 39
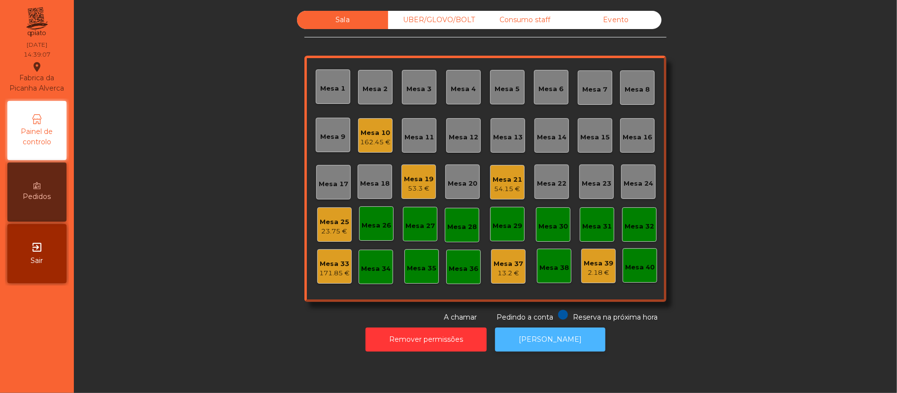
click at [566, 344] on button "[PERSON_NAME]" at bounding box center [550, 339] width 110 height 24
click at [333, 221] on div "Mesa 25" at bounding box center [335, 222] width 30 height 10
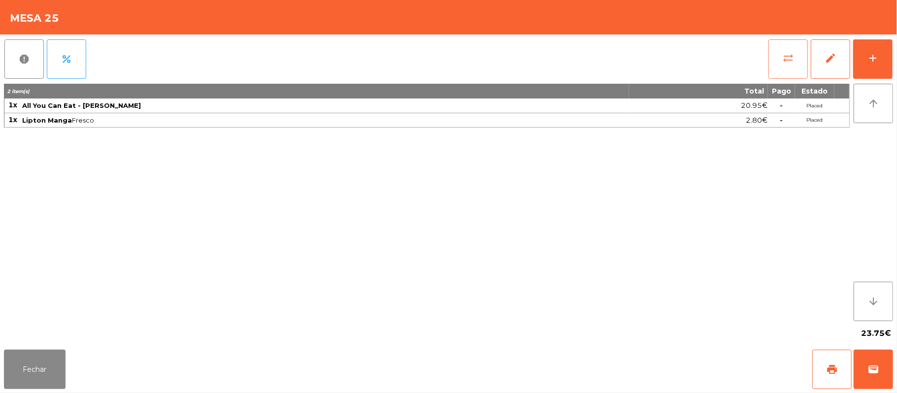
click at [776, 59] on button "sync_alt" at bounding box center [787, 58] width 39 height 39
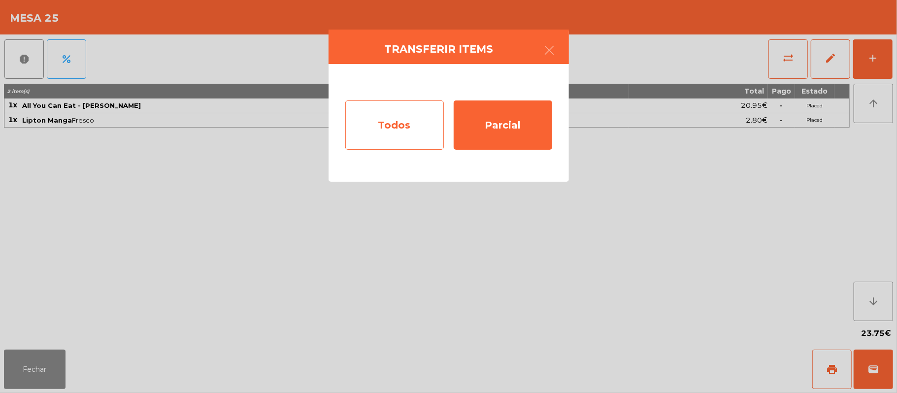
click at [400, 127] on div "Todos" at bounding box center [394, 124] width 98 height 49
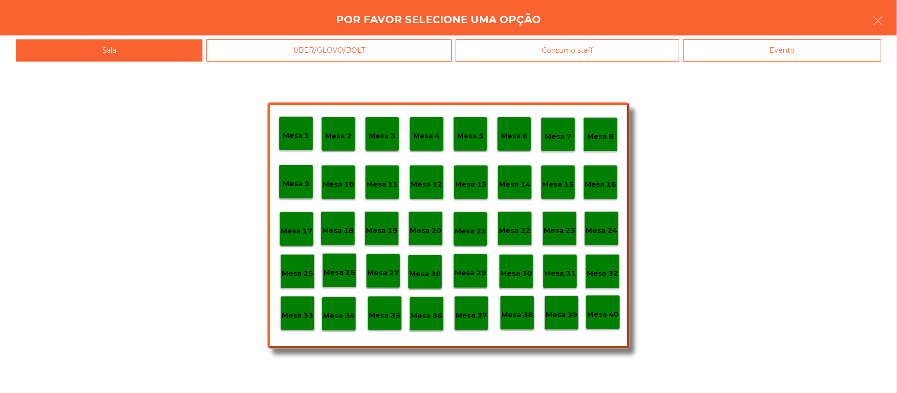
click at [287, 314] on p "Mesa 33" at bounding box center [298, 315] width 32 height 11
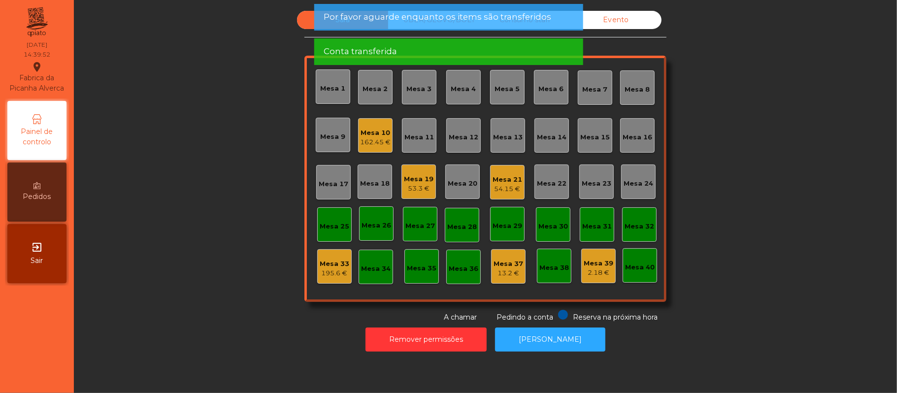
click at [363, 139] on div "162.45 €" at bounding box center [375, 142] width 31 height 10
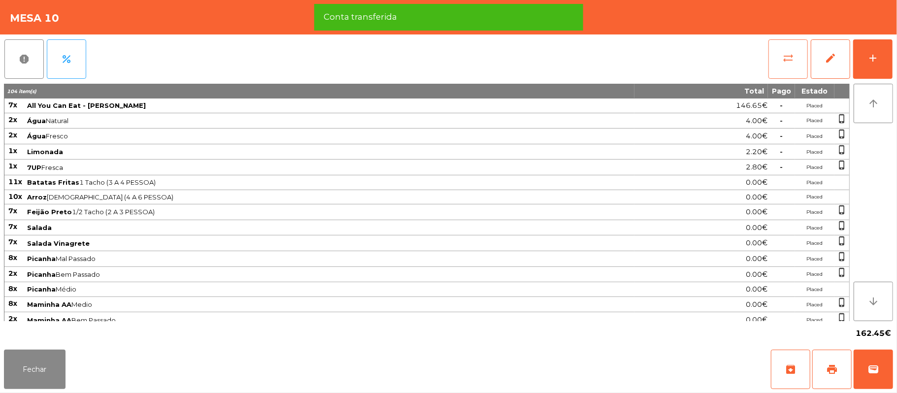
click at [776, 55] on button "sync_alt" at bounding box center [787, 58] width 39 height 39
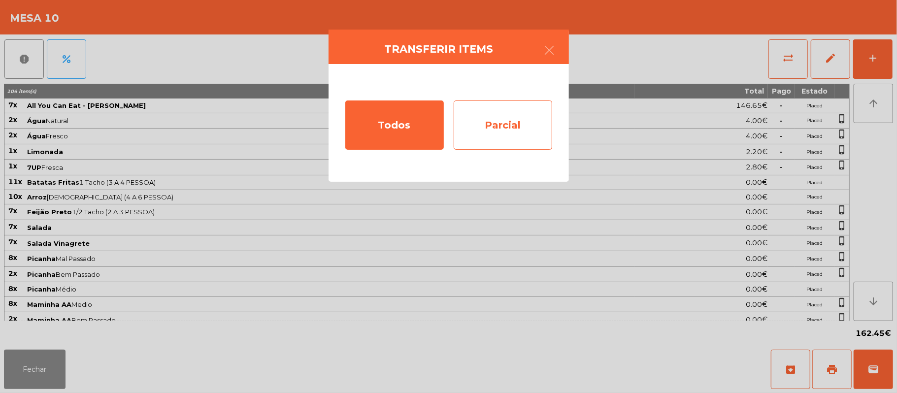
click at [502, 124] on div "Parcial" at bounding box center [502, 124] width 98 height 49
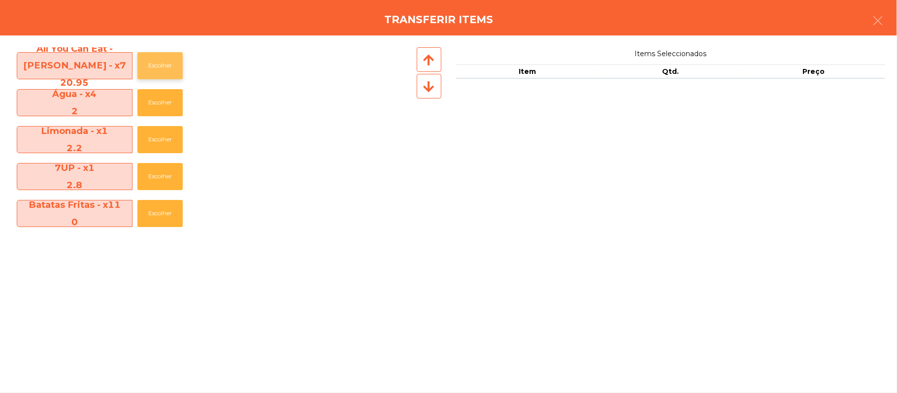
click at [163, 67] on button "Escolher" at bounding box center [159, 65] width 45 height 27
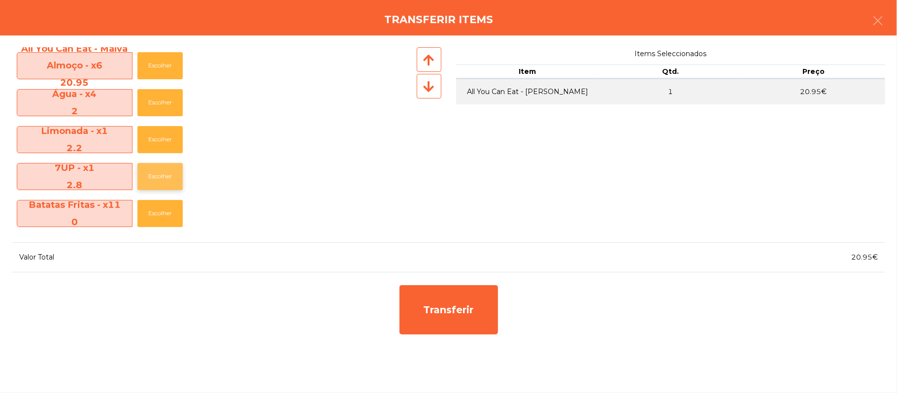
click at [162, 175] on button "Escolher" at bounding box center [159, 176] width 45 height 27
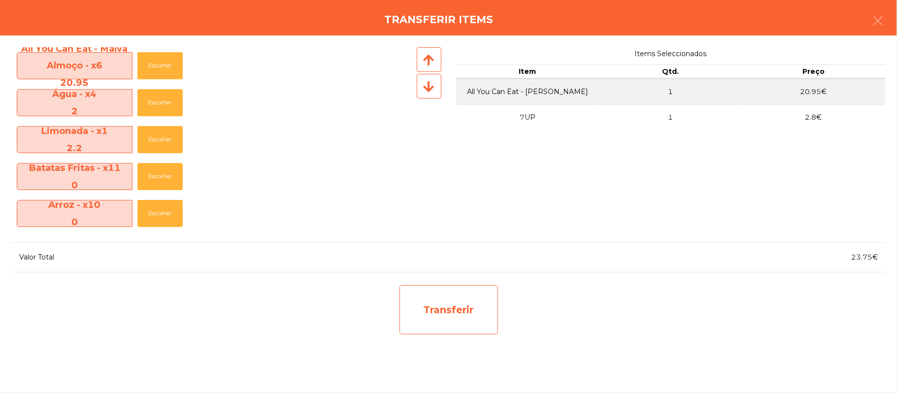
click at [453, 304] on div "Transferir" at bounding box center [448, 309] width 98 height 49
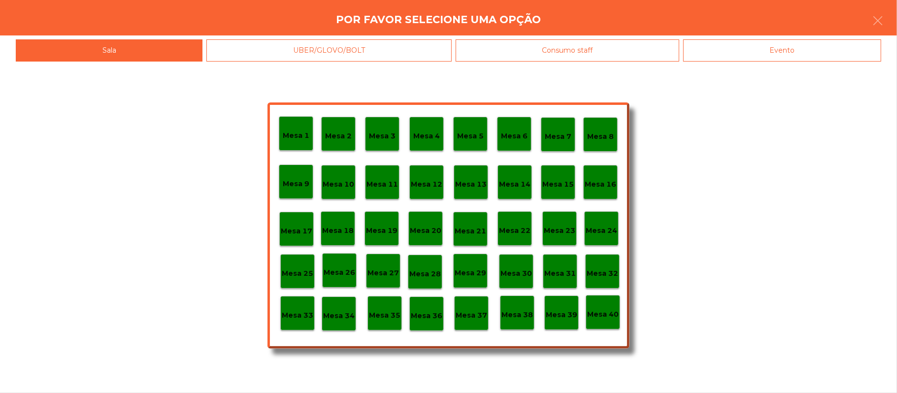
click at [312, 261] on div "Mesa 25" at bounding box center [297, 271] width 34 height 34
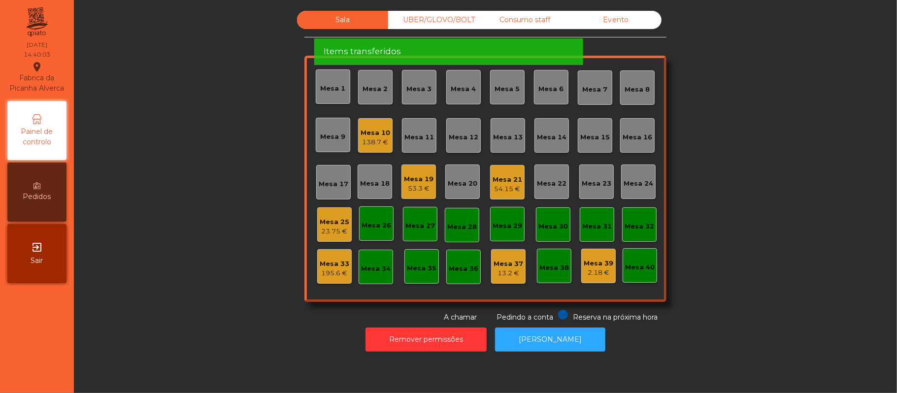
click at [327, 223] on div "Mesa 25" at bounding box center [335, 222] width 30 height 10
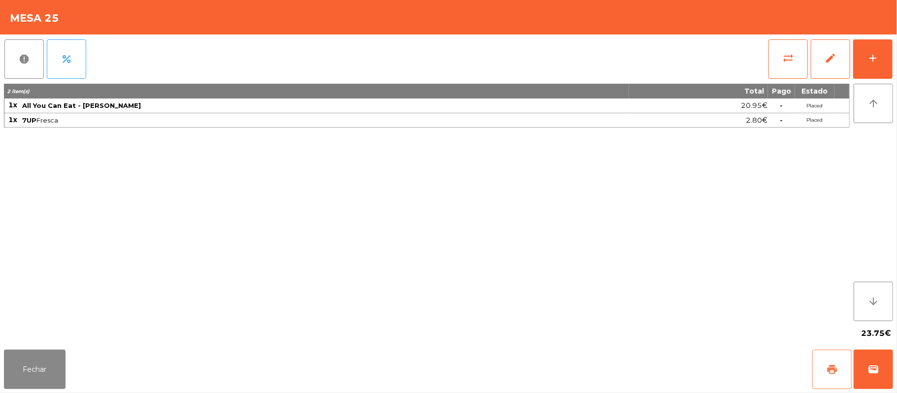
click at [816, 366] on button "print" at bounding box center [831, 369] width 39 height 39
click at [777, 63] on button "sync_alt" at bounding box center [787, 58] width 39 height 39
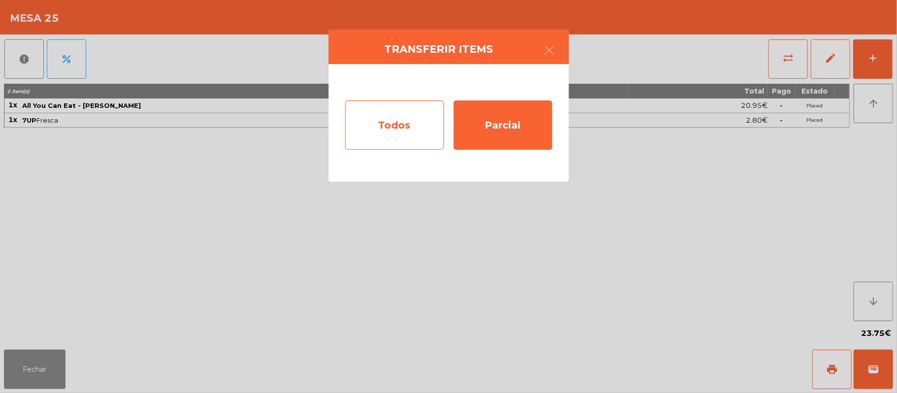
click at [401, 121] on div "Todos" at bounding box center [394, 124] width 98 height 49
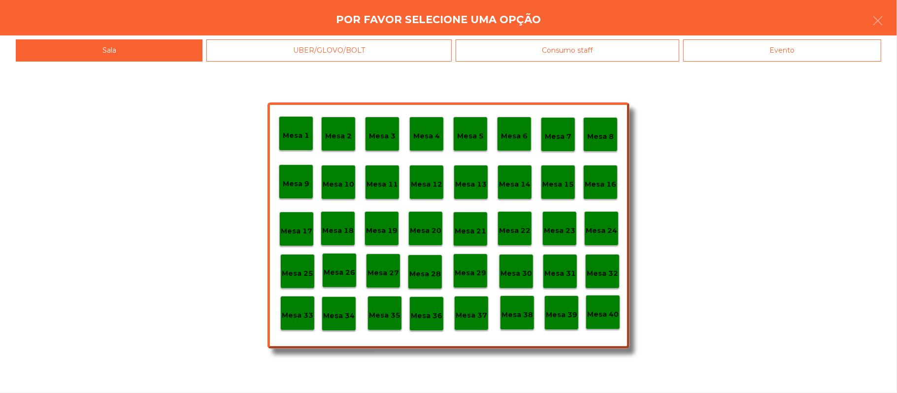
click at [294, 308] on div "Mesa 33" at bounding box center [298, 313] width 32 height 15
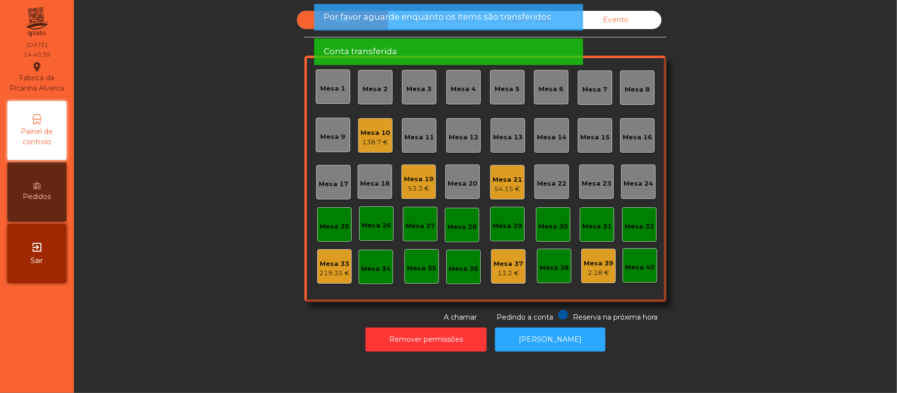
click at [367, 134] on div "Mesa 10" at bounding box center [375, 133] width 30 height 10
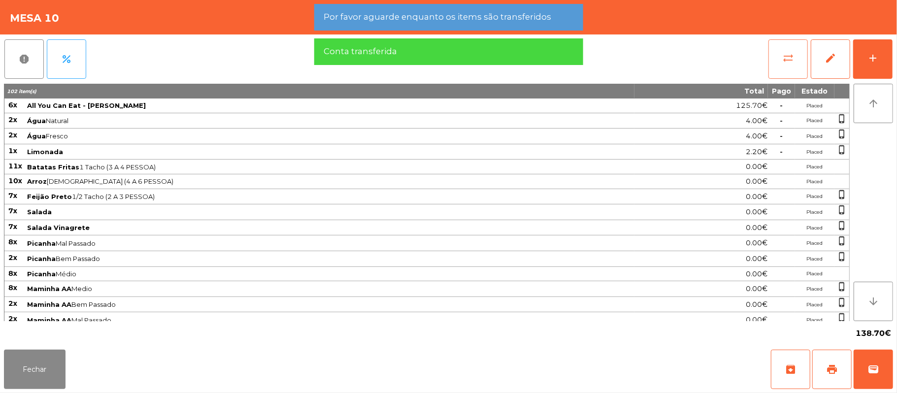
click at [781, 56] on button "sync_alt" at bounding box center [787, 58] width 39 height 39
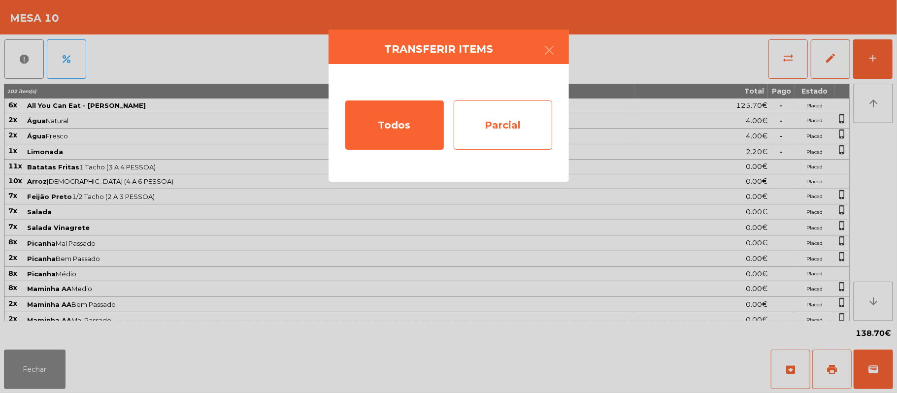
click at [530, 119] on div "Parcial" at bounding box center [502, 124] width 98 height 49
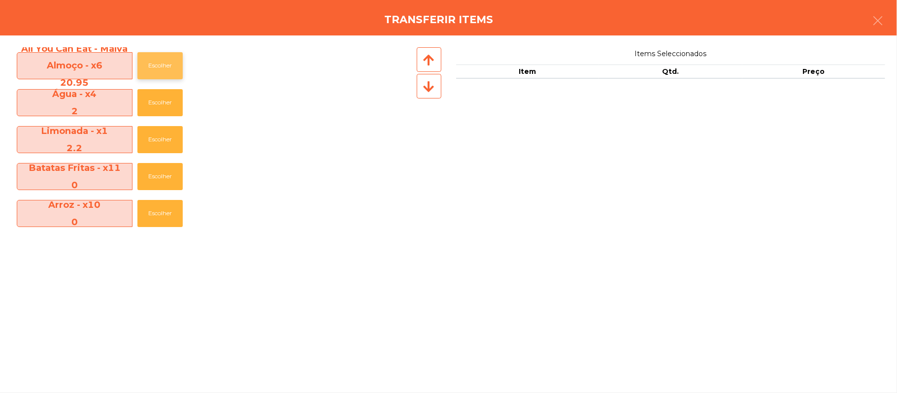
click at [171, 63] on button "Escolher" at bounding box center [159, 65] width 45 height 27
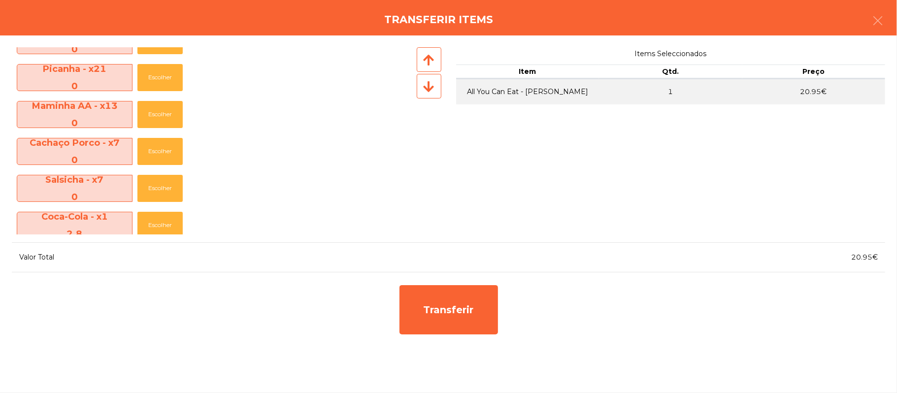
scroll to position [292, 0]
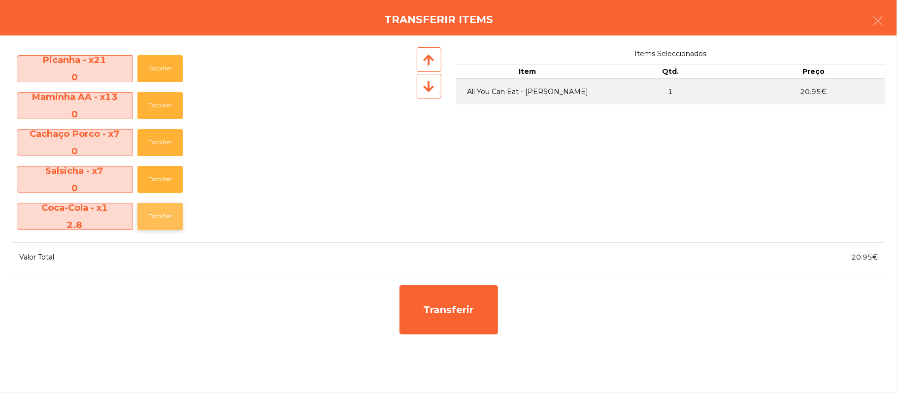
click at [166, 217] on button "Escolher" at bounding box center [159, 216] width 45 height 27
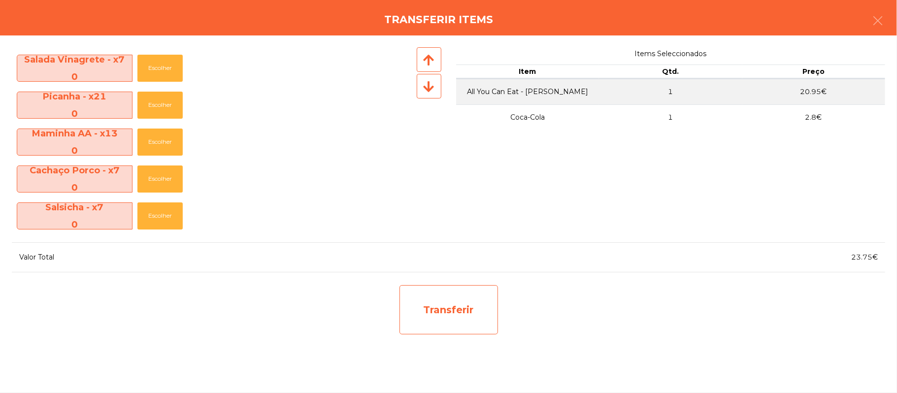
click at [452, 305] on div "Transferir" at bounding box center [448, 309] width 98 height 49
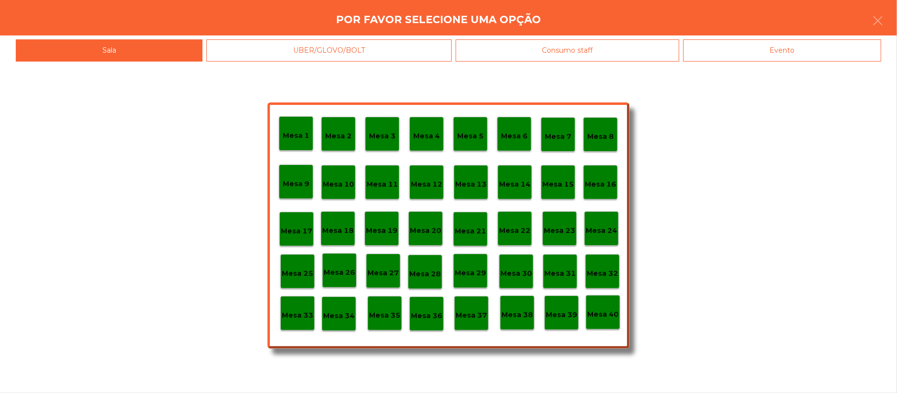
click at [312, 265] on div "Mesa 25" at bounding box center [297, 271] width 34 height 34
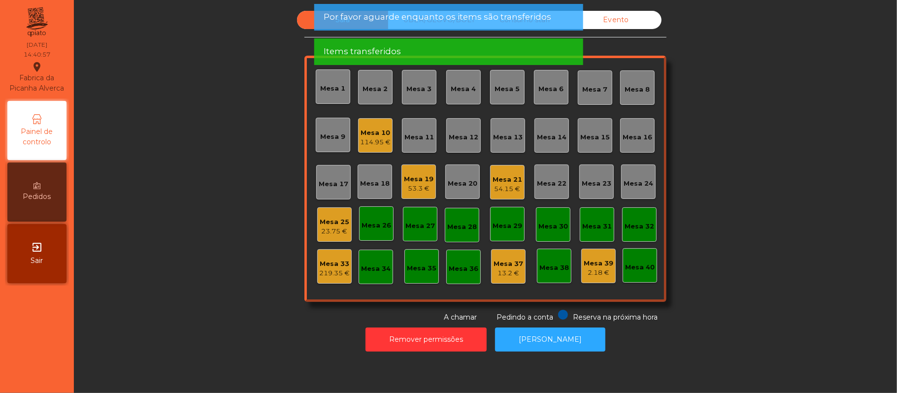
click at [329, 226] on div "23.75 €" at bounding box center [335, 231] width 30 height 10
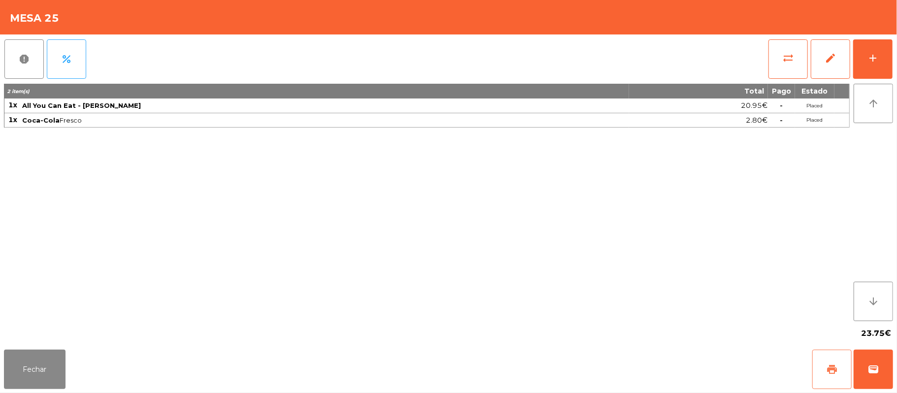
click at [836, 371] on span "print" at bounding box center [832, 369] width 12 height 12
click at [822, 353] on button "print" at bounding box center [831, 369] width 39 height 39
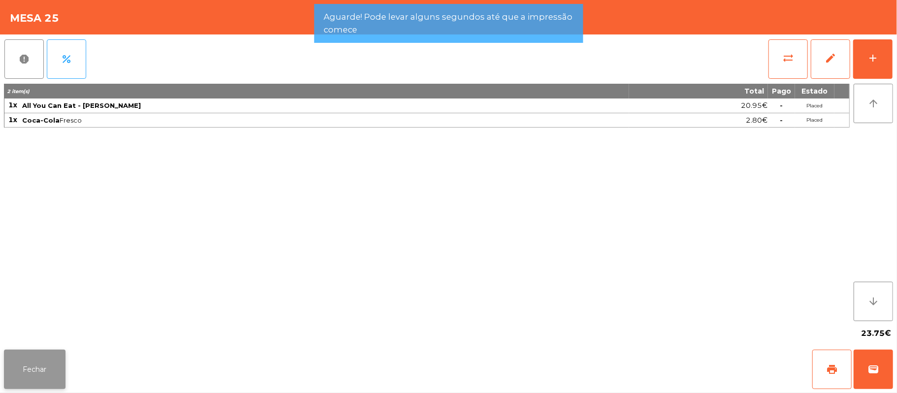
click at [10, 384] on button "Fechar" at bounding box center [35, 369] width 62 height 39
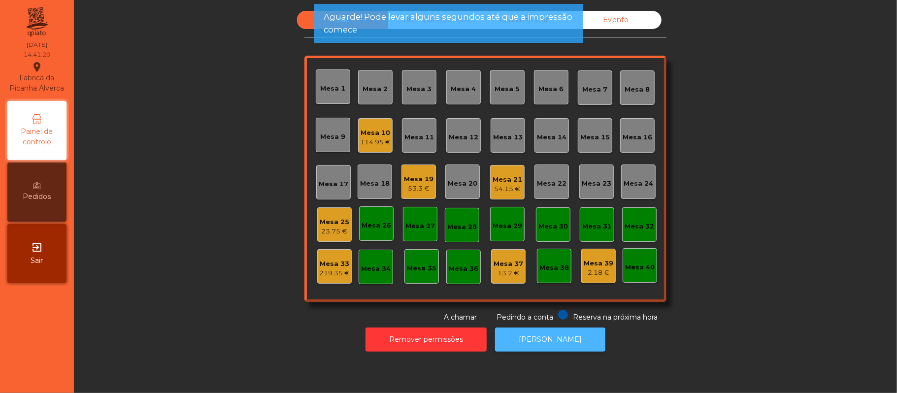
click at [556, 339] on button "[PERSON_NAME]" at bounding box center [550, 339] width 110 height 24
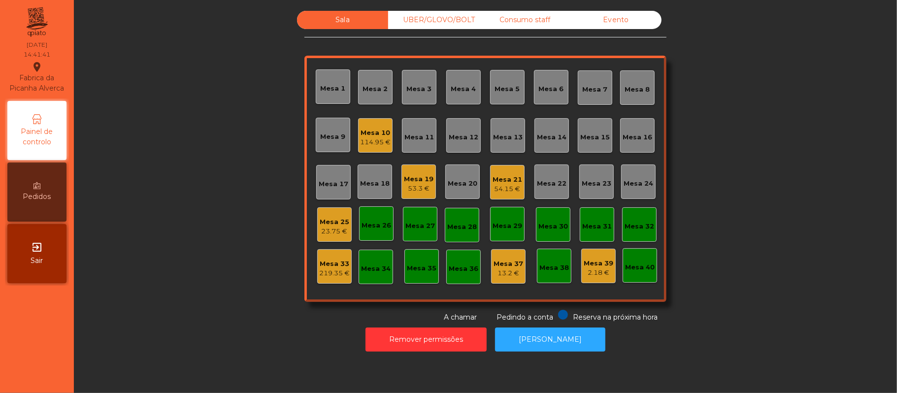
click at [320, 233] on div "23.75 €" at bounding box center [335, 231] width 30 height 10
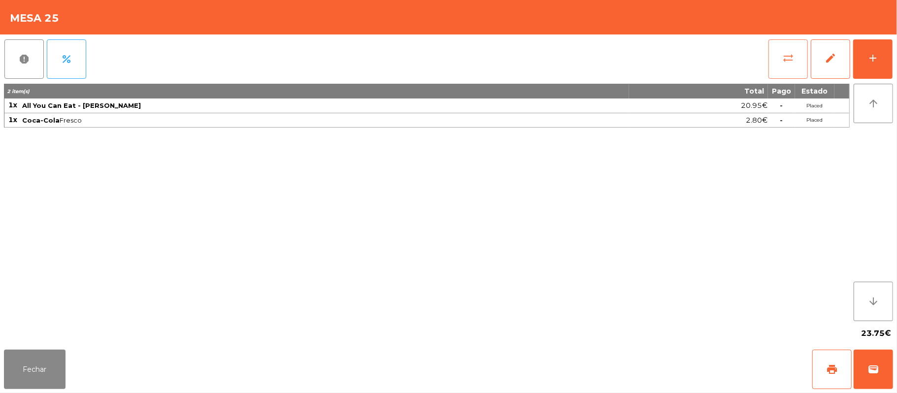
click at [776, 59] on button "sync_alt" at bounding box center [787, 58] width 39 height 39
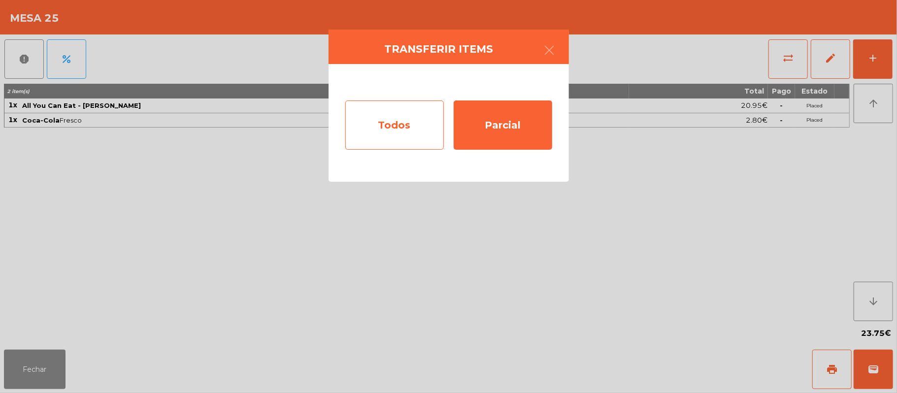
click at [383, 121] on div "Todos" at bounding box center [394, 124] width 98 height 49
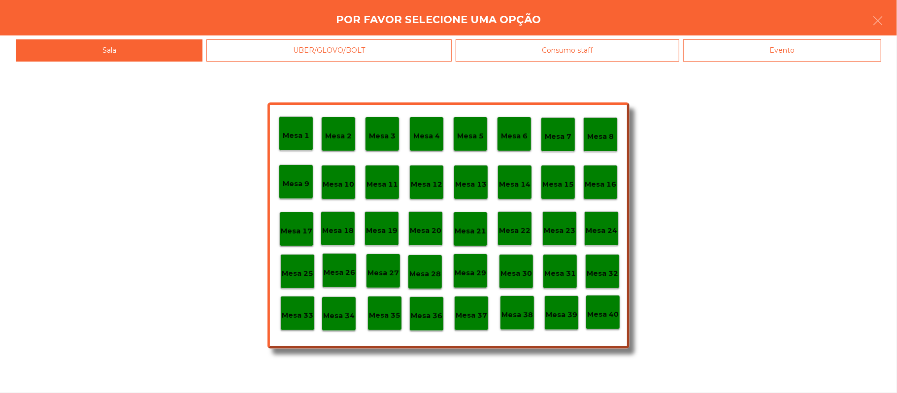
click at [282, 312] on p "Mesa 33" at bounding box center [298, 315] width 32 height 11
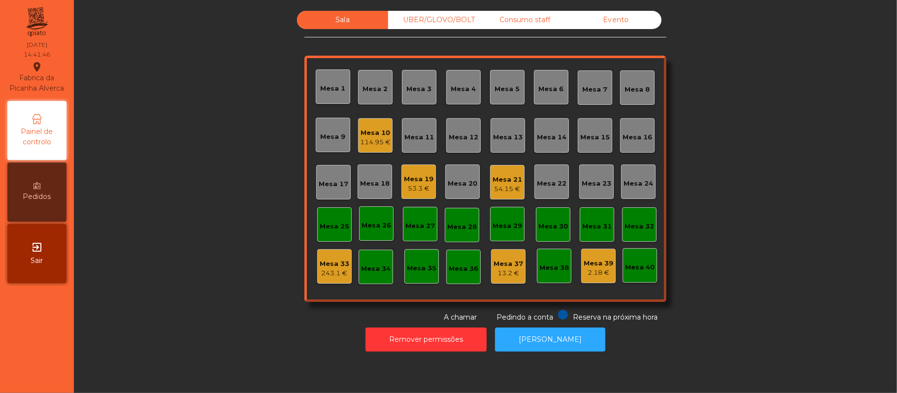
click at [375, 128] on div "Mesa 10" at bounding box center [375, 133] width 31 height 10
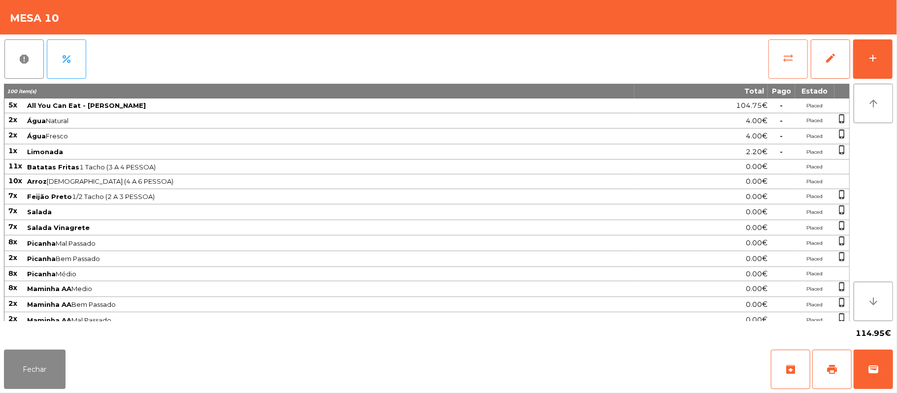
click at [778, 59] on button "sync_alt" at bounding box center [787, 58] width 39 height 39
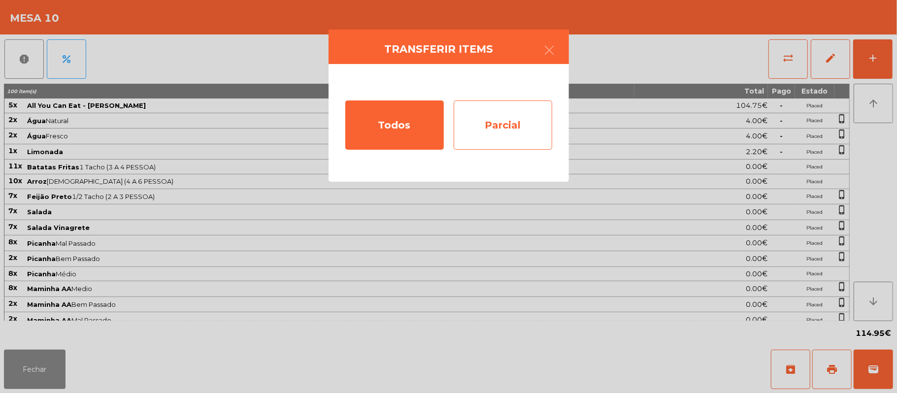
click at [511, 125] on div "Parcial" at bounding box center [502, 124] width 98 height 49
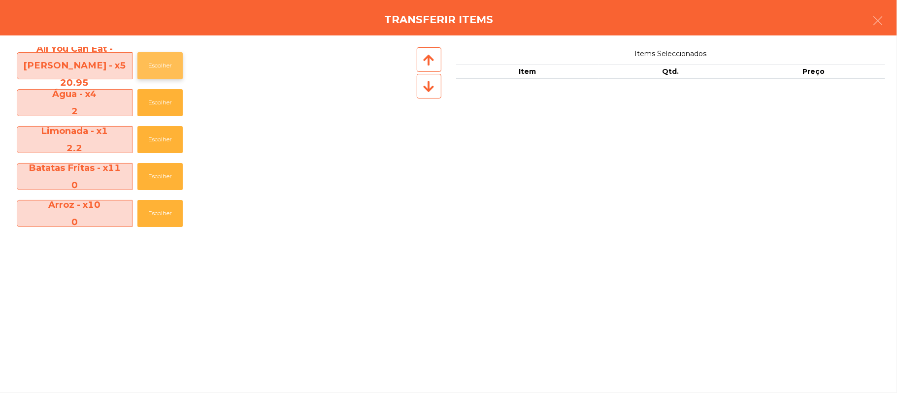
click at [162, 65] on button "Escolher" at bounding box center [159, 65] width 45 height 27
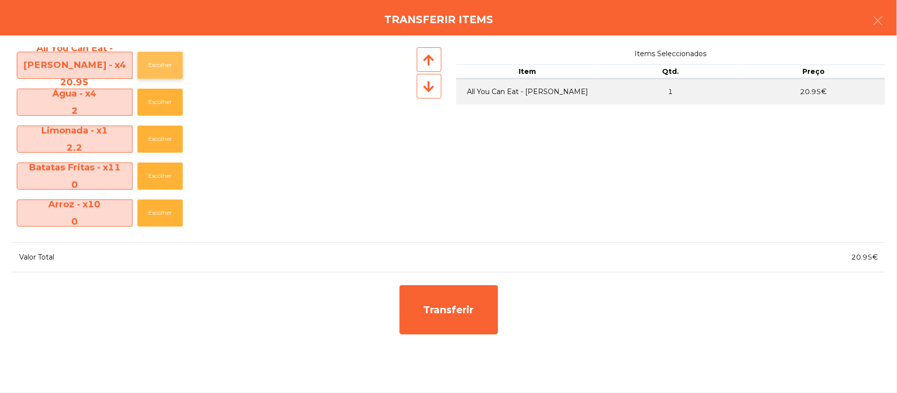
scroll to position [0, 0]
click at [166, 93] on button "Escolher" at bounding box center [159, 102] width 45 height 27
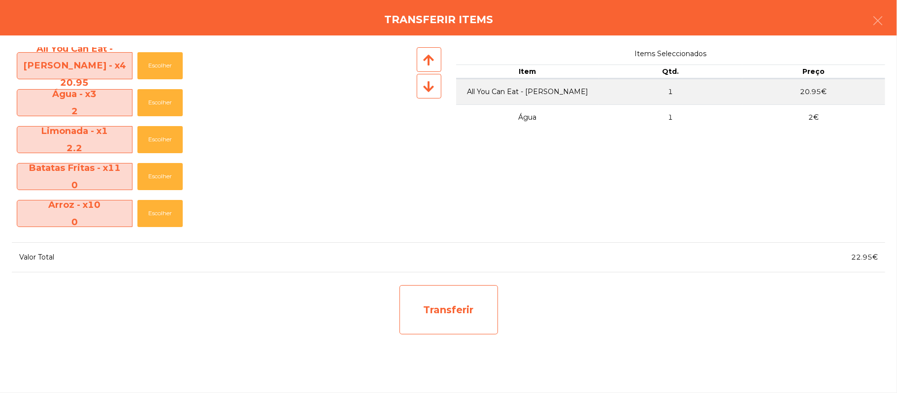
click at [469, 298] on div "Transferir" at bounding box center [448, 309] width 98 height 49
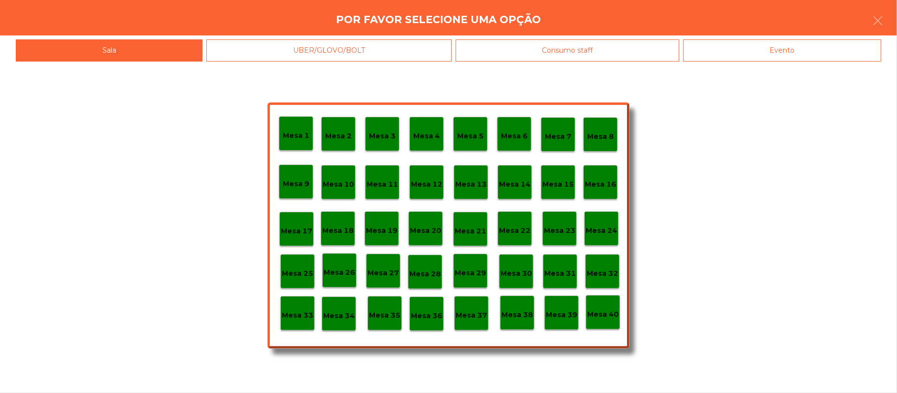
click at [295, 264] on div "Mesa 25" at bounding box center [298, 271] width 32 height 15
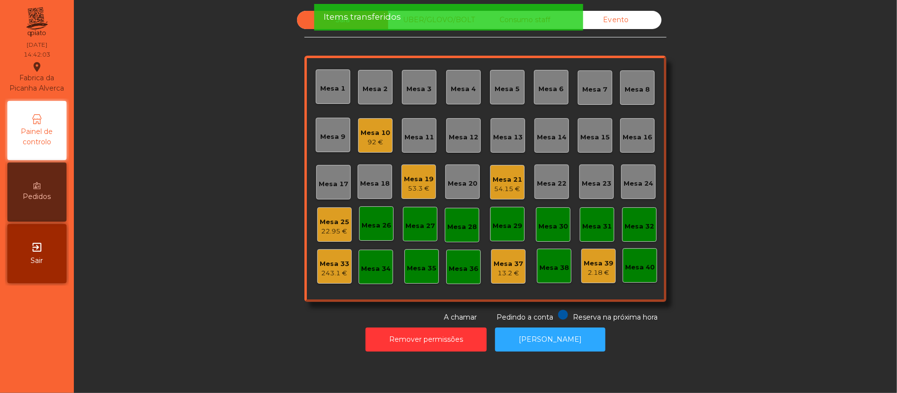
click at [335, 217] on div "Mesa 25" at bounding box center [335, 222] width 30 height 10
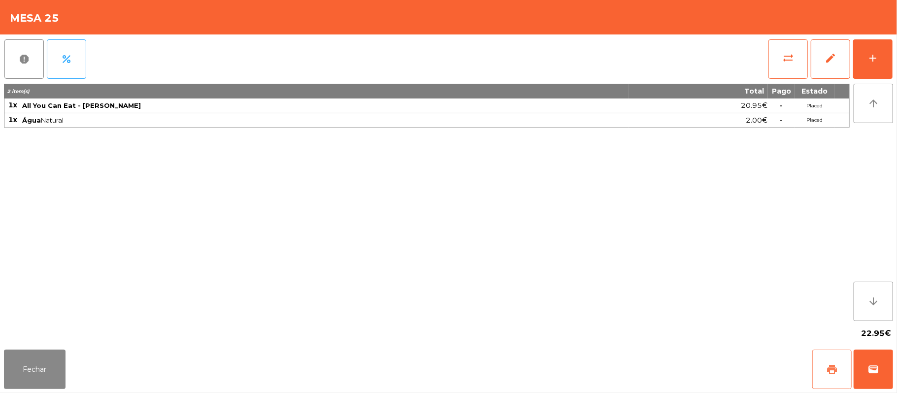
click at [822, 369] on button "print" at bounding box center [831, 369] width 39 height 39
click at [769, 50] on button "sync_alt" at bounding box center [787, 58] width 39 height 39
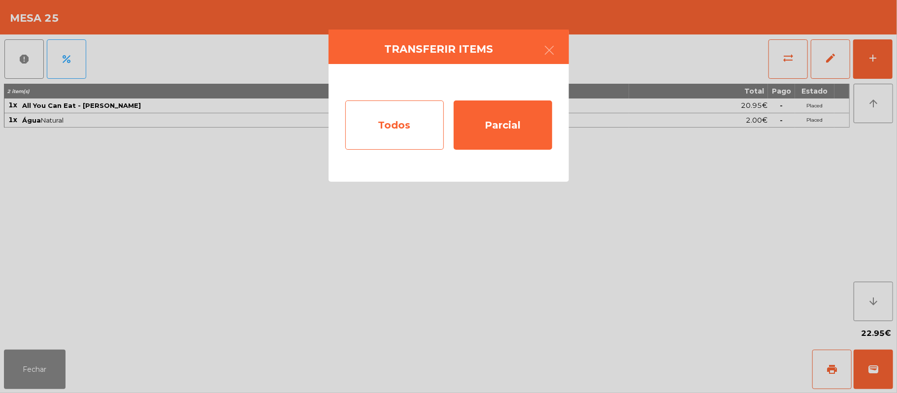
click at [400, 120] on div "Todos" at bounding box center [394, 124] width 98 height 49
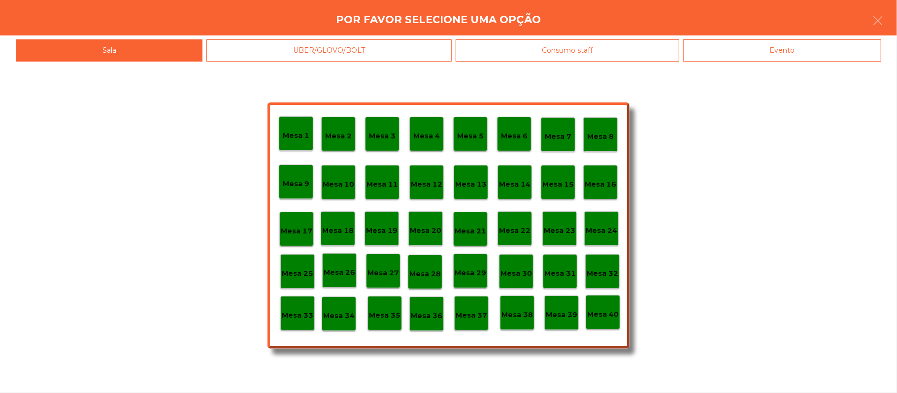
click at [295, 300] on div "Mesa 33" at bounding box center [297, 313] width 34 height 34
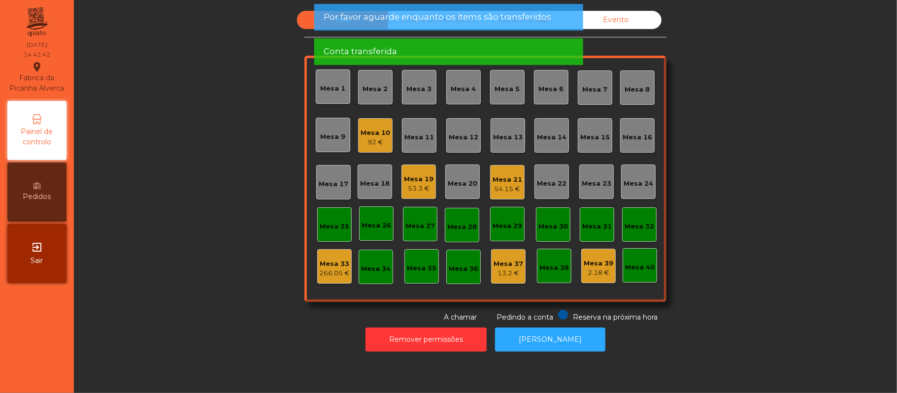
click at [365, 129] on div "Mesa 10" at bounding box center [375, 133] width 30 height 10
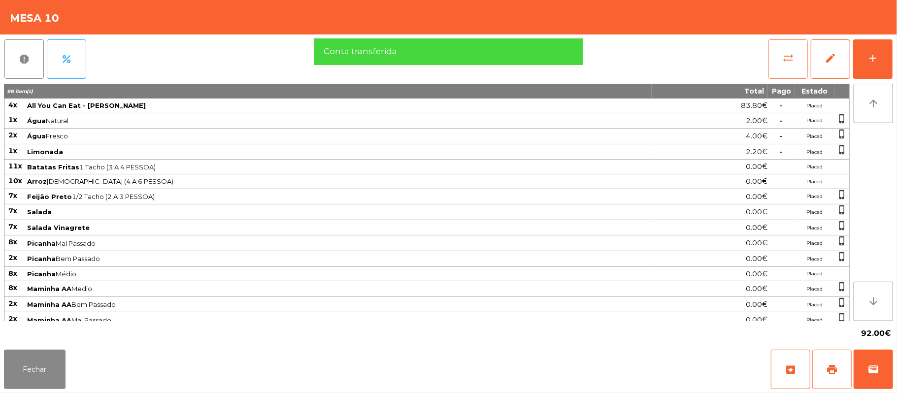
click at [782, 55] on span "sync_alt" at bounding box center [788, 58] width 12 height 12
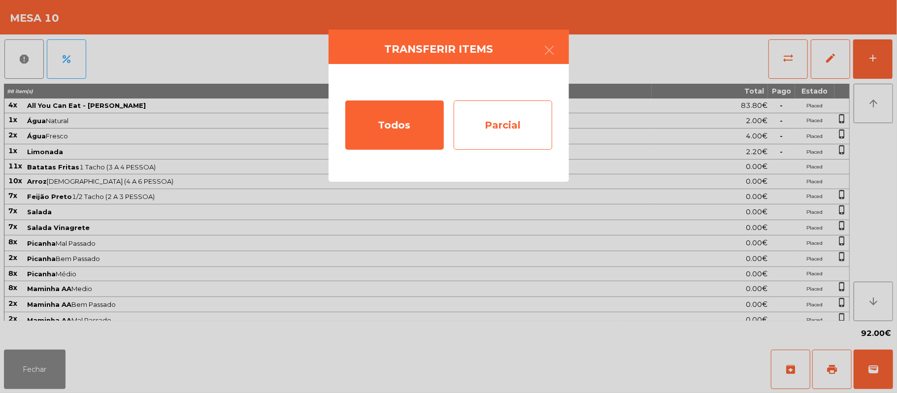
click at [512, 125] on div "Parcial" at bounding box center [502, 124] width 98 height 49
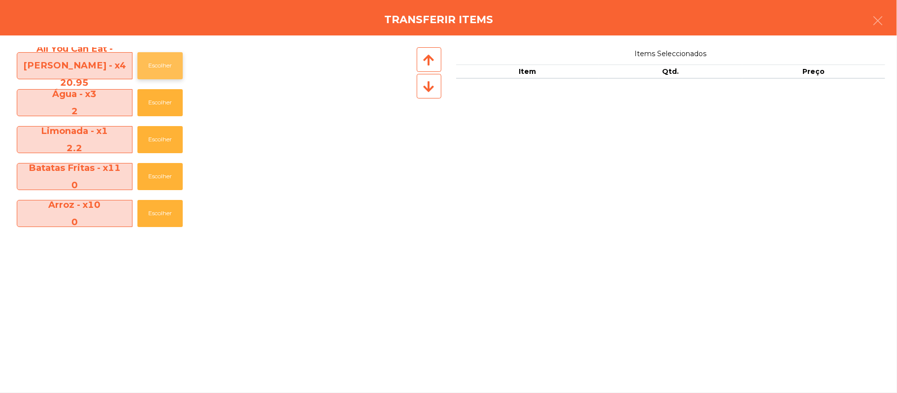
click at [160, 67] on button "Escolher" at bounding box center [159, 65] width 45 height 27
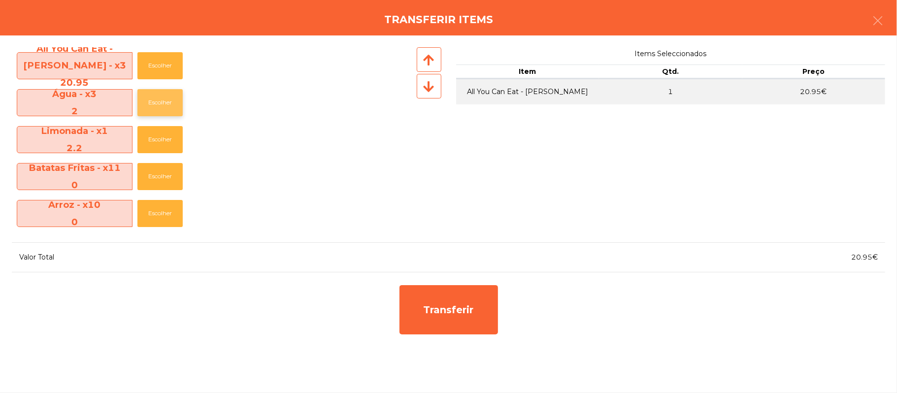
click at [165, 101] on button "Escolher" at bounding box center [159, 102] width 45 height 27
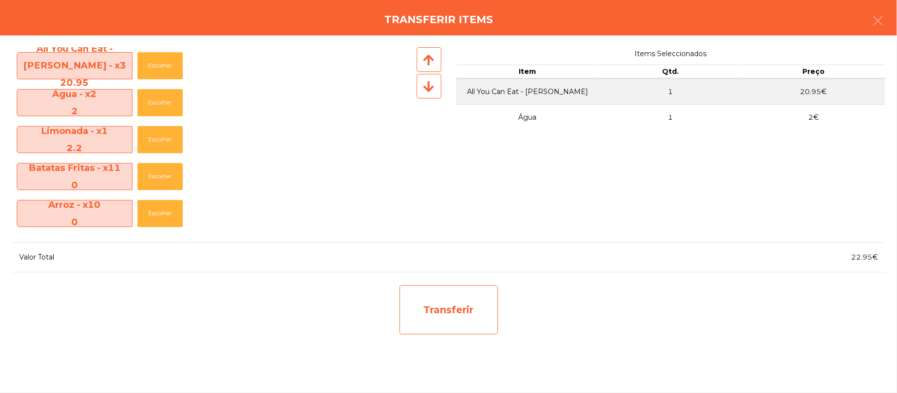
click at [451, 304] on div "Transferir" at bounding box center [448, 309] width 98 height 49
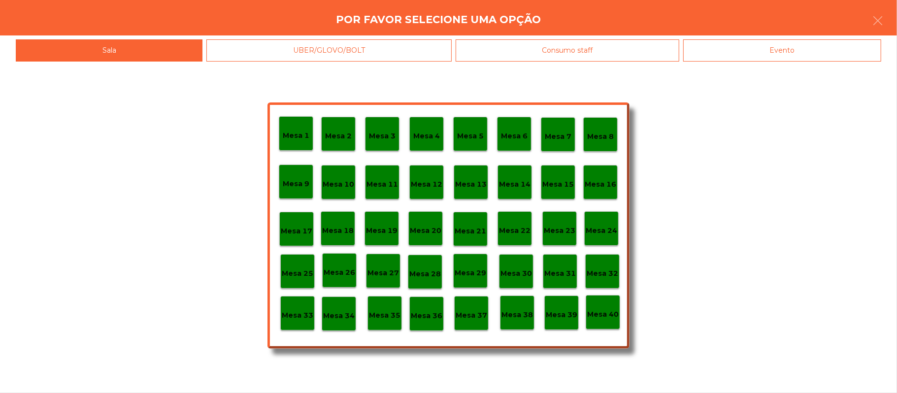
click at [300, 260] on div "Mesa 25" at bounding box center [297, 271] width 34 height 34
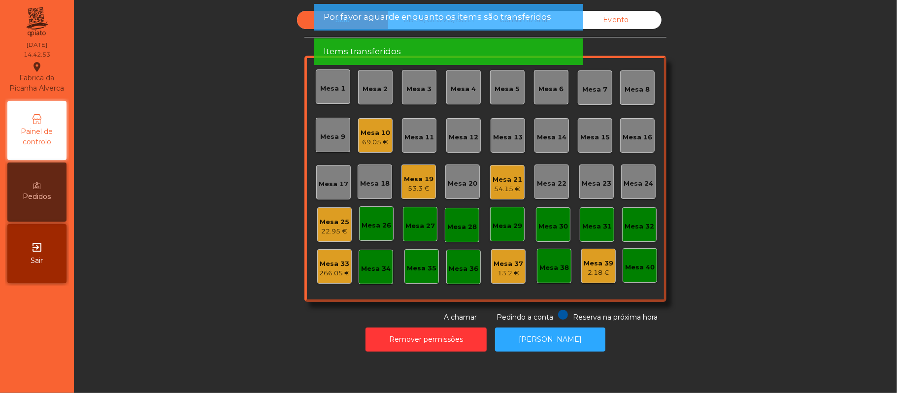
click at [335, 220] on div "Mesa 25" at bounding box center [335, 222] width 30 height 10
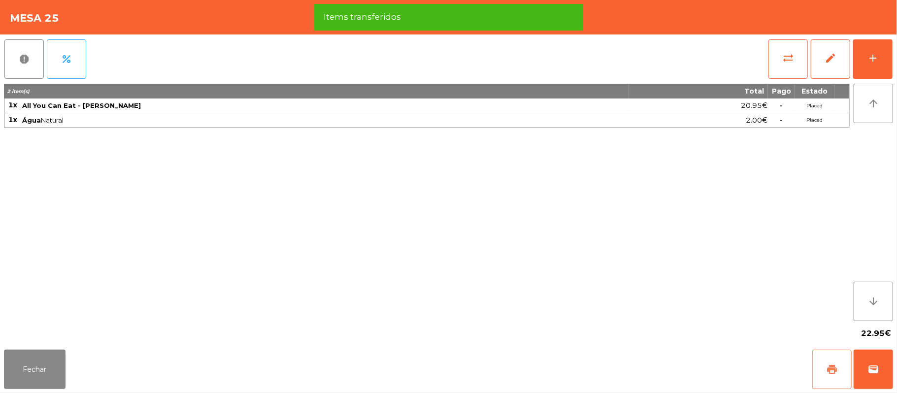
click at [834, 369] on span "print" at bounding box center [832, 369] width 12 height 12
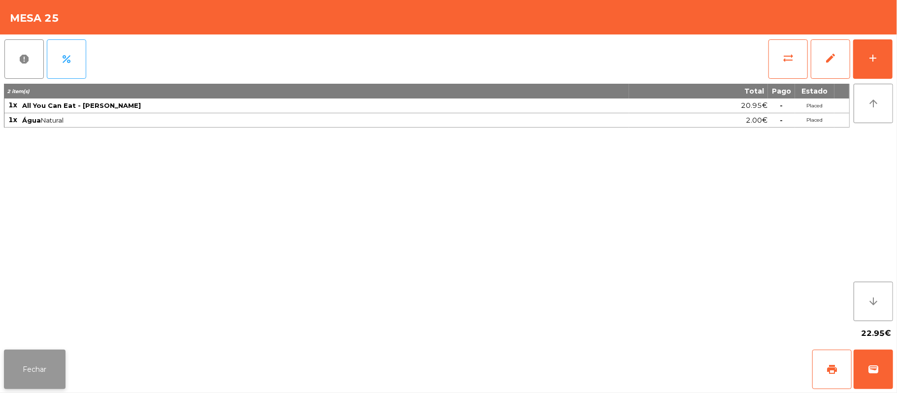
click at [30, 361] on button "Fechar" at bounding box center [35, 369] width 62 height 39
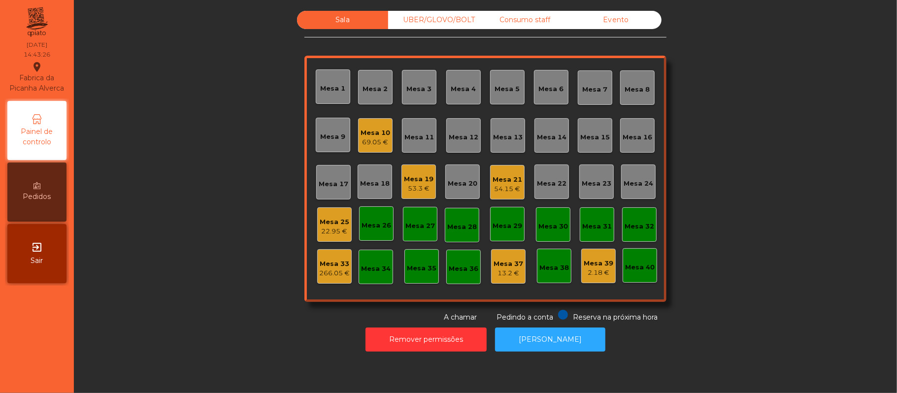
click at [320, 221] on div "Mesa 25" at bounding box center [335, 222] width 30 height 10
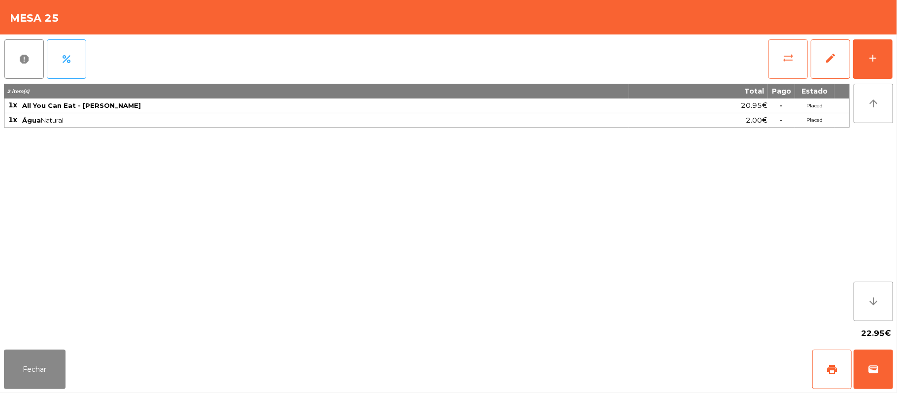
click at [776, 50] on button "sync_alt" at bounding box center [787, 58] width 39 height 39
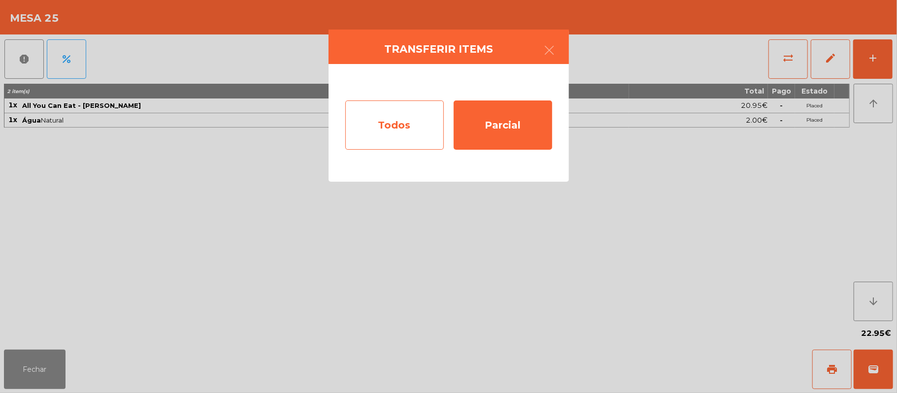
click at [403, 118] on div "Todos" at bounding box center [394, 124] width 98 height 49
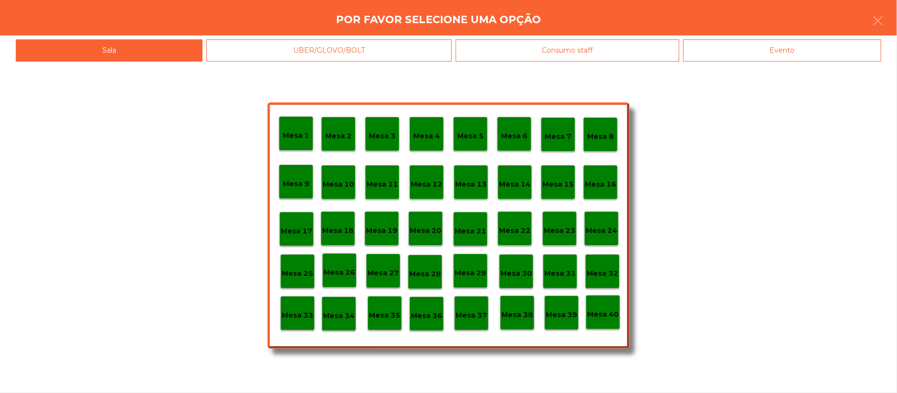
click at [292, 306] on div "Mesa 33" at bounding box center [298, 313] width 32 height 15
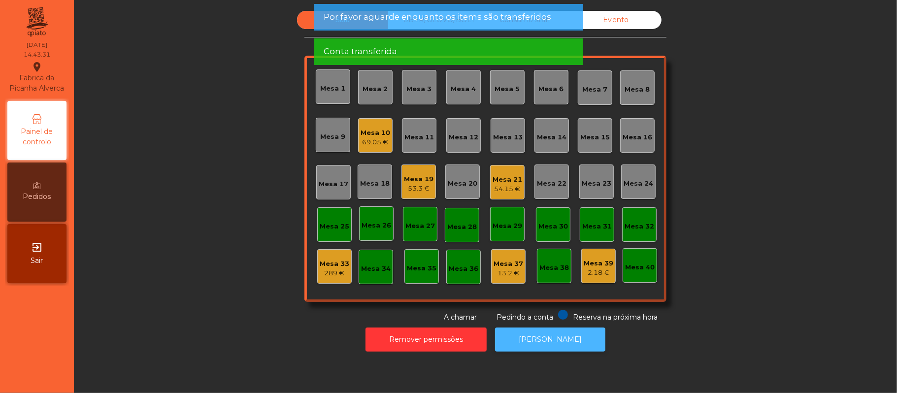
click at [557, 339] on button "[PERSON_NAME]" at bounding box center [550, 339] width 110 height 24
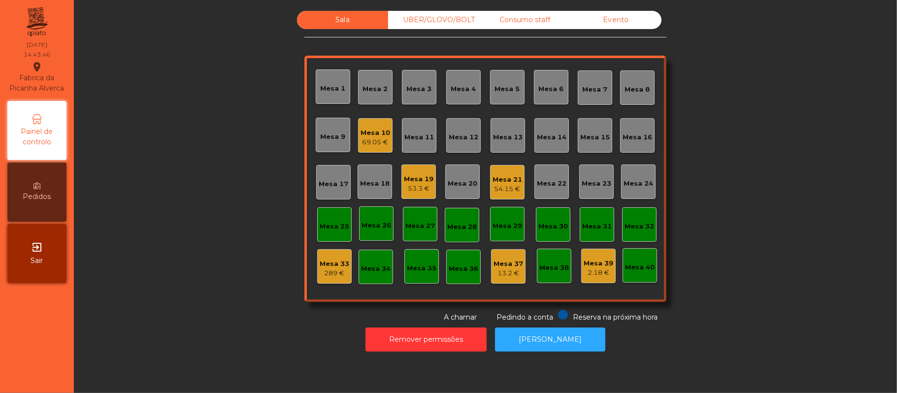
click at [360, 139] on div "69.05 €" at bounding box center [375, 142] width 30 height 10
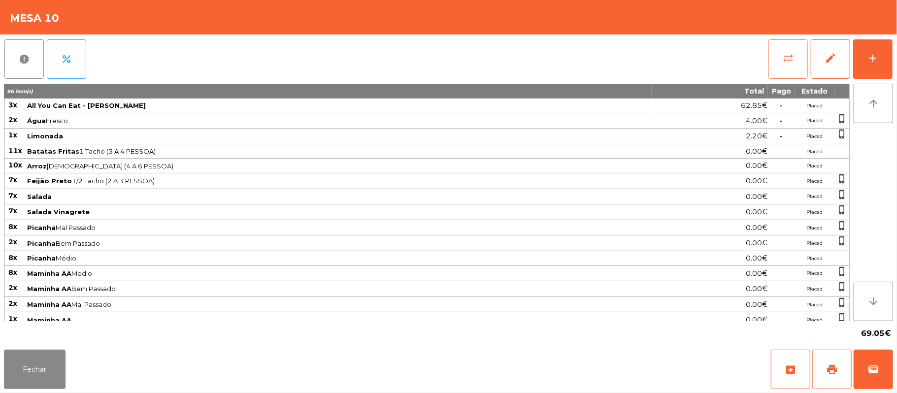
click at [776, 60] on button "sync_alt" at bounding box center [787, 58] width 39 height 39
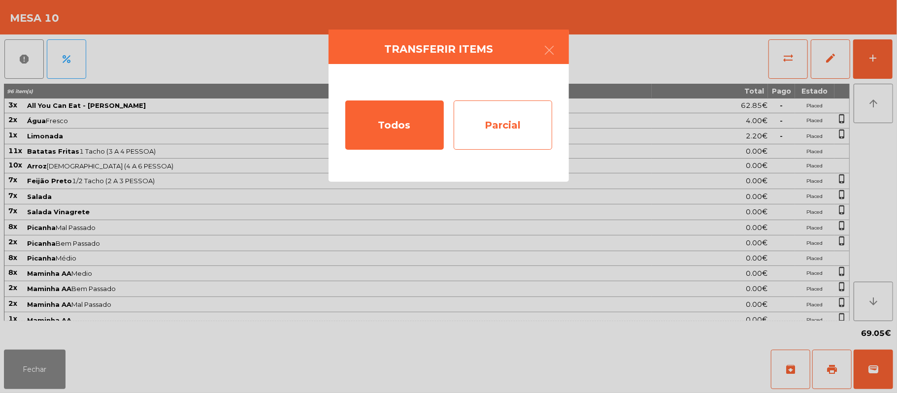
click at [501, 129] on div "Parcial" at bounding box center [502, 124] width 98 height 49
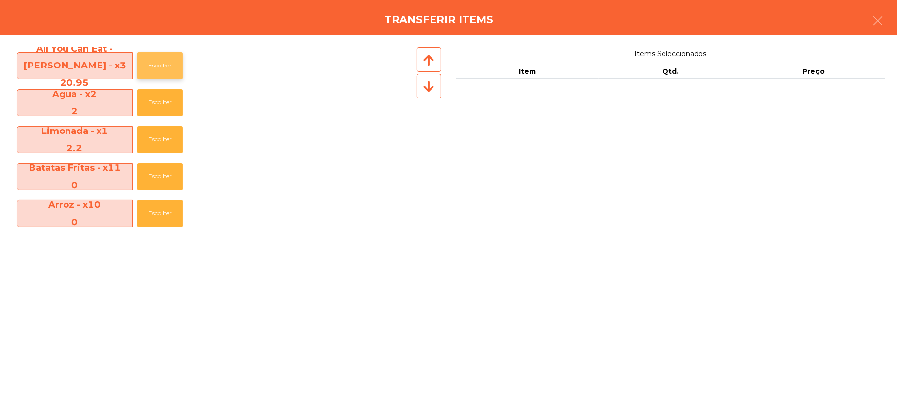
click at [162, 67] on button "Escolher" at bounding box center [159, 65] width 45 height 27
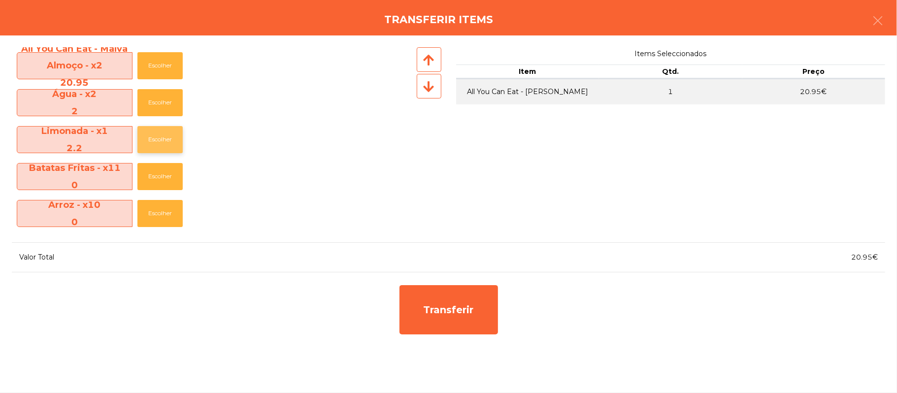
click at [168, 132] on button "Escolher" at bounding box center [159, 139] width 45 height 27
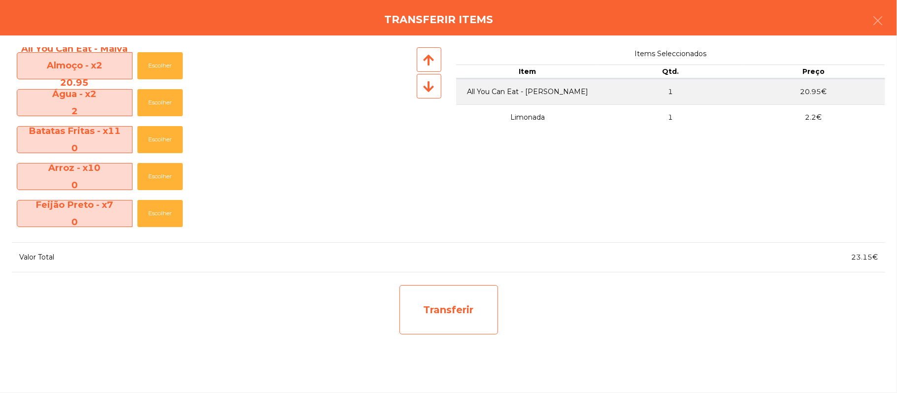
click at [455, 322] on div "Transferir" at bounding box center [448, 309] width 98 height 49
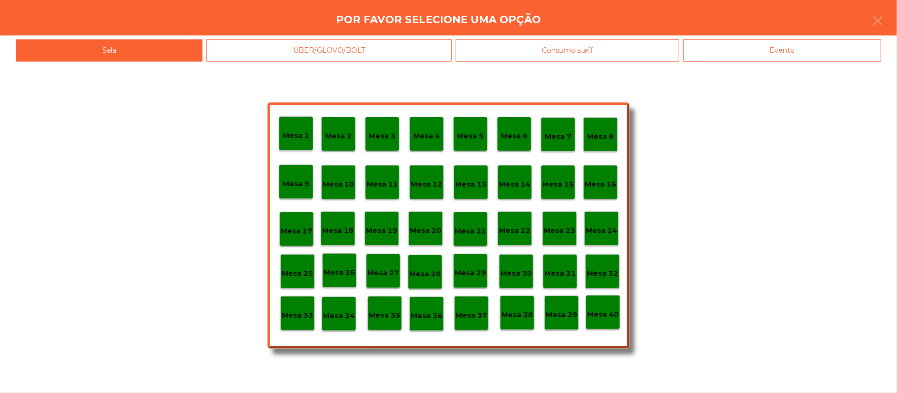
click at [296, 270] on p "Mesa 25" at bounding box center [298, 273] width 32 height 11
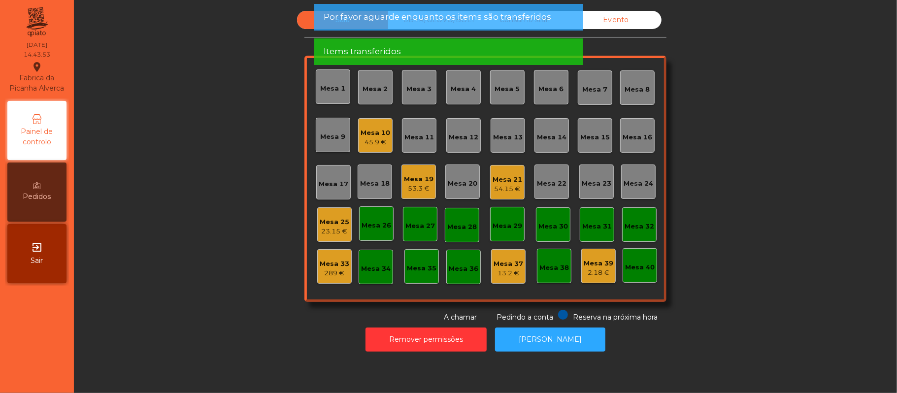
click at [335, 223] on div "Mesa 25" at bounding box center [335, 222] width 30 height 10
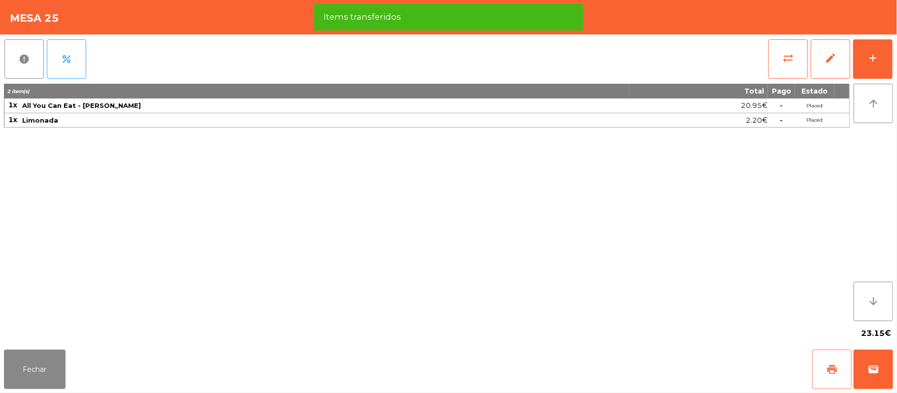
click at [826, 371] on span "print" at bounding box center [832, 369] width 12 height 12
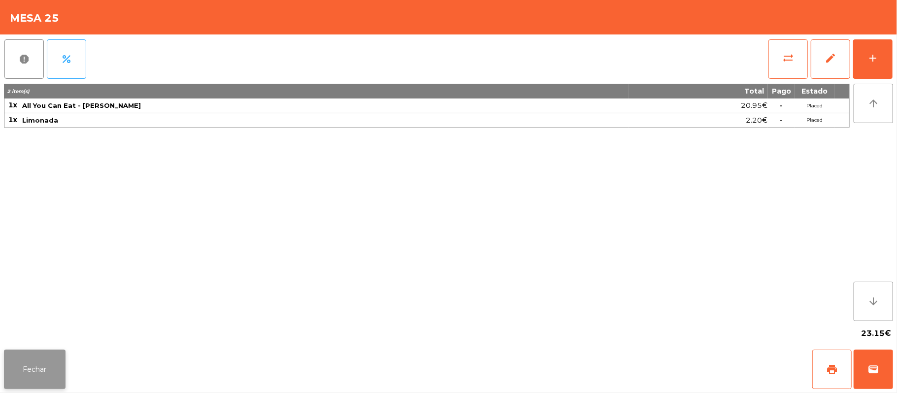
click at [60, 365] on button "Fechar" at bounding box center [35, 369] width 62 height 39
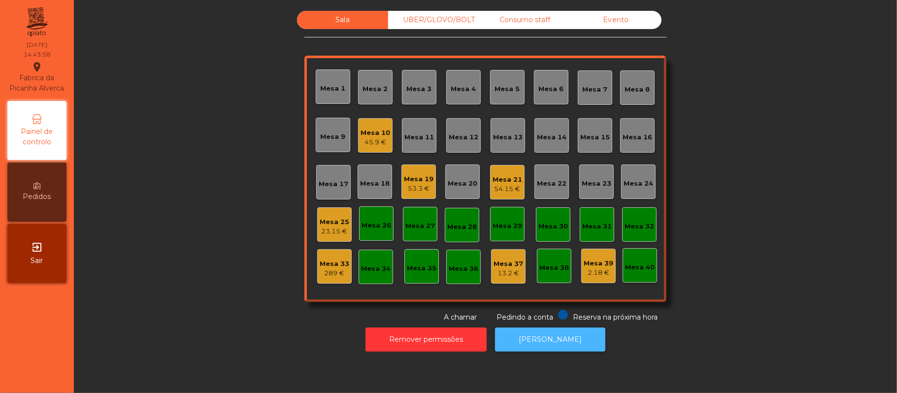
click at [560, 338] on button "[PERSON_NAME]" at bounding box center [550, 339] width 110 height 24
click at [320, 223] on div "Mesa 25" at bounding box center [335, 222] width 30 height 10
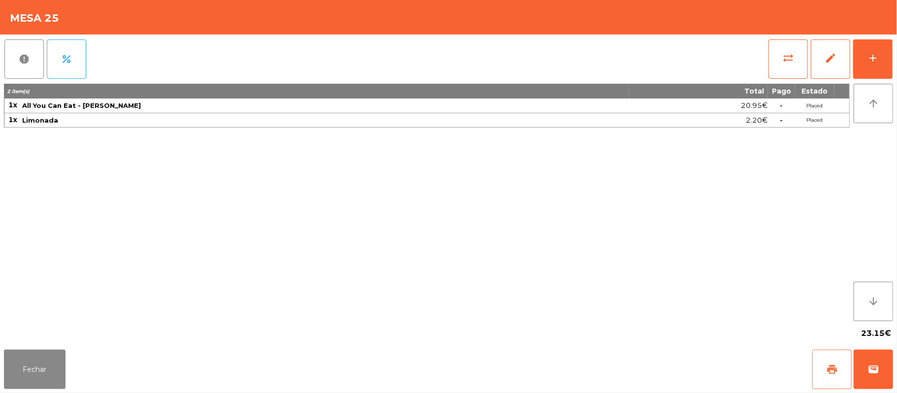
click at [820, 357] on button "print" at bounding box center [831, 369] width 39 height 39
click at [768, 62] on button "sync_alt" at bounding box center [787, 58] width 39 height 39
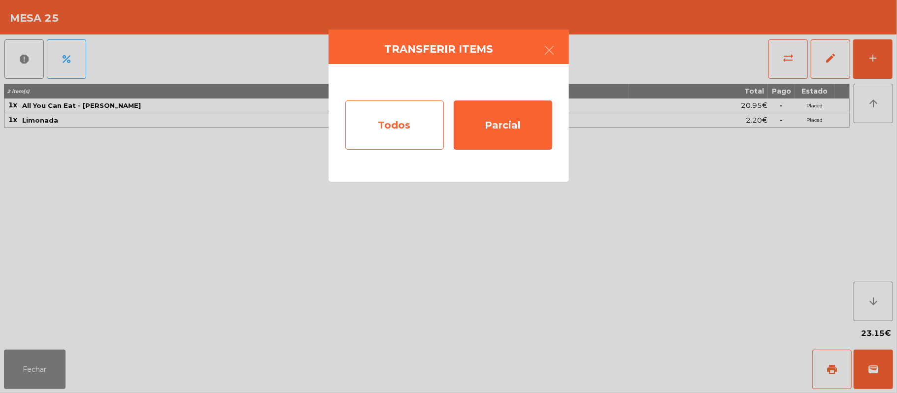
click at [383, 125] on div "Todos" at bounding box center [394, 124] width 98 height 49
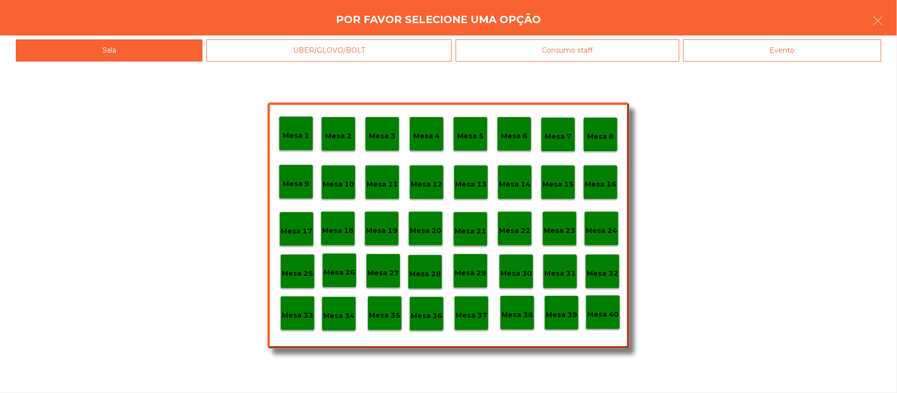
click at [292, 315] on p "Mesa 33" at bounding box center [298, 315] width 32 height 11
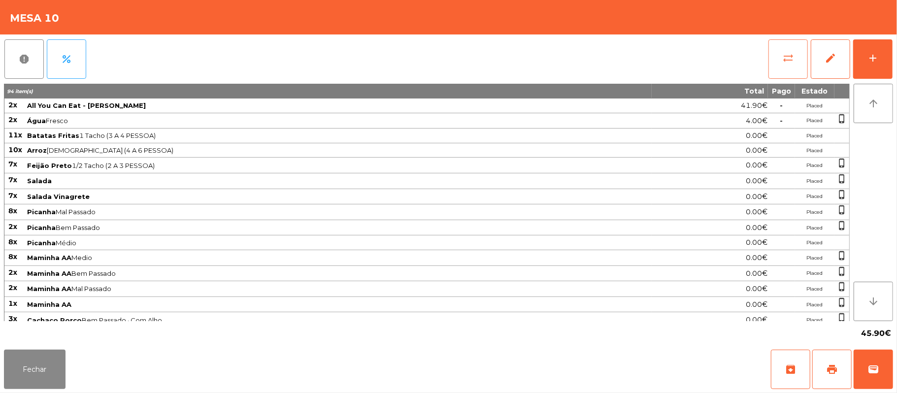
click at [773, 59] on button "sync_alt" at bounding box center [787, 58] width 39 height 39
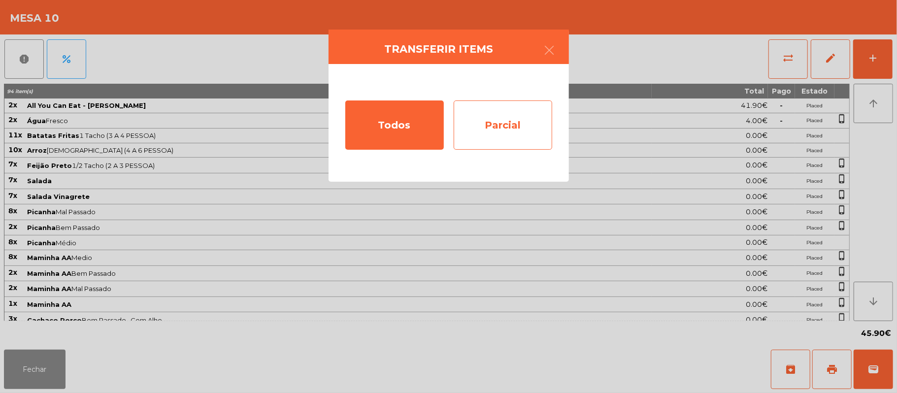
click at [508, 117] on div "Parcial" at bounding box center [502, 124] width 98 height 49
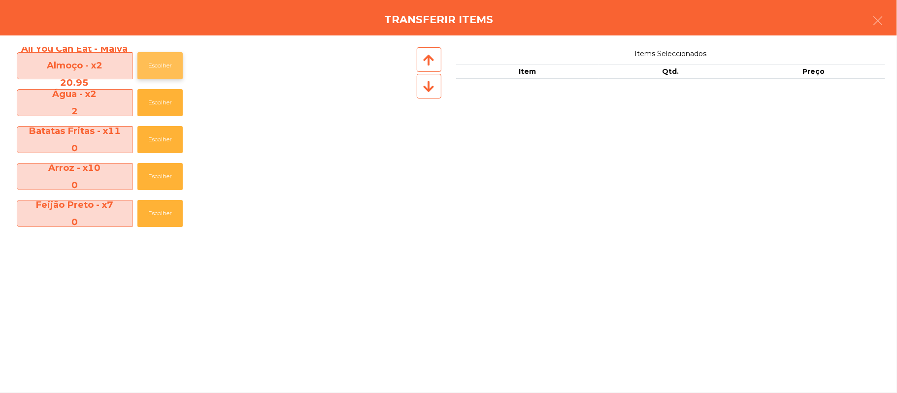
click at [162, 65] on button "Escolher" at bounding box center [159, 65] width 45 height 27
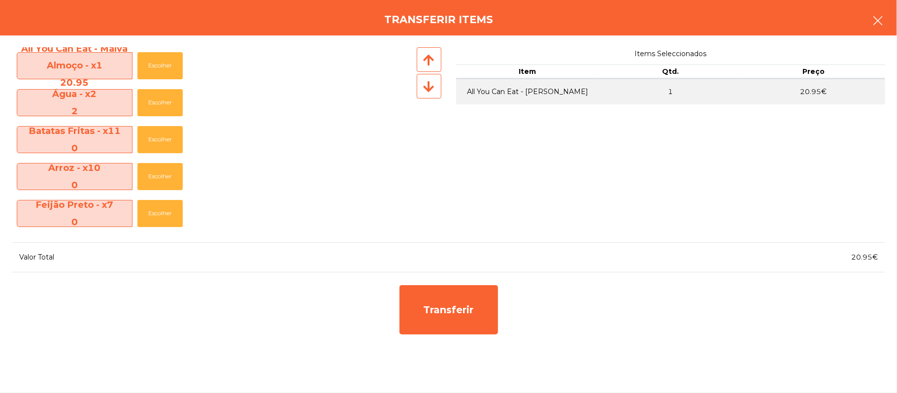
click at [865, 20] on button "button" at bounding box center [878, 22] width 28 height 30
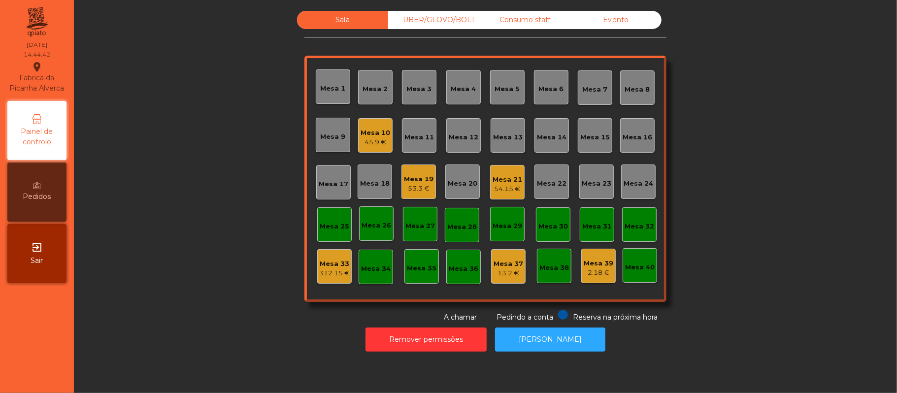
click at [361, 141] on div "45.9 €" at bounding box center [375, 142] width 30 height 10
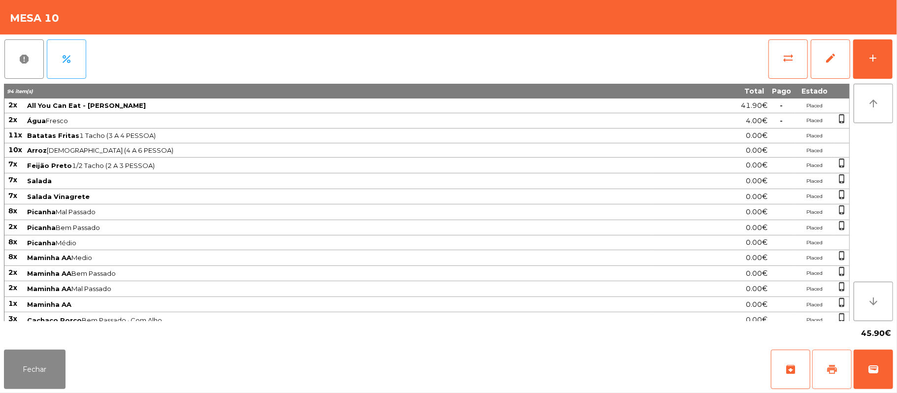
click at [822, 369] on button "print" at bounding box center [831, 369] width 39 height 39
click at [37, 370] on button "Fechar" at bounding box center [35, 369] width 62 height 39
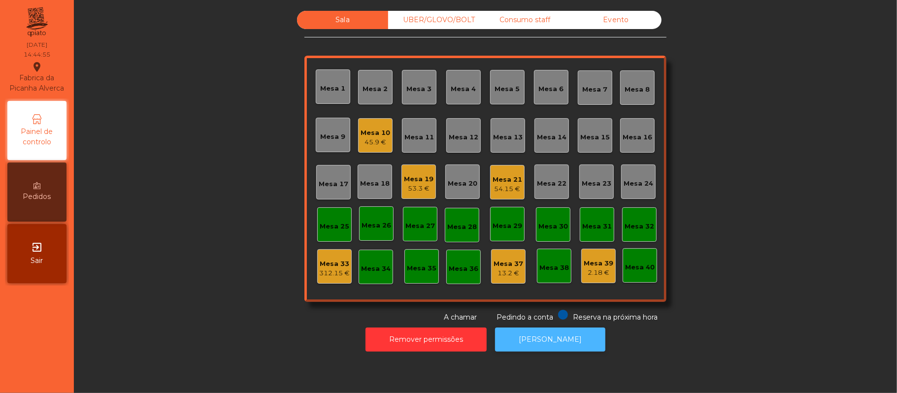
click at [556, 339] on button "[PERSON_NAME]" at bounding box center [550, 339] width 110 height 24
click at [500, 182] on div "Mesa 21" at bounding box center [507, 180] width 30 height 10
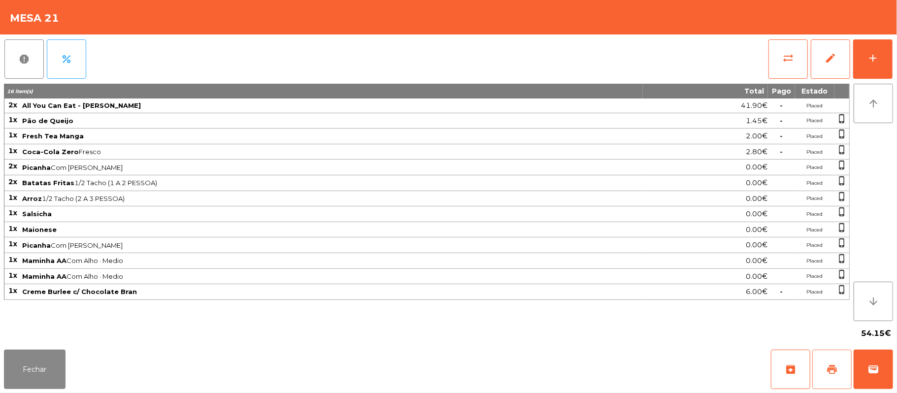
click at [839, 377] on button "print" at bounding box center [831, 369] width 39 height 39
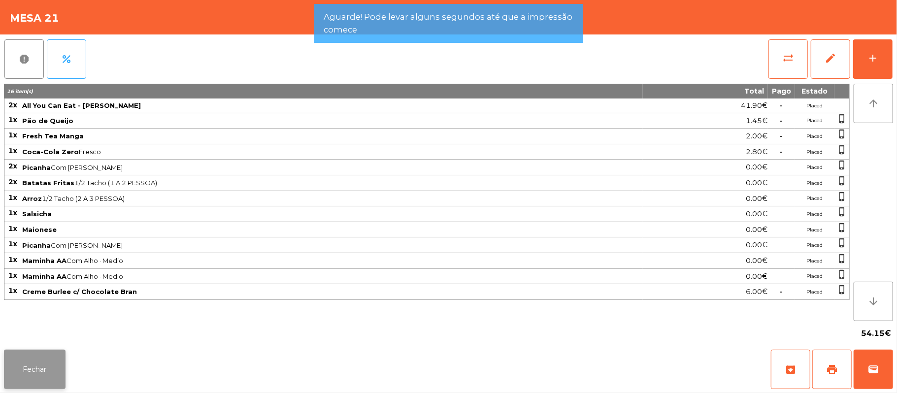
click at [16, 370] on button "Fechar" at bounding box center [35, 369] width 62 height 39
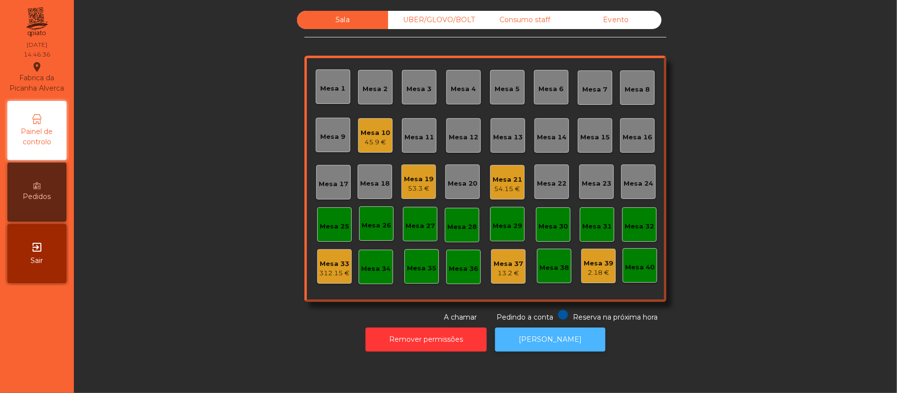
click at [563, 345] on button "[PERSON_NAME]" at bounding box center [550, 339] width 110 height 24
click at [330, 262] on div "Mesa 33" at bounding box center [334, 264] width 31 height 10
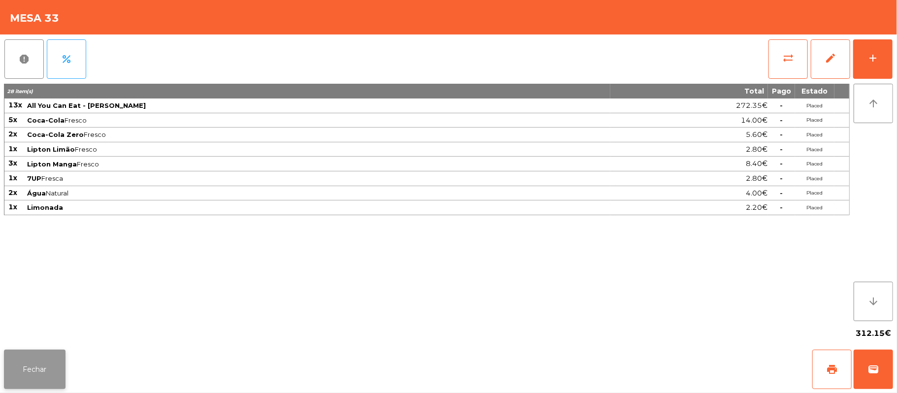
click at [33, 369] on button "Fechar" at bounding box center [35, 369] width 62 height 39
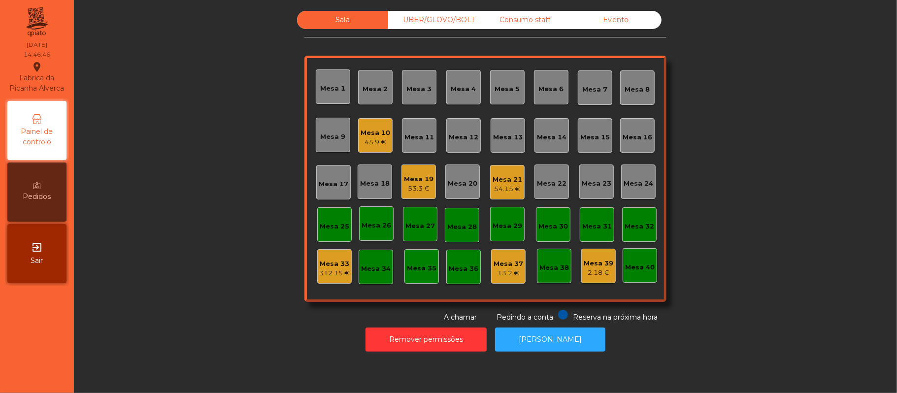
click at [364, 131] on div "Mesa 10" at bounding box center [375, 133] width 30 height 10
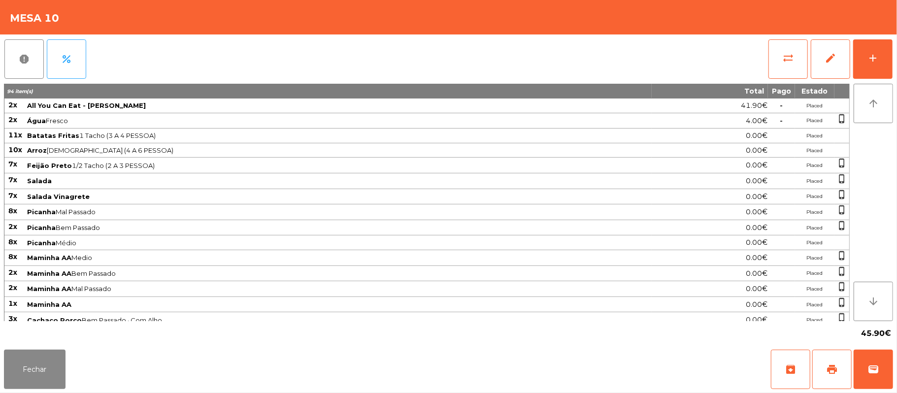
click at [756, 56] on div "report percent sync_alt edit add" at bounding box center [448, 58] width 889 height 49
click at [775, 60] on button "sync_alt" at bounding box center [787, 58] width 39 height 39
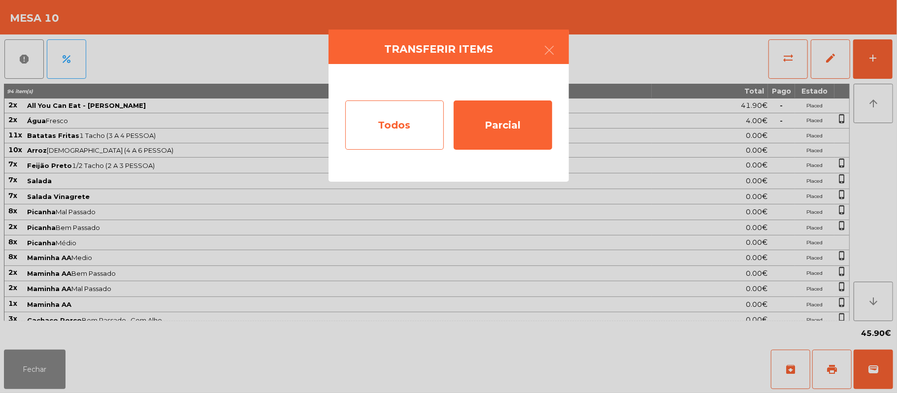
click at [408, 120] on div "Todos" at bounding box center [394, 124] width 98 height 49
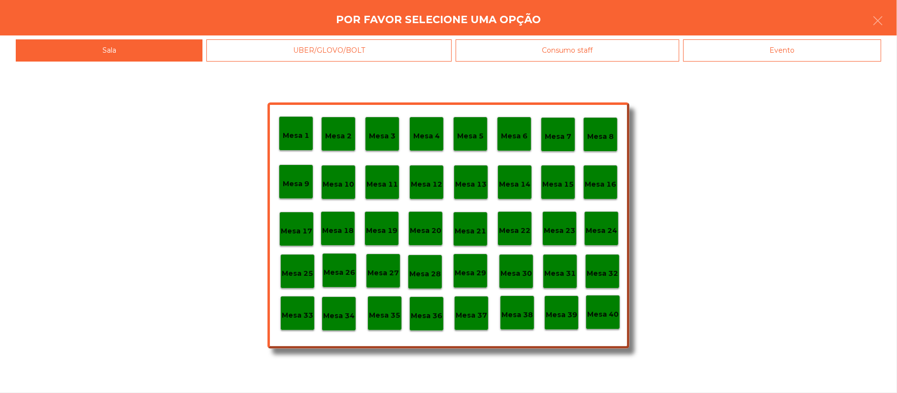
click at [296, 308] on div "Mesa 33" at bounding box center [298, 313] width 32 height 15
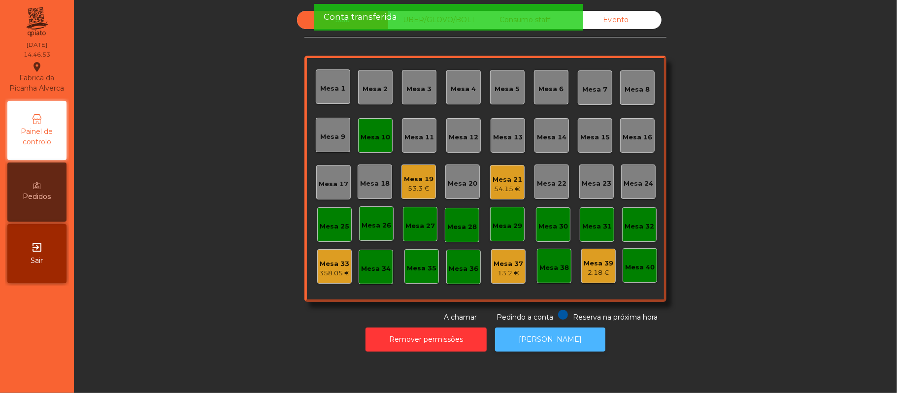
click at [547, 339] on button "[PERSON_NAME]" at bounding box center [550, 339] width 110 height 24
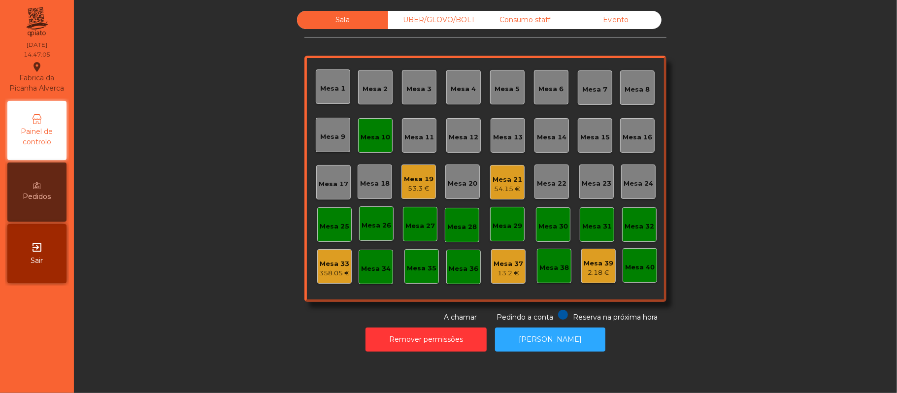
click at [362, 138] on div "Mesa 10" at bounding box center [375, 137] width 30 height 10
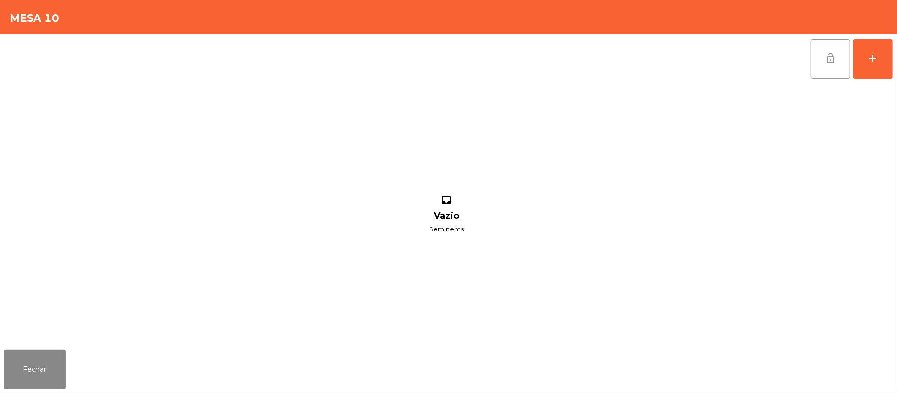
click at [821, 58] on button "lock_open" at bounding box center [829, 58] width 39 height 39
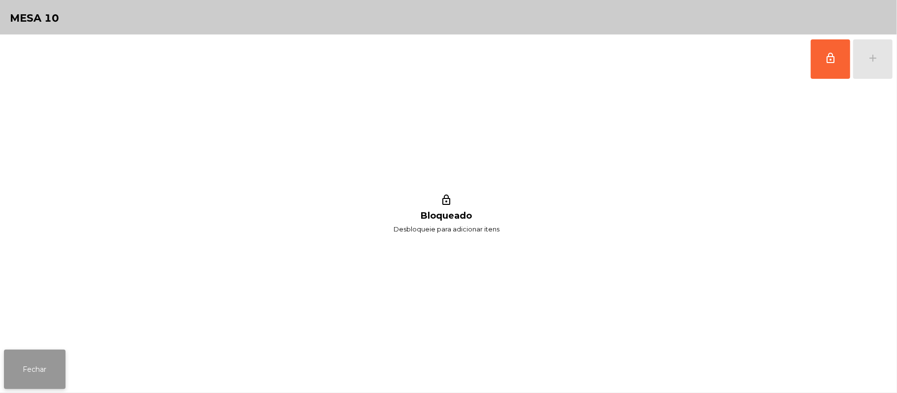
click at [47, 358] on button "Fechar" at bounding box center [35, 369] width 62 height 39
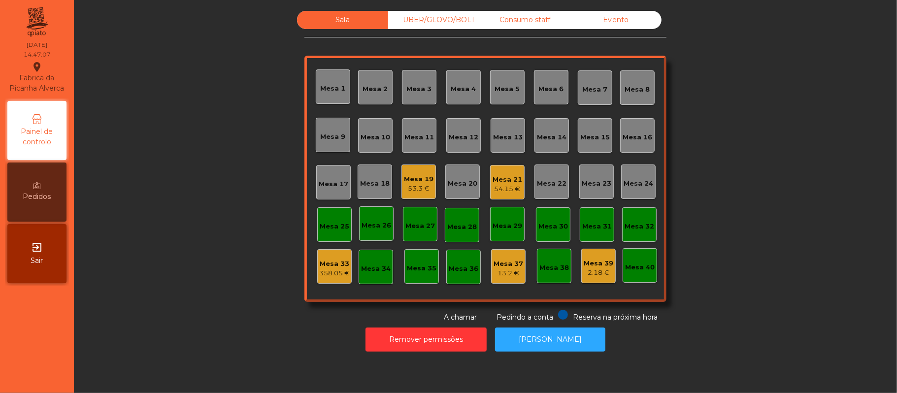
click at [337, 263] on div "Mesa 33" at bounding box center [334, 264] width 31 height 10
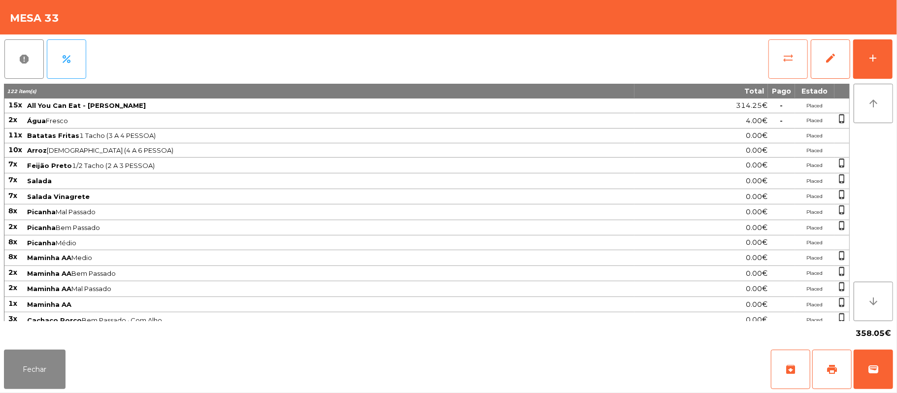
click at [775, 58] on button "sync_alt" at bounding box center [787, 58] width 39 height 39
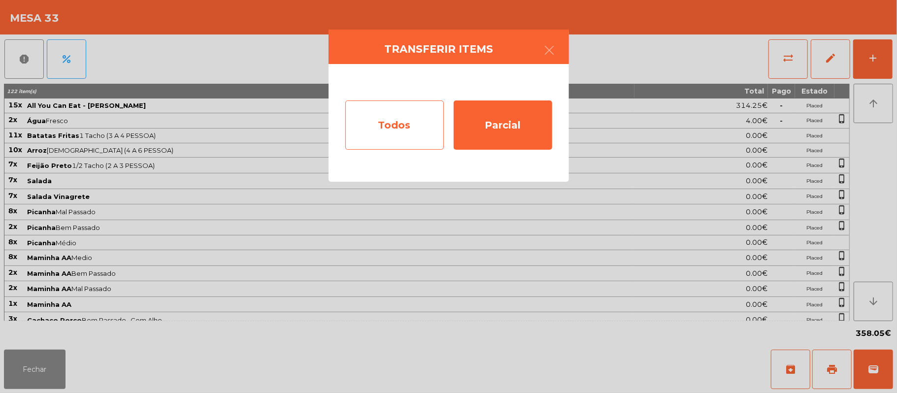
click at [404, 126] on div "Todos" at bounding box center [394, 124] width 98 height 49
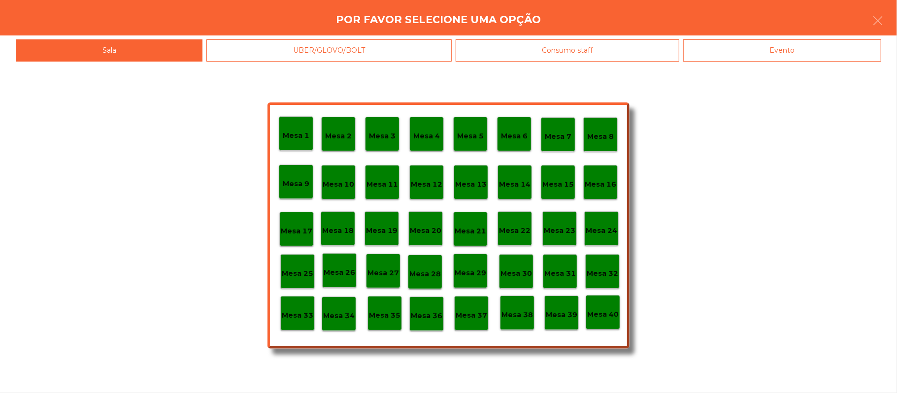
click at [782, 60] on div "Evento" at bounding box center [782, 50] width 198 height 22
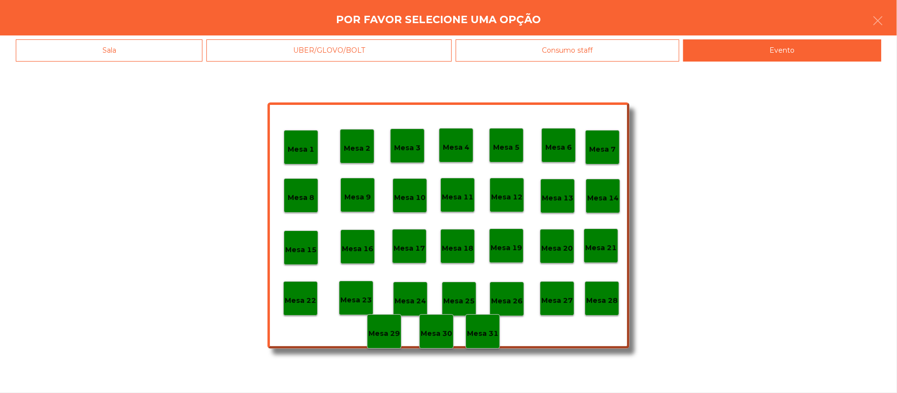
click at [604, 298] on p "Mesa 28" at bounding box center [602, 300] width 32 height 11
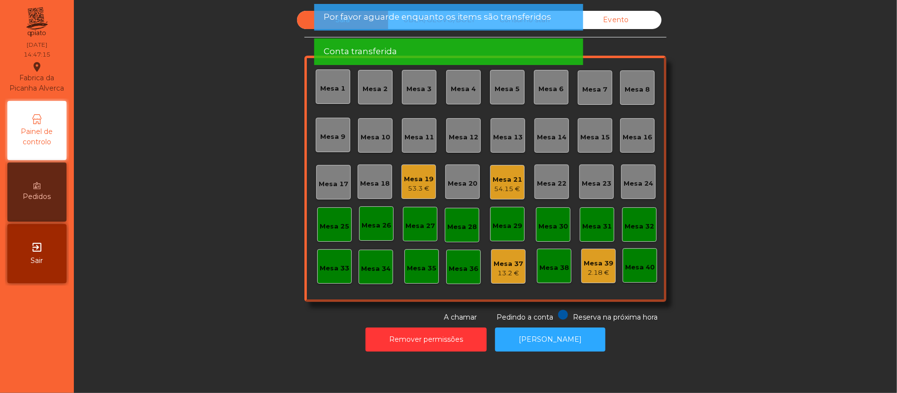
click at [625, 19] on div "Evento" at bounding box center [615, 20] width 91 height 18
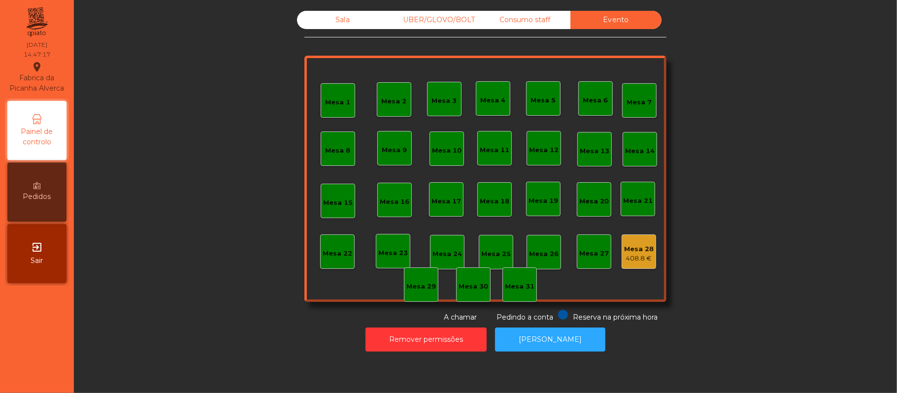
click at [515, 20] on div "Consumo staff" at bounding box center [524, 20] width 91 height 18
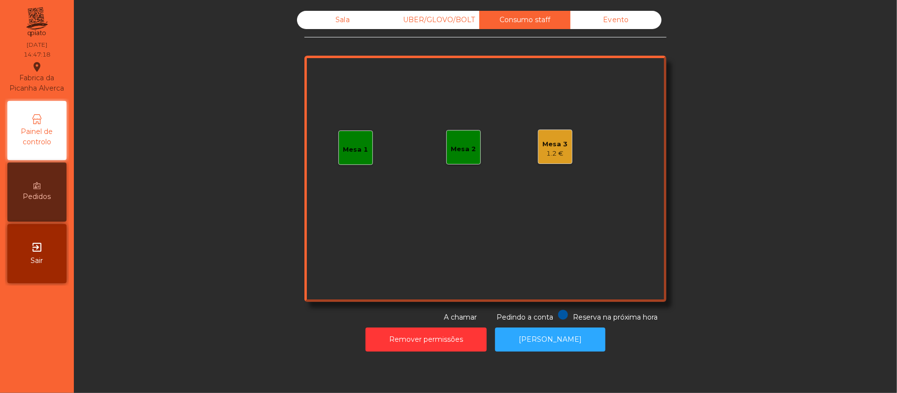
click at [428, 20] on div "UBER/GLOVO/BOLT" at bounding box center [433, 20] width 91 height 18
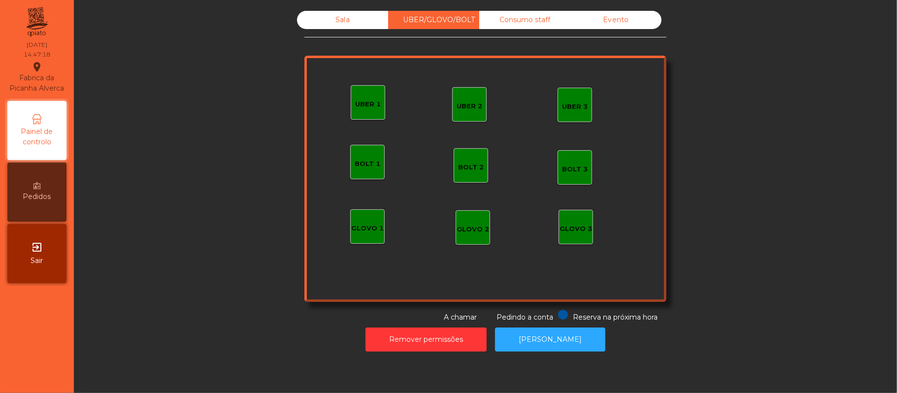
click at [337, 20] on div "Sala" at bounding box center [342, 20] width 91 height 18
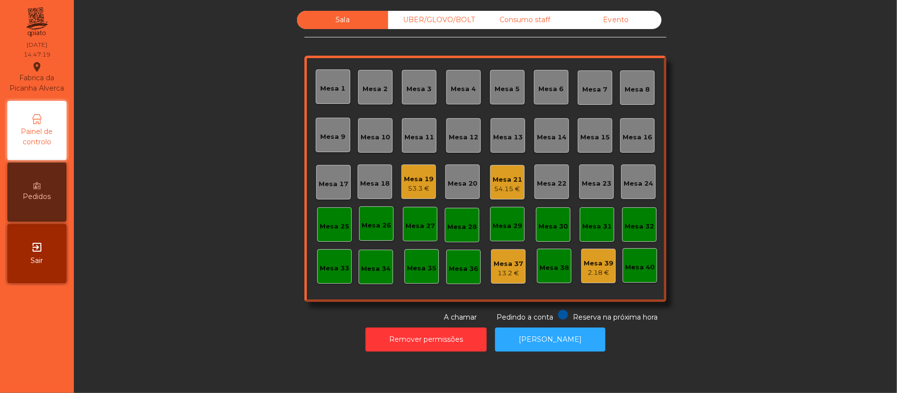
click at [535, 26] on div "Consumo staff" at bounding box center [524, 20] width 91 height 18
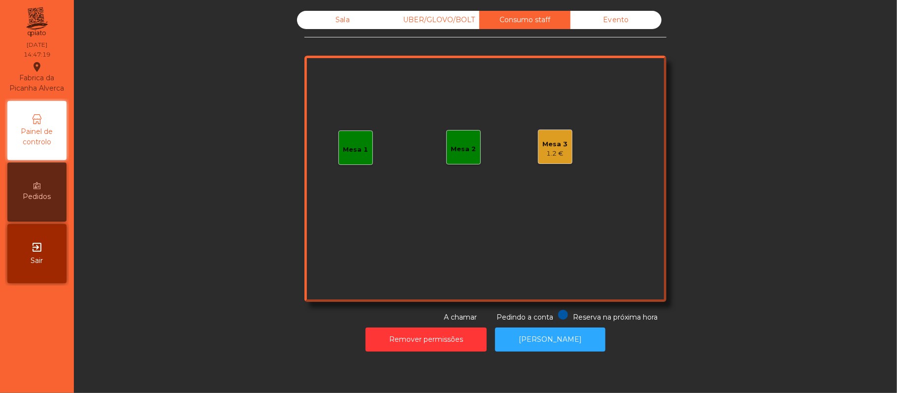
click at [554, 154] on div "1.2 €" at bounding box center [555, 154] width 25 height 10
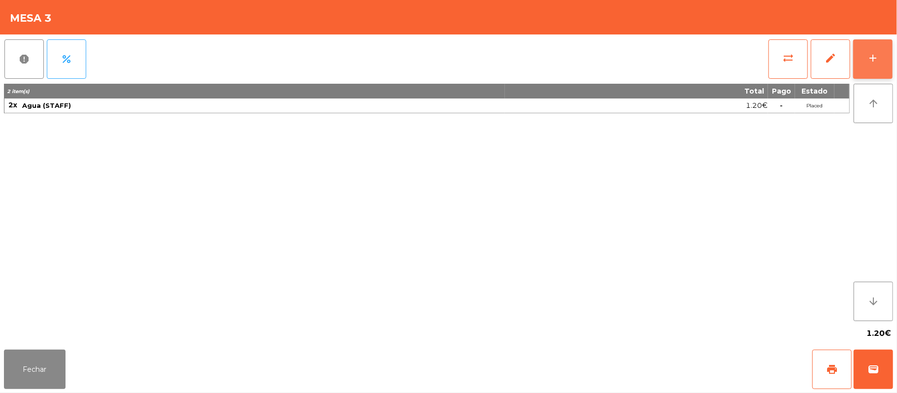
click at [885, 57] on button "add" at bounding box center [872, 58] width 39 height 39
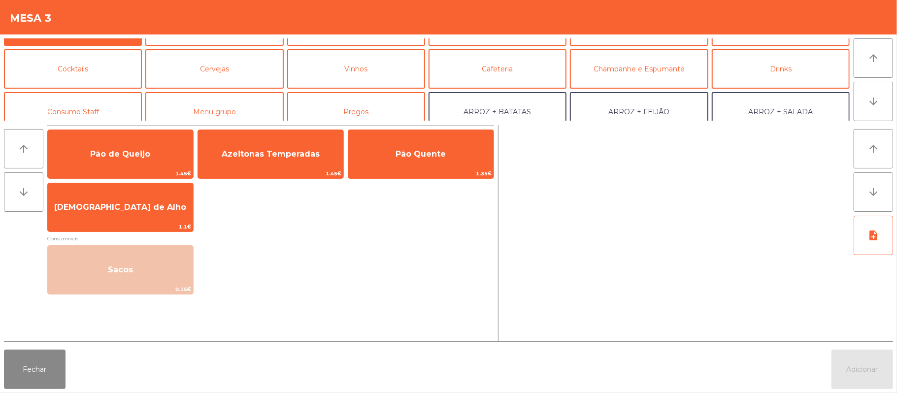
scroll to position [32, 0]
click at [120, 112] on button "Consumo Staff" at bounding box center [73, 111] width 138 height 39
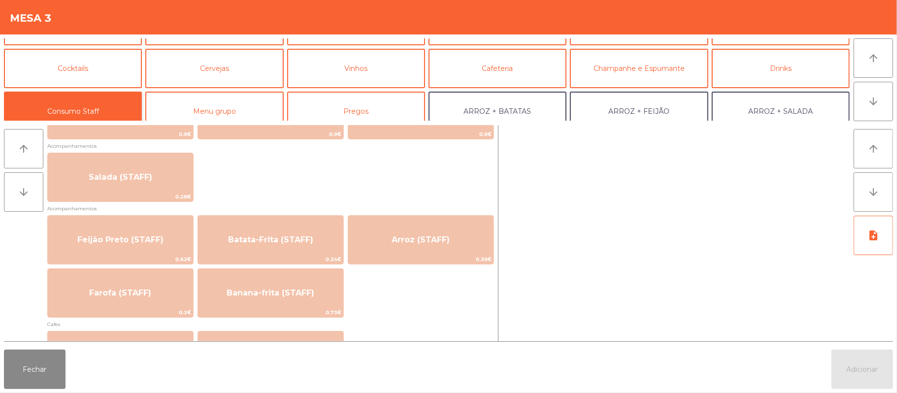
scroll to position [394, 0]
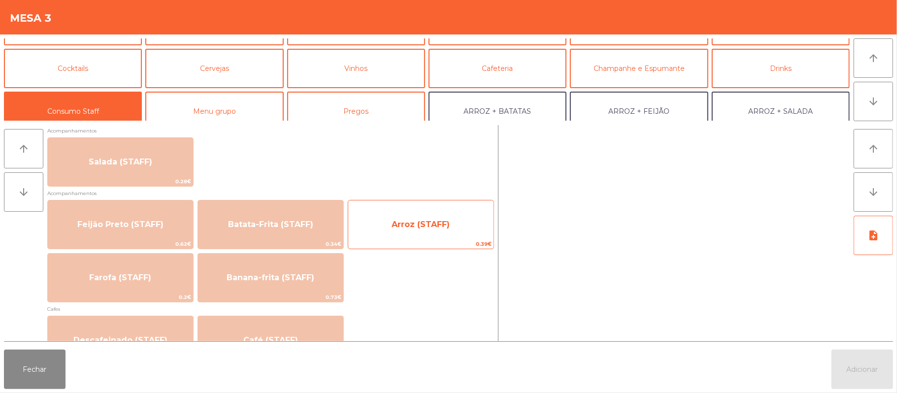
click at [418, 241] on span "0.39€" at bounding box center [420, 243] width 145 height 9
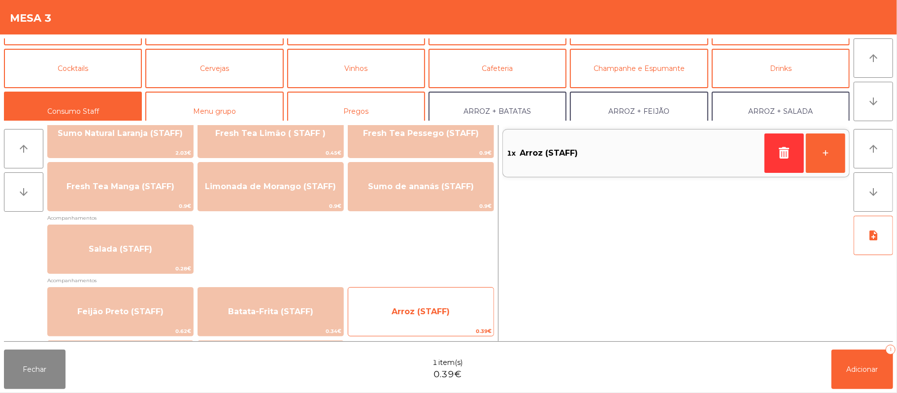
scroll to position [296, 0]
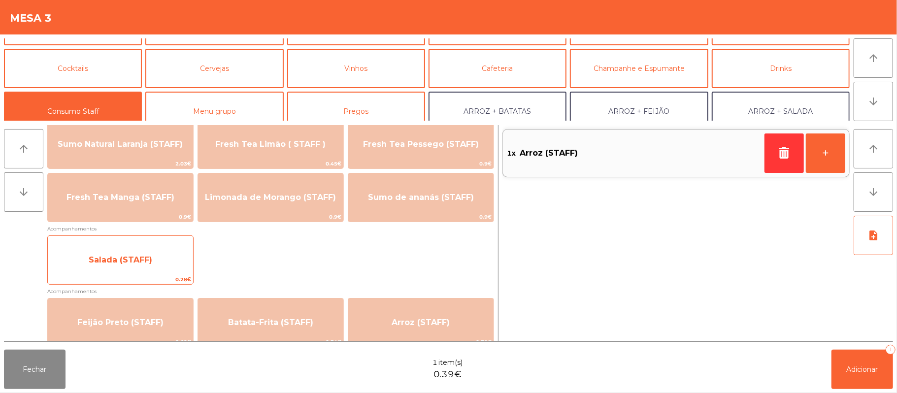
click at [146, 258] on span "Salada (STAFF)" at bounding box center [121, 259] width 64 height 9
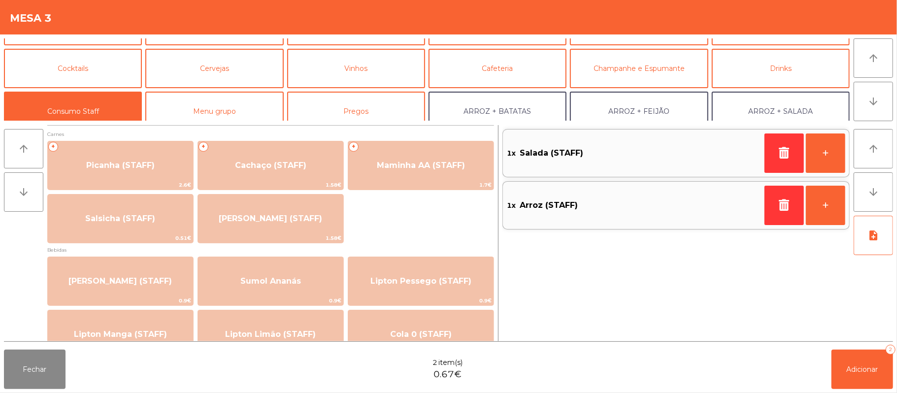
scroll to position [0, 0]
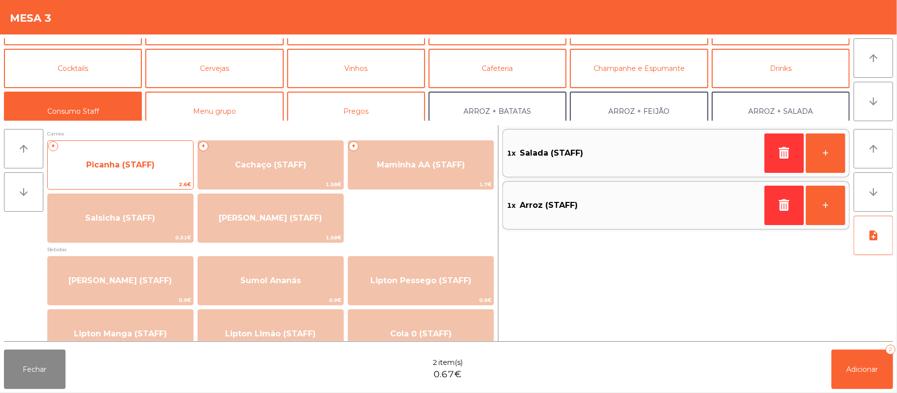
click at [149, 157] on span "Picanha (STAFF)" at bounding box center [120, 165] width 145 height 27
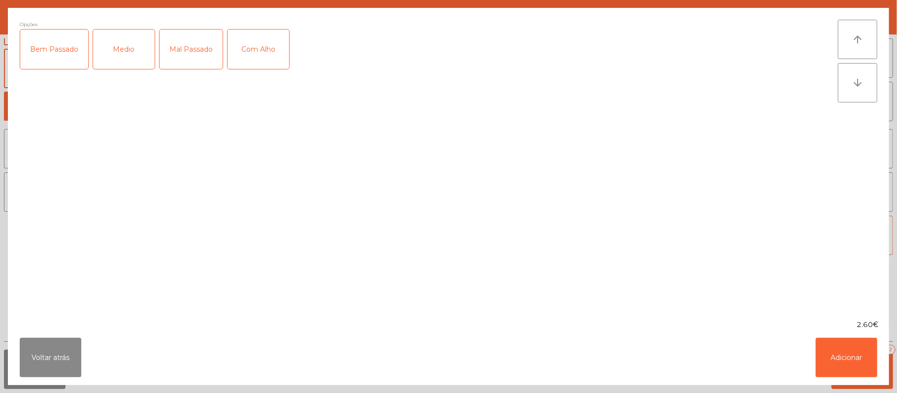
click at [137, 56] on div "Medio" at bounding box center [124, 49] width 62 height 39
click at [843, 351] on button "Adicionar" at bounding box center [846, 357] width 62 height 39
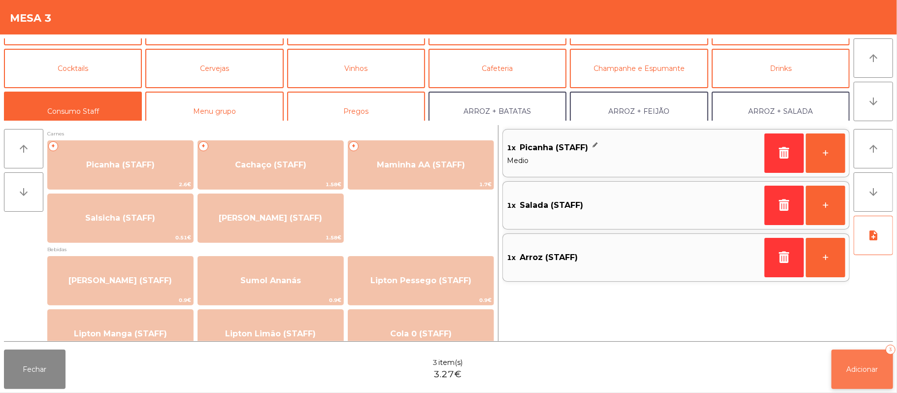
click at [859, 366] on span "Adicionar" at bounding box center [862, 369] width 32 height 9
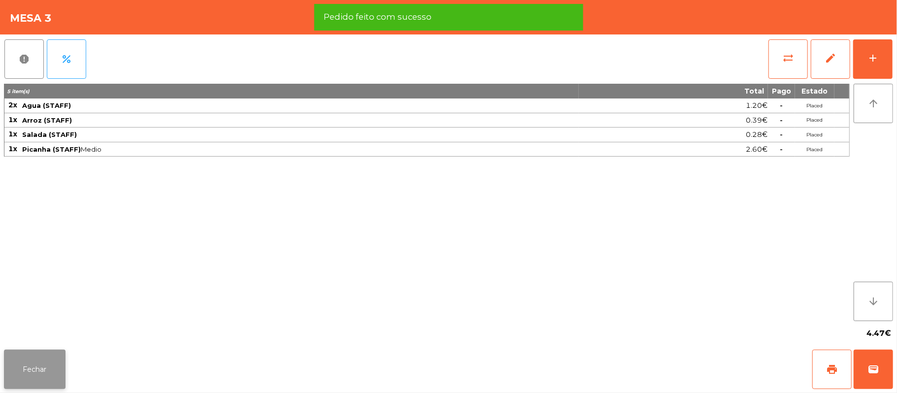
click at [32, 370] on button "Fechar" at bounding box center [35, 369] width 62 height 39
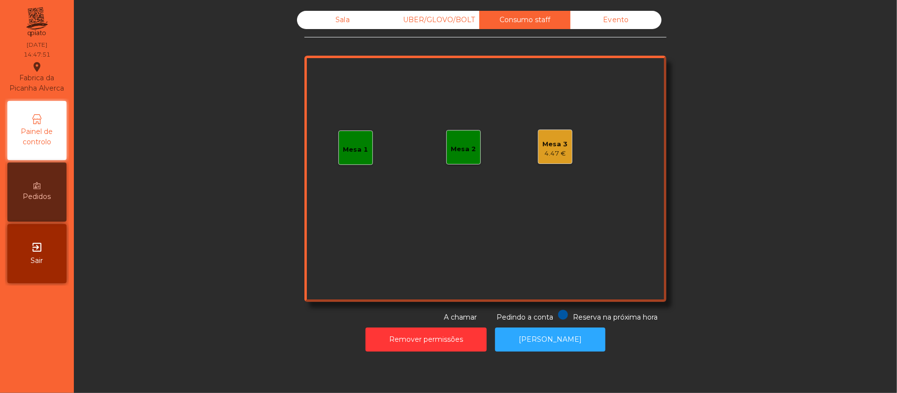
click at [331, 16] on div "Sala" at bounding box center [342, 20] width 91 height 18
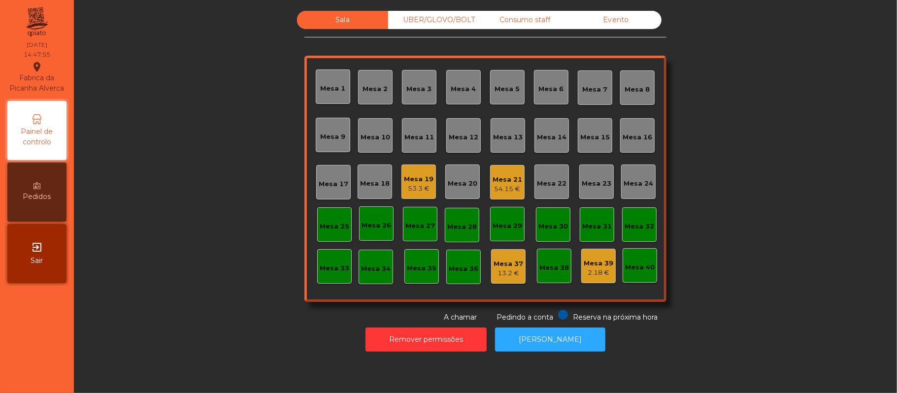
click at [496, 169] on div "Mesa 21 54.15 €" at bounding box center [507, 182] width 34 height 34
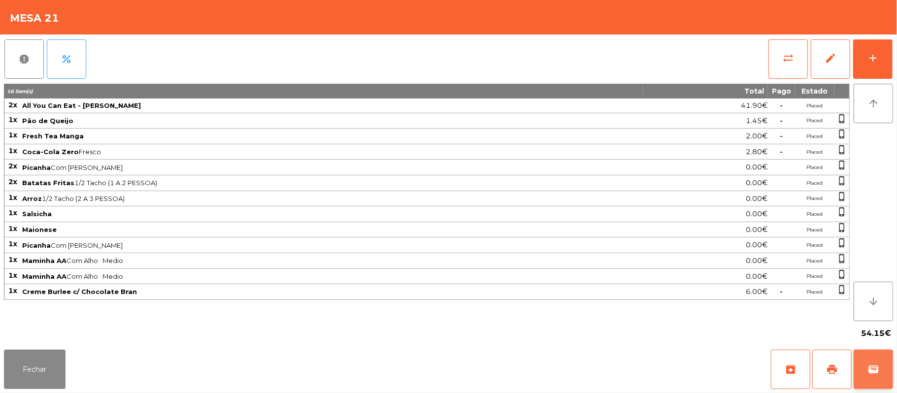
click at [884, 355] on button "wallet" at bounding box center [872, 369] width 39 height 39
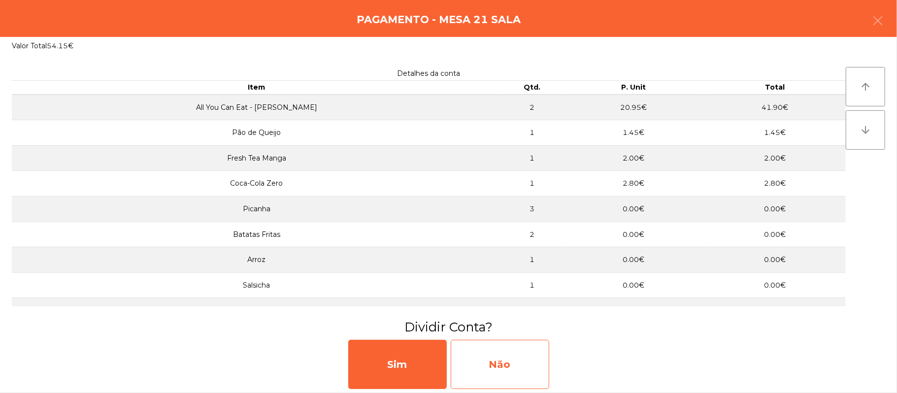
click at [512, 362] on div "Não" at bounding box center [500, 364] width 98 height 49
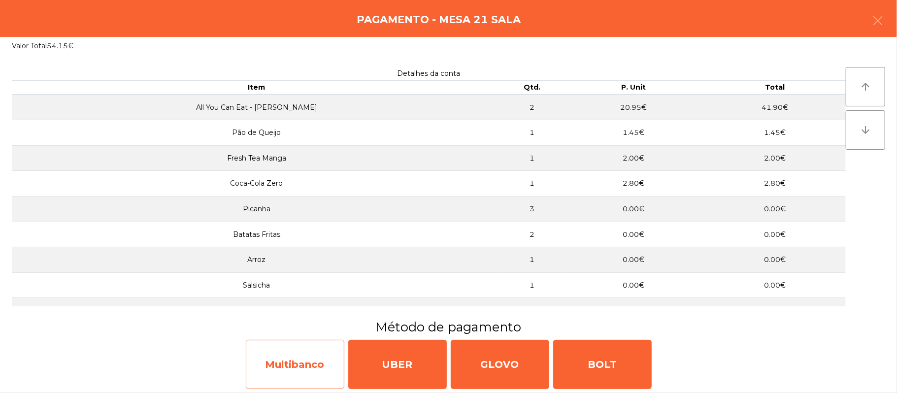
click at [273, 367] on div "Multibanco" at bounding box center [295, 364] width 98 height 49
select select "**"
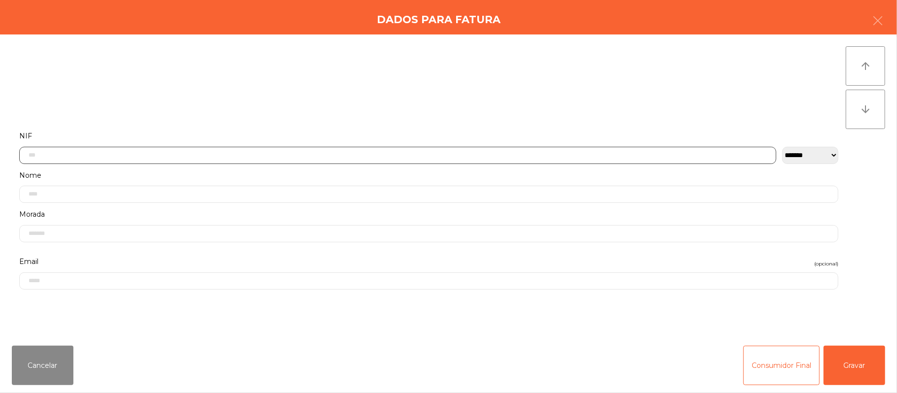
click at [325, 152] on input "text" at bounding box center [397, 155] width 757 height 17
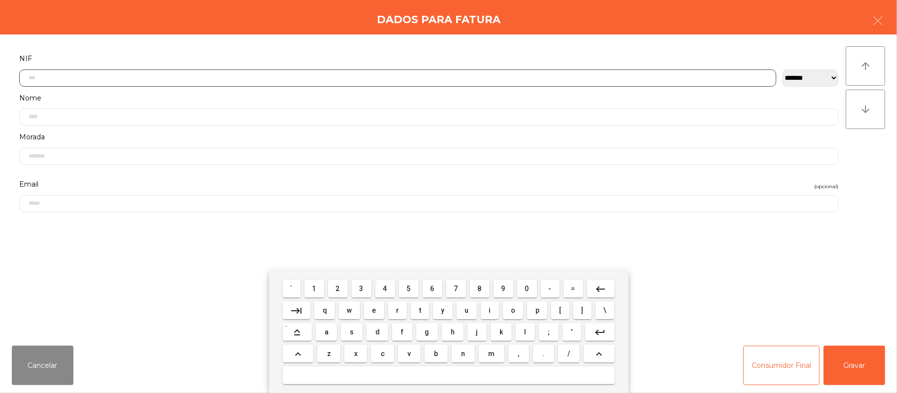
scroll to position [83, 0]
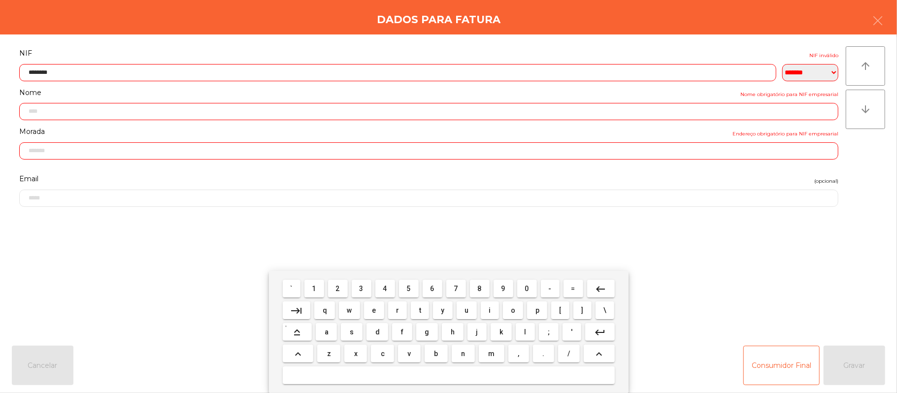
type input "*********"
type input "**********"
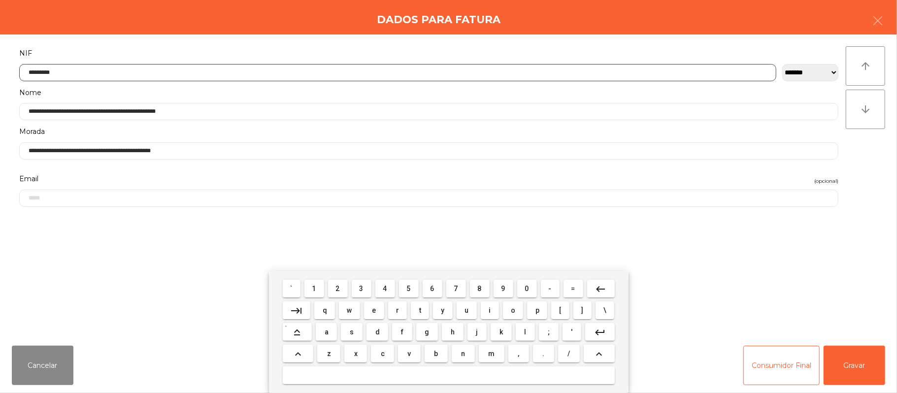
type input "*********"
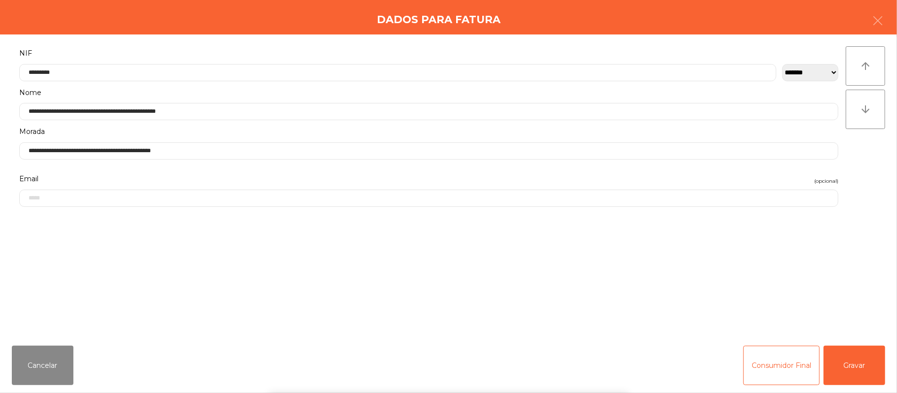
click at [813, 280] on div "` 1 2 3 4 5 6 7 8 9 0 - = keyboard_backspace keyboard_tab q w e r t y u i o p […" at bounding box center [448, 332] width 897 height 122
click at [860, 355] on button "Gravar" at bounding box center [854, 365] width 62 height 39
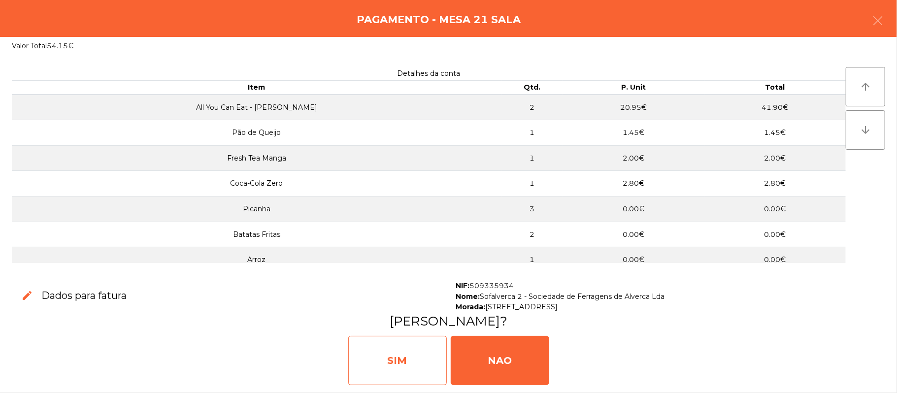
click at [413, 355] on div "SIM" at bounding box center [397, 360] width 98 height 49
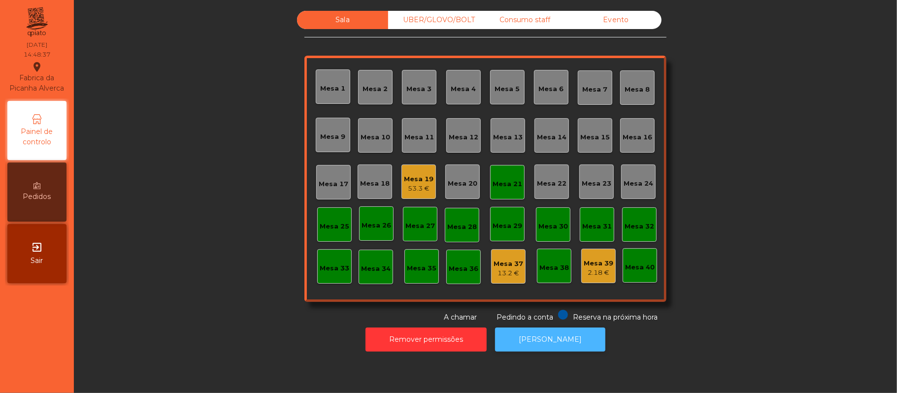
click at [550, 347] on button "[PERSON_NAME]" at bounding box center [550, 339] width 110 height 24
click at [406, 186] on div "53.3 €" at bounding box center [419, 189] width 30 height 10
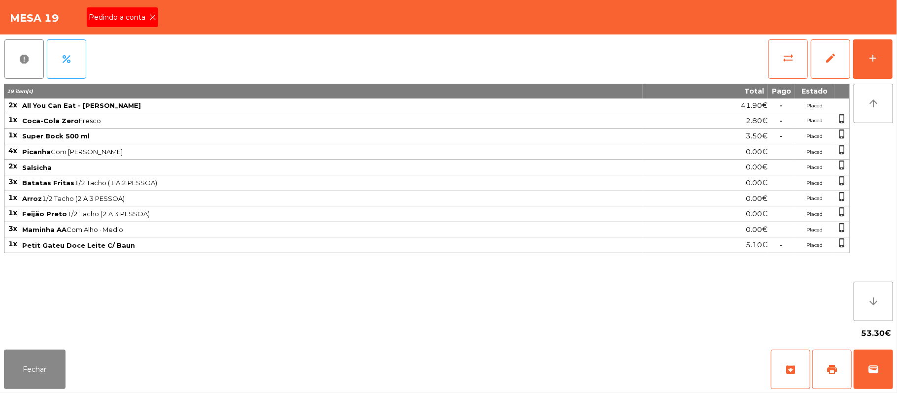
click at [142, 18] on span "Pedindo a conta" at bounding box center [119, 17] width 61 height 10
click at [32, 368] on button "Fechar" at bounding box center [35, 369] width 62 height 39
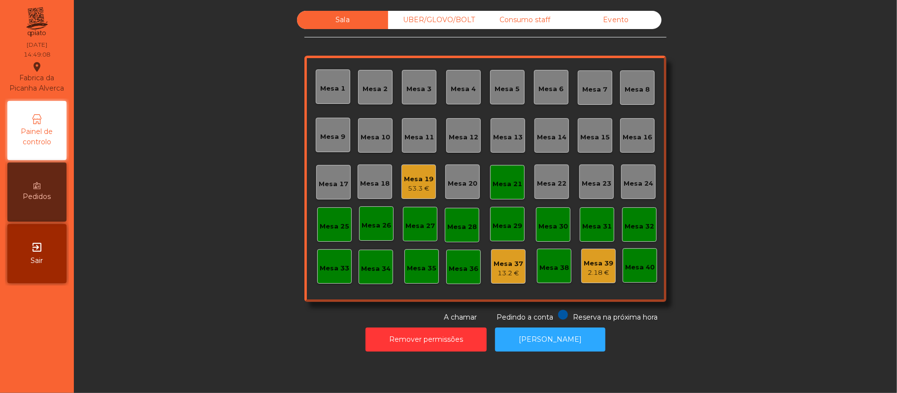
click at [499, 181] on div "Mesa 21" at bounding box center [507, 184] width 30 height 10
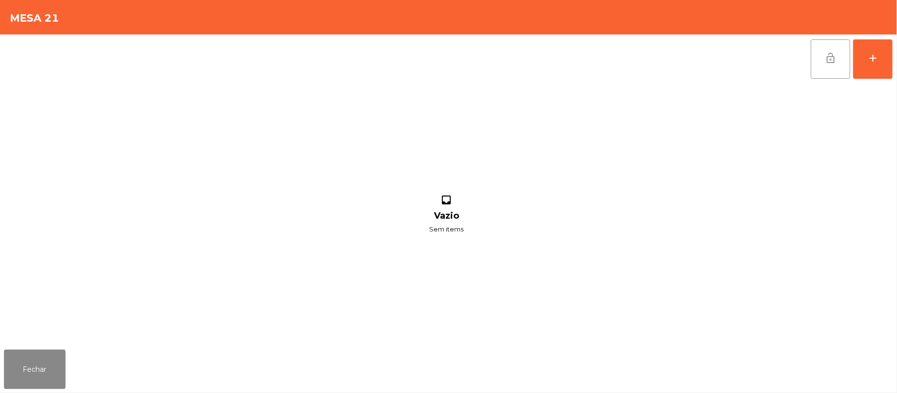
click at [814, 60] on button "lock_open" at bounding box center [829, 58] width 39 height 39
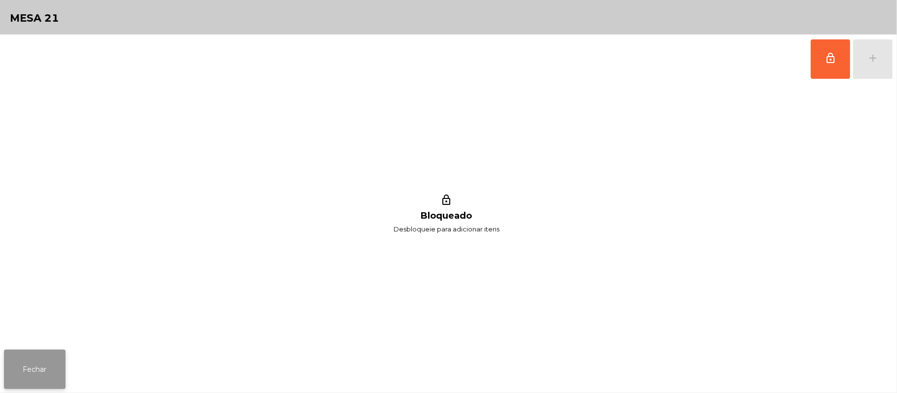
click at [32, 368] on button "Fechar" at bounding box center [35, 369] width 62 height 39
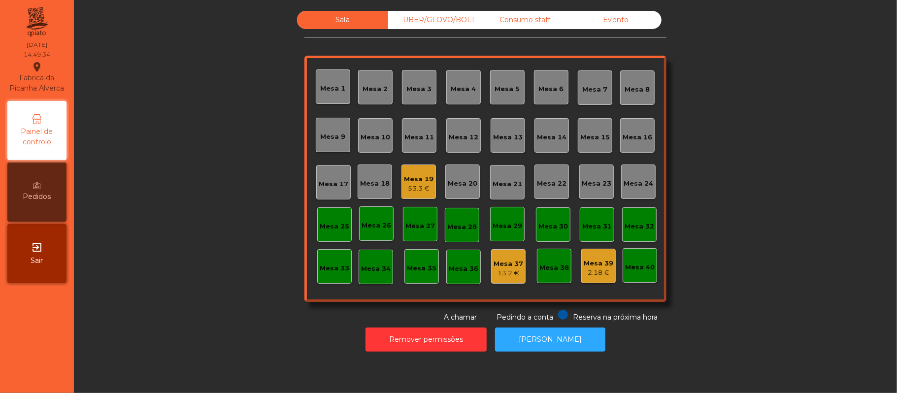
click at [603, 20] on div "Evento" at bounding box center [615, 20] width 91 height 18
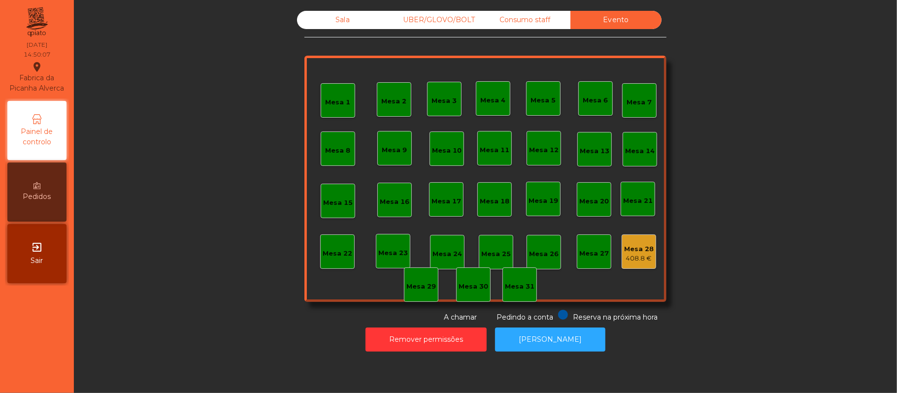
click at [346, 14] on div "Sala" at bounding box center [342, 20] width 91 height 18
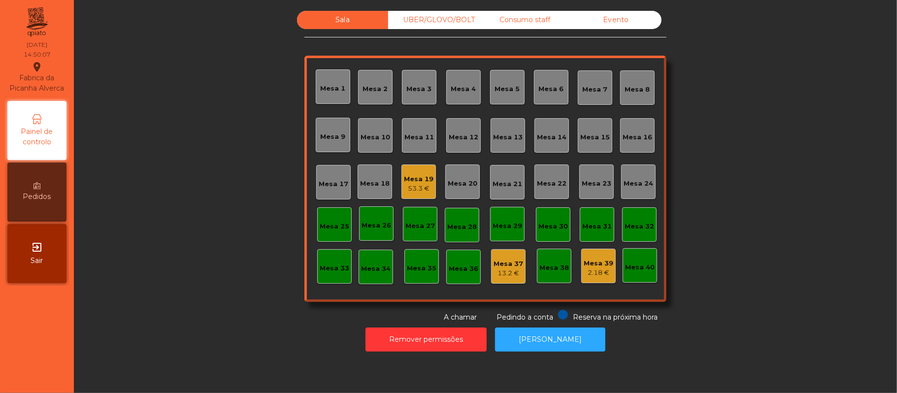
click at [410, 174] on div "Mesa 19" at bounding box center [419, 179] width 30 height 10
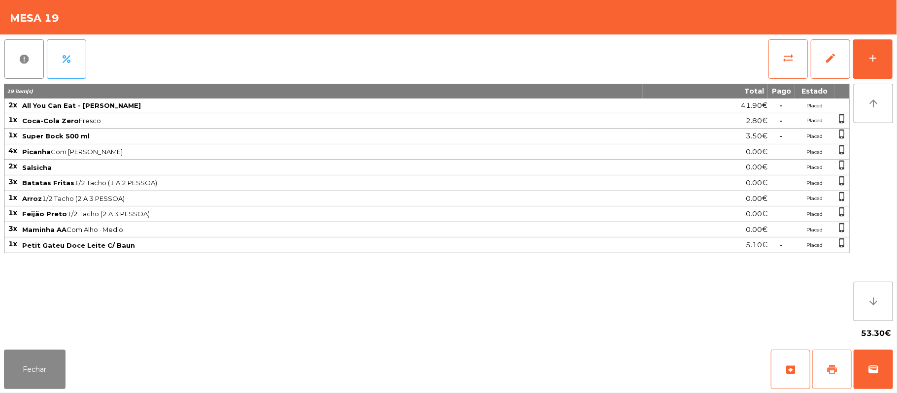
click at [828, 367] on span "print" at bounding box center [832, 369] width 12 height 12
click at [886, 359] on button "wallet" at bounding box center [872, 369] width 39 height 39
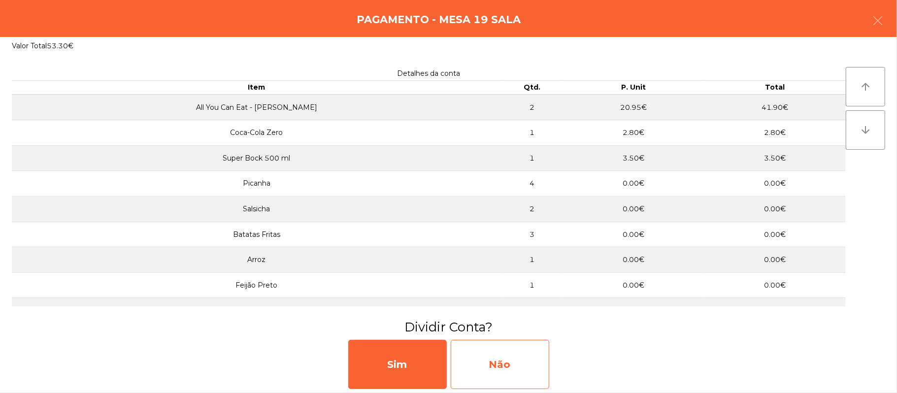
click at [516, 366] on div "Não" at bounding box center [500, 364] width 98 height 49
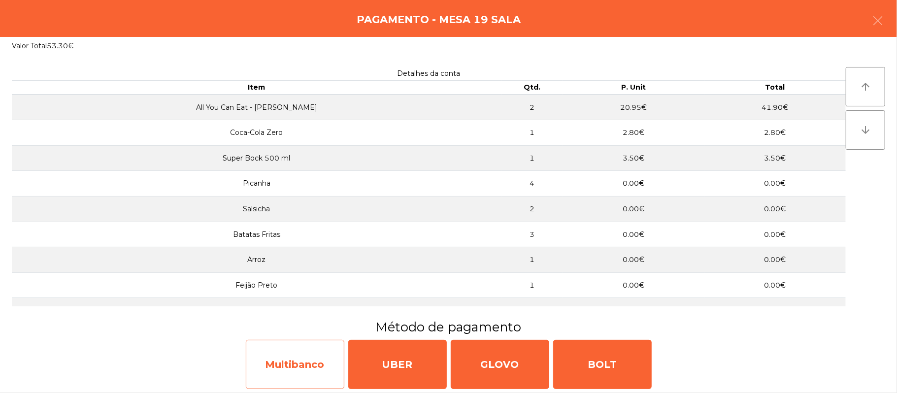
click at [294, 356] on div "Multibanco" at bounding box center [295, 364] width 98 height 49
select select "**"
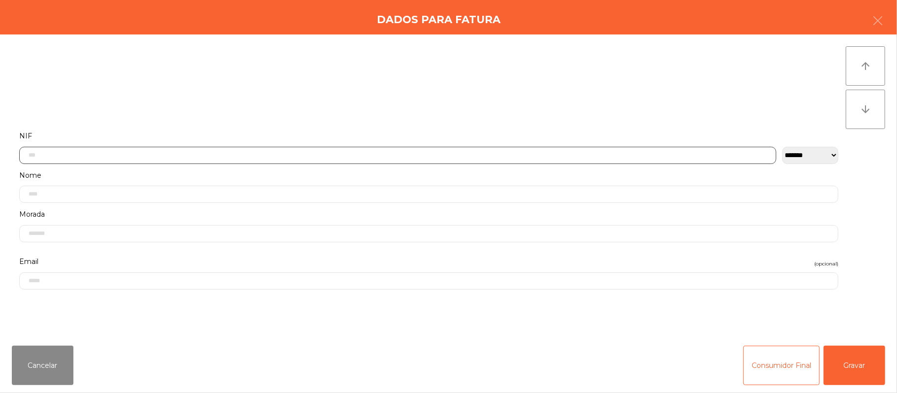
click at [319, 156] on input "text" at bounding box center [397, 155] width 757 height 17
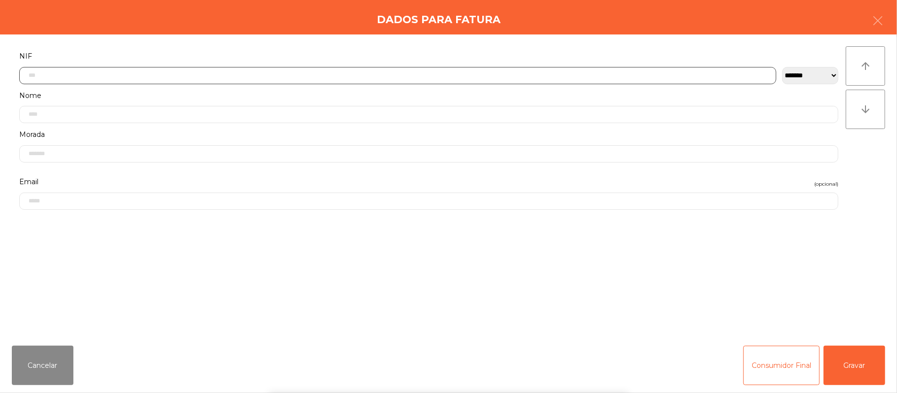
scroll to position [83, 0]
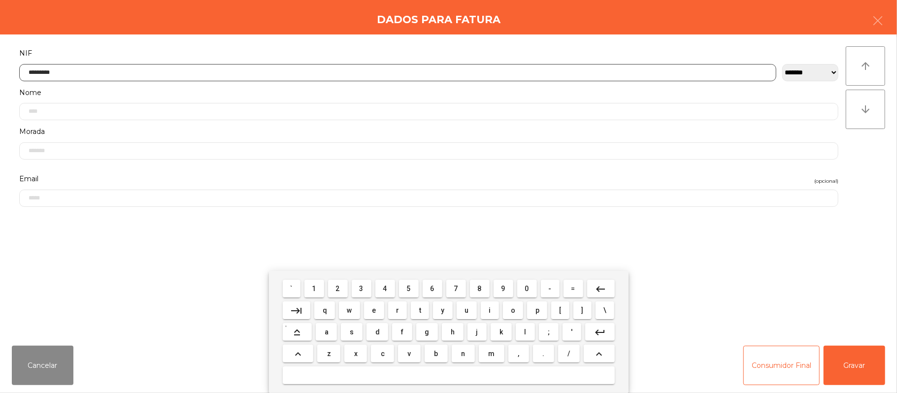
type input "*********"
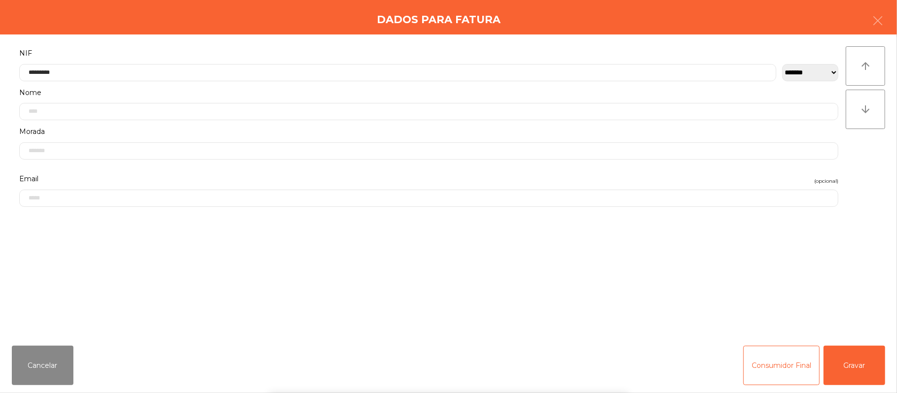
click at [869, 372] on div "` 1 2 3 4 5 6 7 8 9 0 - = keyboard_backspace keyboard_tab q w e r t y u i o p […" at bounding box center [448, 332] width 897 height 122
click at [871, 367] on button "Gravar" at bounding box center [854, 365] width 62 height 39
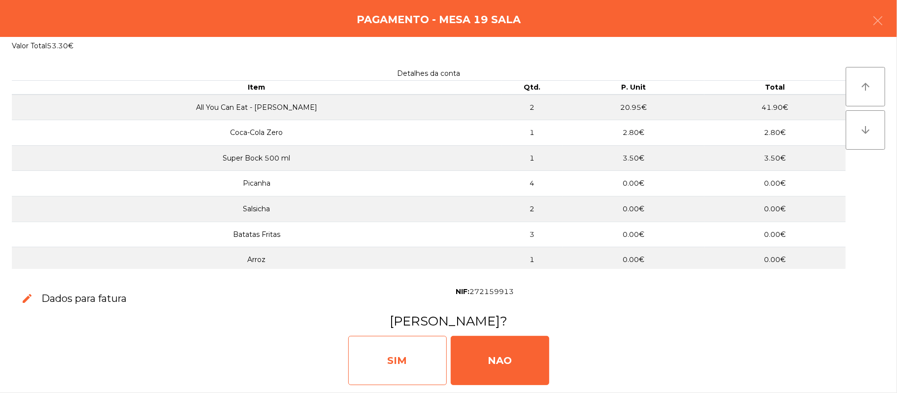
click at [406, 351] on div "SIM" at bounding box center [397, 360] width 98 height 49
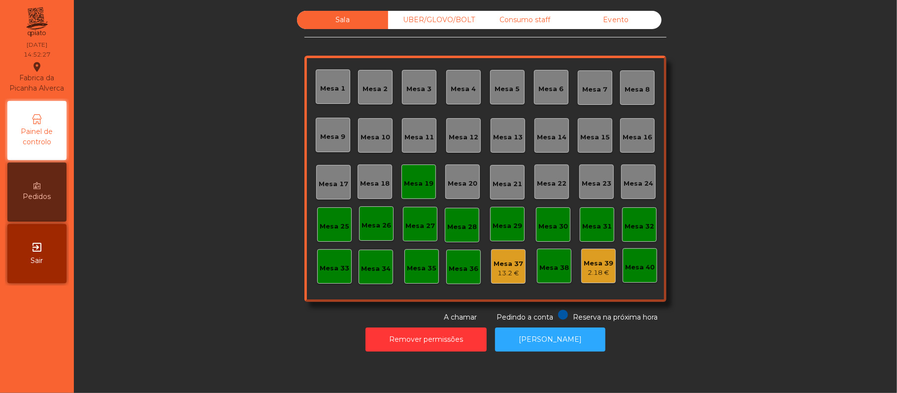
click at [406, 169] on div "Mesa 19" at bounding box center [418, 181] width 34 height 34
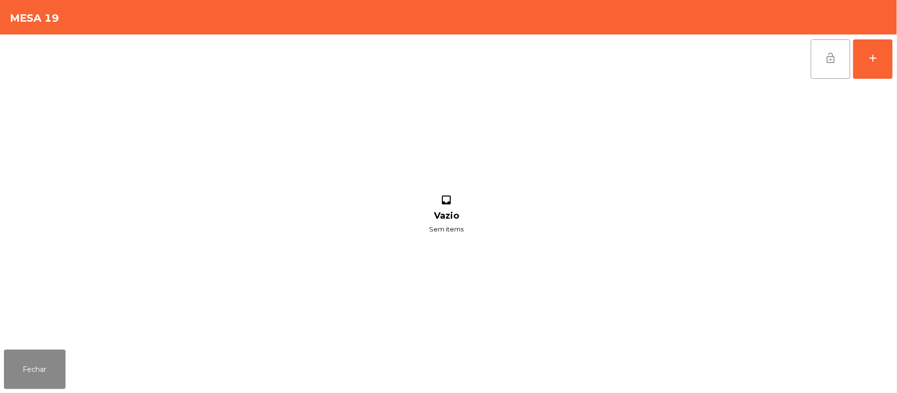
click at [824, 55] on span "lock_open" at bounding box center [830, 58] width 12 height 12
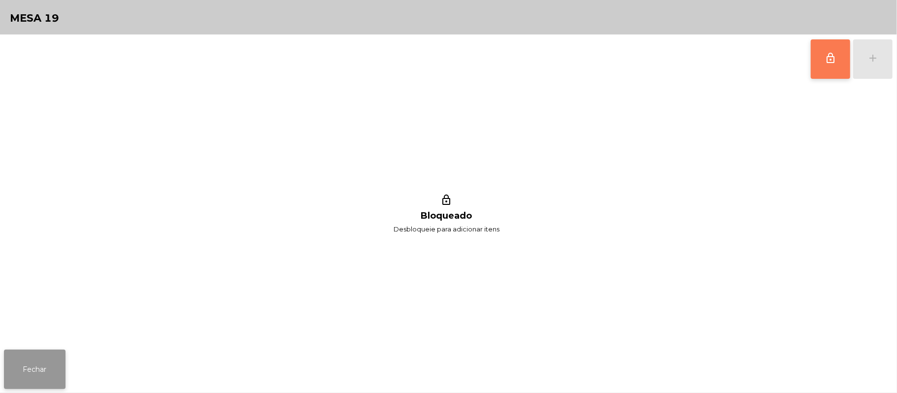
click at [8, 371] on button "Fechar" at bounding box center [35, 369] width 62 height 39
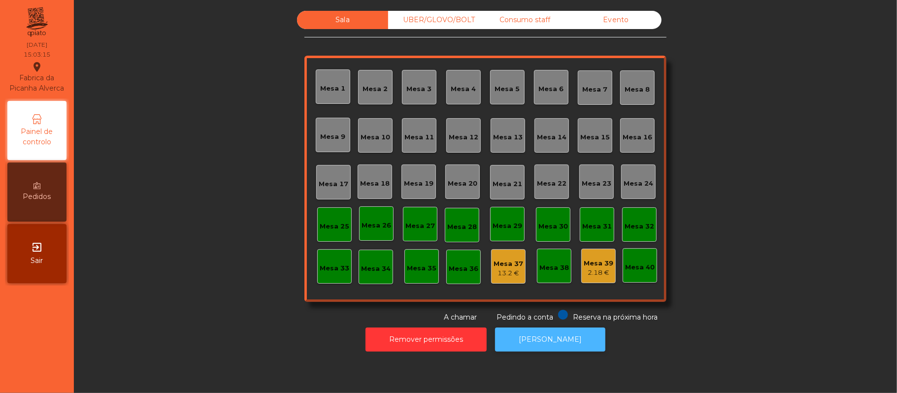
click at [556, 339] on button "[PERSON_NAME]" at bounding box center [550, 339] width 110 height 24
click at [428, 19] on div "UBER/GLOVO/BOLT" at bounding box center [433, 20] width 91 height 18
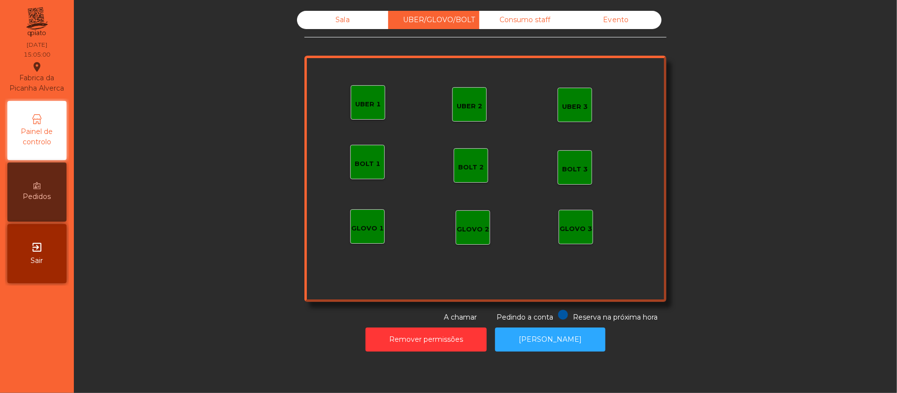
click at [522, 22] on div "Consumo staff" at bounding box center [524, 20] width 91 height 18
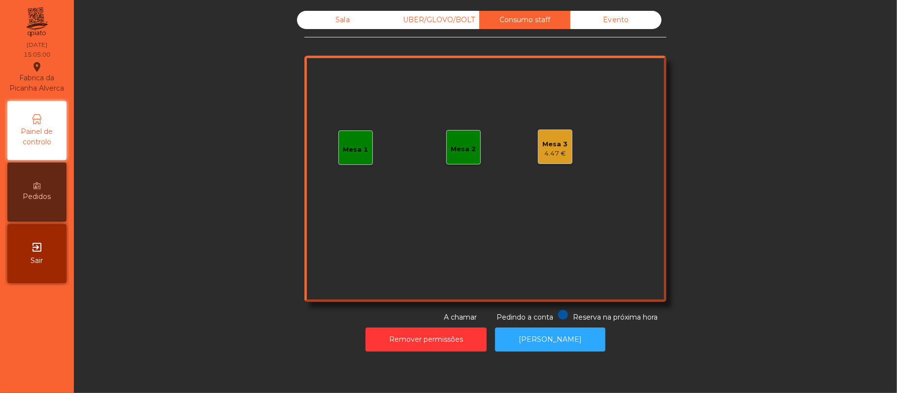
click at [609, 22] on div "Evento" at bounding box center [615, 20] width 91 height 18
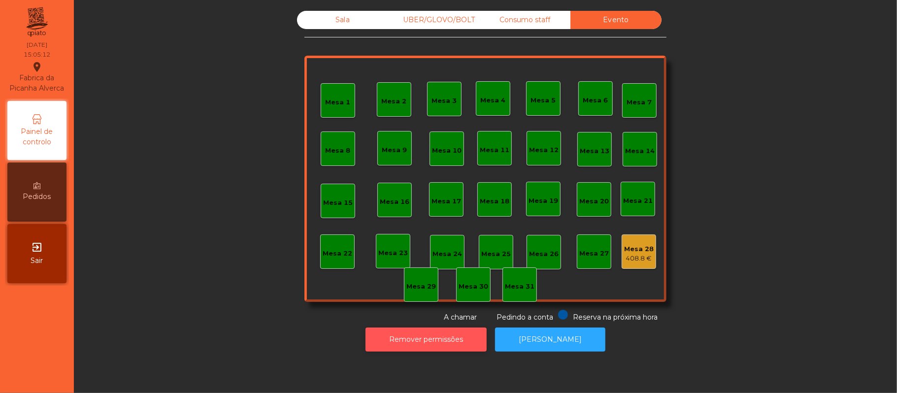
click at [448, 342] on button "Remover permissões" at bounding box center [425, 339] width 121 height 24
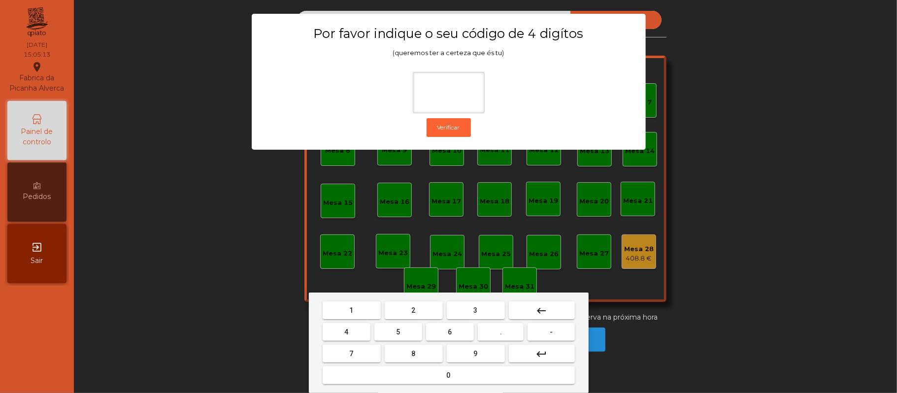
click at [412, 306] on span "2" at bounding box center [414, 310] width 4 height 8
click at [455, 331] on button "6" at bounding box center [450, 332] width 48 height 18
click at [351, 310] on span "1" at bounding box center [352, 310] width 4 height 8
click at [398, 332] on span "5" at bounding box center [398, 332] width 4 height 8
type input "****"
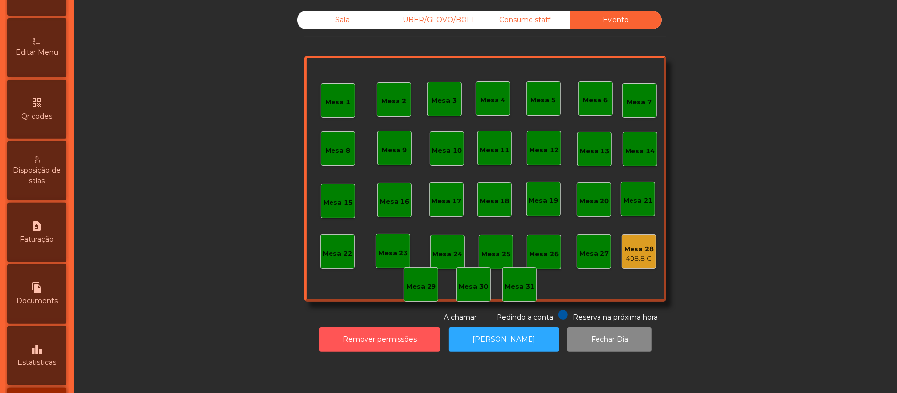
scroll to position [207, 0]
click at [38, 352] on icon "leaderboard" at bounding box center [37, 348] width 12 height 12
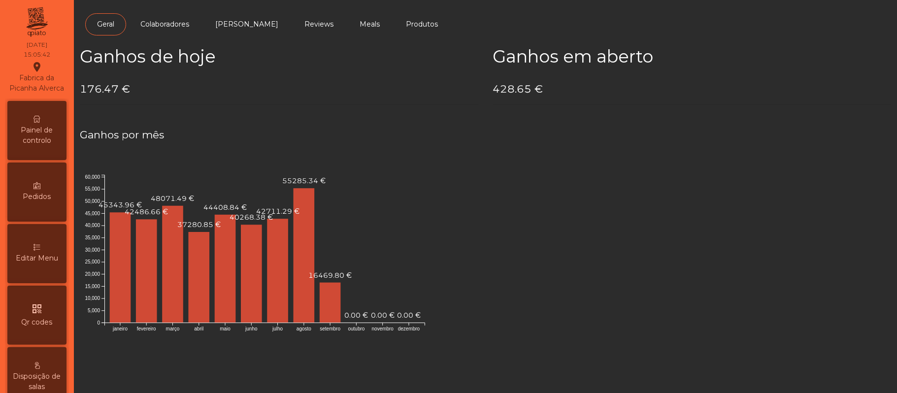
click at [41, 140] on span "Painel de controlo" at bounding box center [37, 135] width 54 height 21
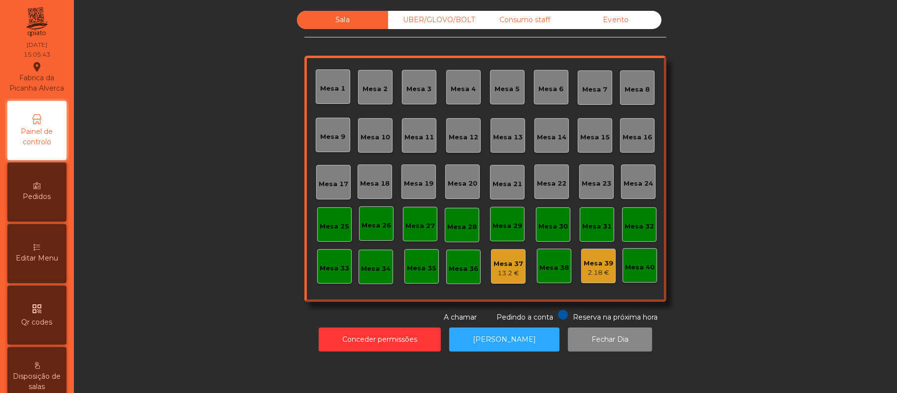
click at [615, 29] on div "Evento" at bounding box center [615, 20] width 91 height 18
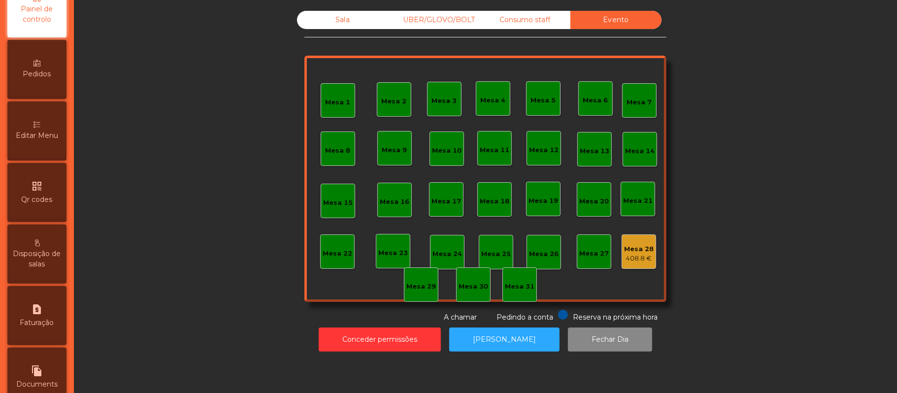
scroll to position [277, 0]
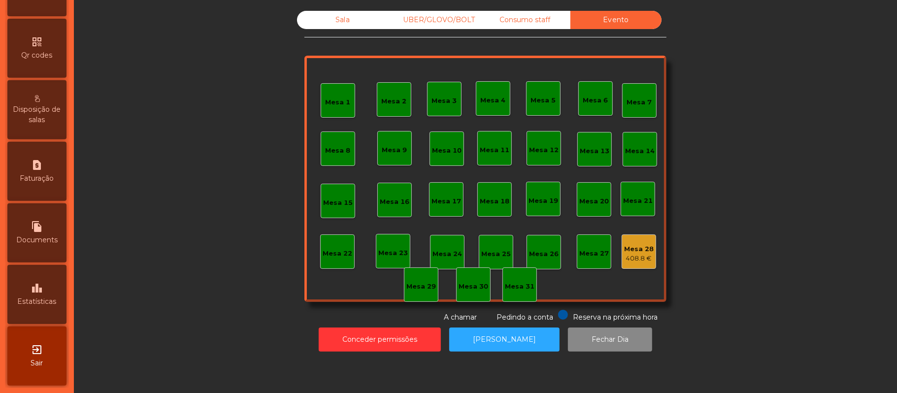
click at [43, 288] on icon "leaderboard" at bounding box center [37, 288] width 12 height 12
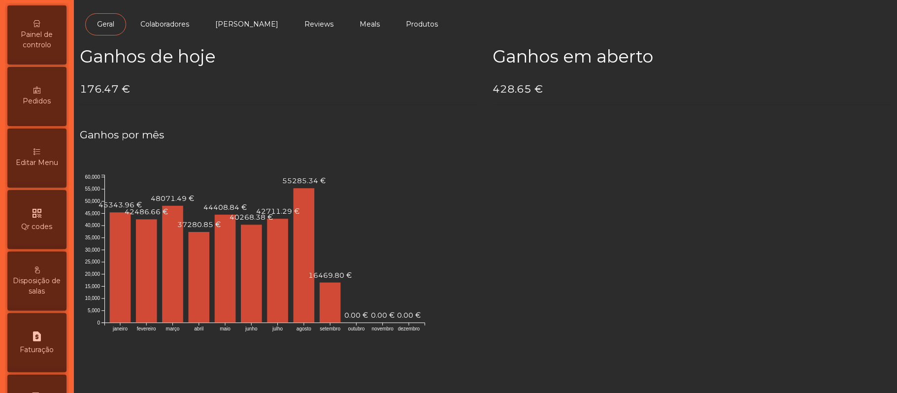
scroll to position [2, 0]
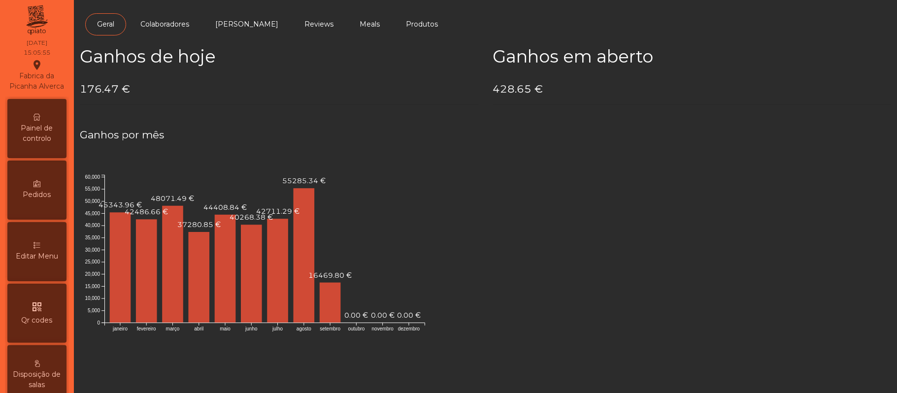
click at [52, 126] on div "Painel de controlo" at bounding box center [36, 128] width 59 height 59
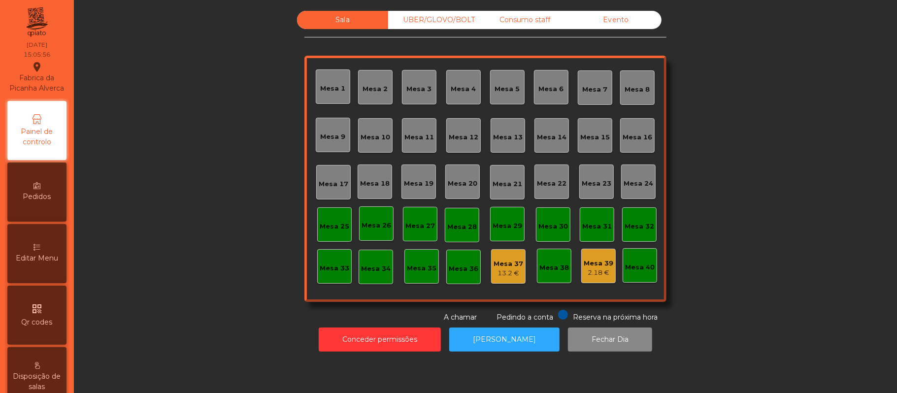
click at [621, 22] on div "Evento" at bounding box center [615, 20] width 91 height 18
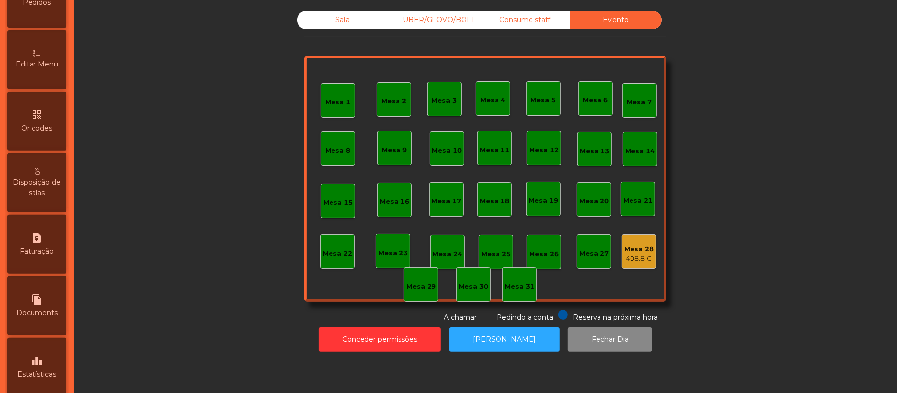
scroll to position [213, 0]
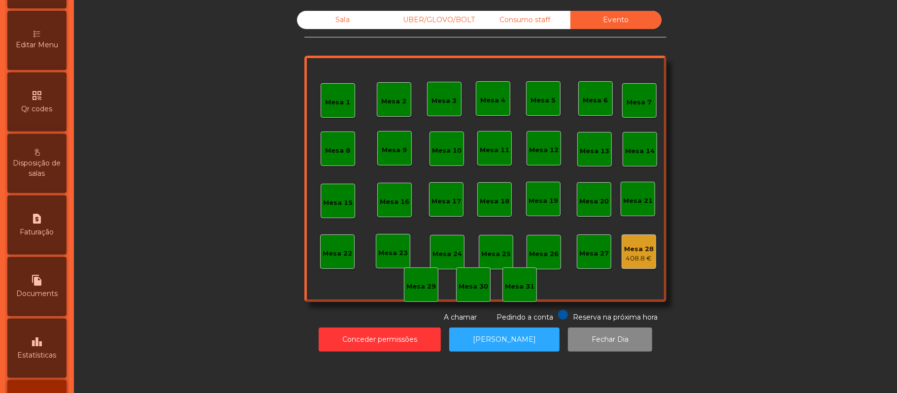
click at [43, 348] on icon "leaderboard" at bounding box center [37, 342] width 12 height 12
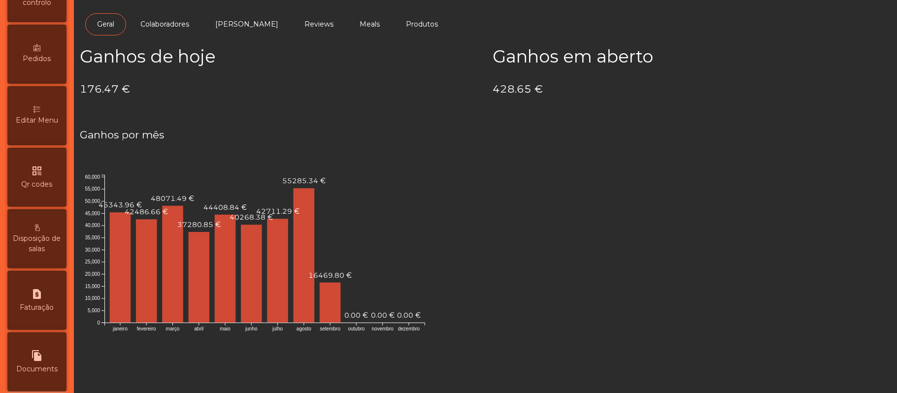
scroll to position [44, 0]
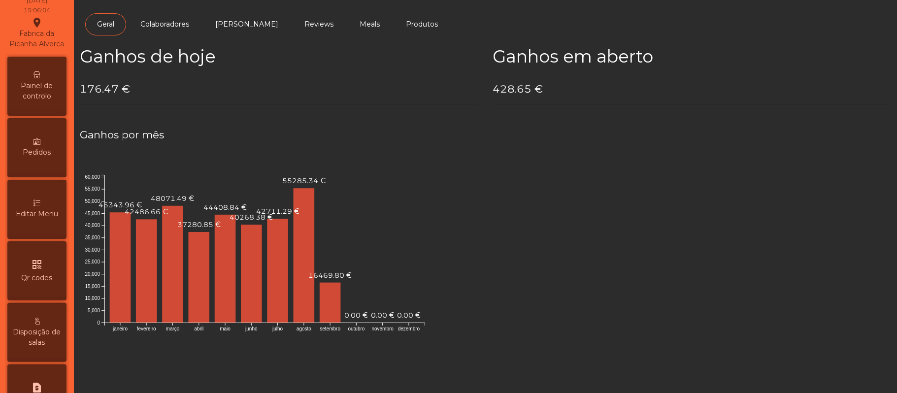
click at [52, 98] on span "Painel de controlo" at bounding box center [37, 91] width 54 height 21
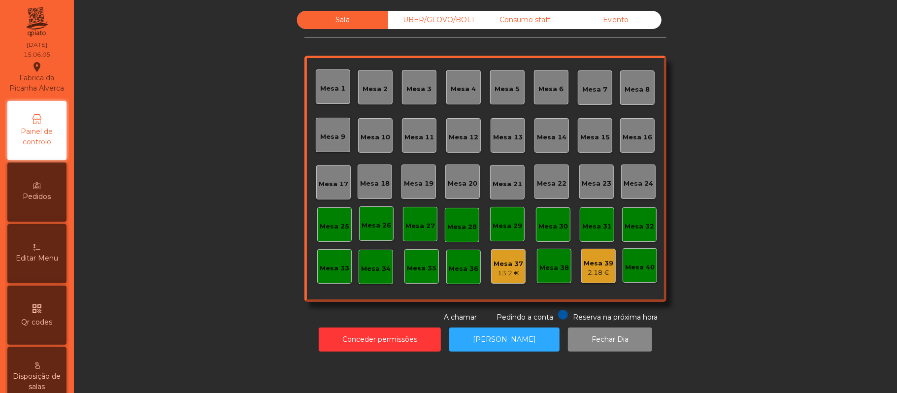
click at [625, 28] on div "Evento" at bounding box center [615, 20] width 91 height 18
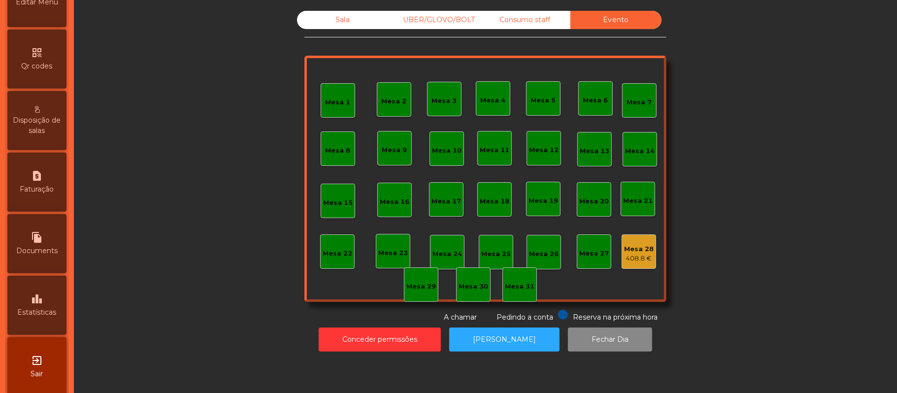
scroll to position [277, 0]
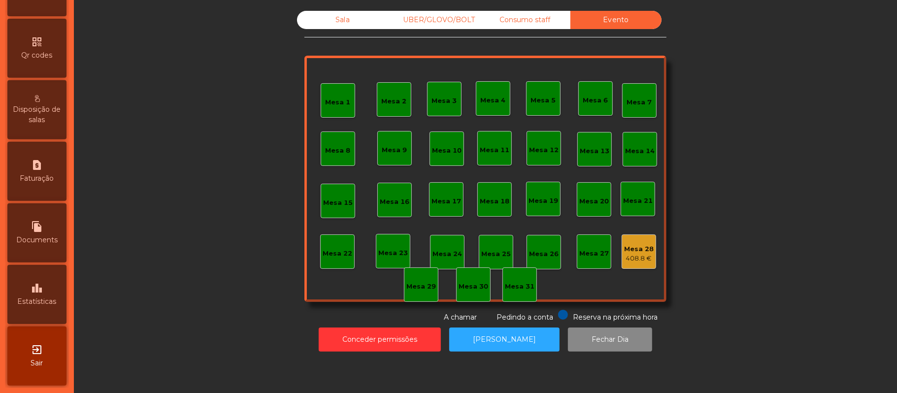
click at [37, 289] on icon "leaderboard" at bounding box center [37, 288] width 12 height 12
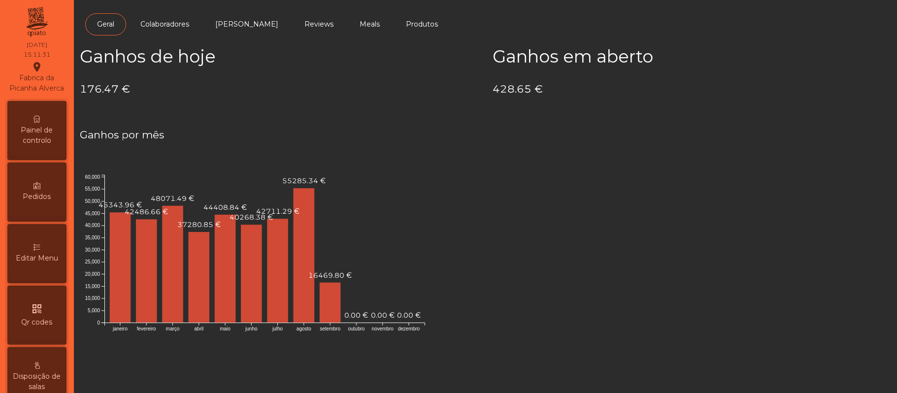
click at [50, 132] on div "Painel de controlo" at bounding box center [36, 130] width 59 height 59
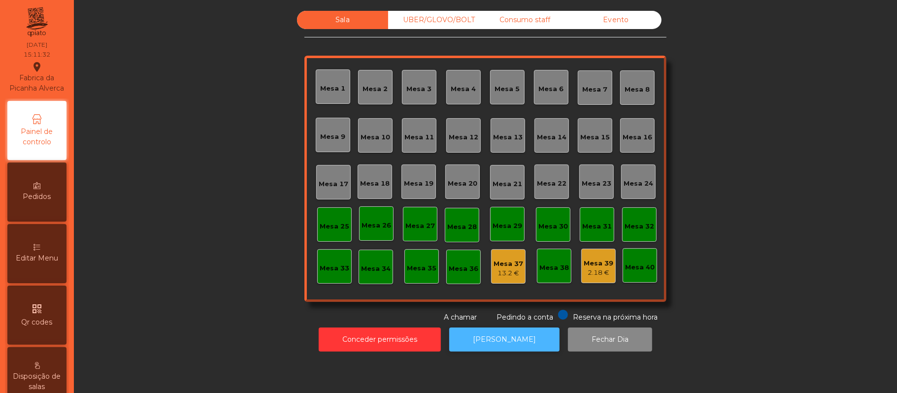
click at [519, 341] on button "[PERSON_NAME]" at bounding box center [504, 339] width 110 height 24
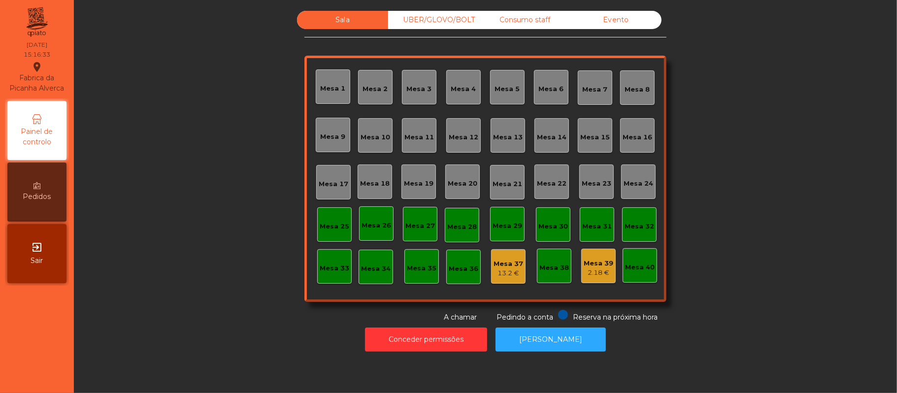
click at [602, 25] on div "Evento" at bounding box center [615, 20] width 91 height 18
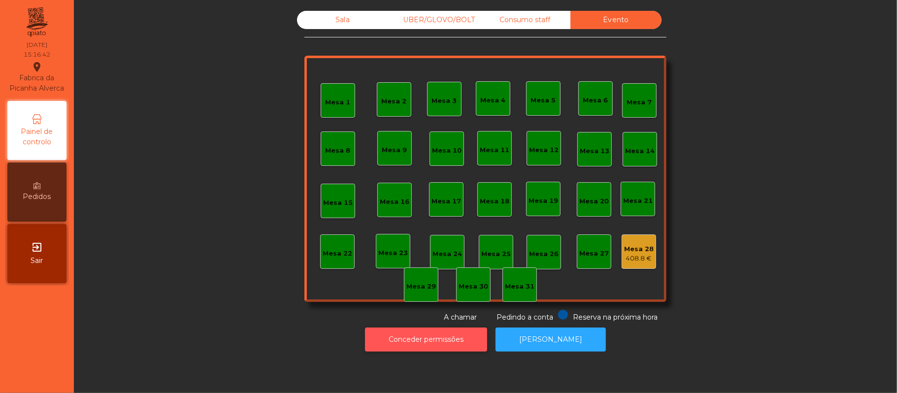
click at [430, 335] on button "Conceder permissões" at bounding box center [426, 339] width 122 height 24
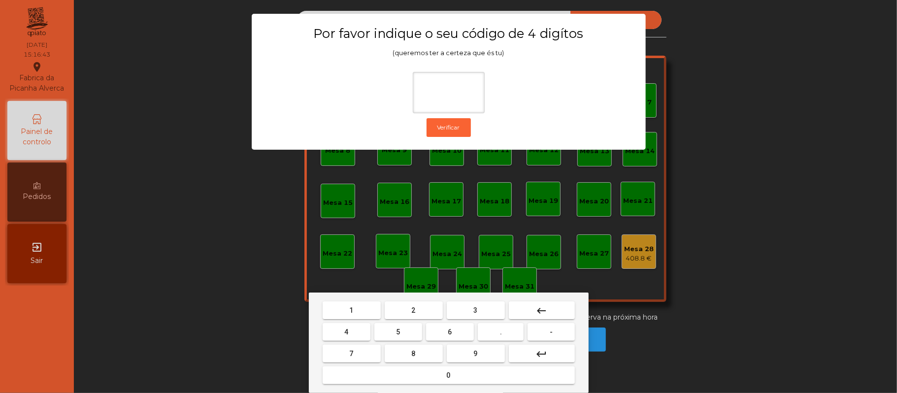
click at [406, 310] on button "2" at bounding box center [414, 310] width 58 height 18
click at [448, 333] on span "6" at bounding box center [450, 332] width 4 height 8
click at [351, 310] on span "1" at bounding box center [352, 310] width 4 height 8
click at [396, 331] on span "5" at bounding box center [398, 332] width 4 height 8
type input "****"
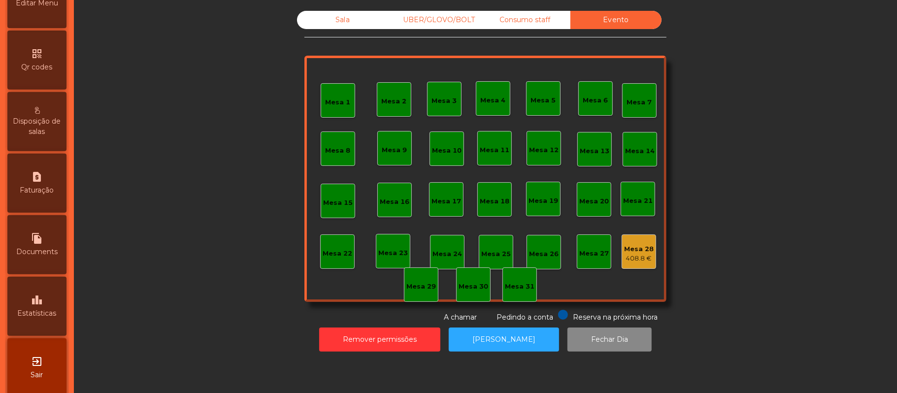
click at [39, 306] on icon "leaderboard" at bounding box center [37, 300] width 12 height 12
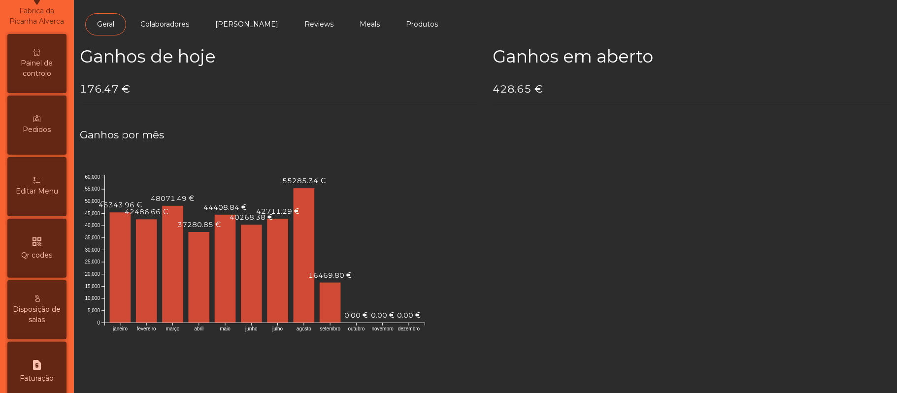
click at [40, 56] on icon at bounding box center [36, 52] width 7 height 7
